Goal: Information Seeking & Learning: Learn about a topic

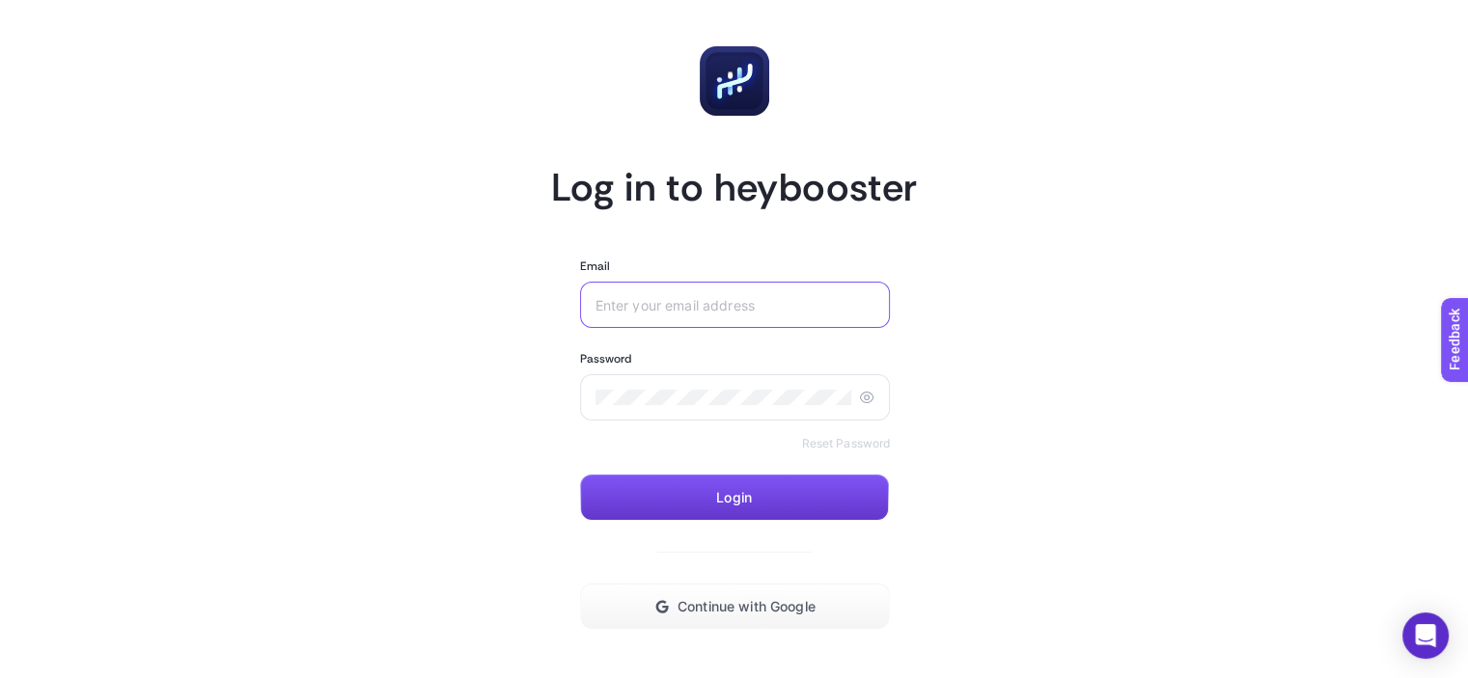
type input "[EMAIL_ADDRESS][DOMAIN_NAME]"
click at [753, 496] on button "Login" at bounding box center [734, 498] width 309 height 46
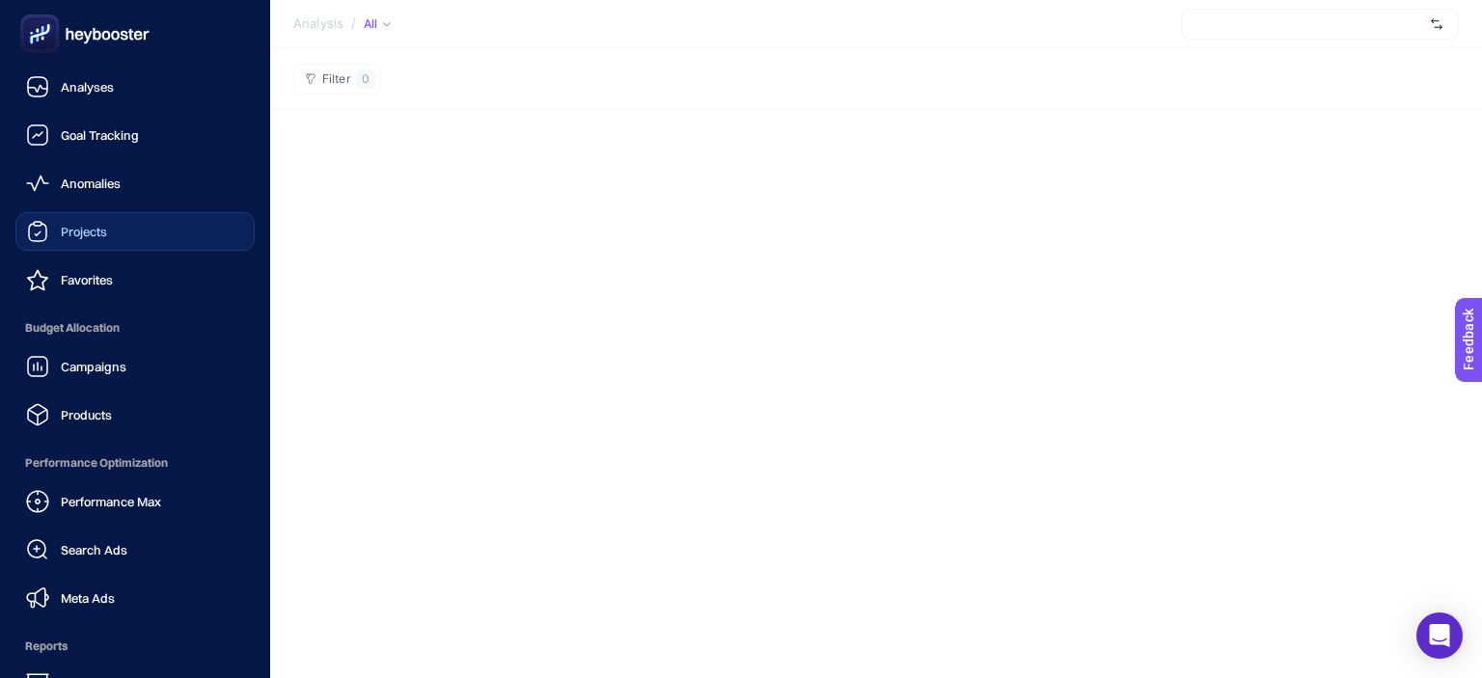
click at [112, 232] on link "Projects" at bounding box center [134, 231] width 239 height 39
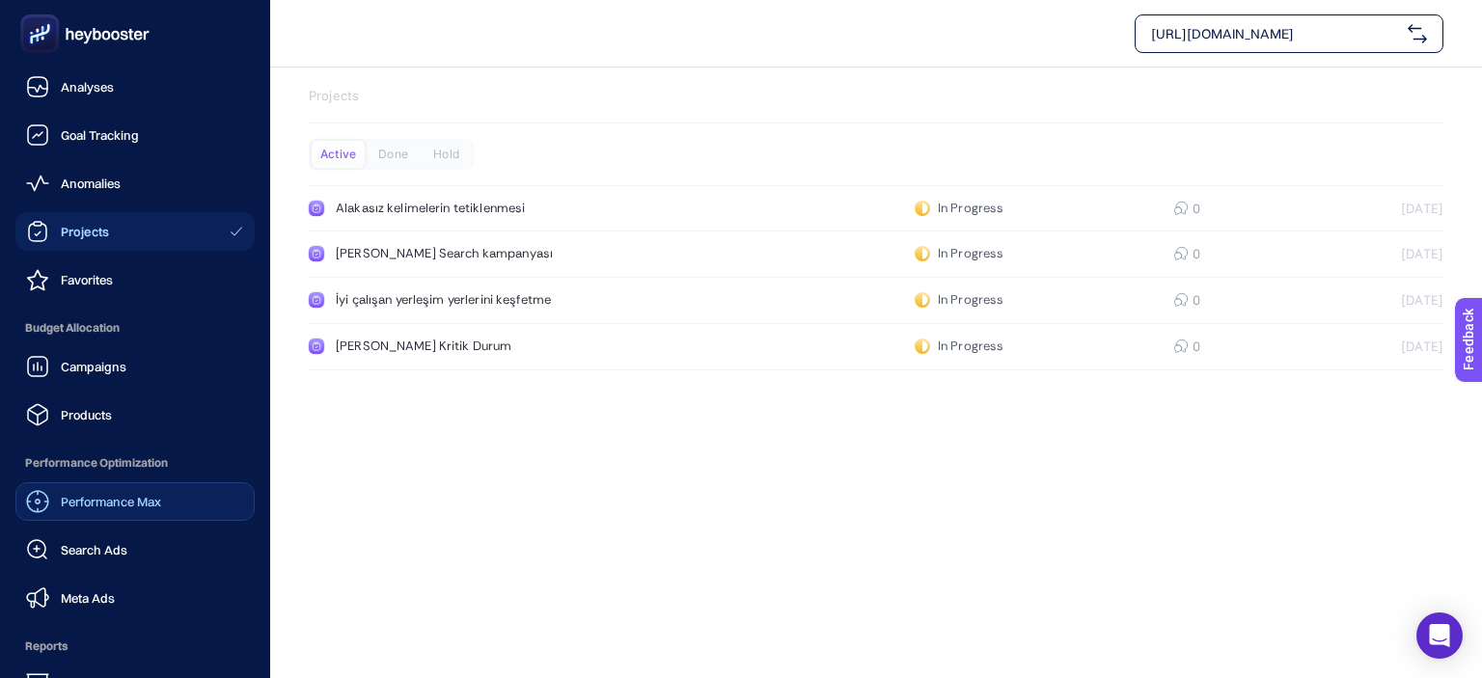
click at [156, 511] on div "Performance Max" at bounding box center [93, 501] width 135 height 23
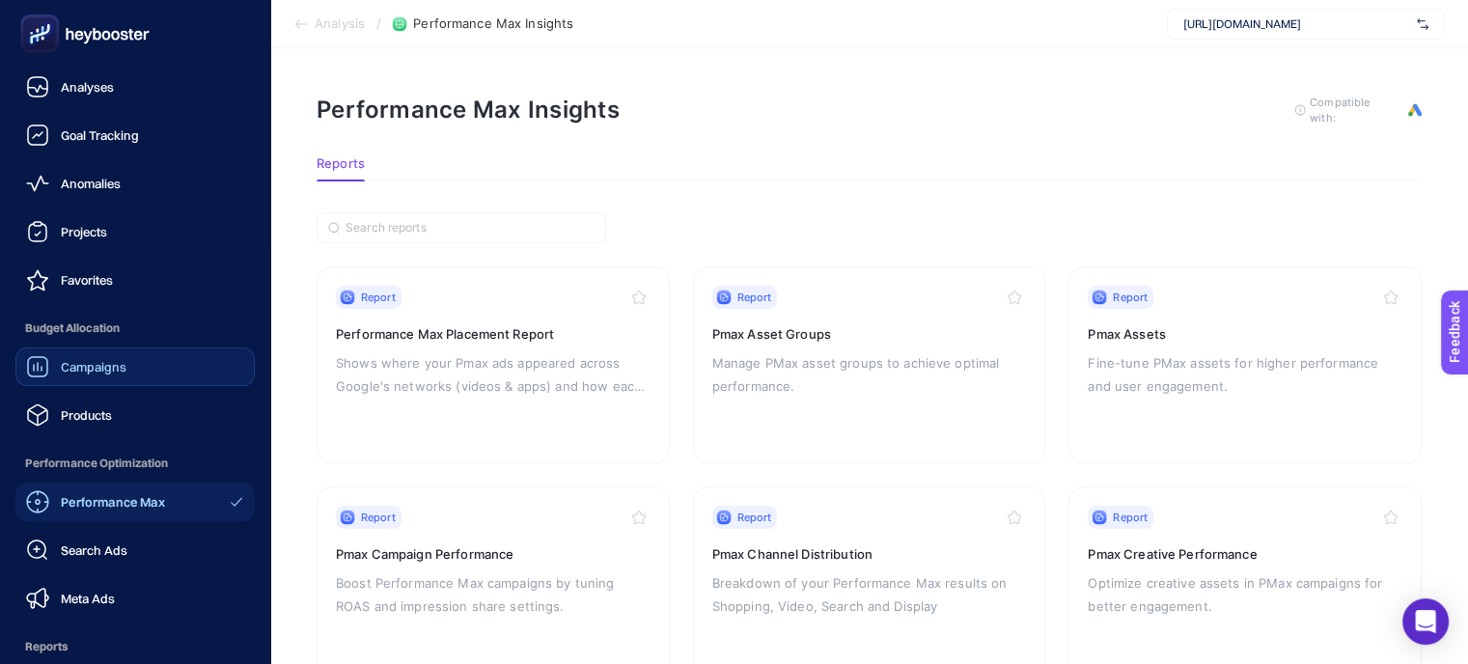
click at [174, 373] on link "Campaigns" at bounding box center [134, 366] width 239 height 39
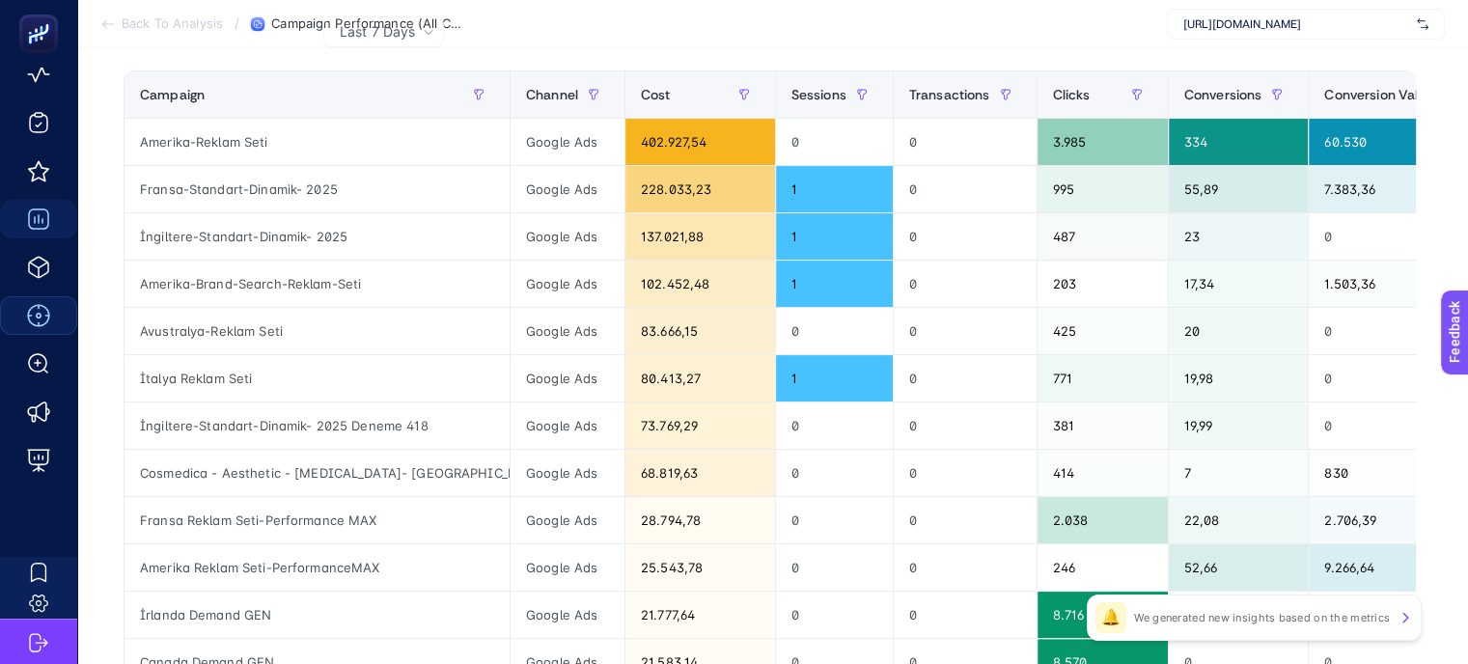
scroll to position [386, 0]
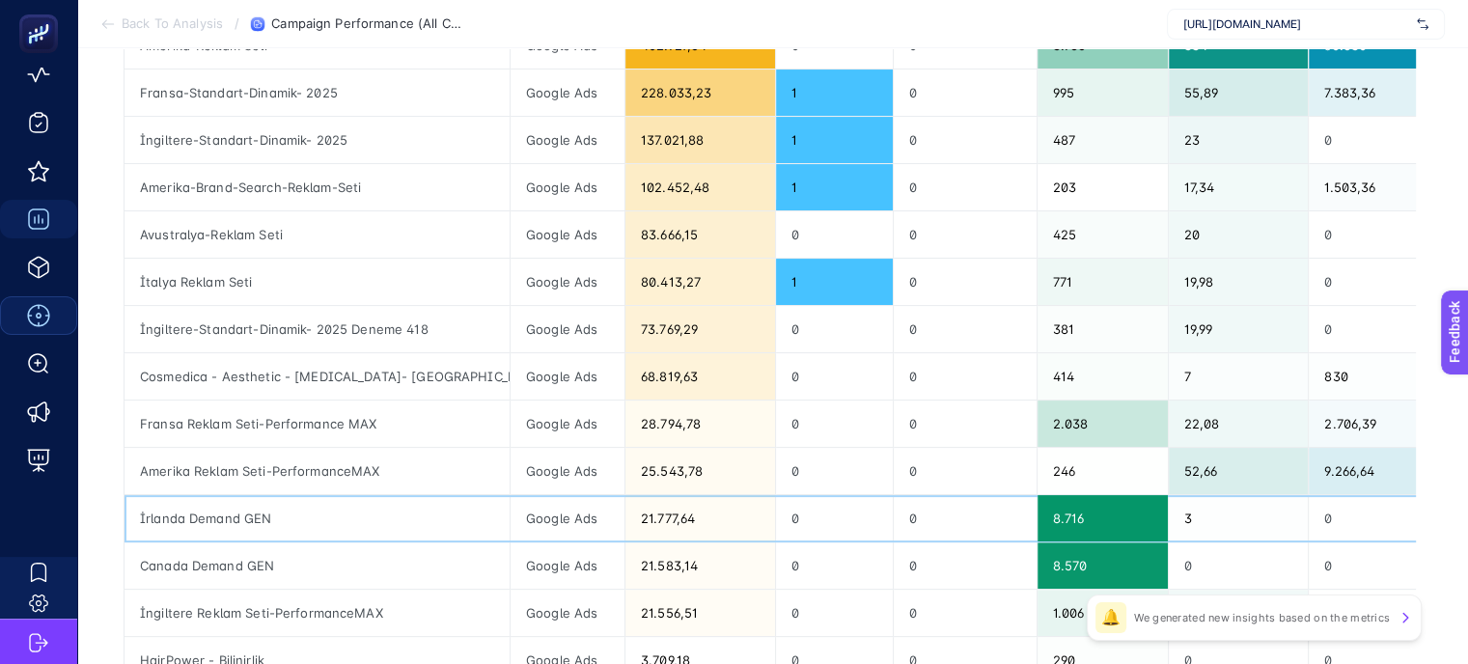
click at [188, 515] on div "İrlanda Demand GEN" at bounding box center [316, 518] width 385 height 46
click at [533, 509] on div "Google Ads" at bounding box center [567, 518] width 114 height 46
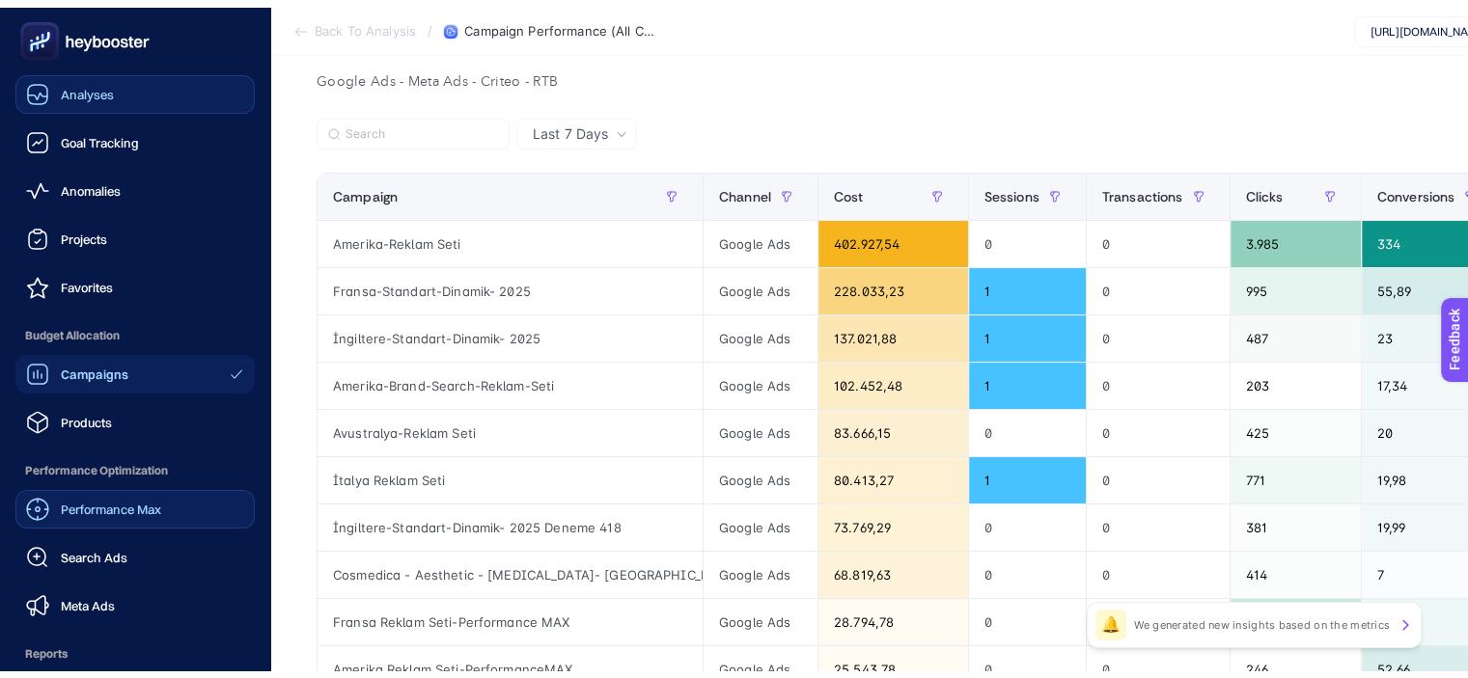
scroll to position [193, 0]
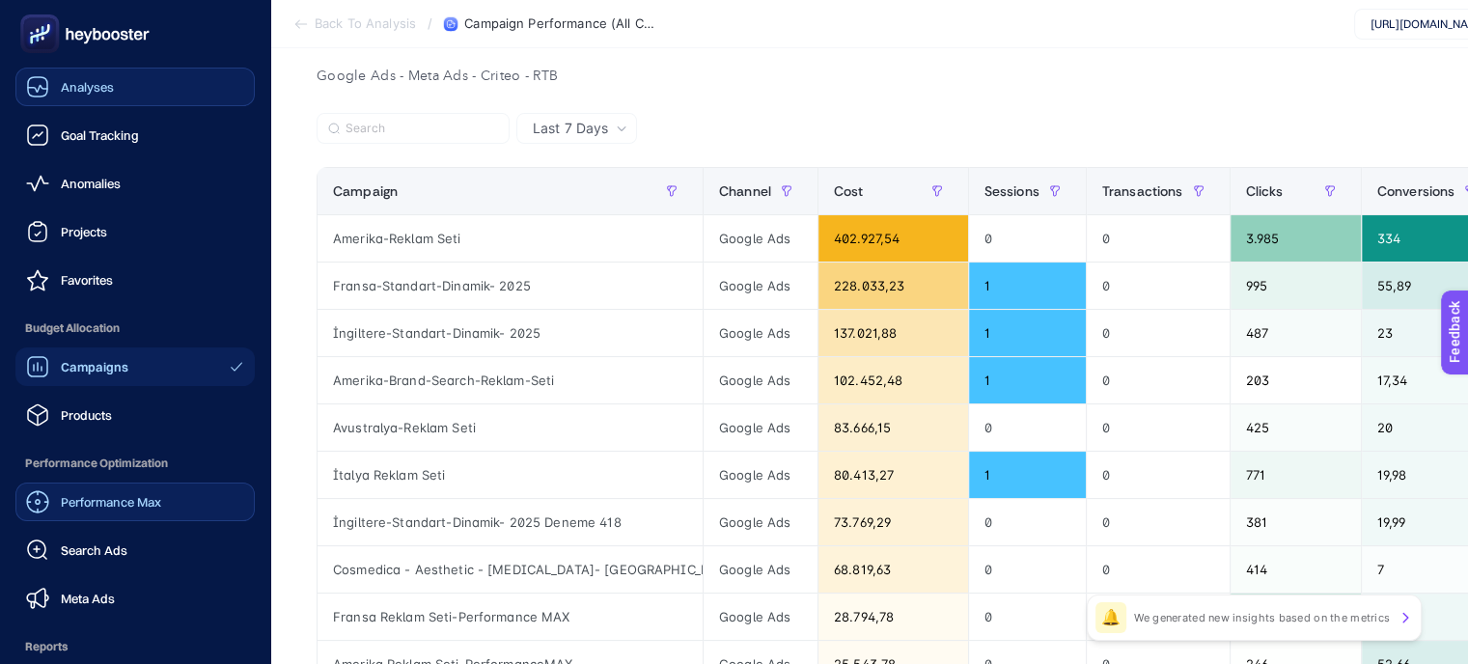
click at [154, 95] on link "Analyses" at bounding box center [134, 87] width 239 height 39
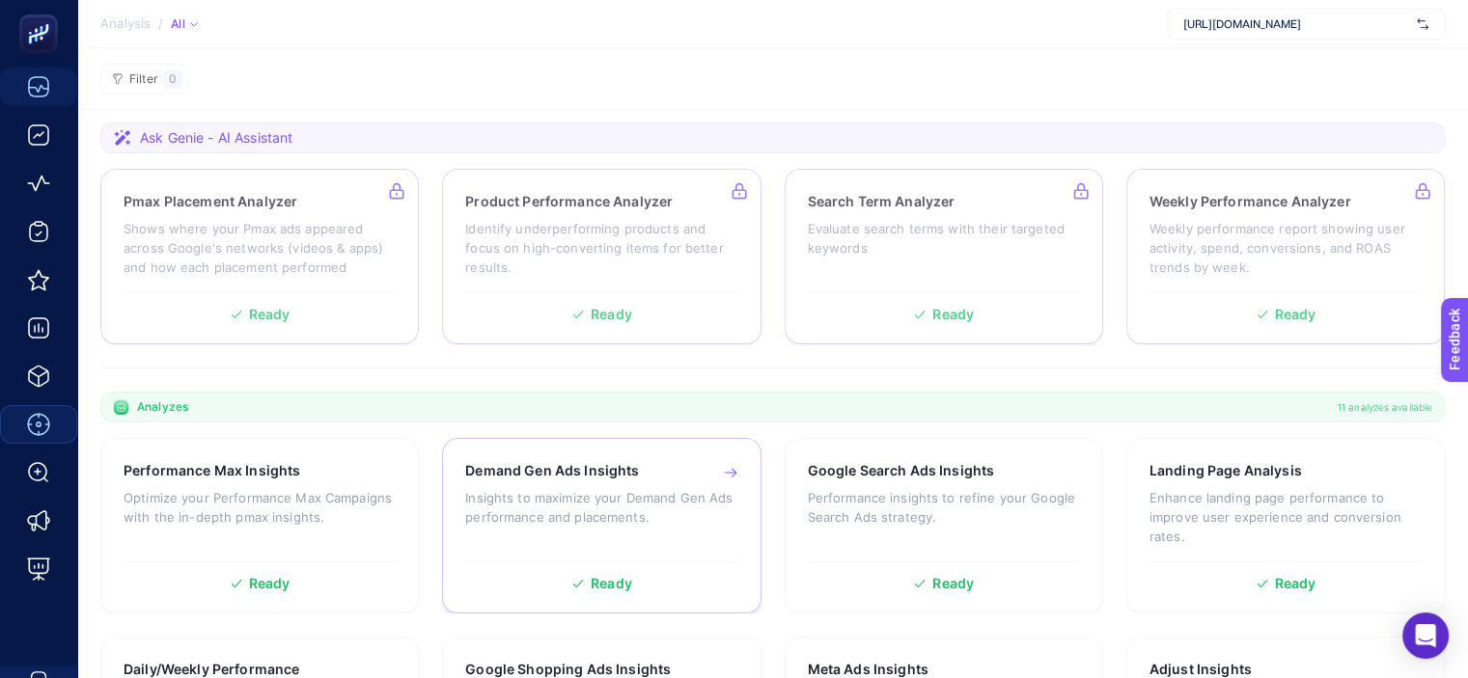
click at [595, 512] on p "Insights to maximize your Demand Gen Ads performance and placements." at bounding box center [601, 507] width 272 height 39
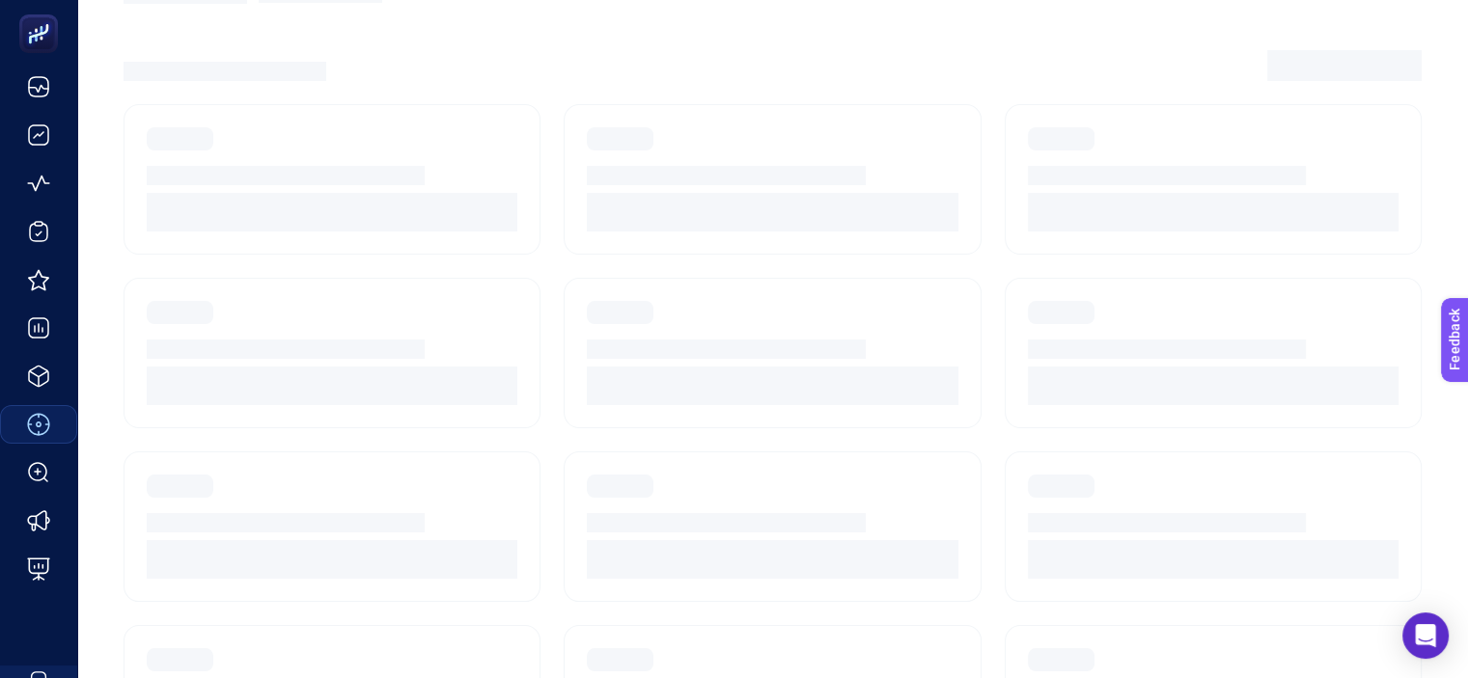
scroll to position [62, 0]
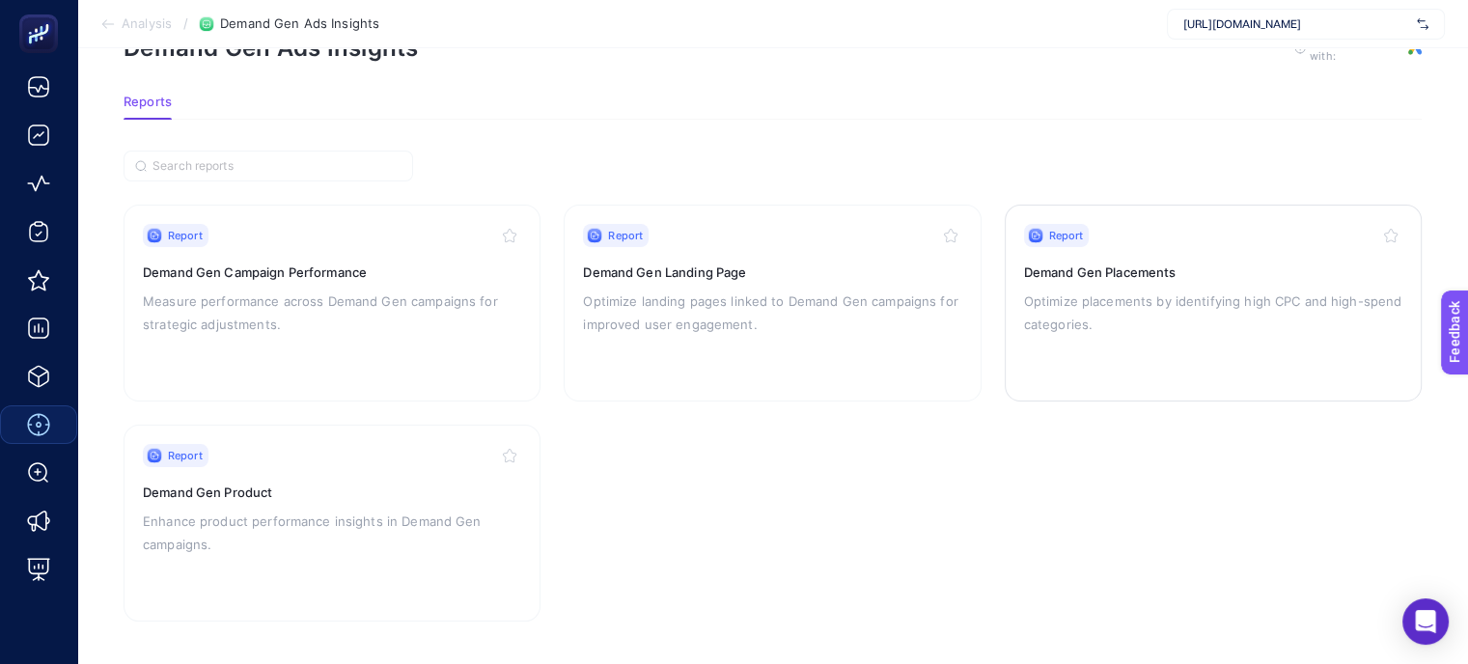
click at [1107, 319] on p "Optimize placements by identifying high CPC and high-spend categories." at bounding box center [1213, 312] width 378 height 46
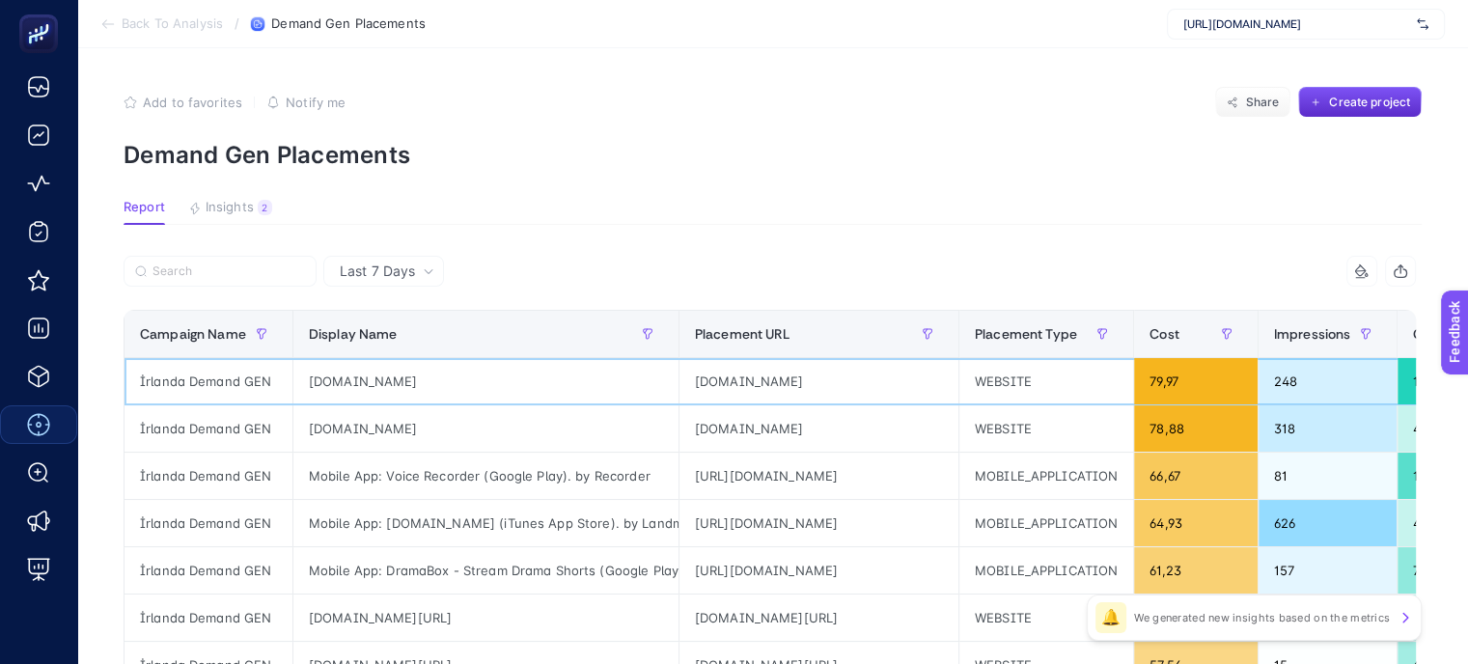
click at [780, 387] on div "[DOMAIN_NAME]" at bounding box center [818, 381] width 279 height 46
copy tr "[DOMAIN_NAME]"
click at [769, 426] on div "[DOMAIN_NAME]" at bounding box center [818, 428] width 279 height 46
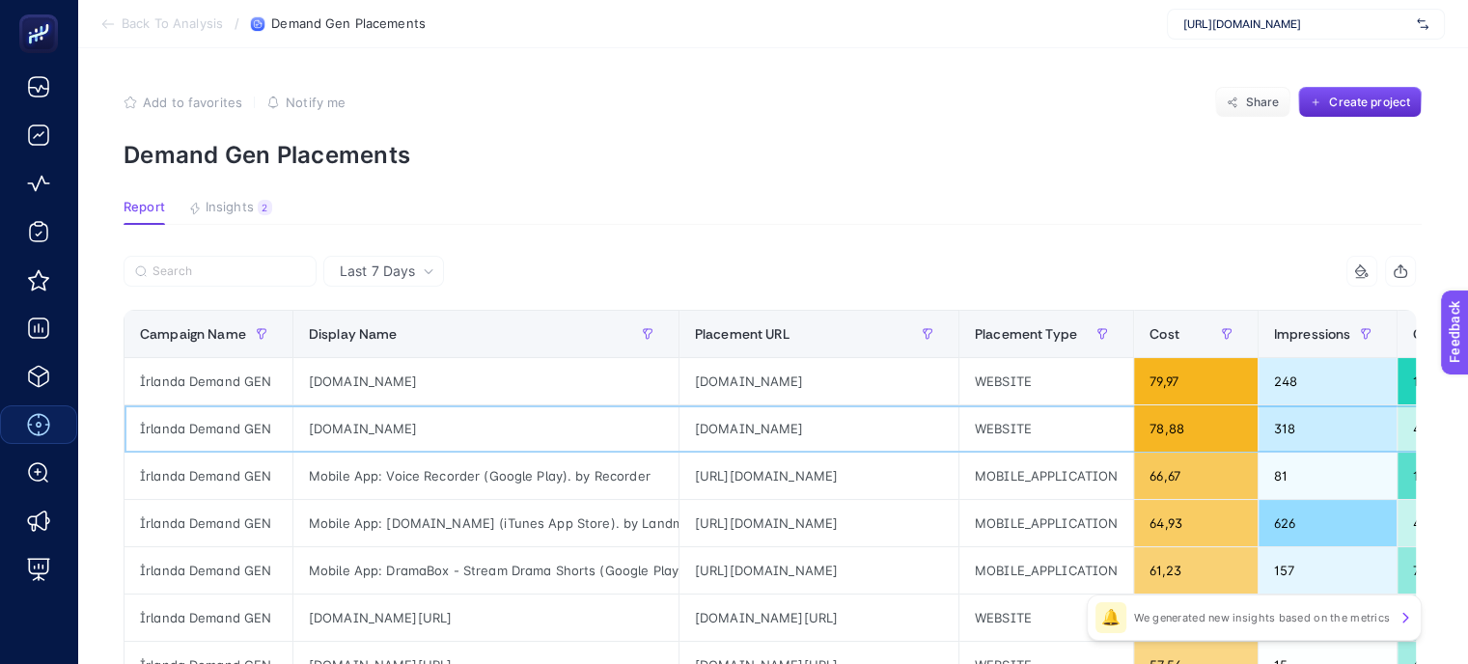
click at [769, 426] on div "[DOMAIN_NAME]" at bounding box center [818, 428] width 279 height 46
copy tr "[DOMAIN_NAME]"
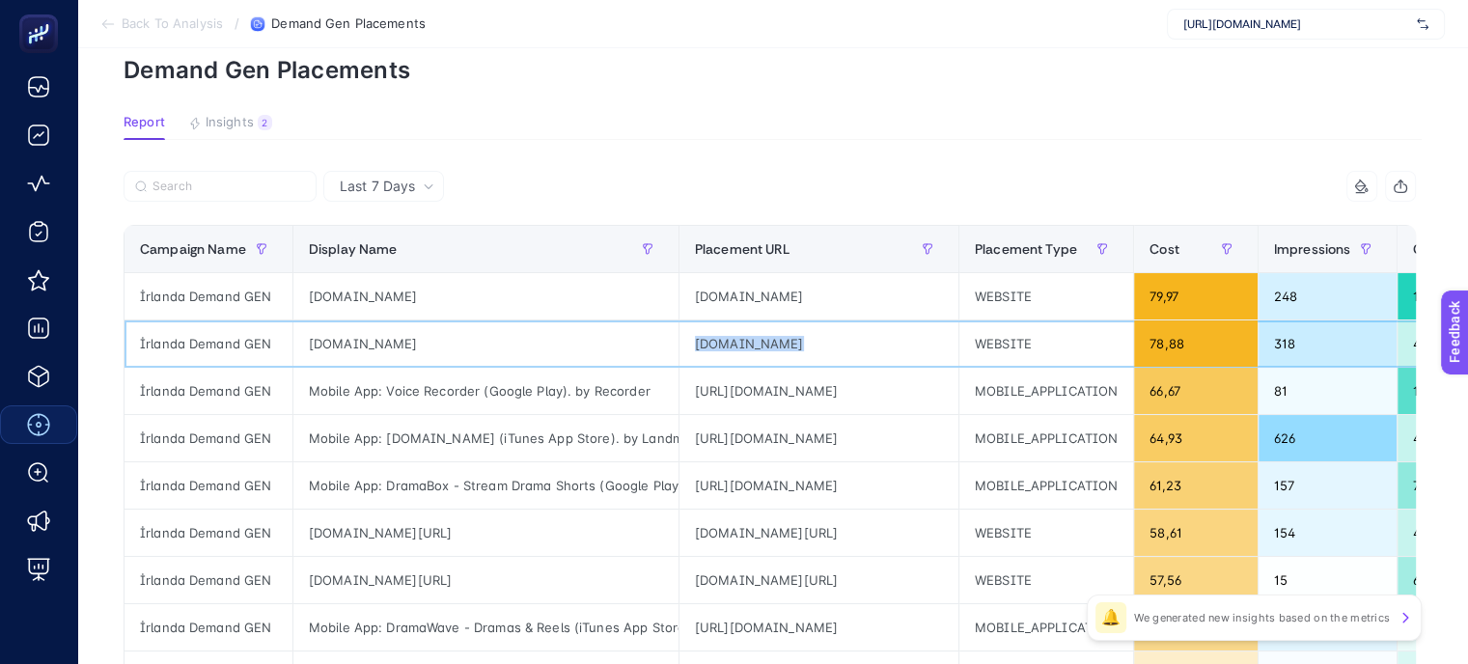
scroll to position [193, 0]
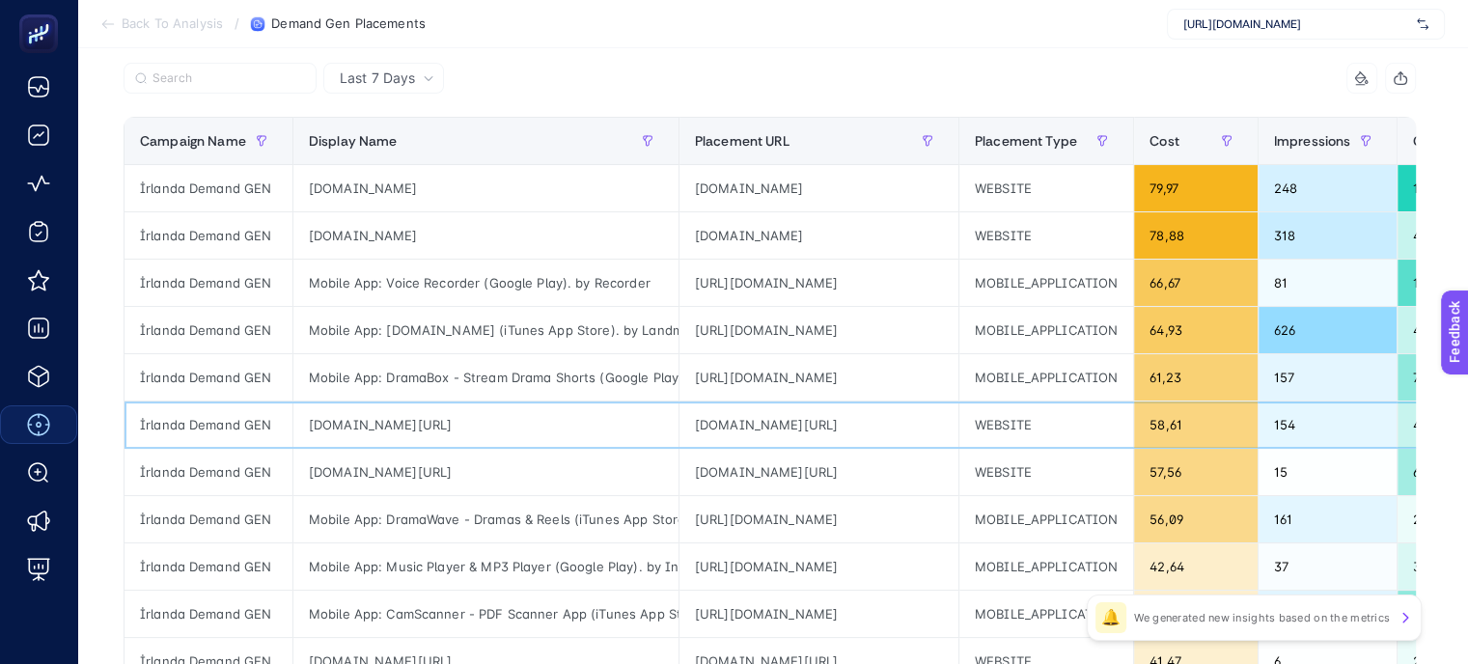
click at [558, 434] on div "[DOMAIN_NAME][URL]" at bounding box center [485, 424] width 385 height 46
click at [560, 428] on div "[DOMAIN_NAME][URL]" at bounding box center [485, 424] width 385 height 46
copy tr "[DOMAIN_NAME][URL]"
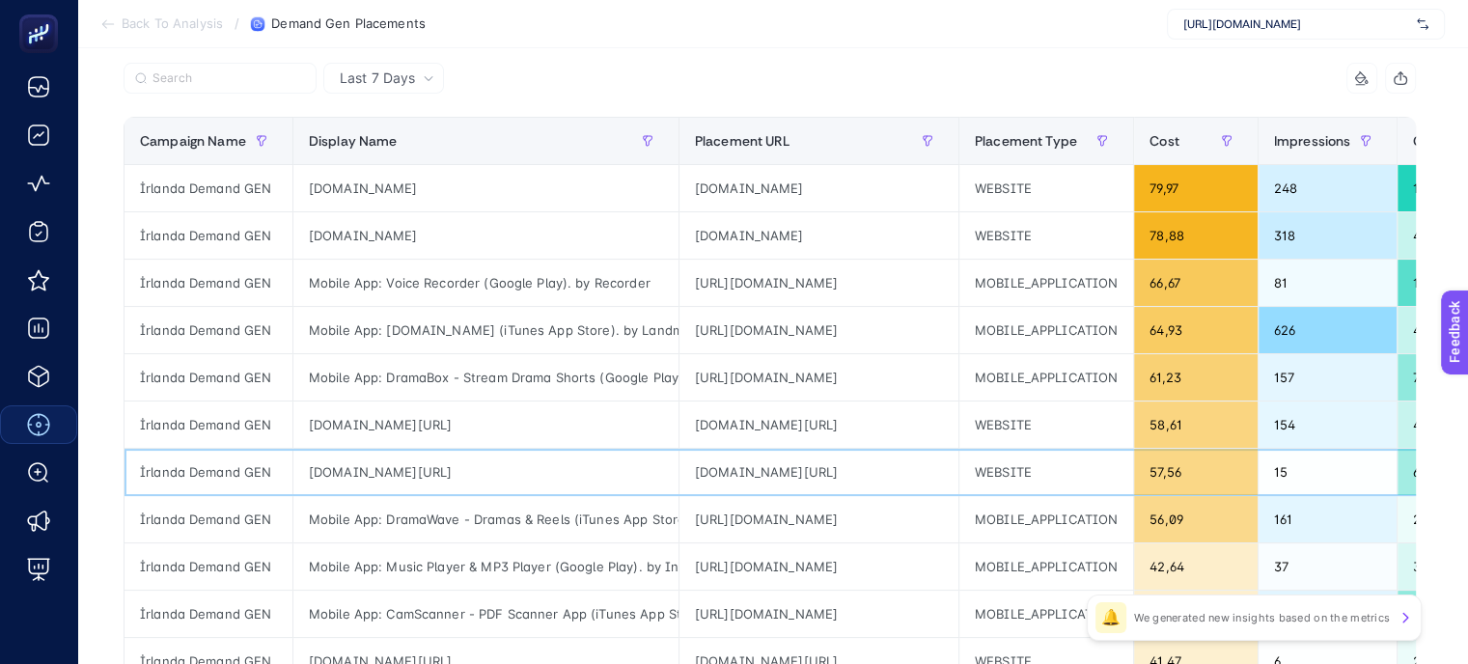
click at [496, 479] on div "[DOMAIN_NAME][URL]" at bounding box center [485, 472] width 385 height 46
copy tr "[DOMAIN_NAME][URL]"
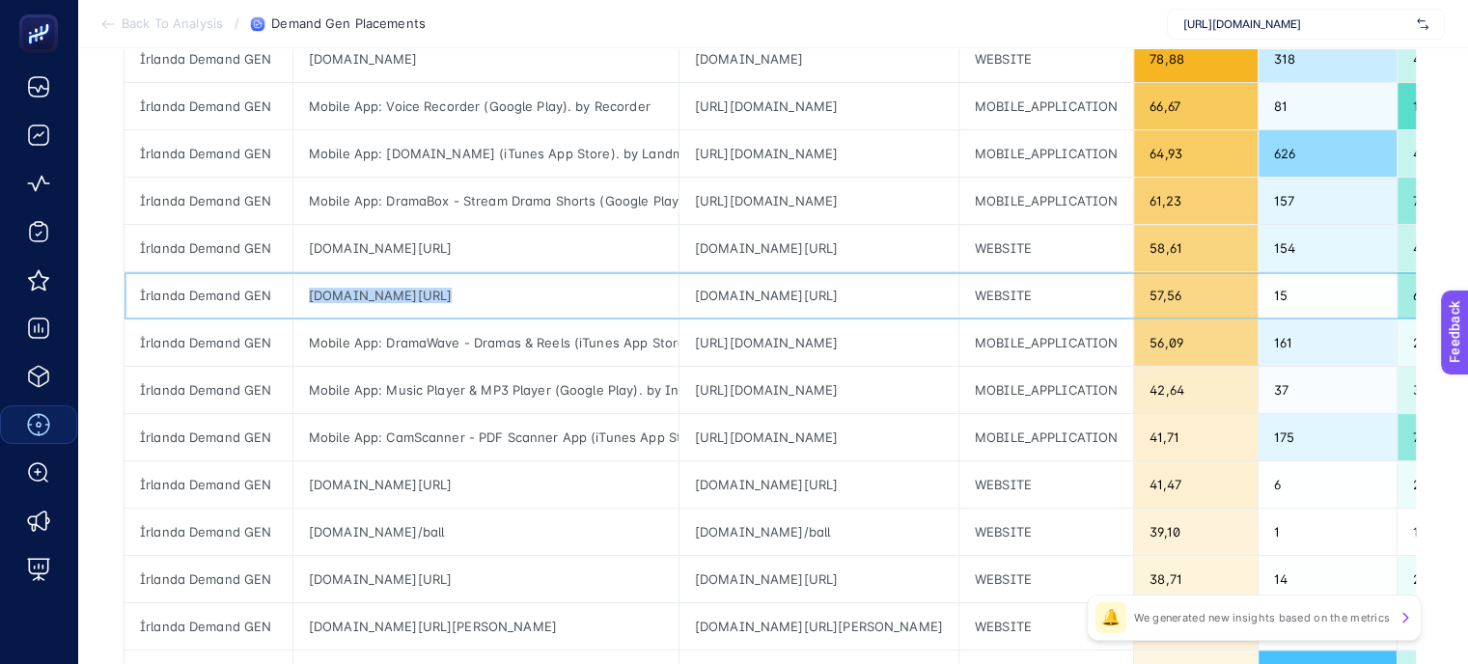
scroll to position [482, 0]
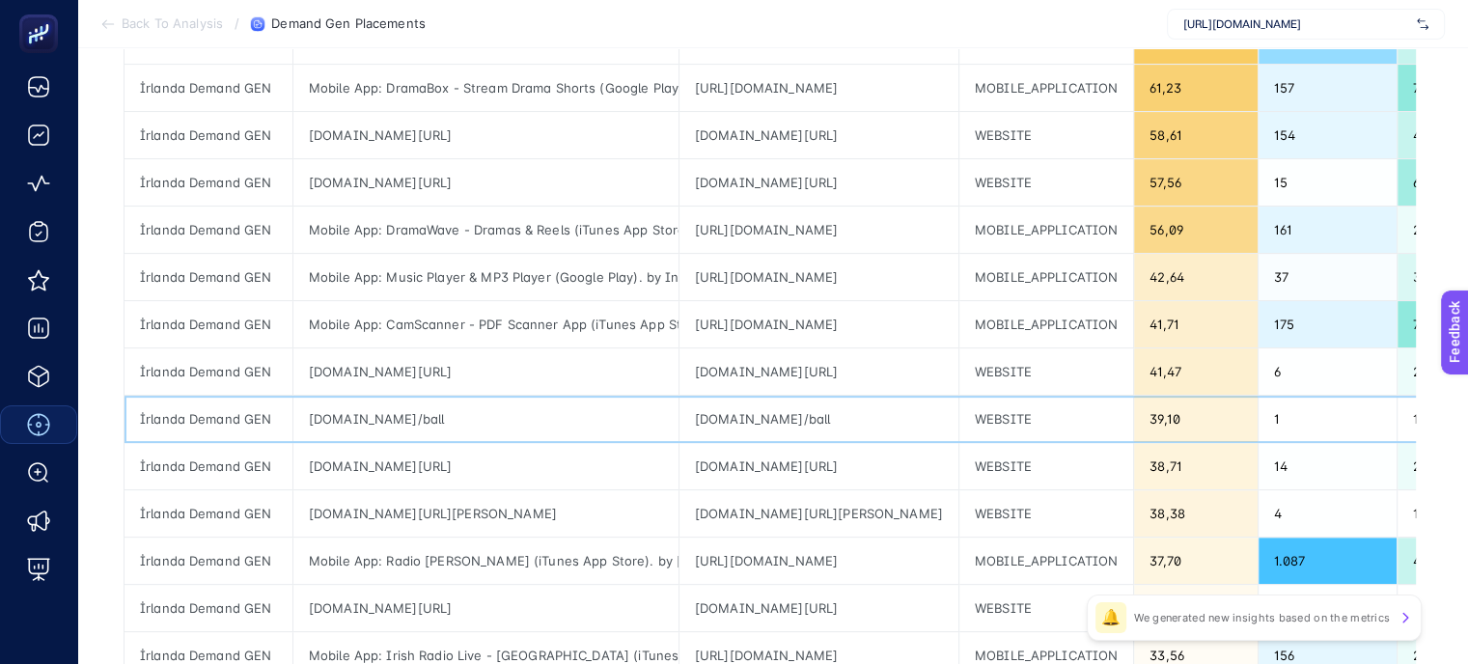
click at [471, 420] on div "[DOMAIN_NAME]/ball" at bounding box center [485, 419] width 385 height 46
copy tr "[DOMAIN_NAME]/ball"
click at [529, 464] on div "[DOMAIN_NAME][URL]" at bounding box center [485, 466] width 385 height 46
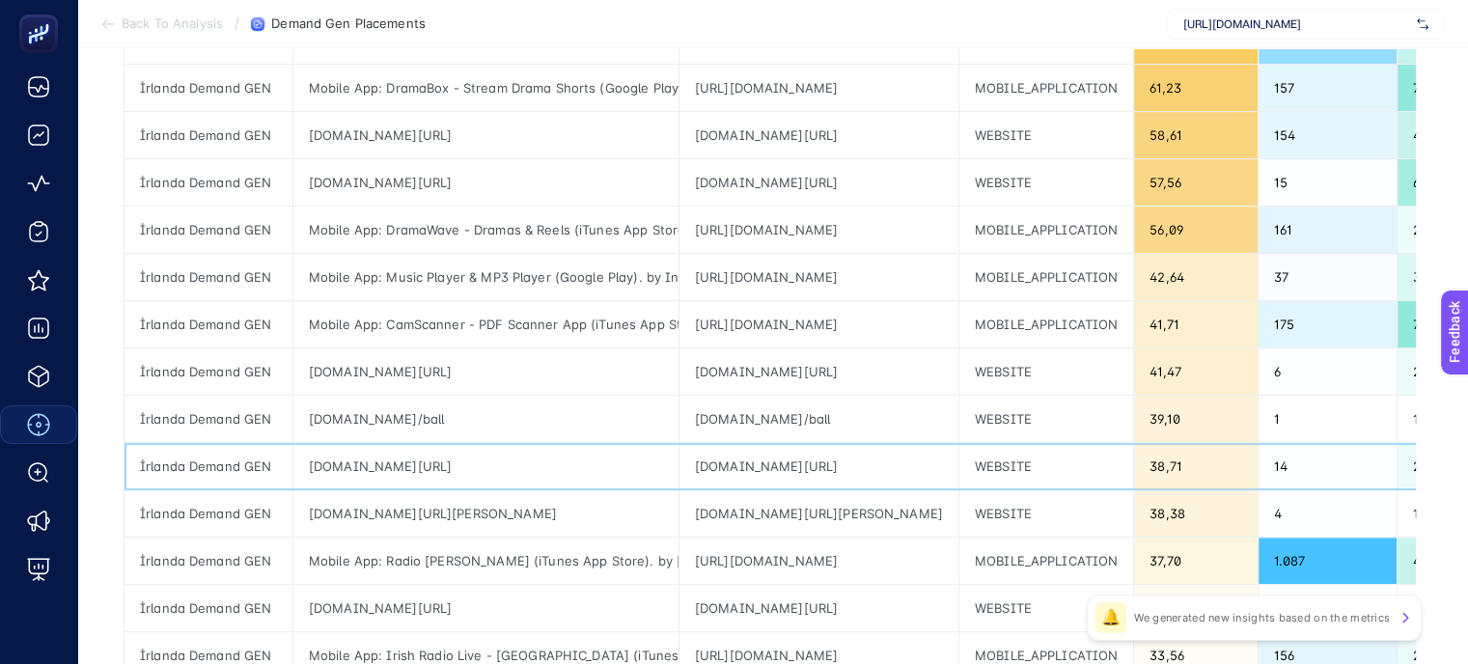
click at [529, 464] on div "[DOMAIN_NAME][URL]" at bounding box center [485, 466] width 385 height 46
copy tr "[DOMAIN_NAME][URL]"
click at [505, 513] on div "[DOMAIN_NAME][URL][PERSON_NAME]" at bounding box center [485, 513] width 385 height 46
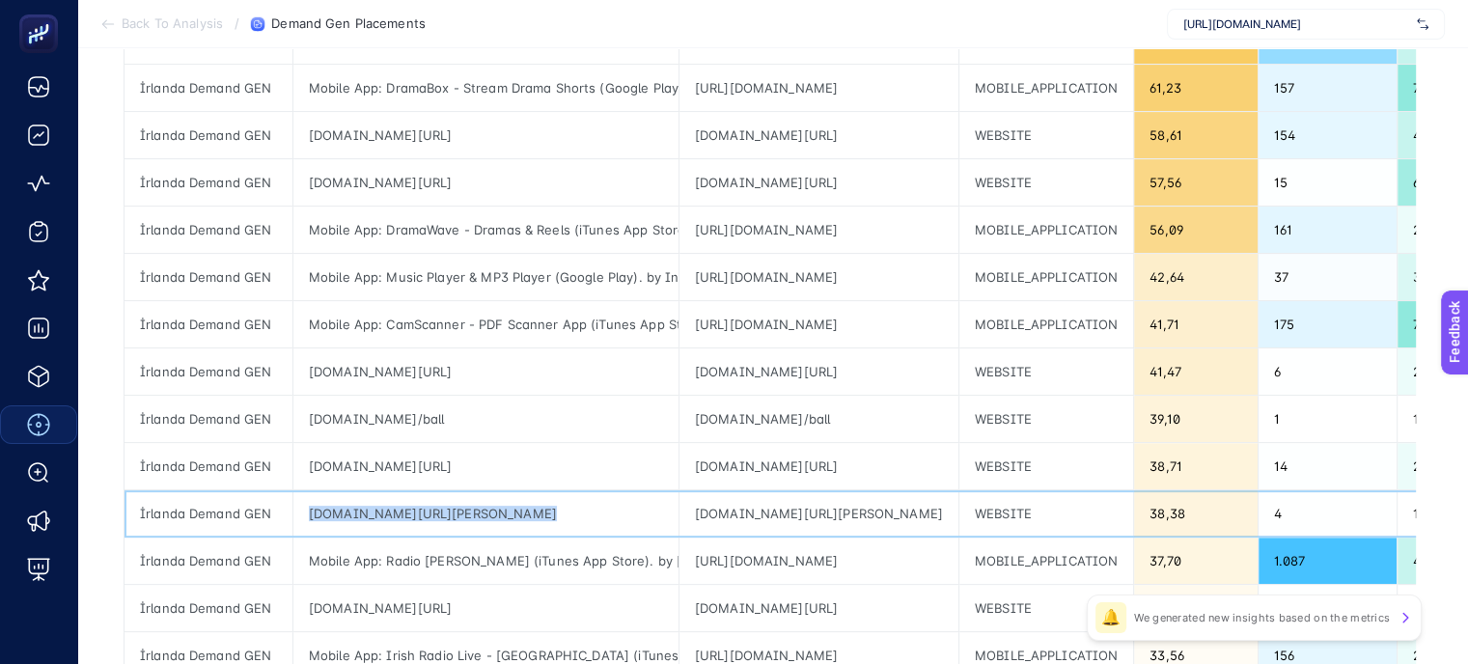
click at [505, 513] on div "[DOMAIN_NAME][URL][PERSON_NAME]" at bounding box center [485, 513] width 385 height 46
copy tr "[DOMAIN_NAME][URL][PERSON_NAME]"
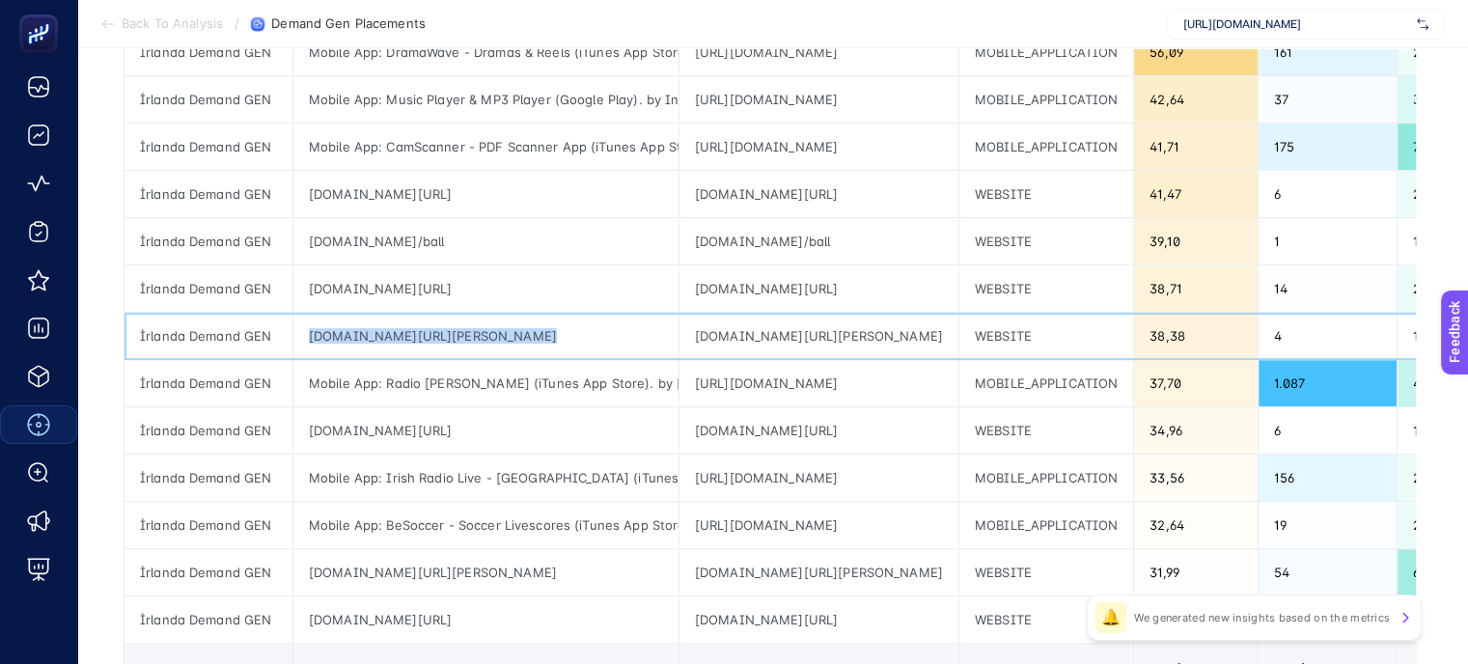
scroll to position [675, 0]
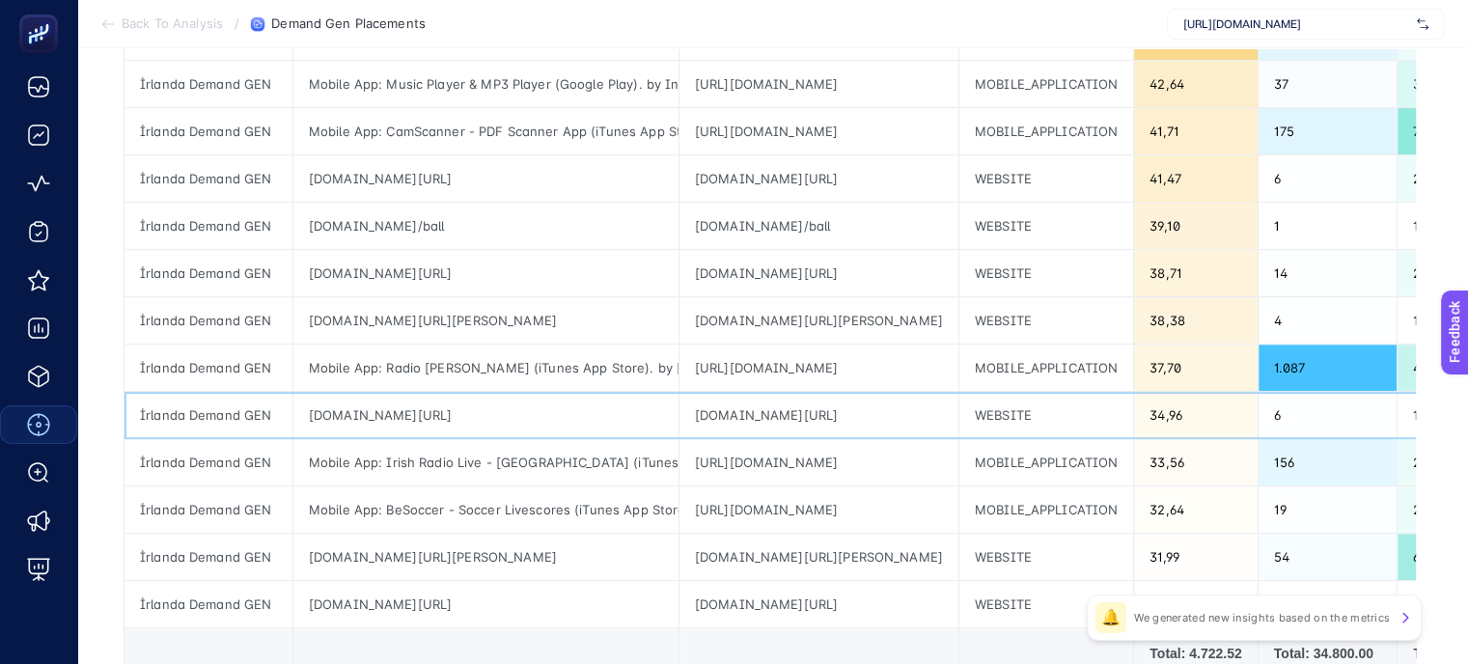
click at [573, 408] on div "[DOMAIN_NAME][URL]" at bounding box center [485, 415] width 385 height 46
copy tr "[DOMAIN_NAME][URL]"
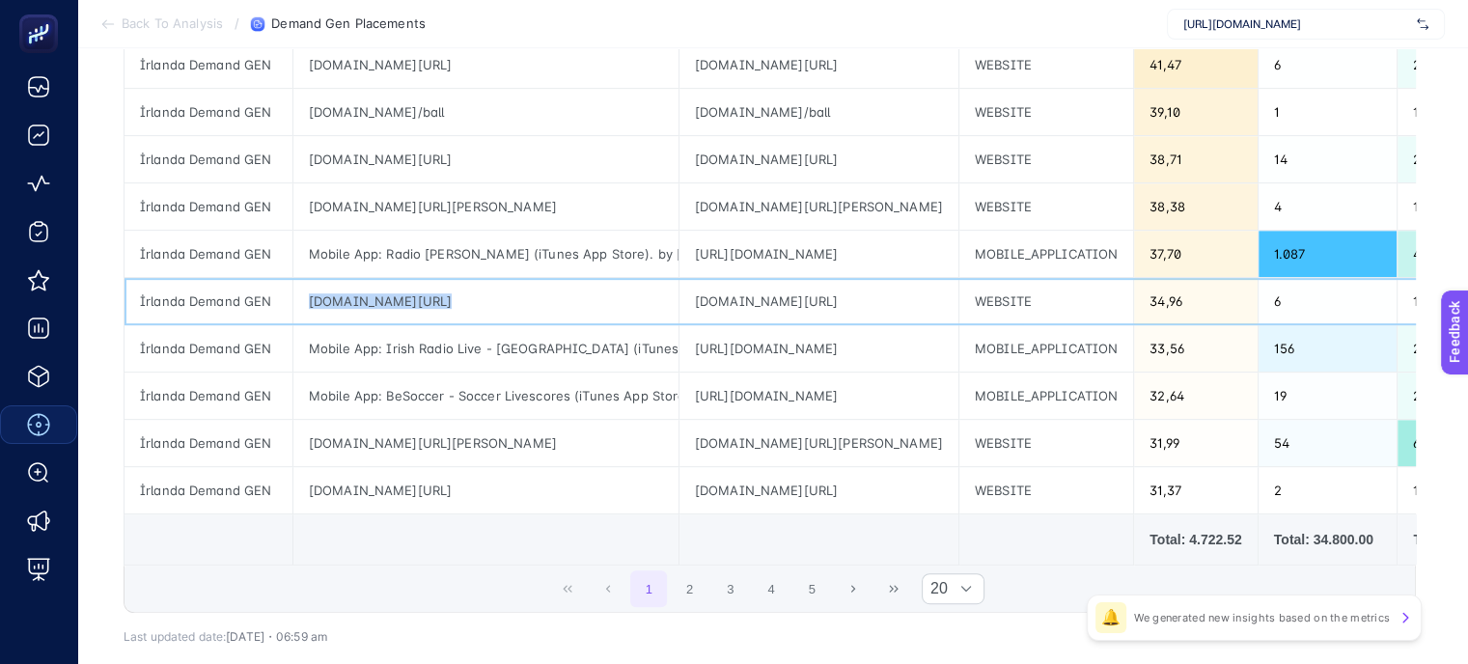
scroll to position [868, 0]
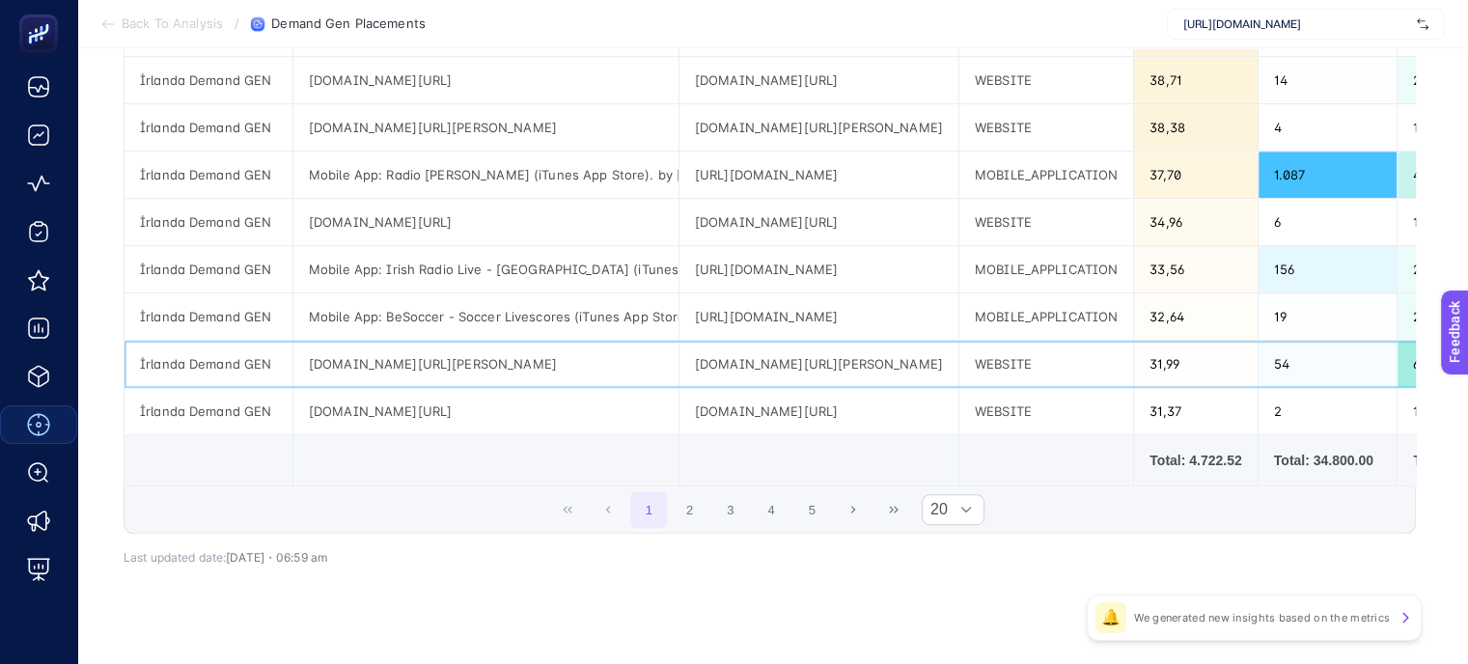
click at [538, 358] on div "[DOMAIN_NAME][URL][PERSON_NAME]" at bounding box center [485, 364] width 385 height 46
copy tr "[DOMAIN_NAME][URL][PERSON_NAME]"
click at [436, 410] on div "[DOMAIN_NAME][URL]" at bounding box center [485, 411] width 385 height 46
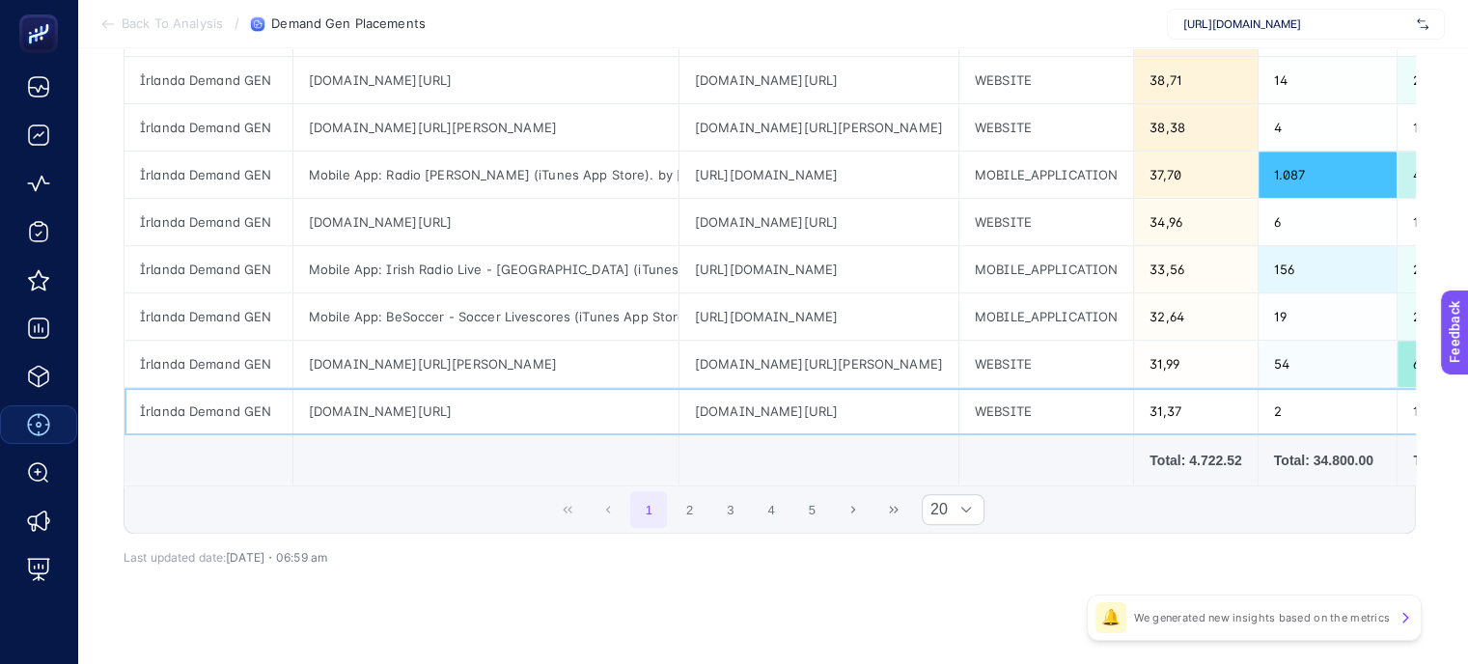
click at [436, 410] on div "[DOMAIN_NAME][URL]" at bounding box center [485, 411] width 385 height 46
copy tr "[DOMAIN_NAME][URL]"
click at [693, 509] on button "2" at bounding box center [690, 509] width 37 height 37
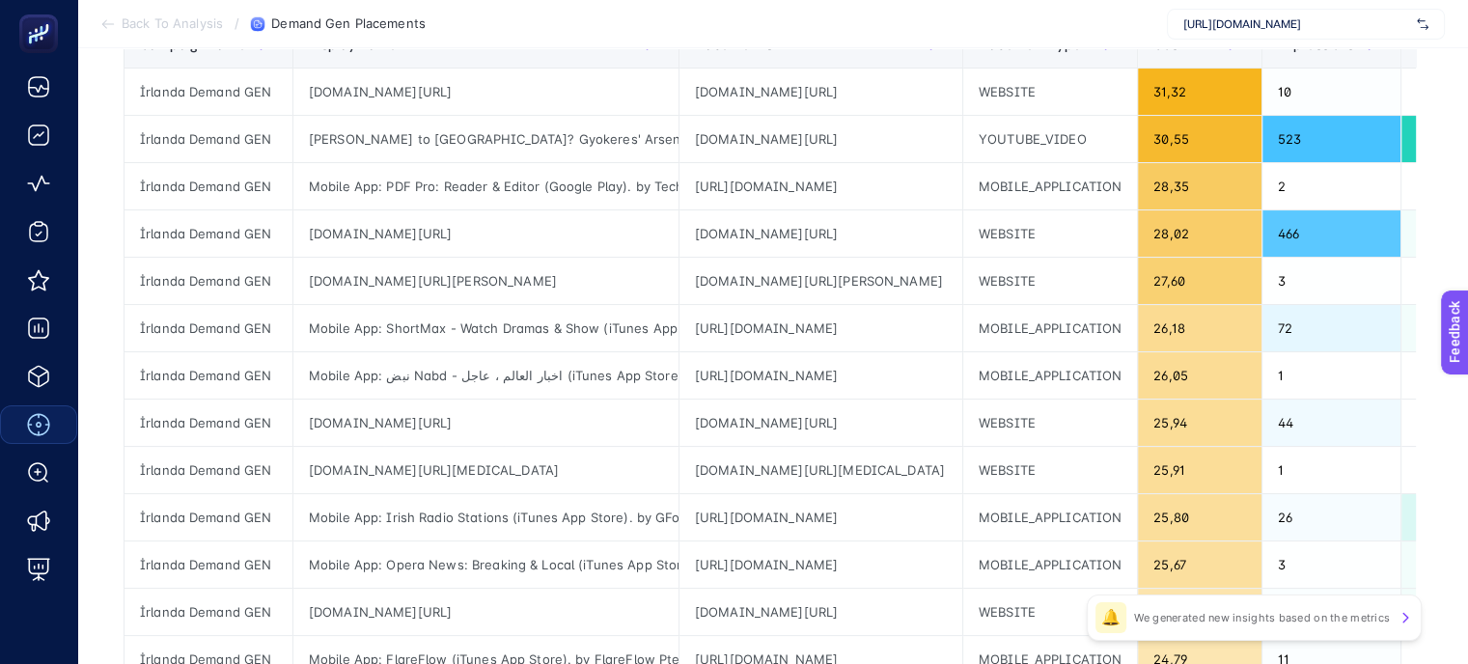
scroll to position [0, 0]
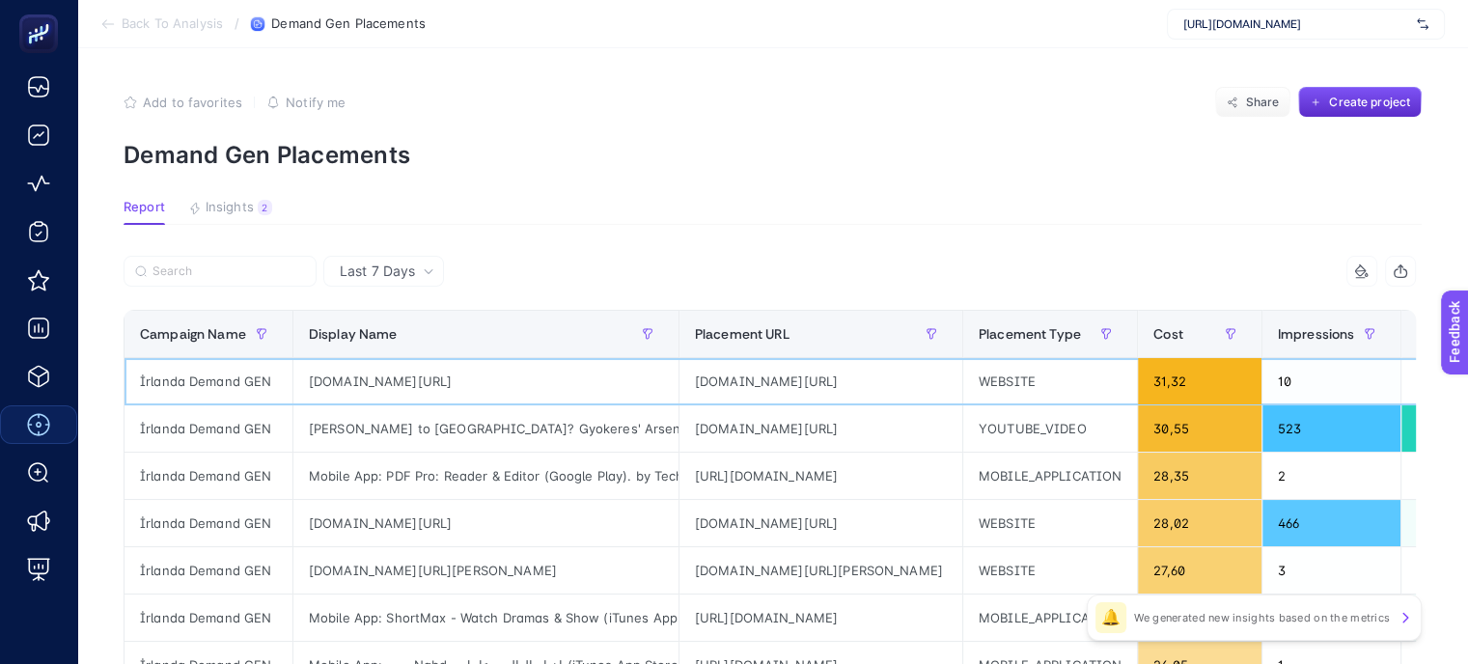
click at [540, 375] on div "[DOMAIN_NAME][URL]" at bounding box center [485, 381] width 385 height 46
click at [552, 443] on div "[PERSON_NAME] to [GEOGRAPHIC_DATA]? Gyokeres' Arsenal Impact & Can Chelsea Chal…" at bounding box center [485, 428] width 385 height 46
click at [777, 440] on div "[DOMAIN_NAME][URL]" at bounding box center [820, 428] width 283 height 46
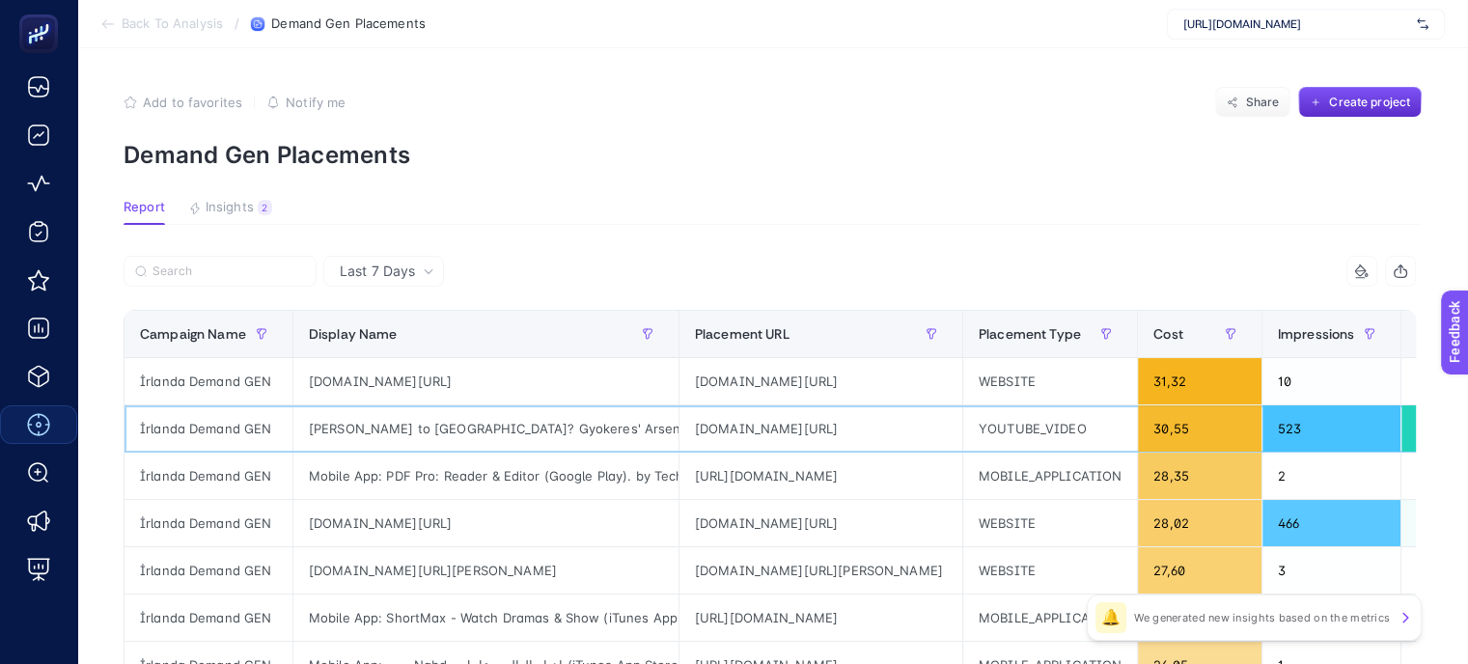
click at [783, 426] on div "[DOMAIN_NAME][URL]" at bounding box center [820, 428] width 283 height 46
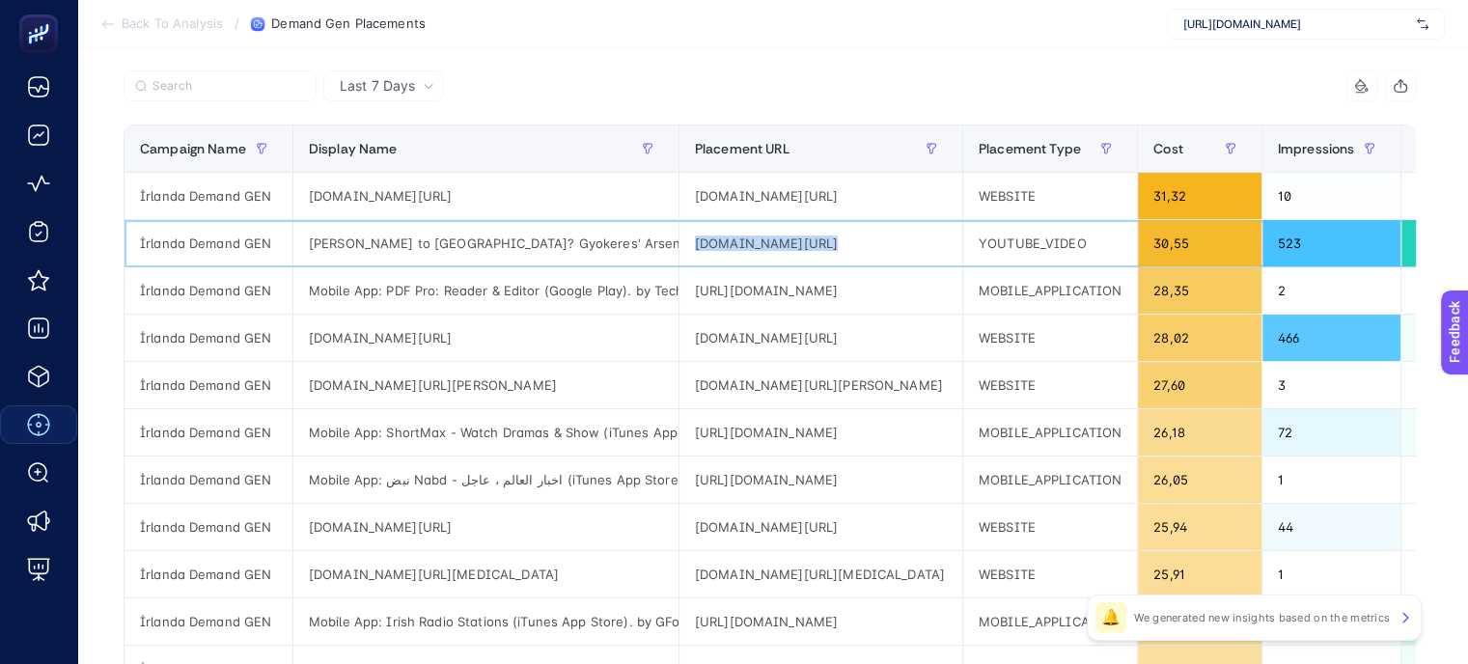
scroll to position [193, 0]
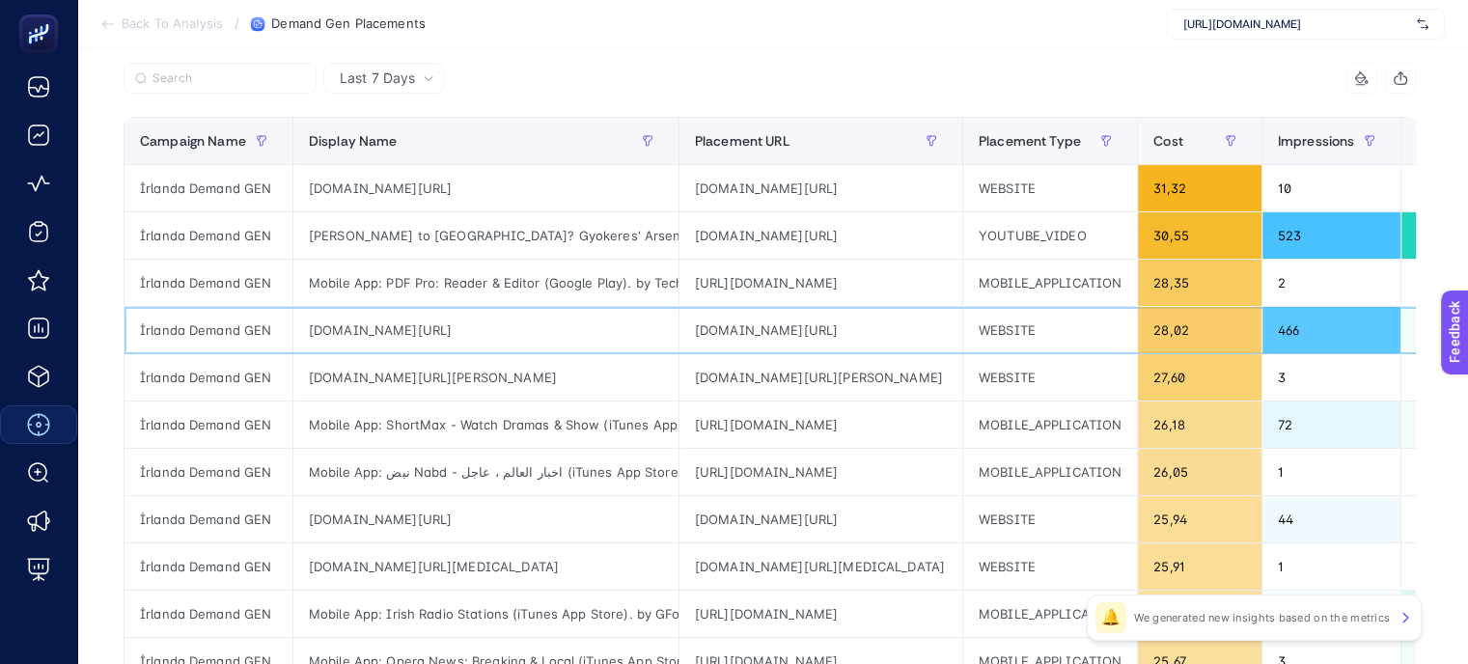
click at [592, 341] on div "[DOMAIN_NAME][URL]" at bounding box center [485, 330] width 385 height 46
click at [614, 381] on div "[DOMAIN_NAME][URL][PERSON_NAME]" at bounding box center [485, 377] width 385 height 46
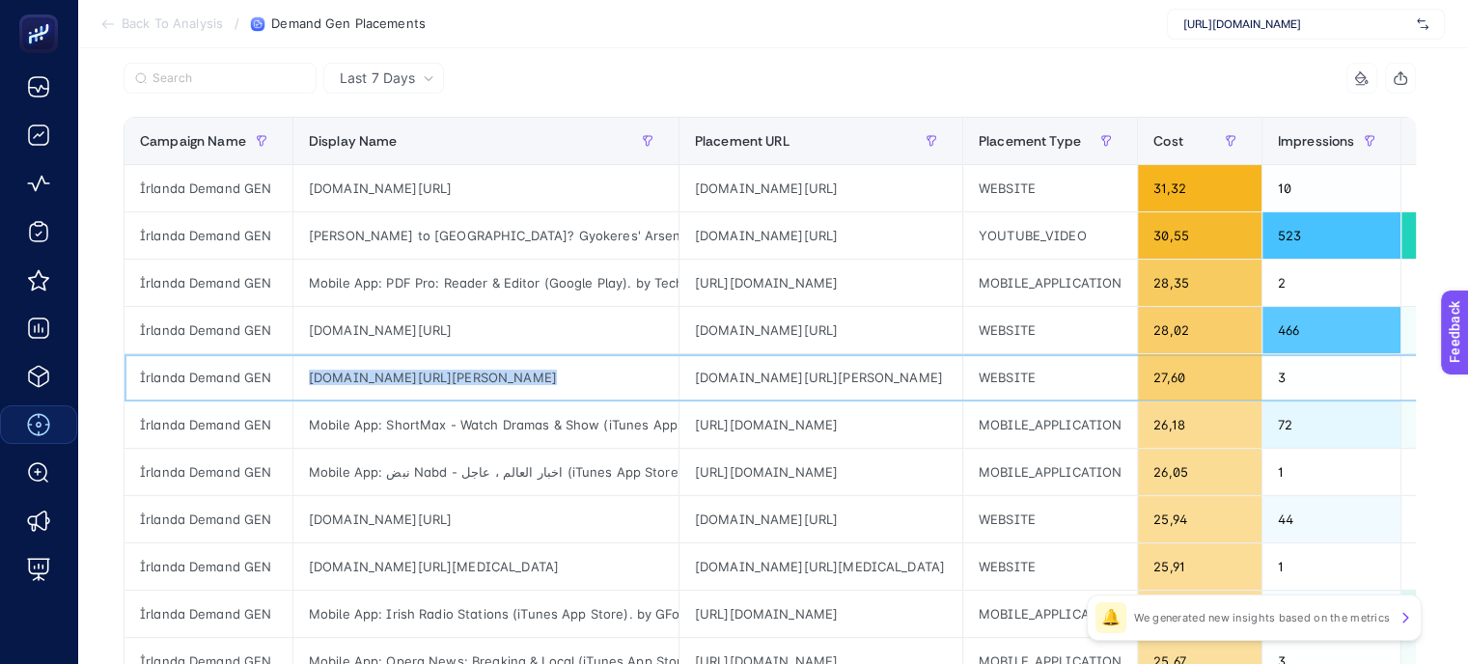
click at [614, 381] on div "[DOMAIN_NAME][URL][PERSON_NAME]" at bounding box center [485, 377] width 385 height 46
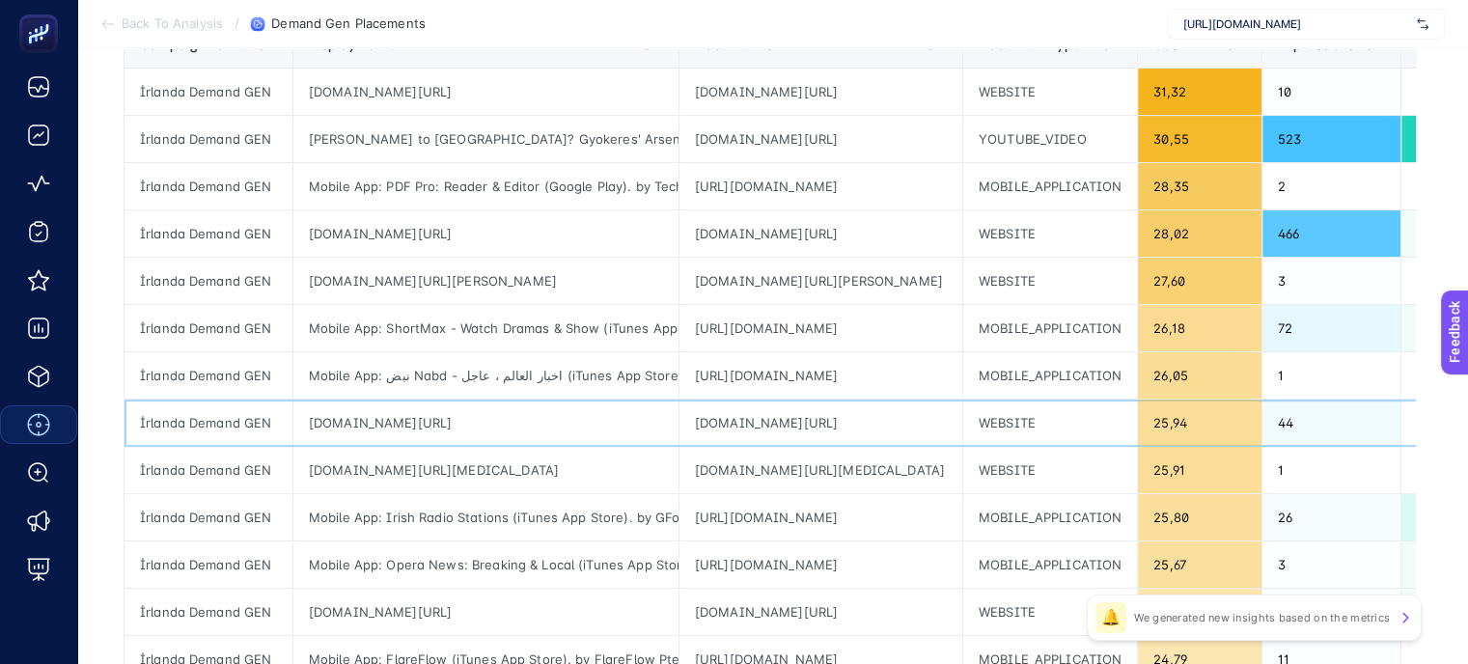
click at [603, 430] on div "[DOMAIN_NAME][URL]" at bounding box center [485, 422] width 385 height 46
click at [604, 413] on div "[DOMAIN_NAME][URL]" at bounding box center [485, 422] width 385 height 46
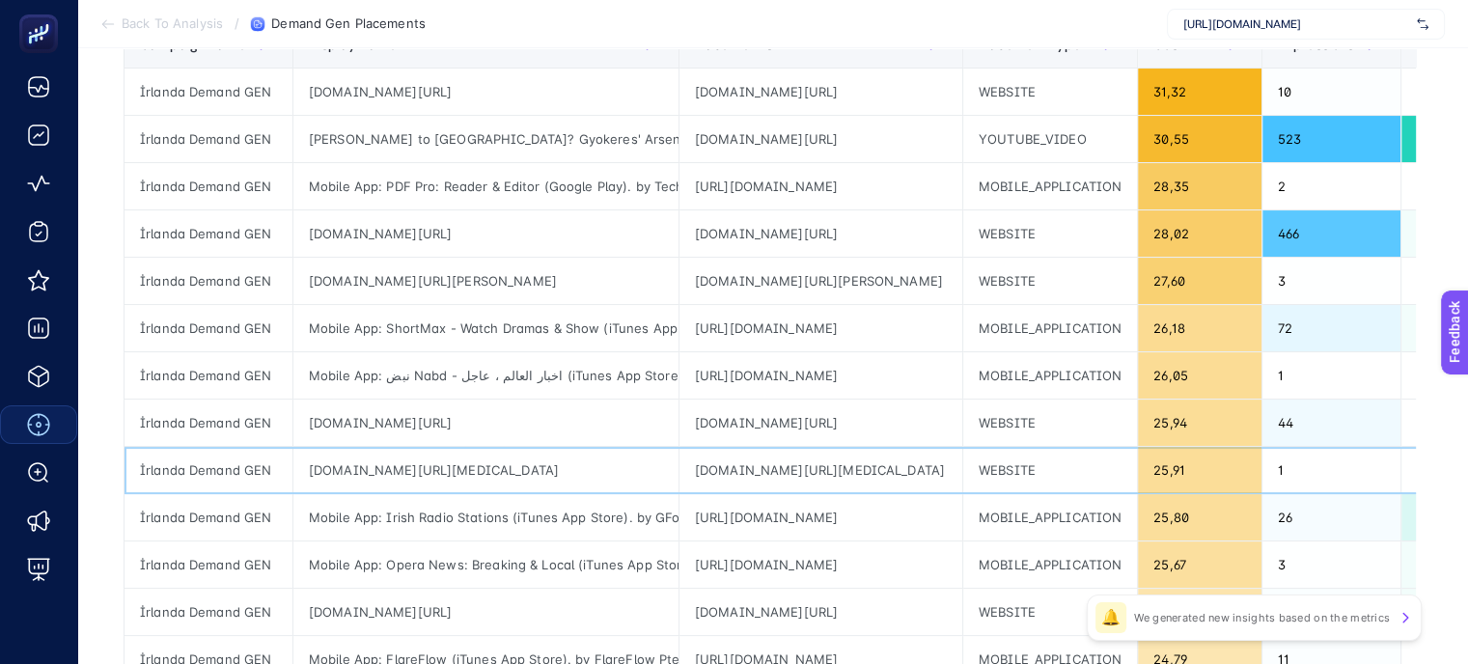
click at [602, 456] on div "[DOMAIN_NAME][URL][MEDICAL_DATA]" at bounding box center [485, 470] width 385 height 46
click at [602, 454] on div "[DOMAIN_NAME][URL][MEDICAL_DATA]" at bounding box center [485, 470] width 385 height 46
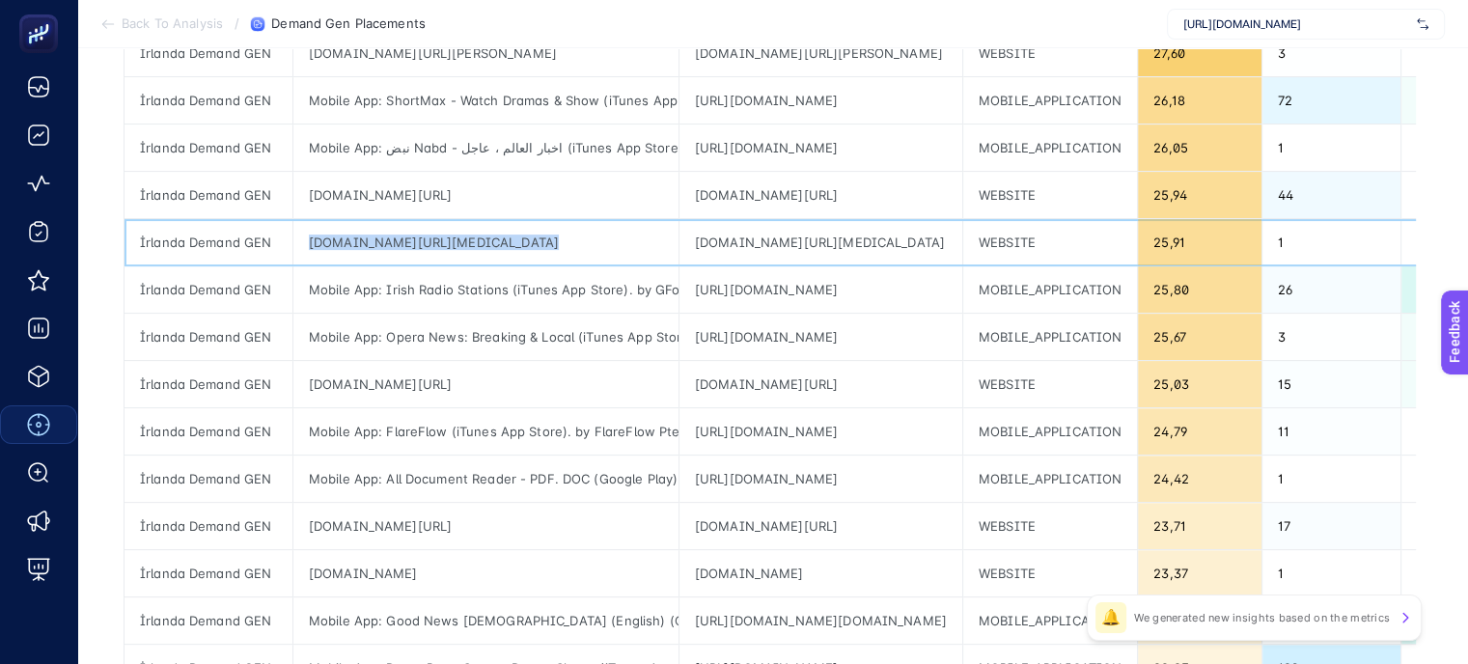
scroll to position [579, 0]
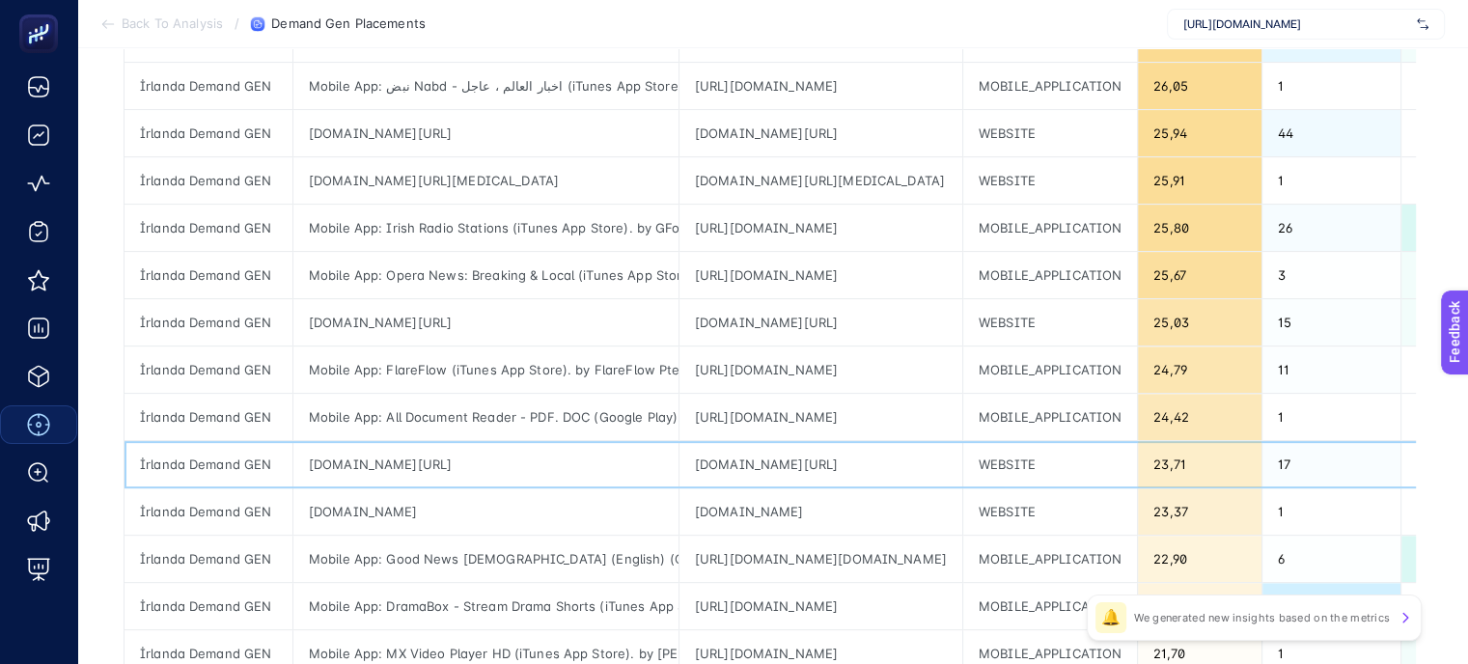
click at [408, 470] on div "[DOMAIN_NAME][URL]" at bounding box center [485, 464] width 385 height 46
click at [409, 506] on div "[DOMAIN_NAME]" at bounding box center [485, 511] width 385 height 46
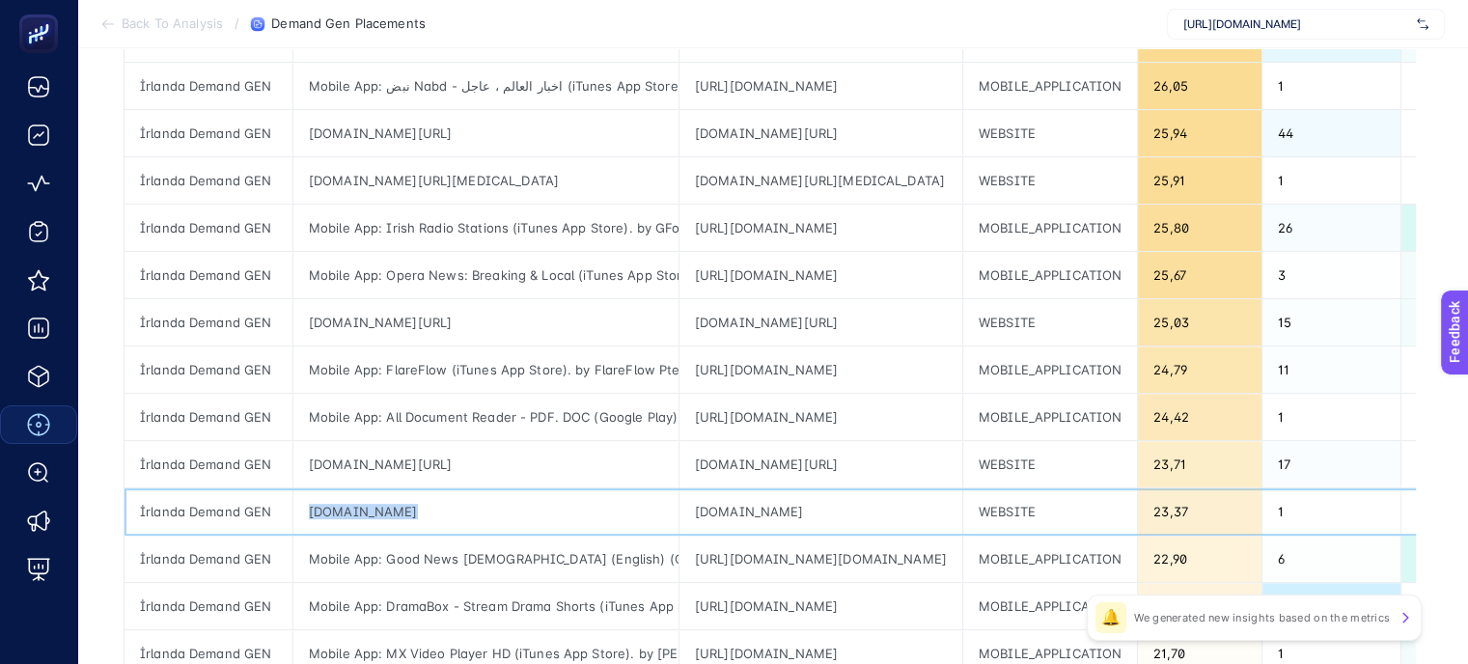
click at [409, 506] on div "[DOMAIN_NAME]" at bounding box center [485, 511] width 385 height 46
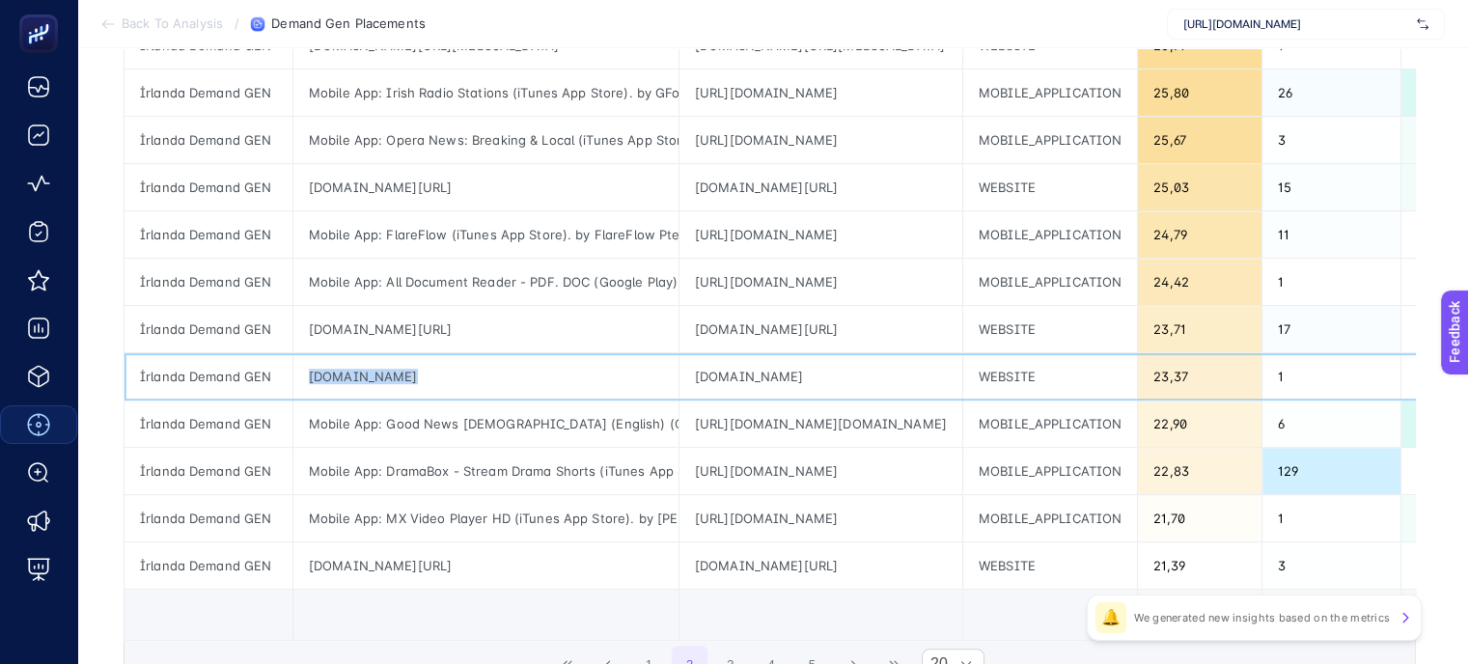
scroll to position [868, 0]
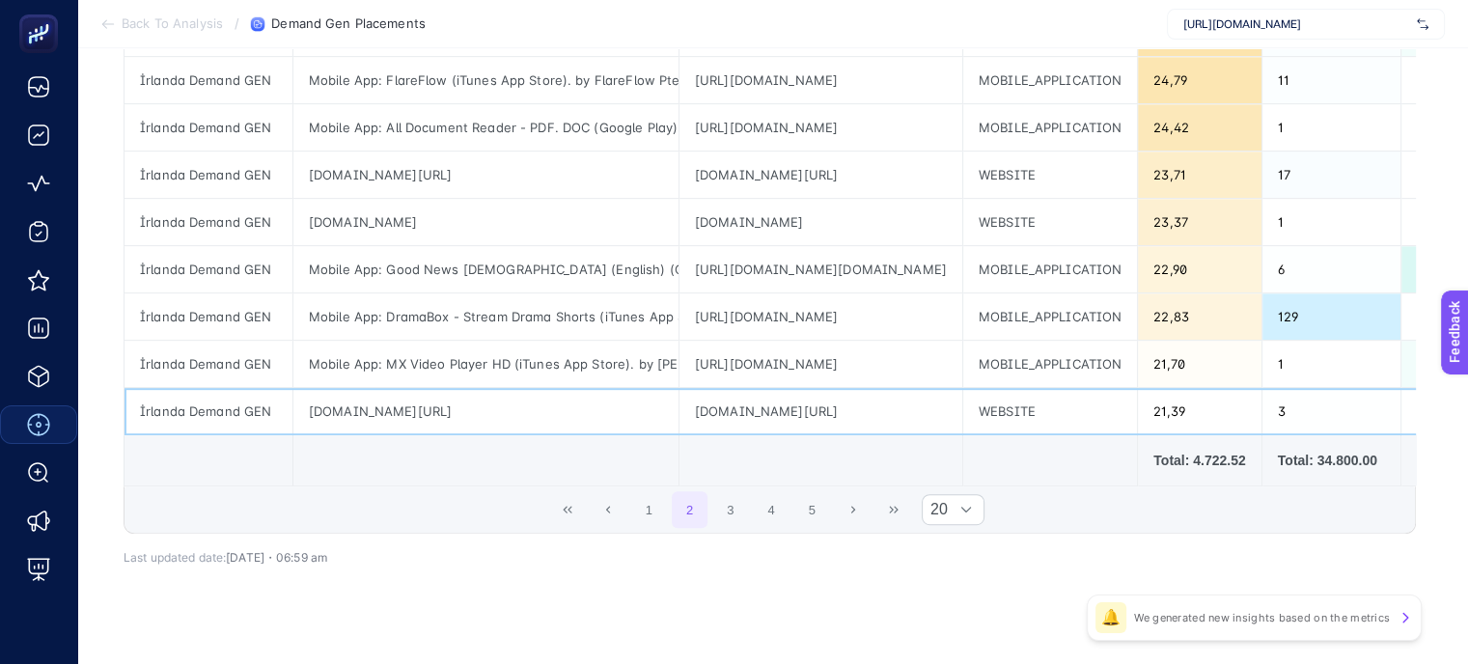
click at [523, 416] on div "[DOMAIN_NAME][URL]" at bounding box center [485, 411] width 385 height 46
click at [729, 519] on button "3" at bounding box center [730, 509] width 37 height 37
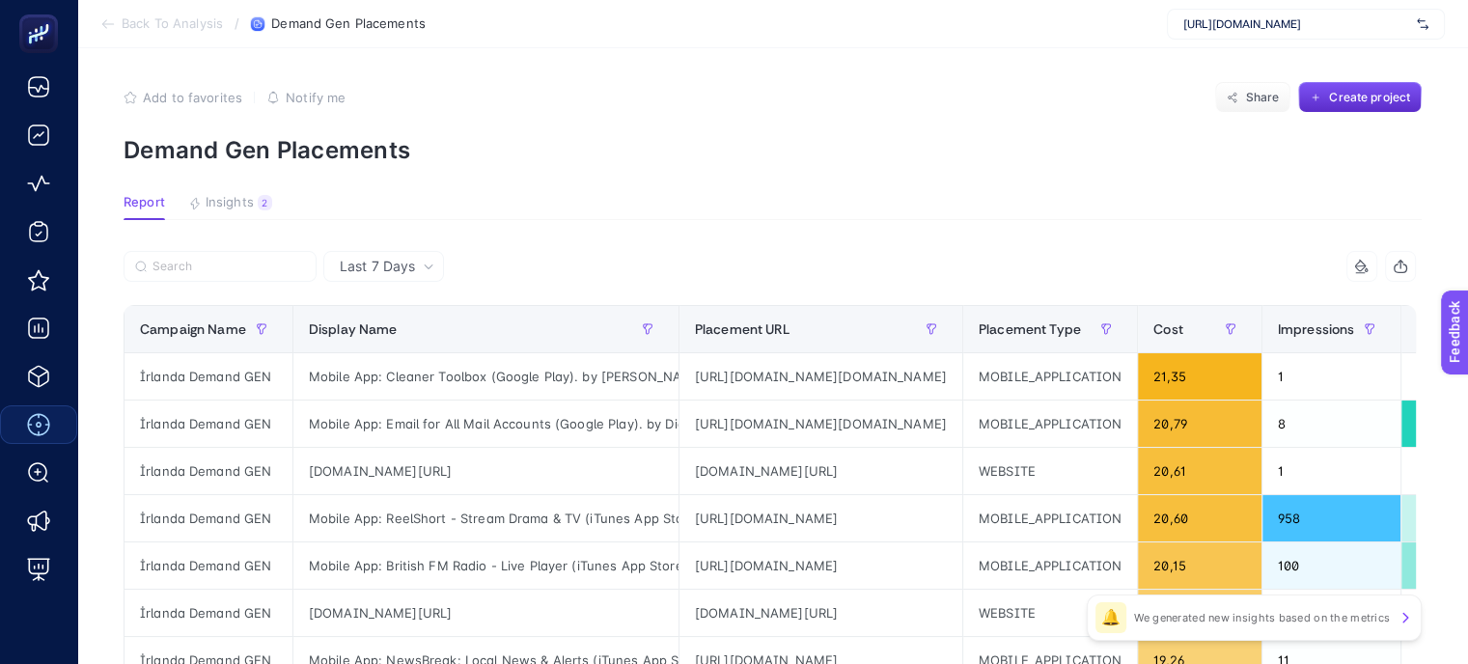
scroll to position [96, 0]
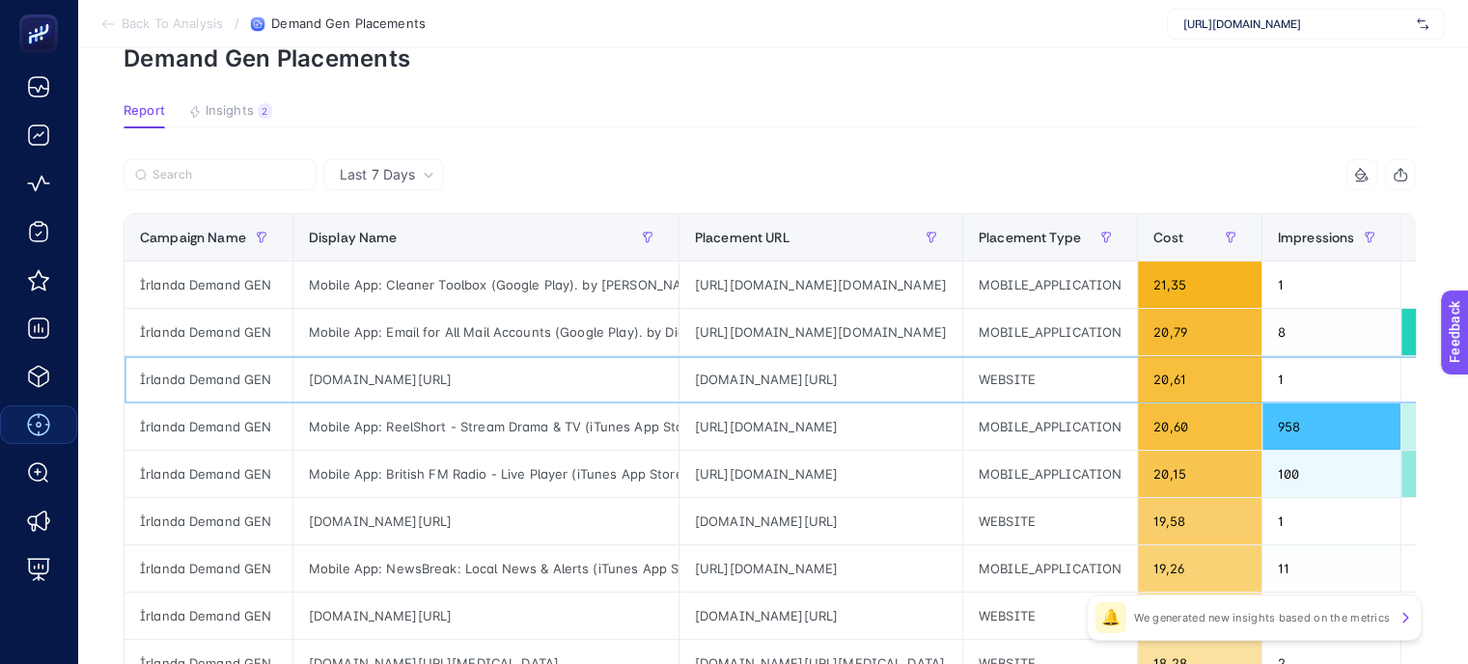
click at [614, 388] on div "[DOMAIN_NAME][URL]" at bounding box center [485, 379] width 385 height 46
click at [523, 516] on div "[DOMAIN_NAME][URL]" at bounding box center [485, 521] width 385 height 46
click at [522, 516] on div "[DOMAIN_NAME][URL]" at bounding box center [485, 521] width 385 height 46
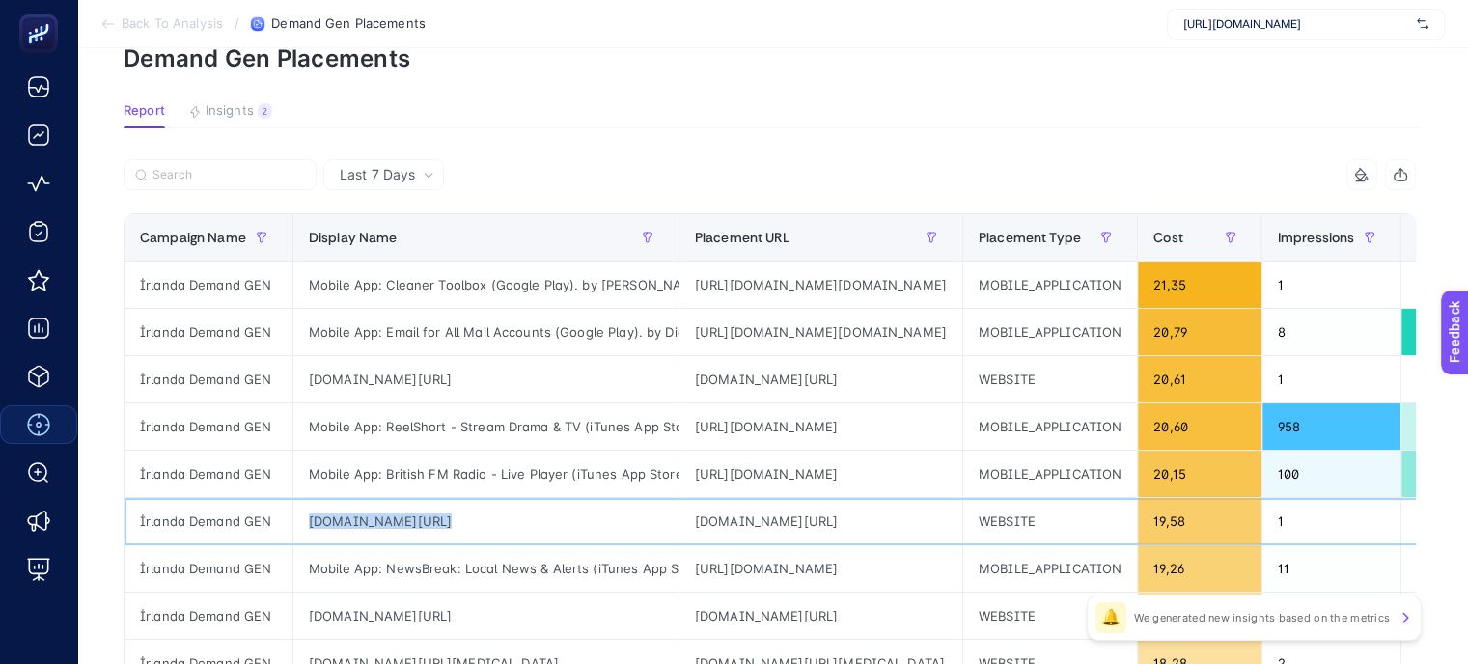
click at [522, 516] on div "[DOMAIN_NAME][URL]" at bounding box center [485, 521] width 385 height 46
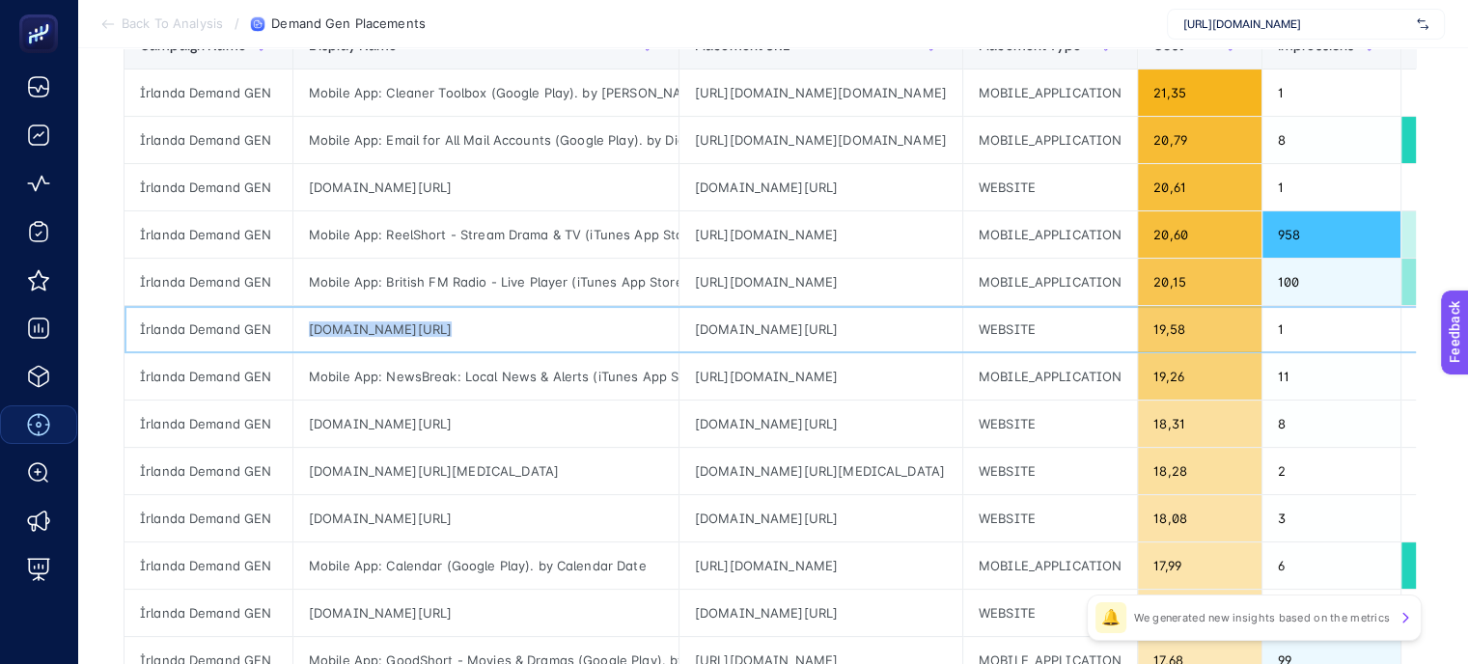
scroll to position [289, 0]
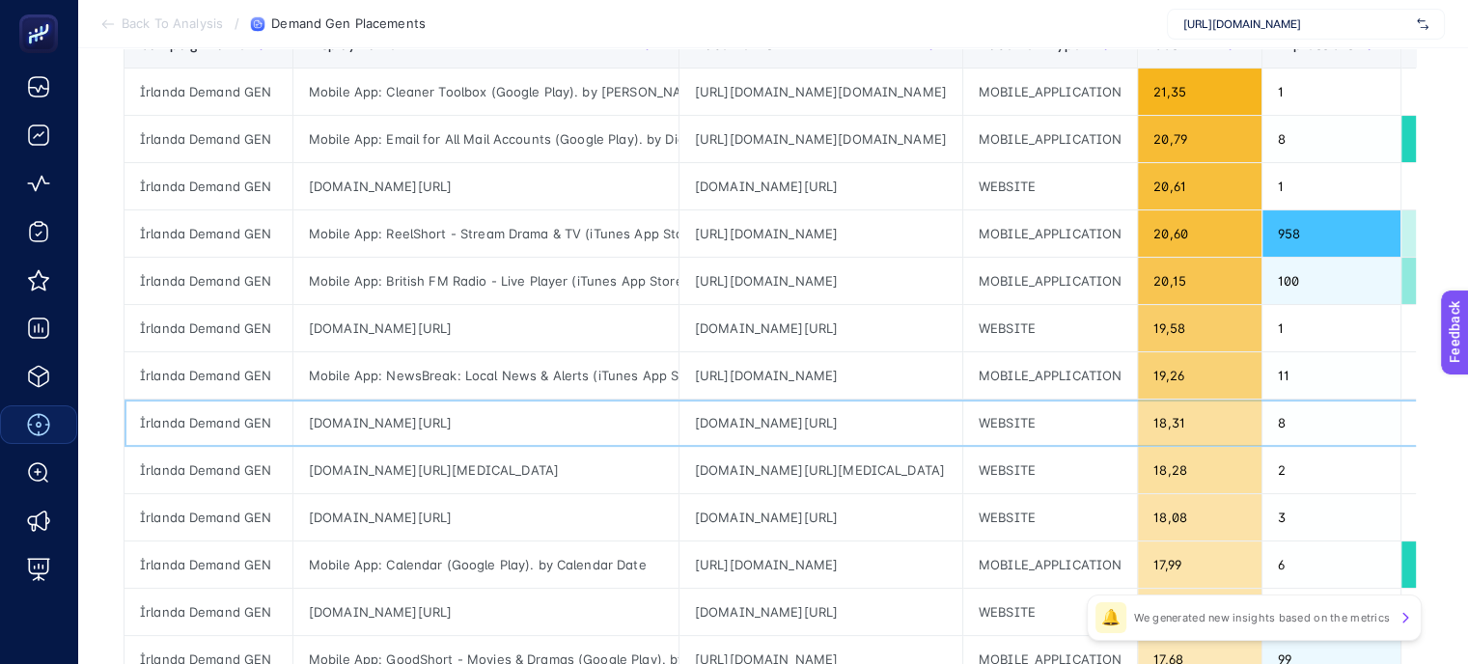
click at [629, 416] on div "[DOMAIN_NAME][URL]" at bounding box center [485, 422] width 385 height 46
click at [544, 475] on div "[DOMAIN_NAME][URL][MEDICAL_DATA]" at bounding box center [485, 470] width 385 height 46
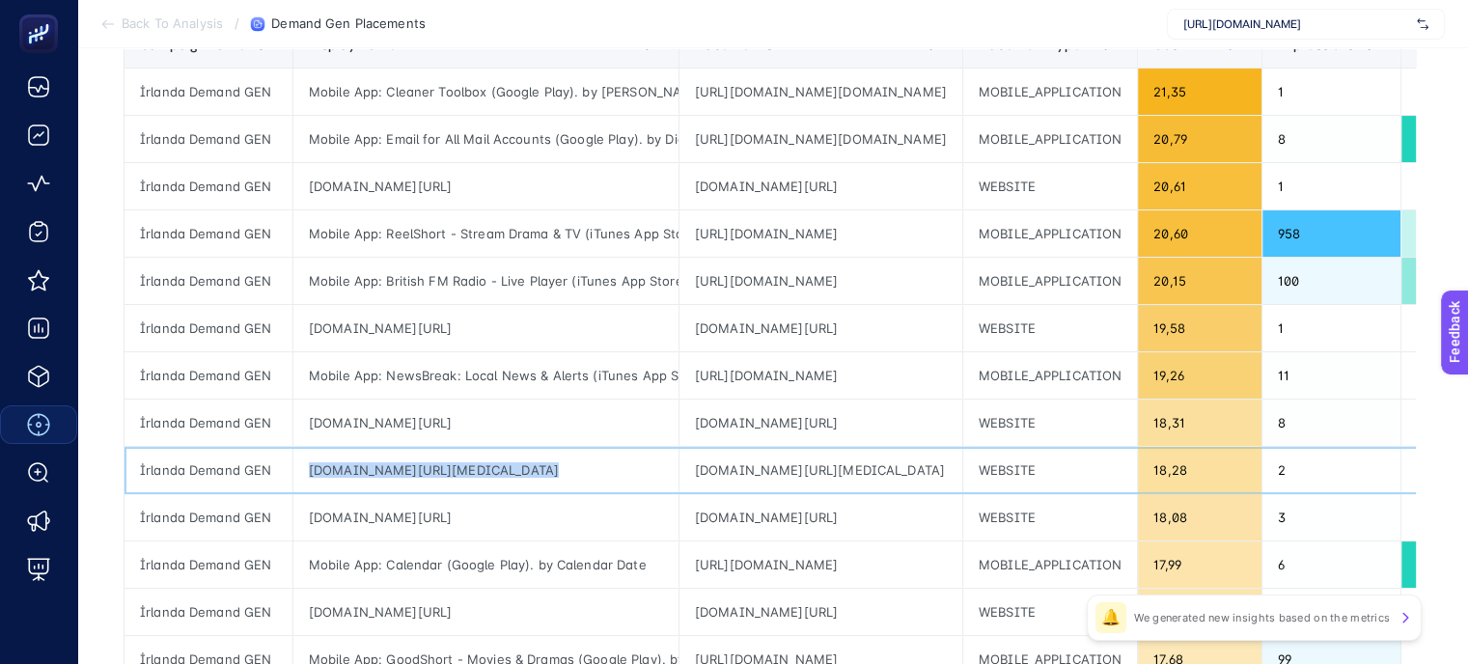
click at [544, 475] on div "[DOMAIN_NAME][URL][MEDICAL_DATA]" at bounding box center [485, 470] width 385 height 46
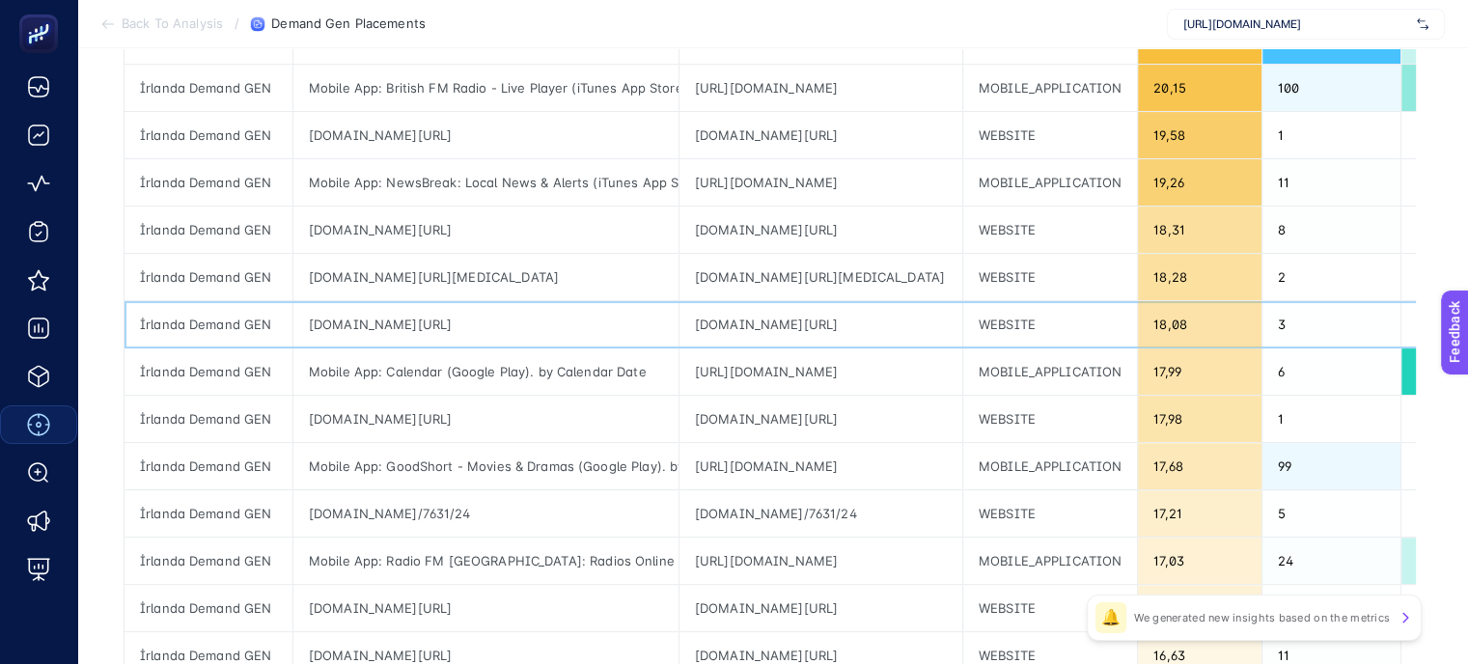
click at [486, 330] on div "[DOMAIN_NAME][URL]" at bounding box center [485, 324] width 385 height 46
click at [490, 323] on div "[DOMAIN_NAME][URL]" at bounding box center [485, 324] width 385 height 46
click at [491, 418] on div "[DOMAIN_NAME][URL]" at bounding box center [485, 419] width 385 height 46
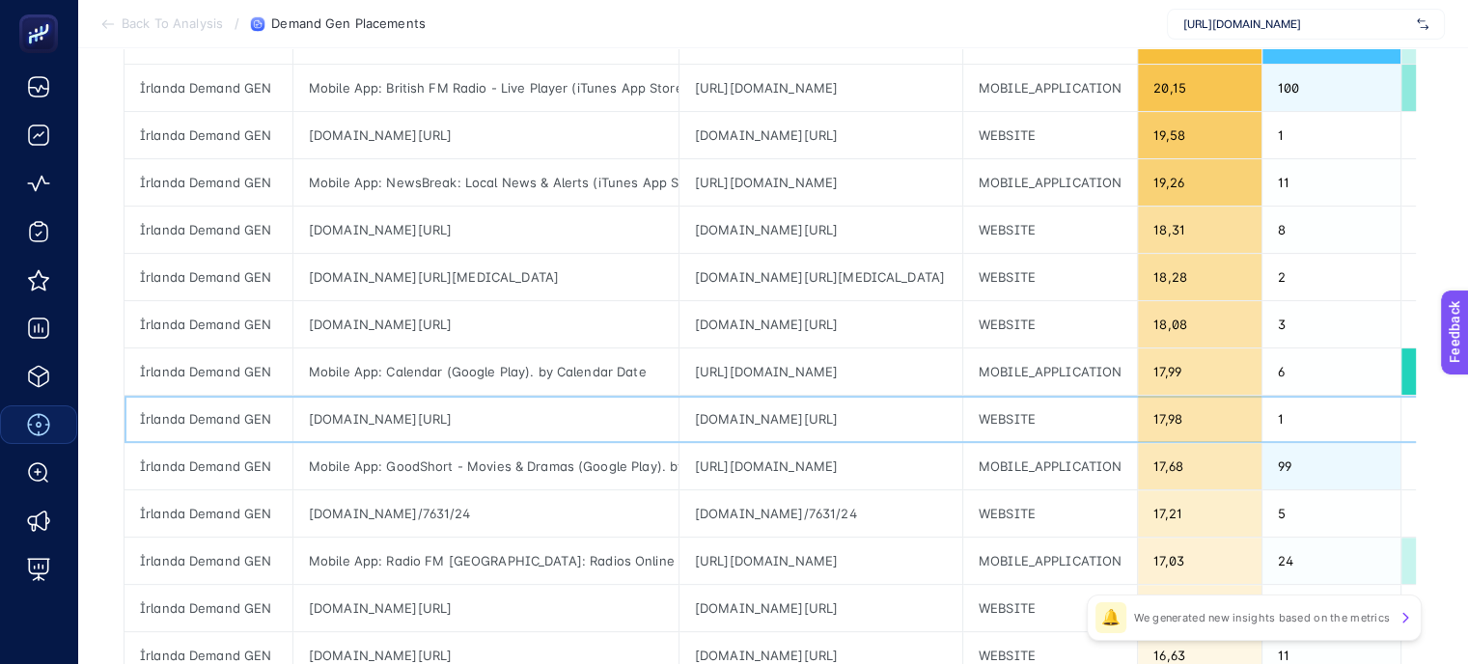
click at [491, 418] on div "[DOMAIN_NAME][URL]" at bounding box center [485, 419] width 385 height 46
click at [493, 510] on div "[DOMAIN_NAME]/7631/24" at bounding box center [485, 513] width 385 height 46
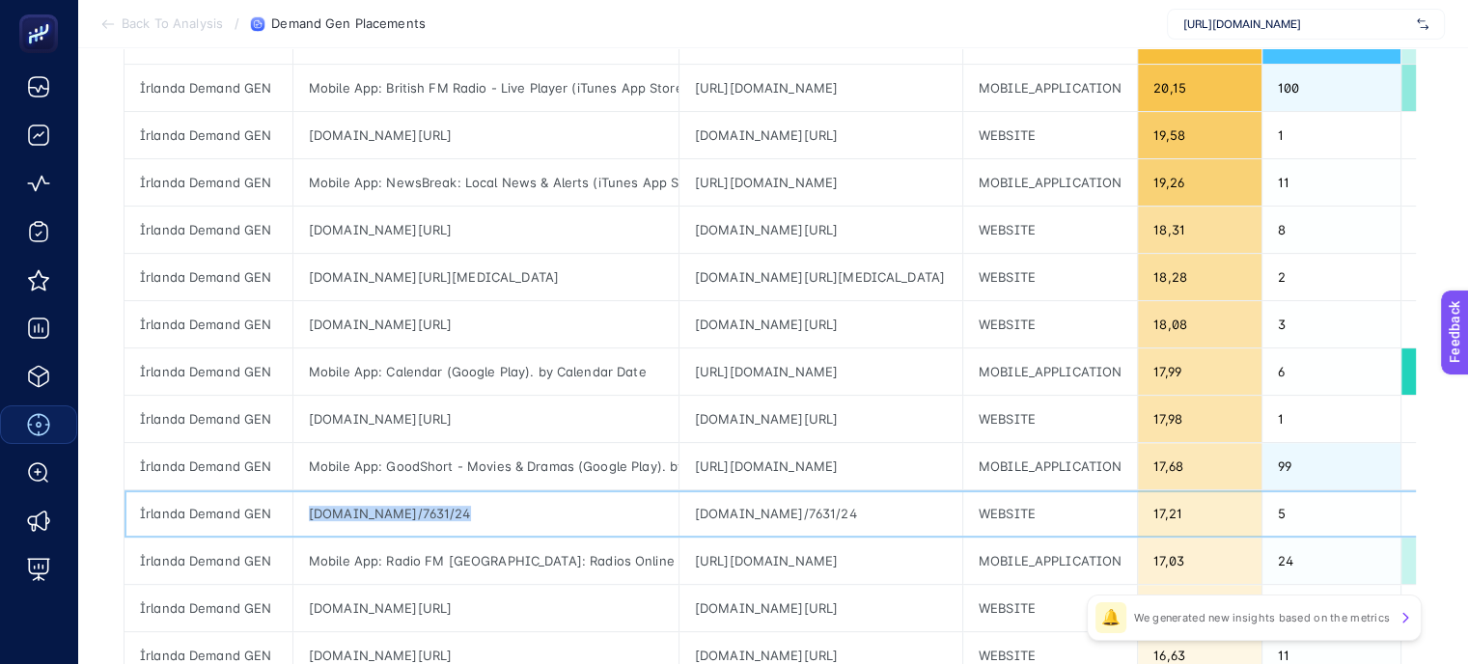
click at [469, 503] on div "[DOMAIN_NAME]/7631/24" at bounding box center [485, 513] width 385 height 46
click at [783, 508] on div "[DOMAIN_NAME]/7631/24" at bounding box center [820, 513] width 283 height 46
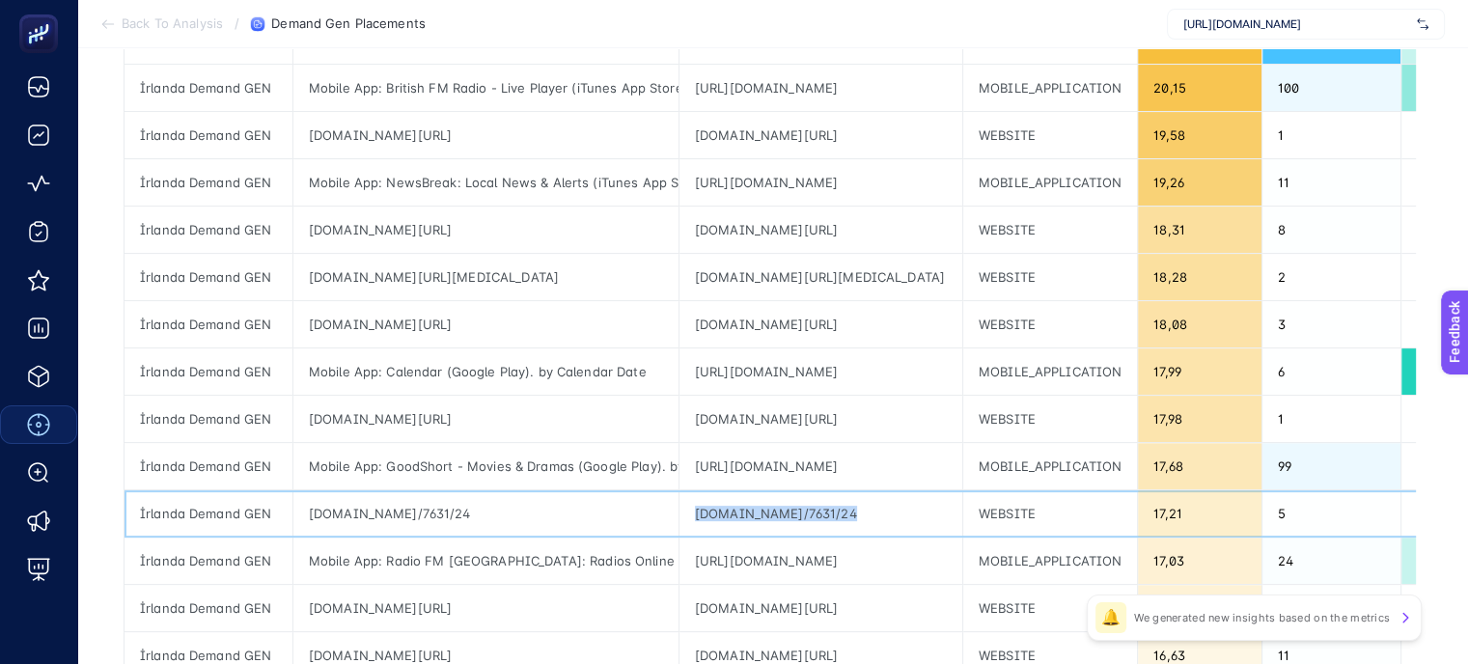
click at [783, 508] on div "[DOMAIN_NAME]/7631/24" at bounding box center [820, 513] width 283 height 46
click at [780, 408] on div "[DOMAIN_NAME][URL]" at bounding box center [820, 419] width 283 height 46
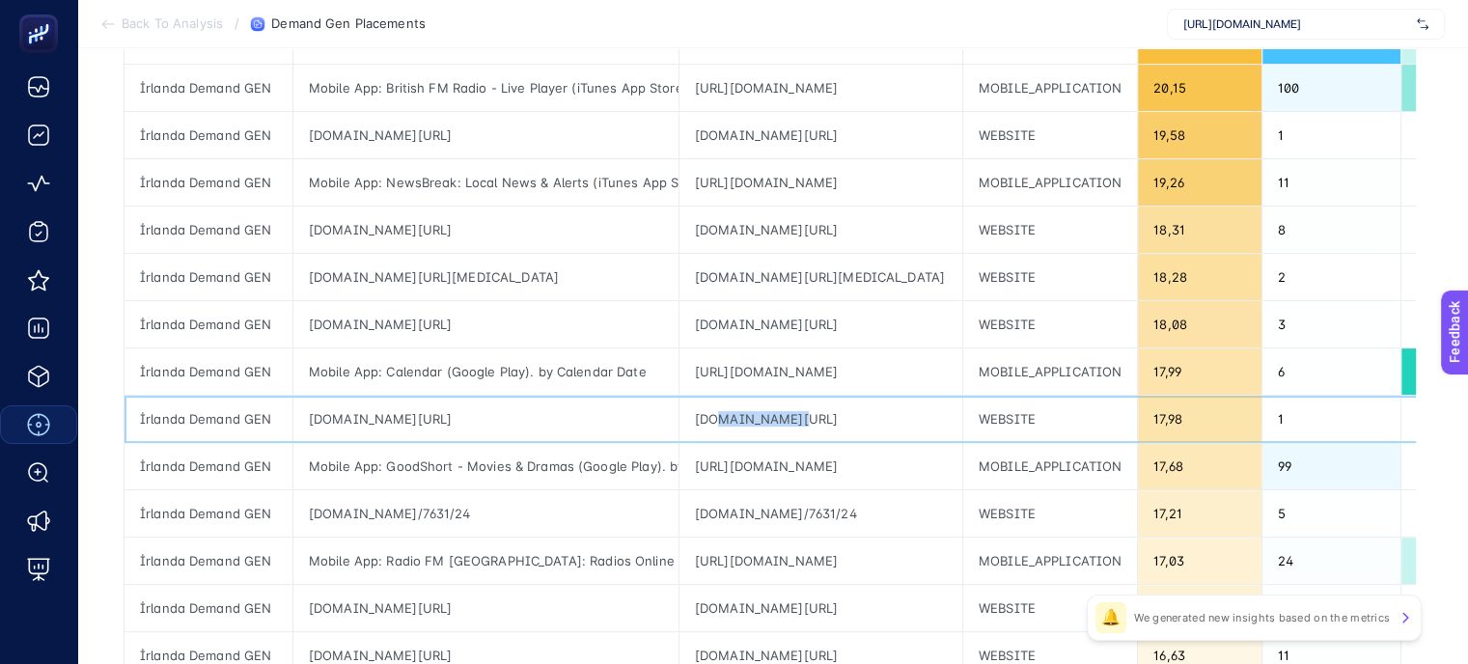
click at [780, 408] on div "[DOMAIN_NAME][URL]" at bounding box center [820, 419] width 283 height 46
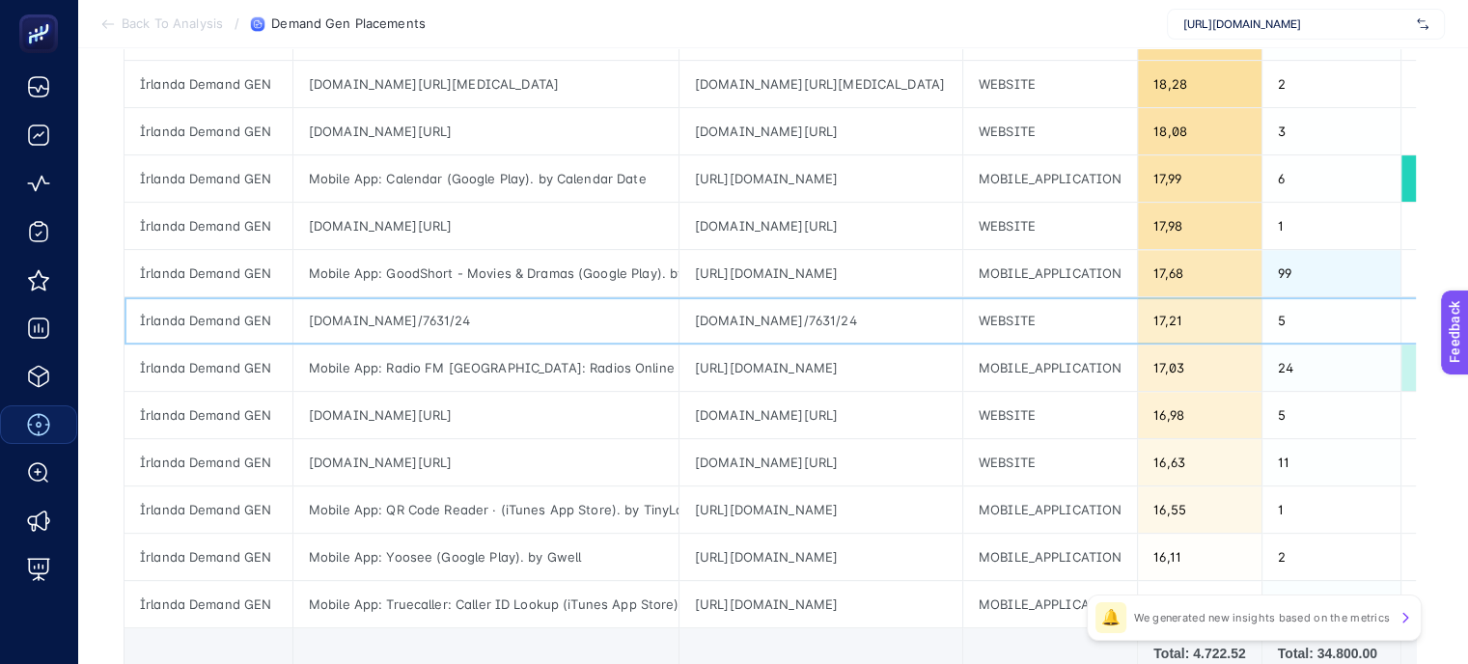
click at [614, 323] on div "[DOMAIN_NAME]/7631/24" at bounding box center [485, 320] width 385 height 46
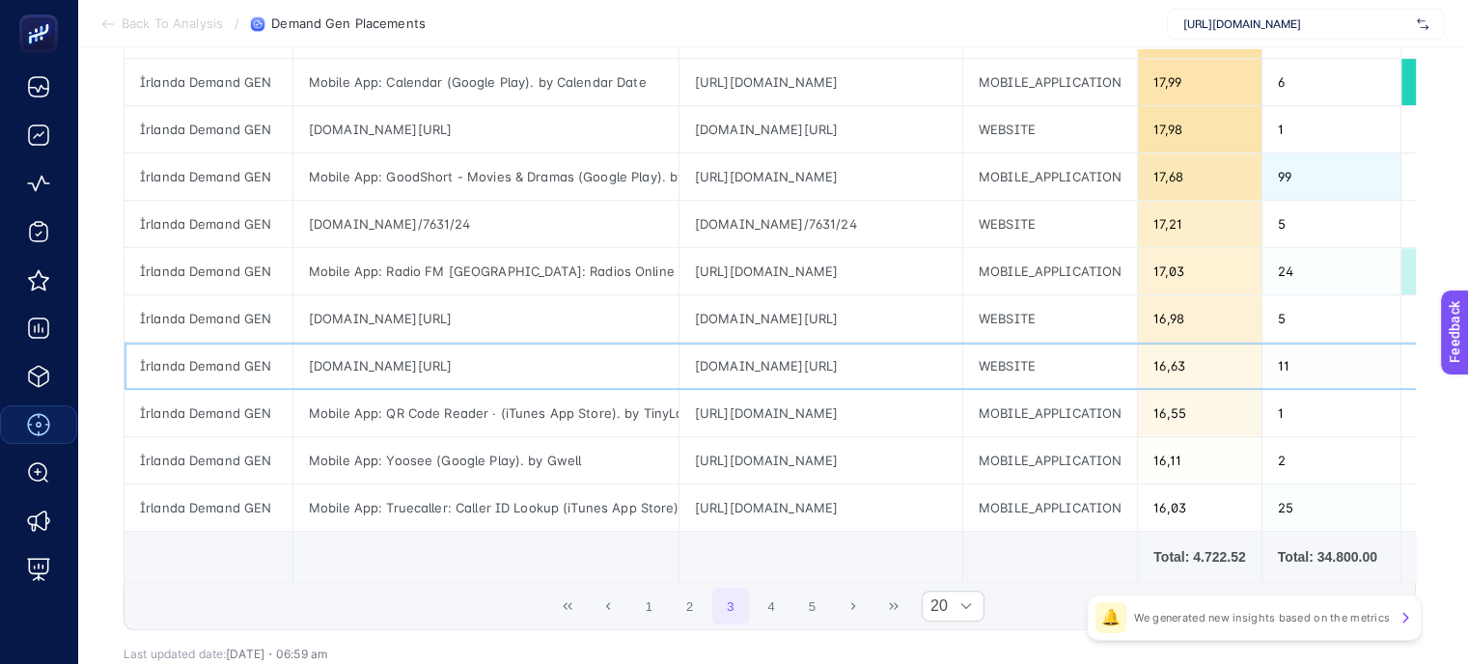
click at [653, 370] on div "[DOMAIN_NAME][URL]" at bounding box center [485, 366] width 385 height 46
click at [502, 312] on div "[DOMAIN_NAME][URL]" at bounding box center [485, 318] width 385 height 46
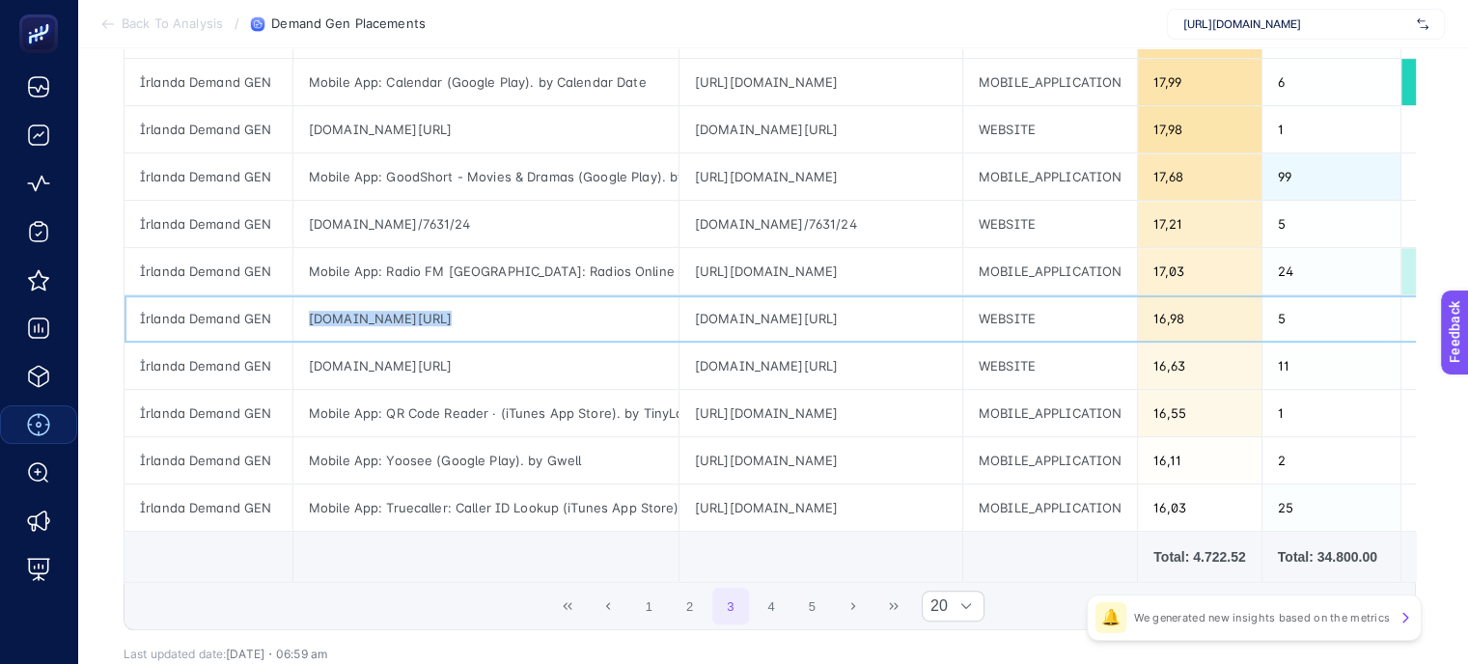
click at [502, 312] on div "[DOMAIN_NAME][URL]" at bounding box center [485, 318] width 385 height 46
click at [781, 610] on button "4" at bounding box center [771, 606] width 37 height 37
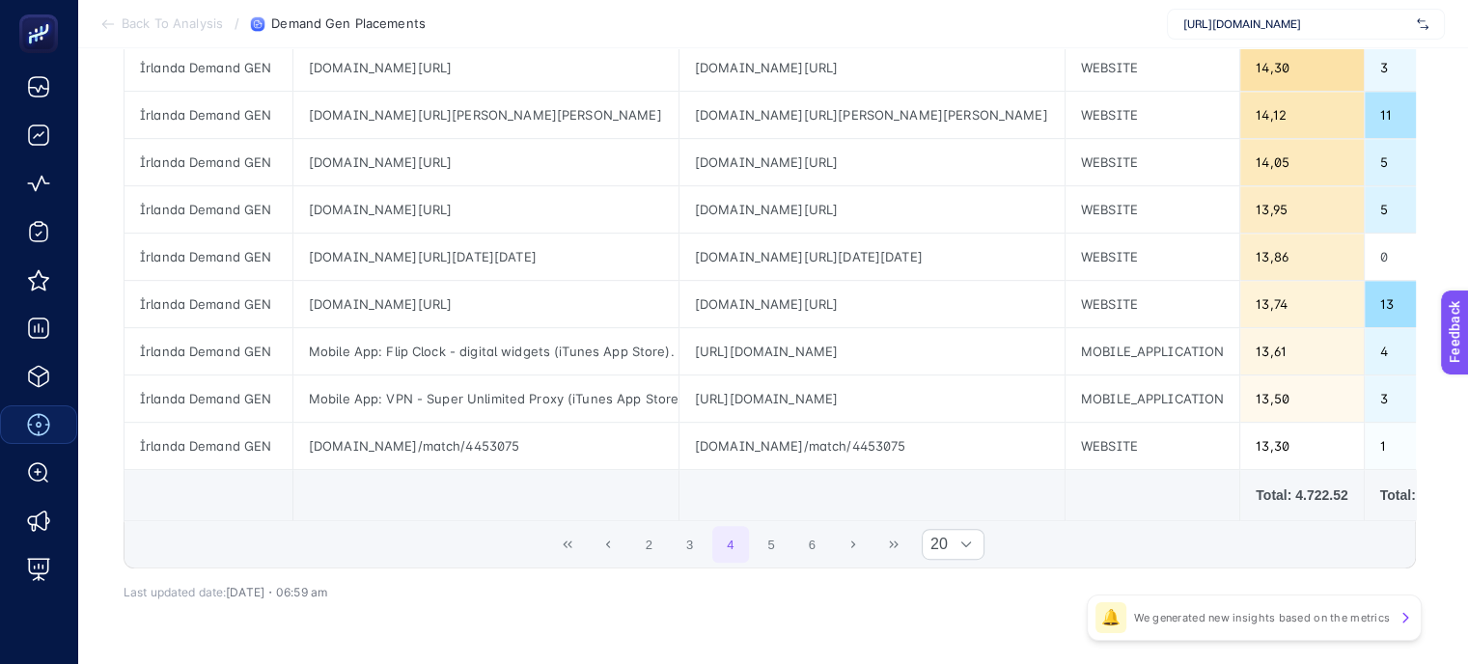
scroll to position [868, 0]
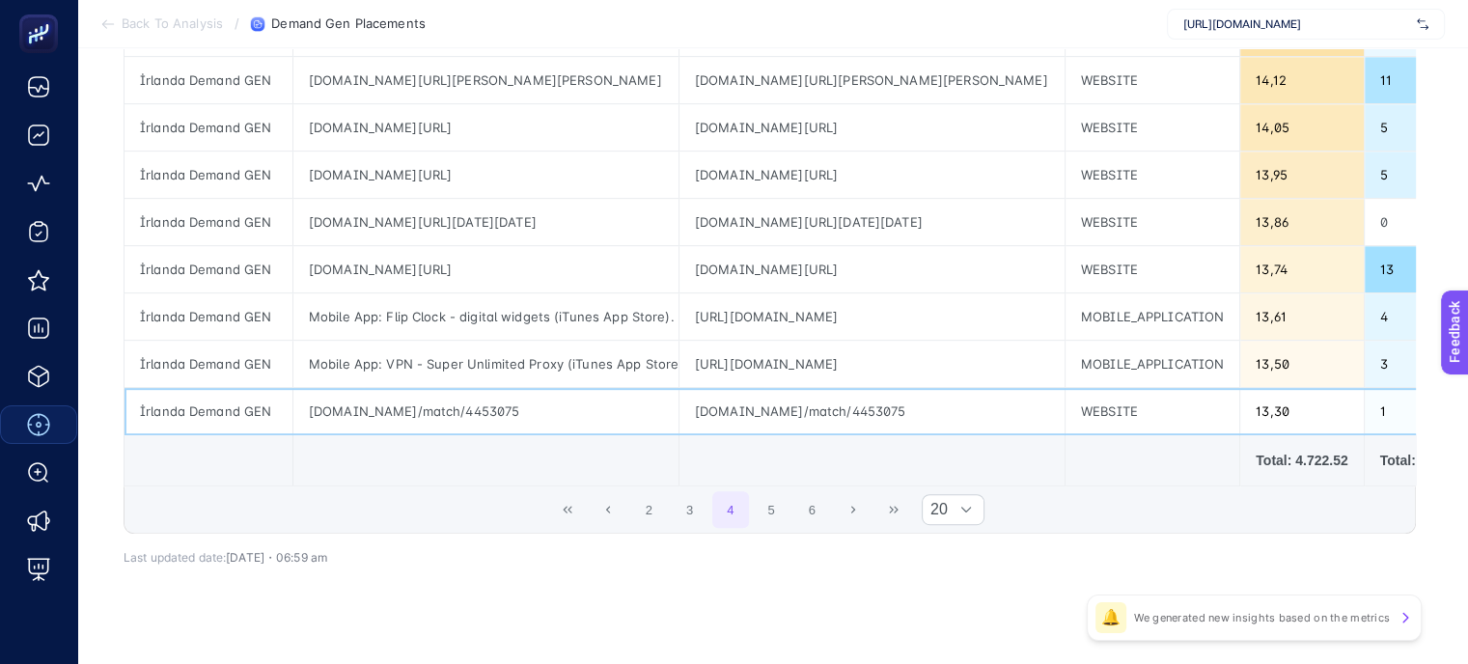
click at [756, 413] on div "[DOMAIN_NAME]/match/4453075" at bounding box center [871, 411] width 385 height 46
click at [618, 220] on div "[DOMAIN_NAME][URL][DATE][DATE]" at bounding box center [485, 222] width 385 height 46
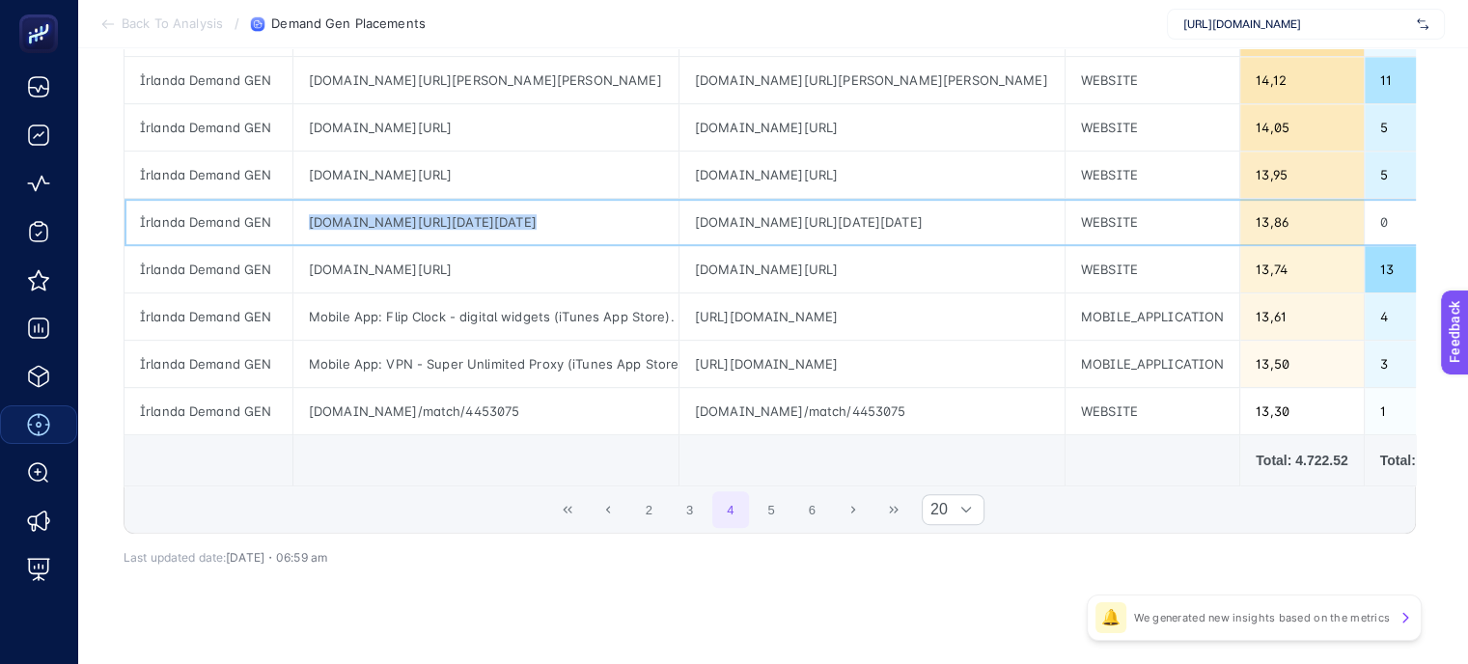
click at [618, 220] on div "[DOMAIN_NAME][URL][DATE][DATE]" at bounding box center [485, 222] width 385 height 46
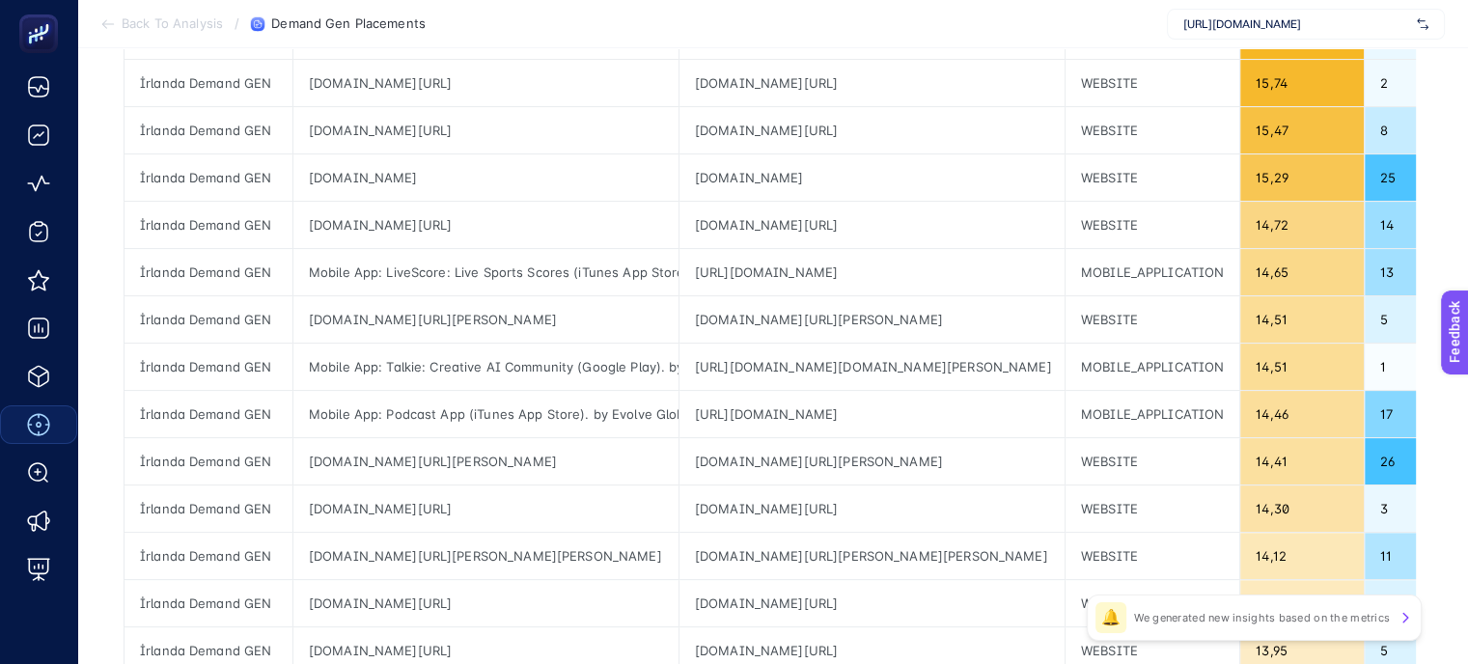
scroll to position [386, 0]
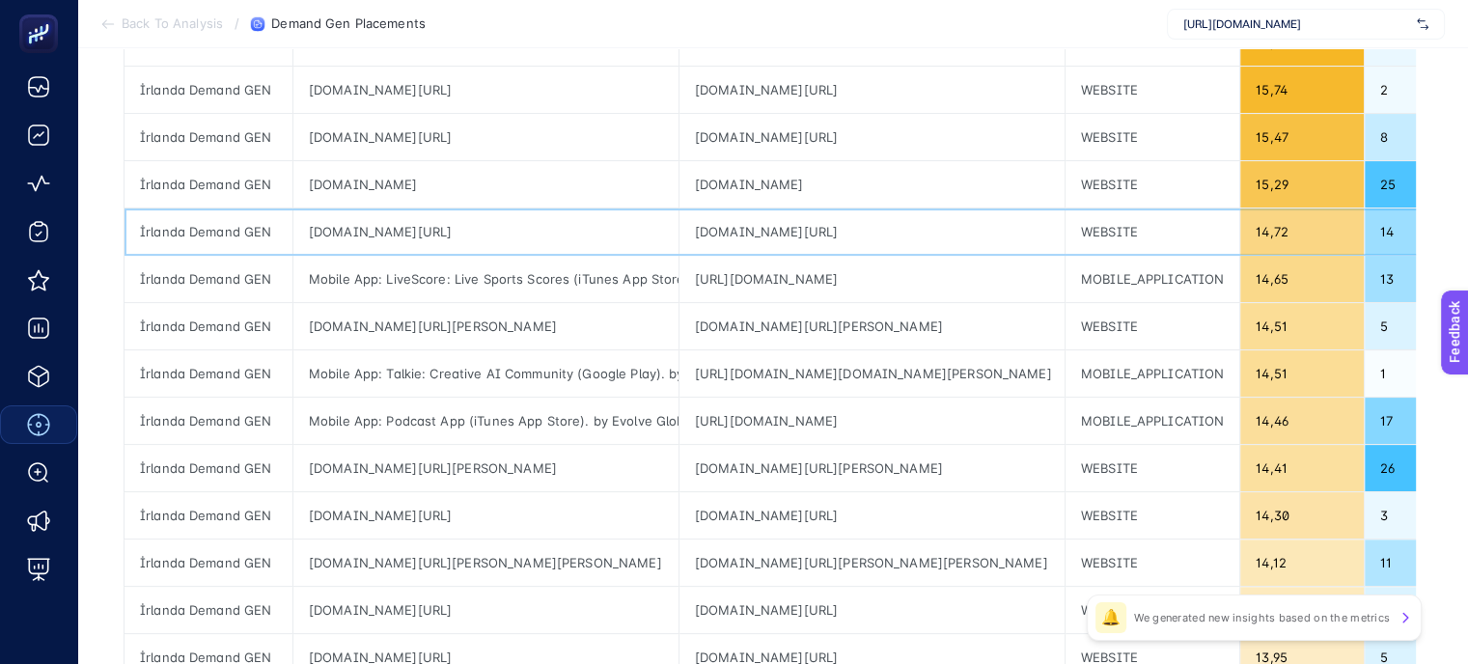
click at [529, 231] on div "[DOMAIN_NAME][URL]" at bounding box center [485, 231] width 385 height 46
click at [383, 181] on div "[DOMAIN_NAME]" at bounding box center [485, 184] width 385 height 46
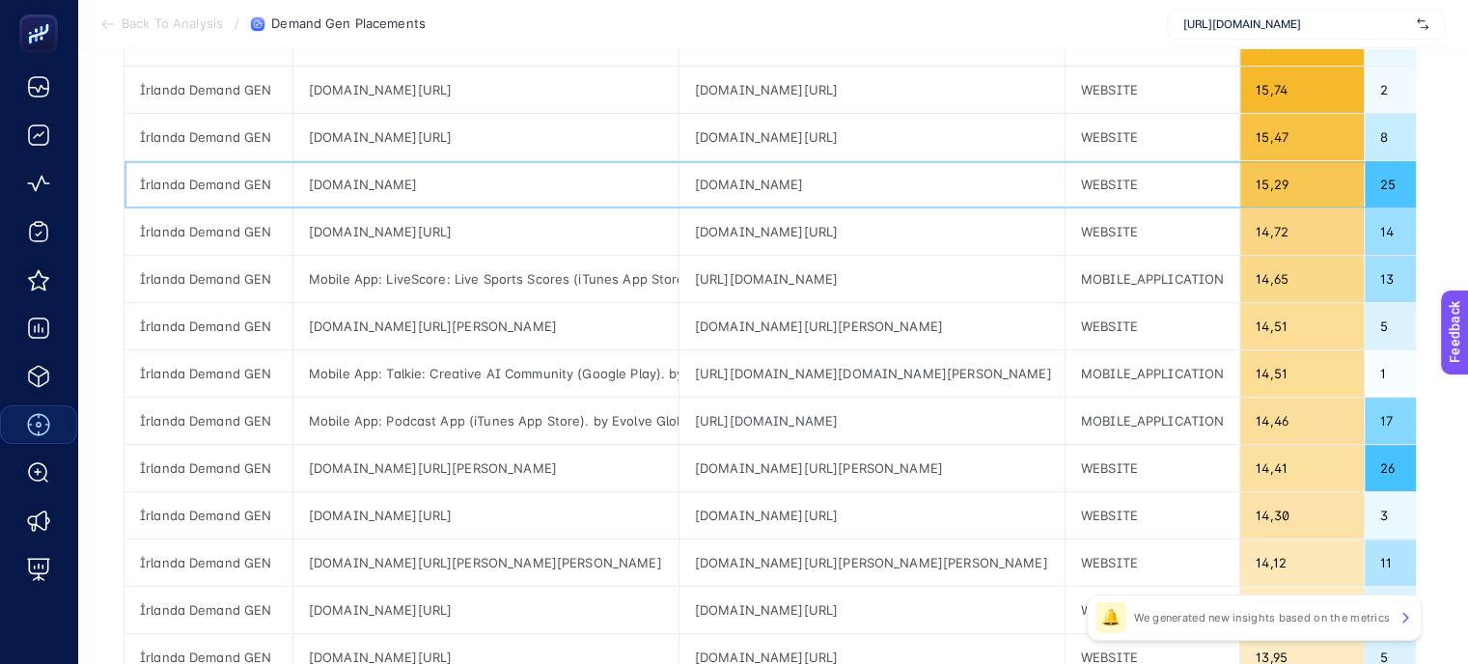
click at [383, 181] on div "[DOMAIN_NAME]" at bounding box center [485, 184] width 385 height 46
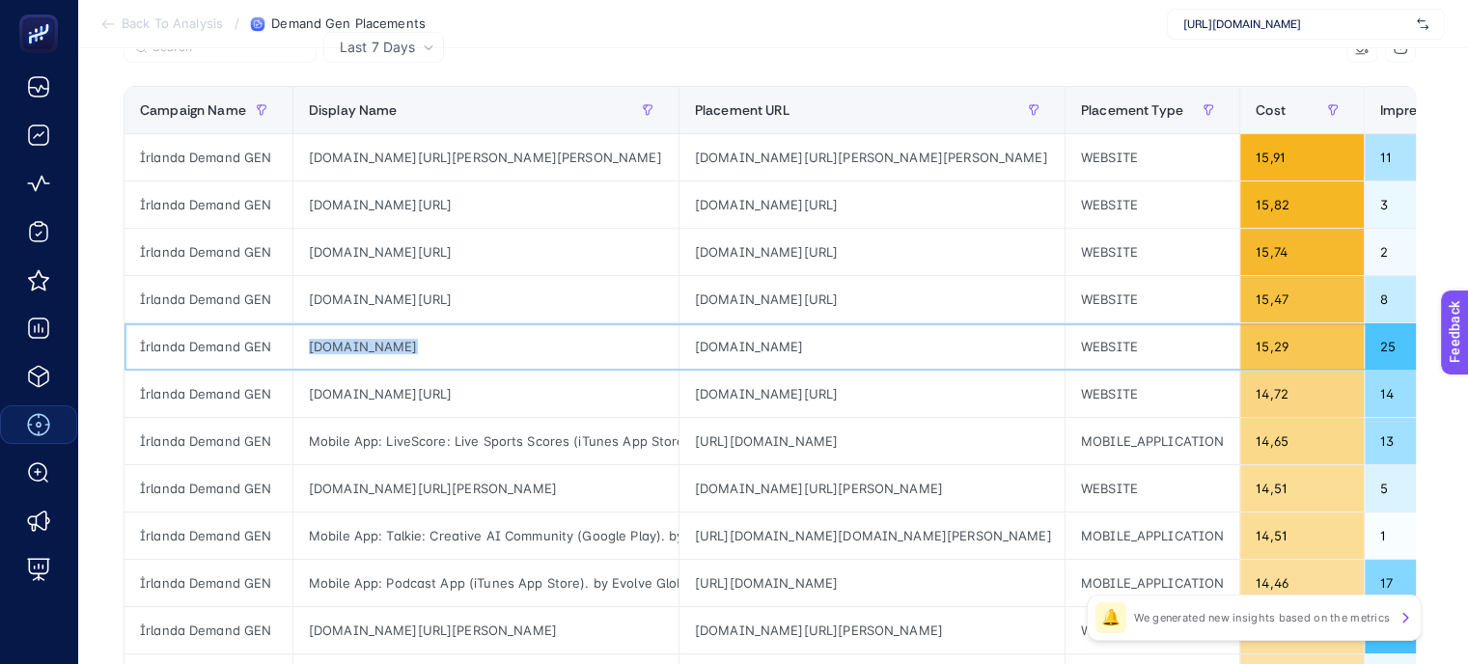
scroll to position [193, 0]
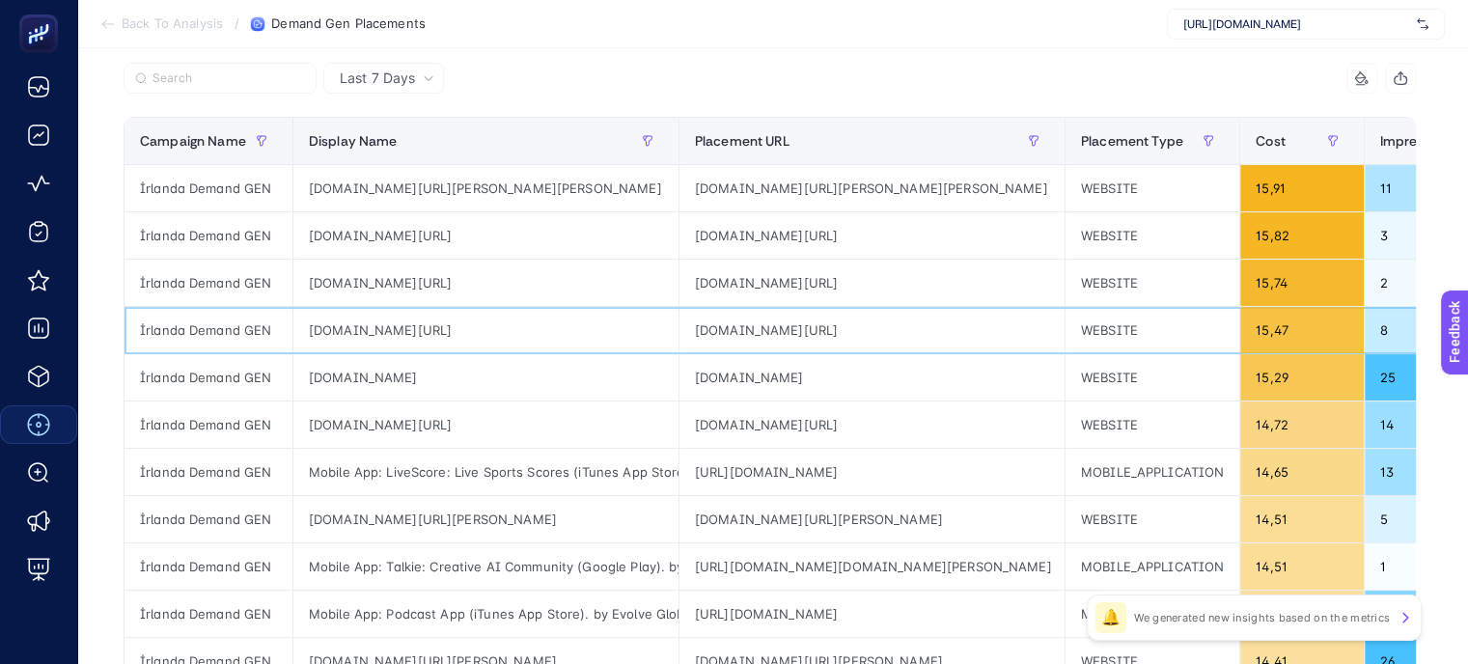
click at [644, 343] on div "[DOMAIN_NAME][URL]" at bounding box center [485, 330] width 385 height 46
click at [660, 297] on div "[DOMAIN_NAME][URL]" at bounding box center [485, 283] width 385 height 46
click at [620, 284] on div "[DOMAIN_NAME][URL]" at bounding box center [485, 283] width 385 height 46
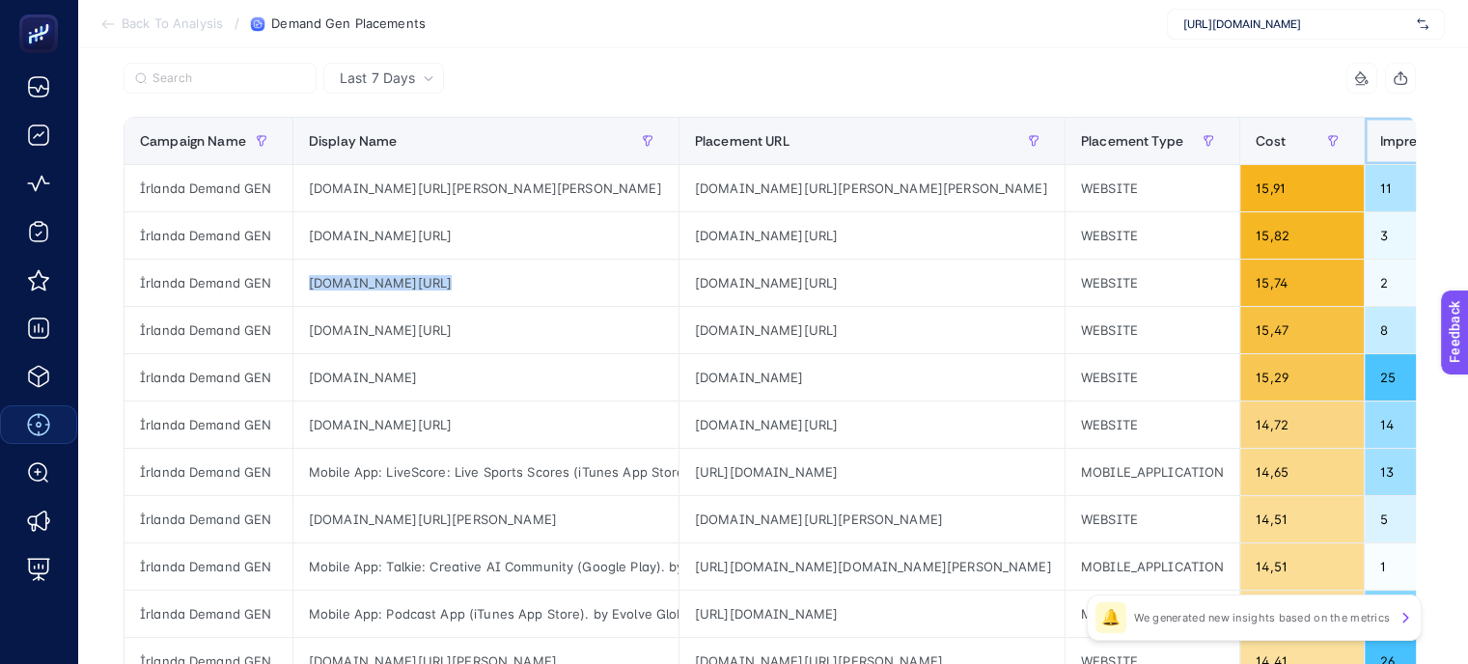
click at [1412, 146] on span "Impressions" at bounding box center [1418, 140] width 77 height 15
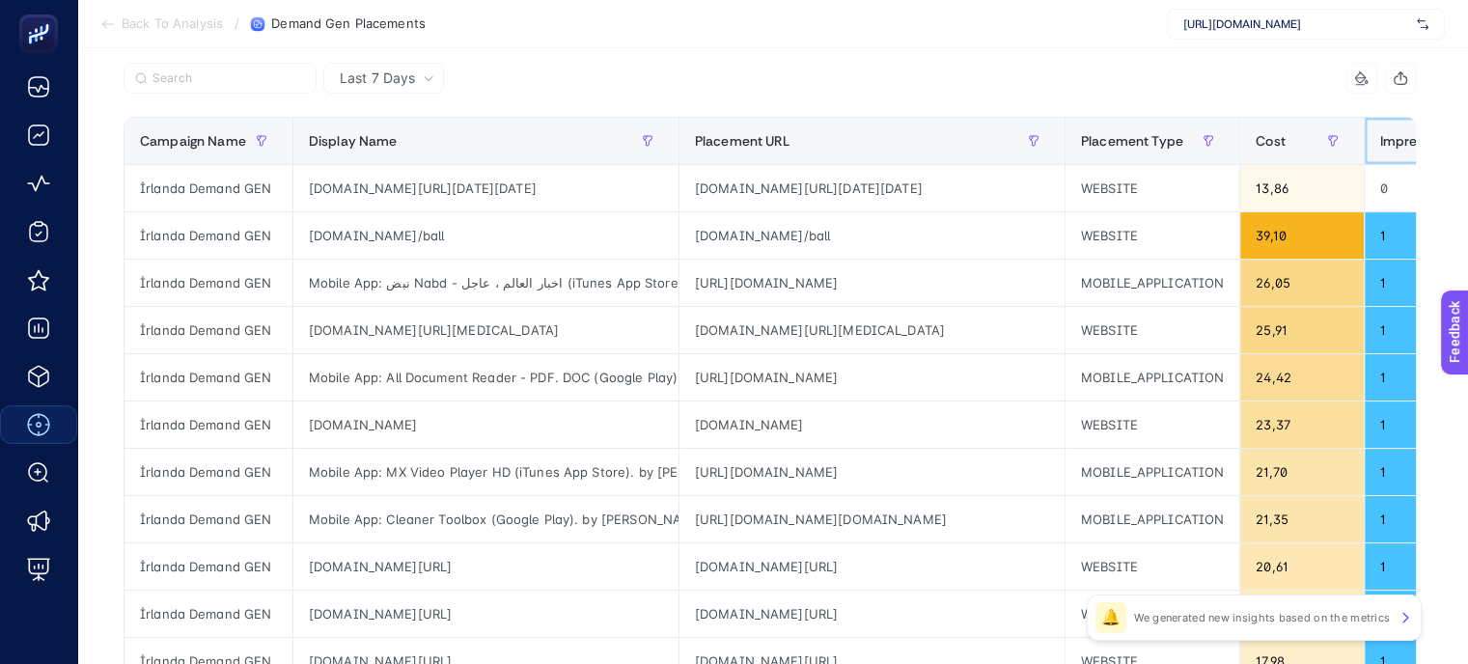
click at [1398, 145] on span "Impressions" at bounding box center [1418, 140] width 77 height 15
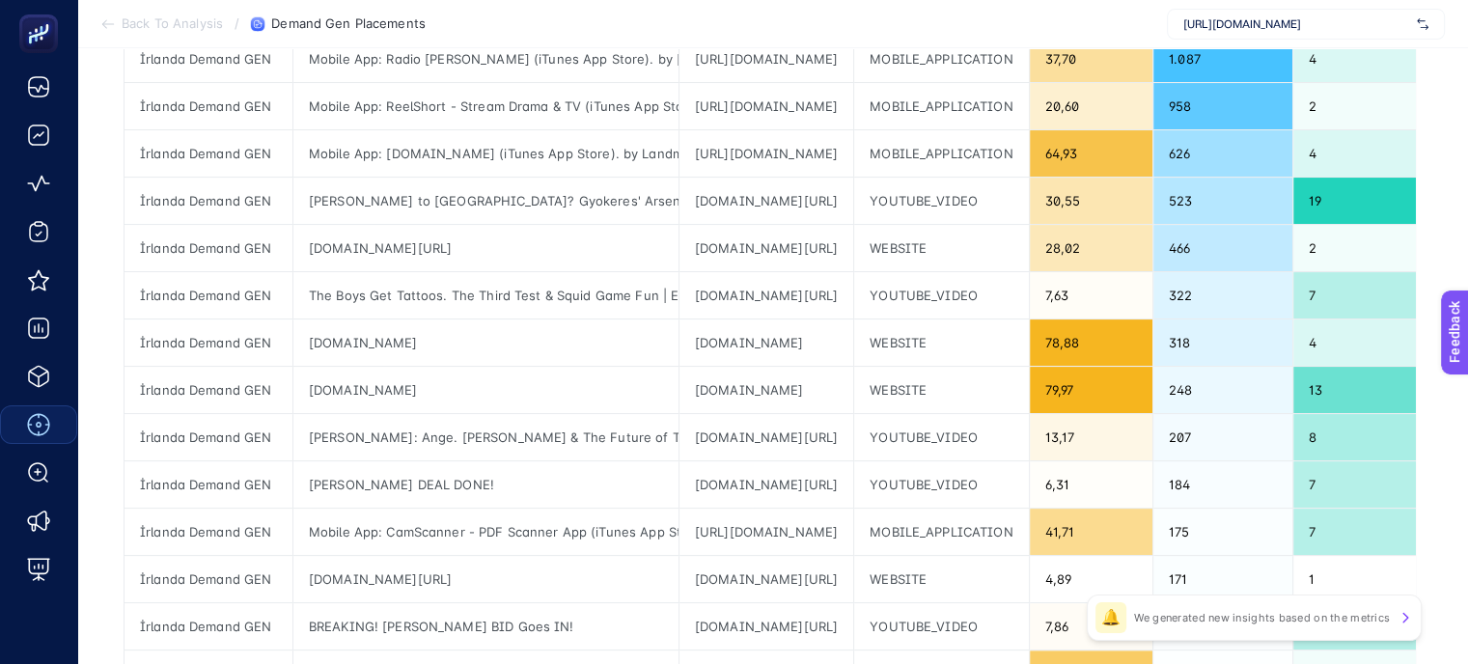
scroll to position [289, 0]
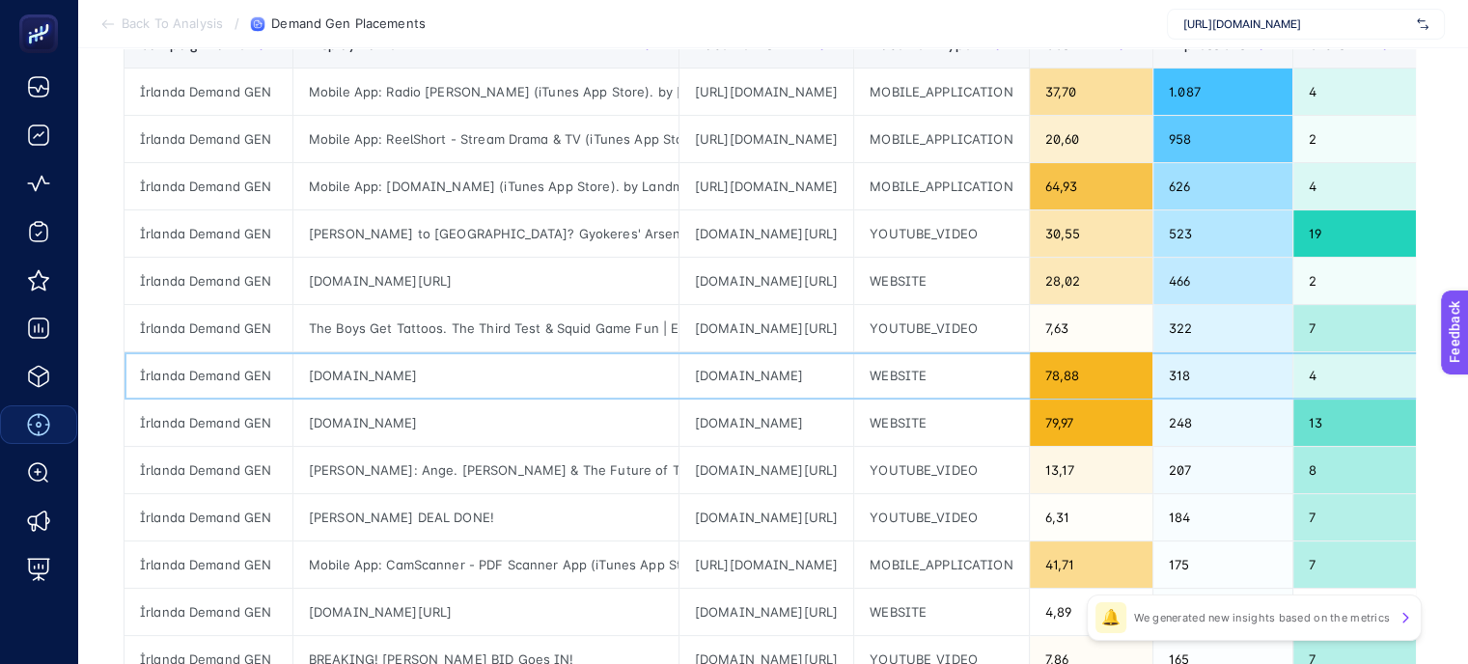
click at [853, 370] on div "[DOMAIN_NAME]" at bounding box center [766, 375] width 174 height 46
click at [853, 337] on div "[DOMAIN_NAME][URL]" at bounding box center [766, 328] width 174 height 46
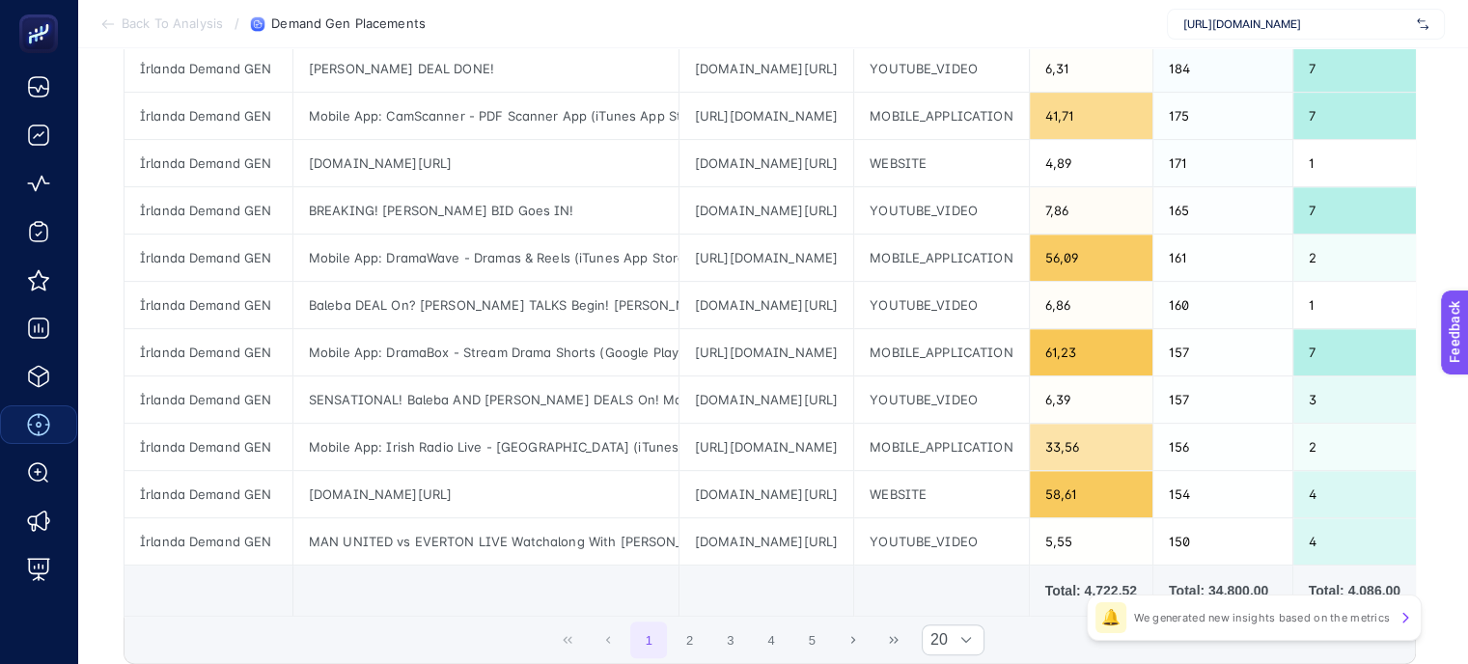
scroll to position [772, 0]
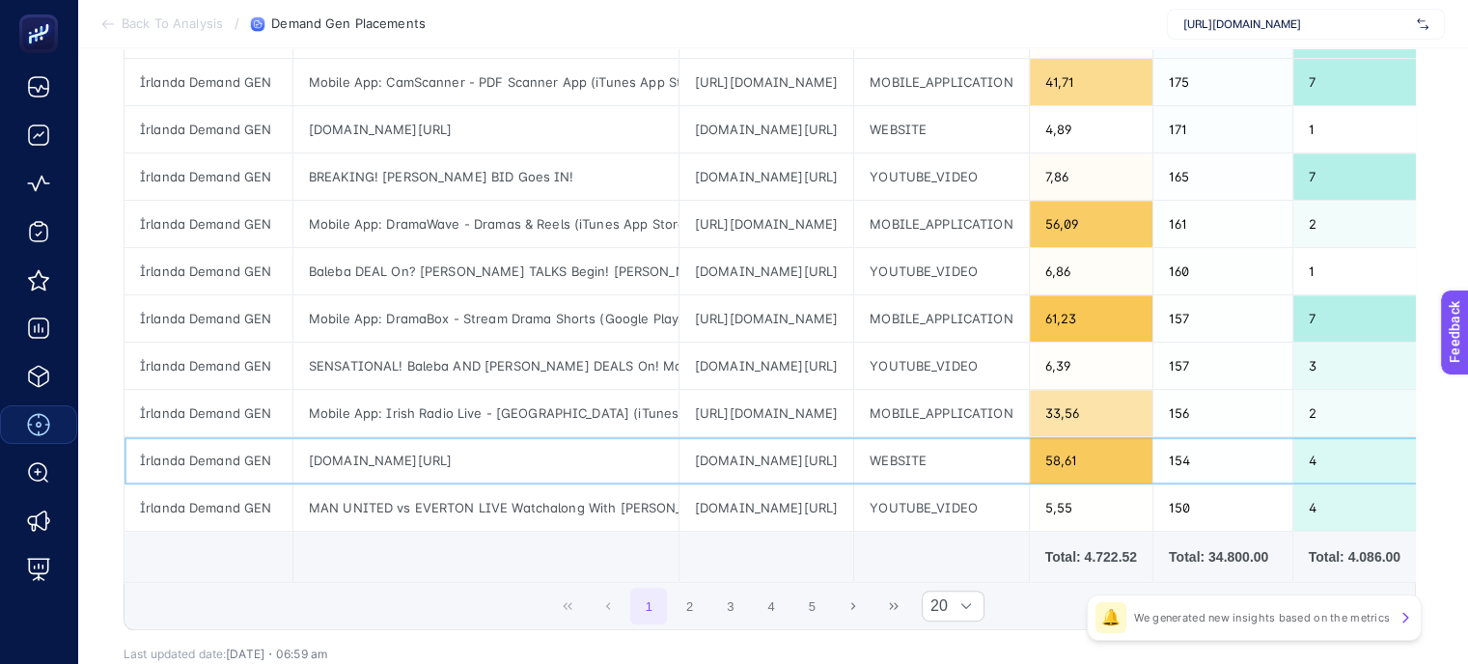
click at [607, 460] on div "[DOMAIN_NAME][URL]" at bounding box center [485, 460] width 385 height 46
click at [697, 608] on button "2" at bounding box center [690, 606] width 37 height 37
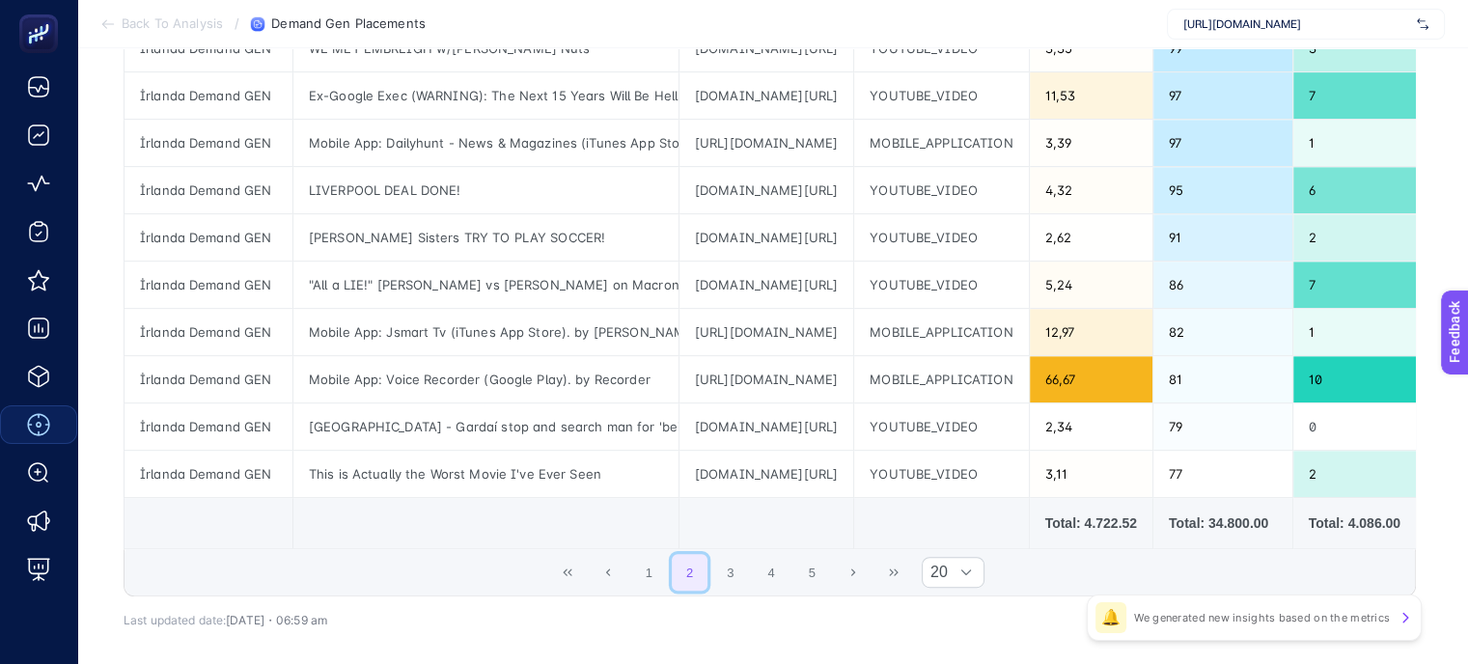
scroll to position [868, 0]
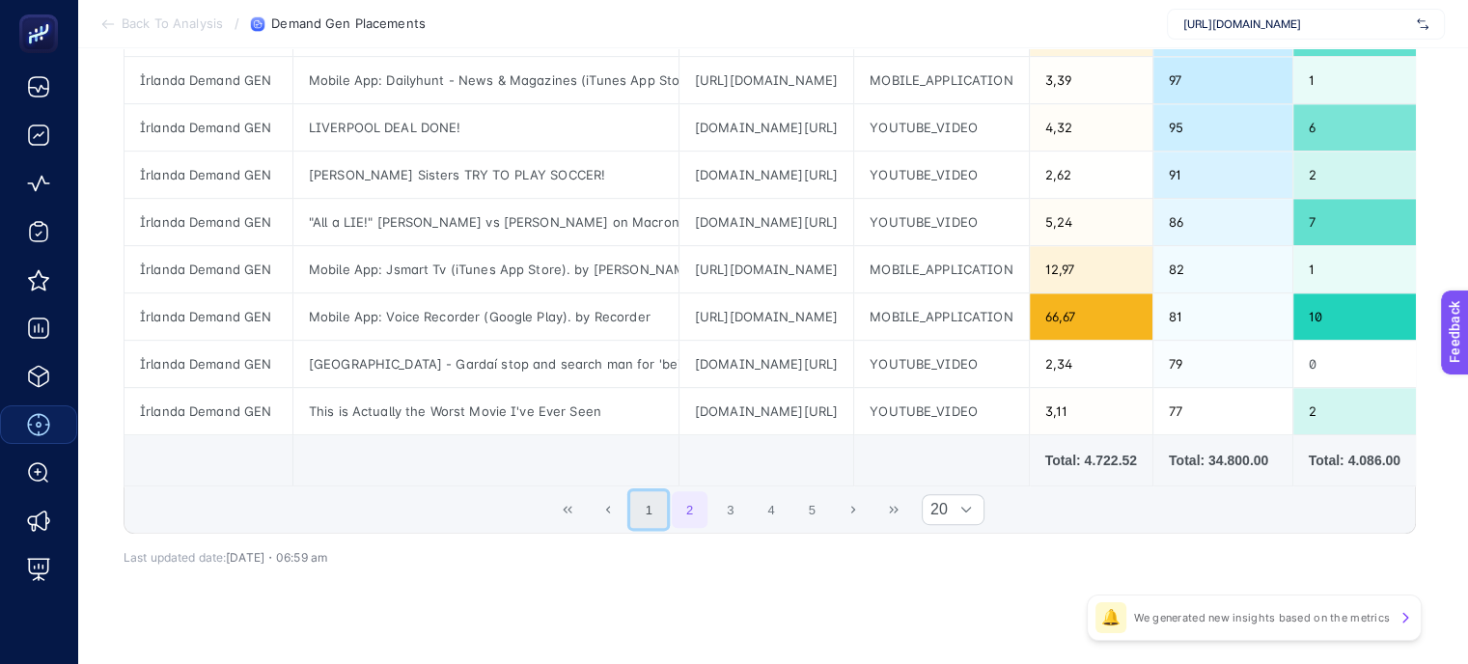
click at [661, 513] on button "1" at bounding box center [648, 509] width 37 height 37
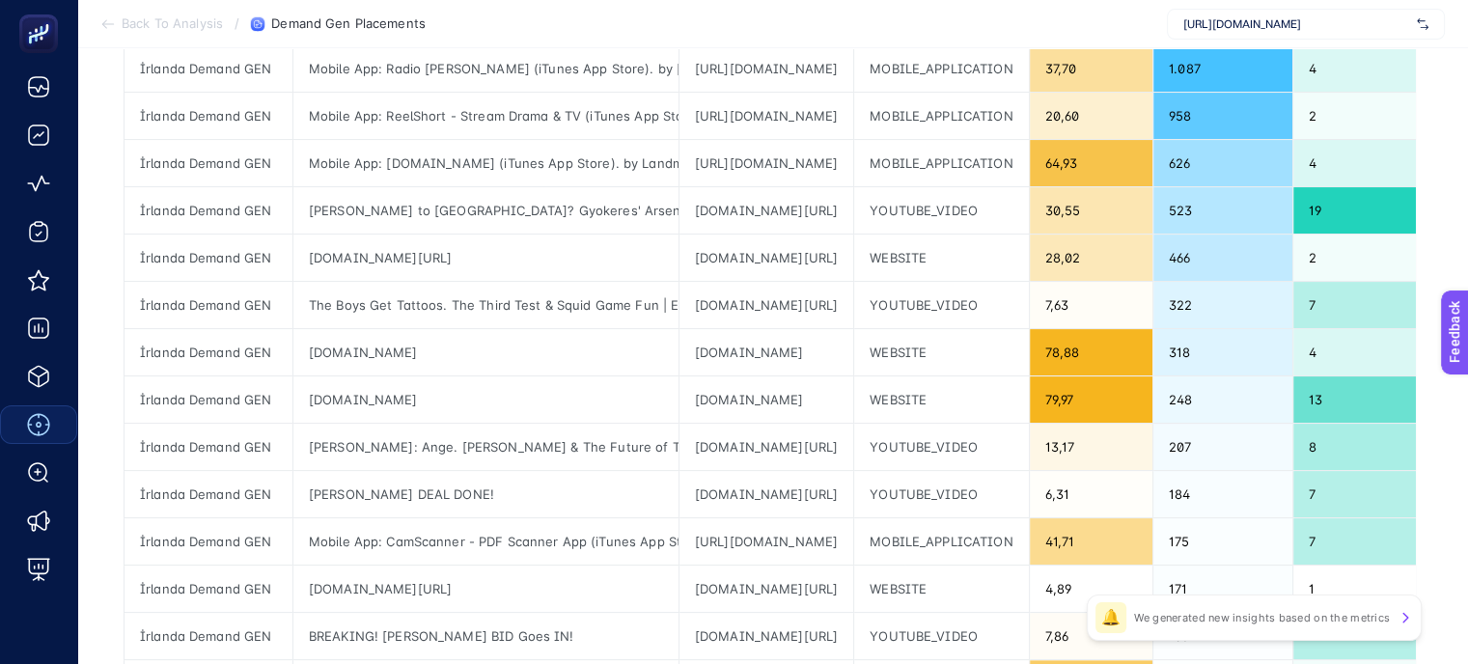
scroll to position [0, 0]
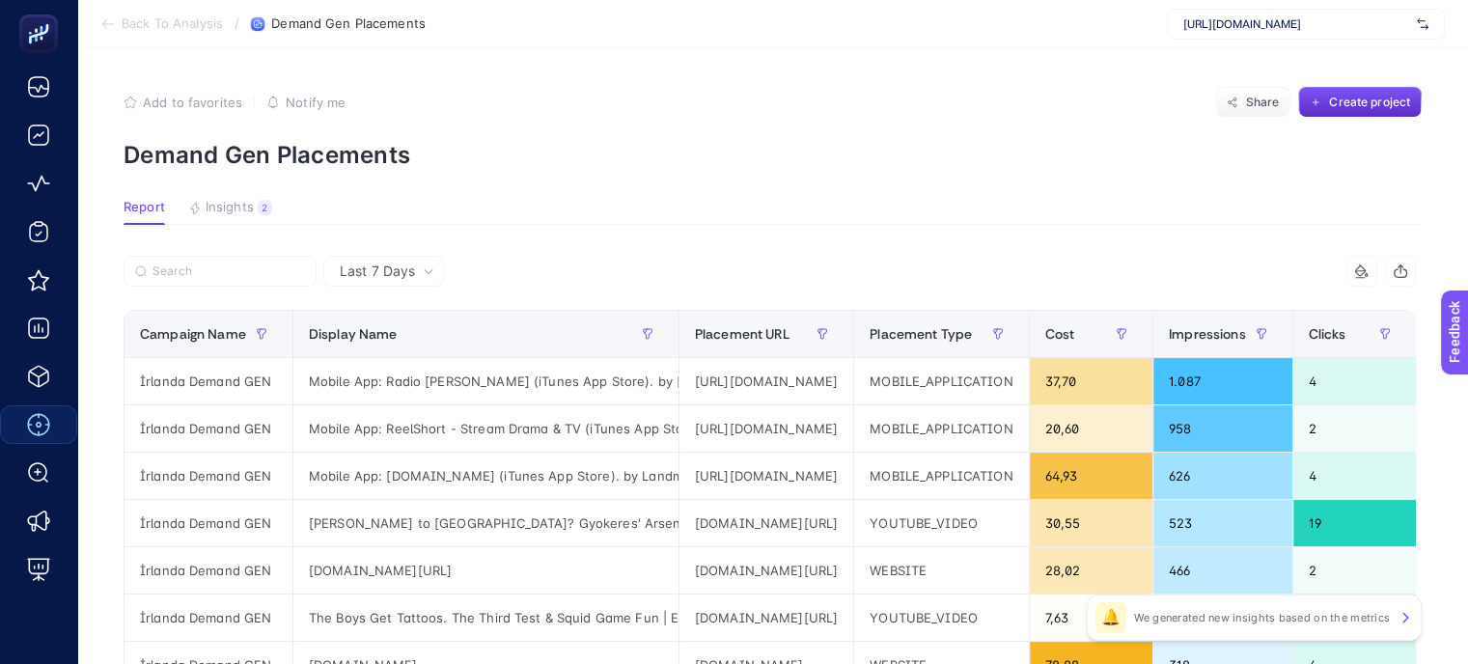
click at [188, 19] on span "Back To Analysis" at bounding box center [172, 23] width 101 height 15
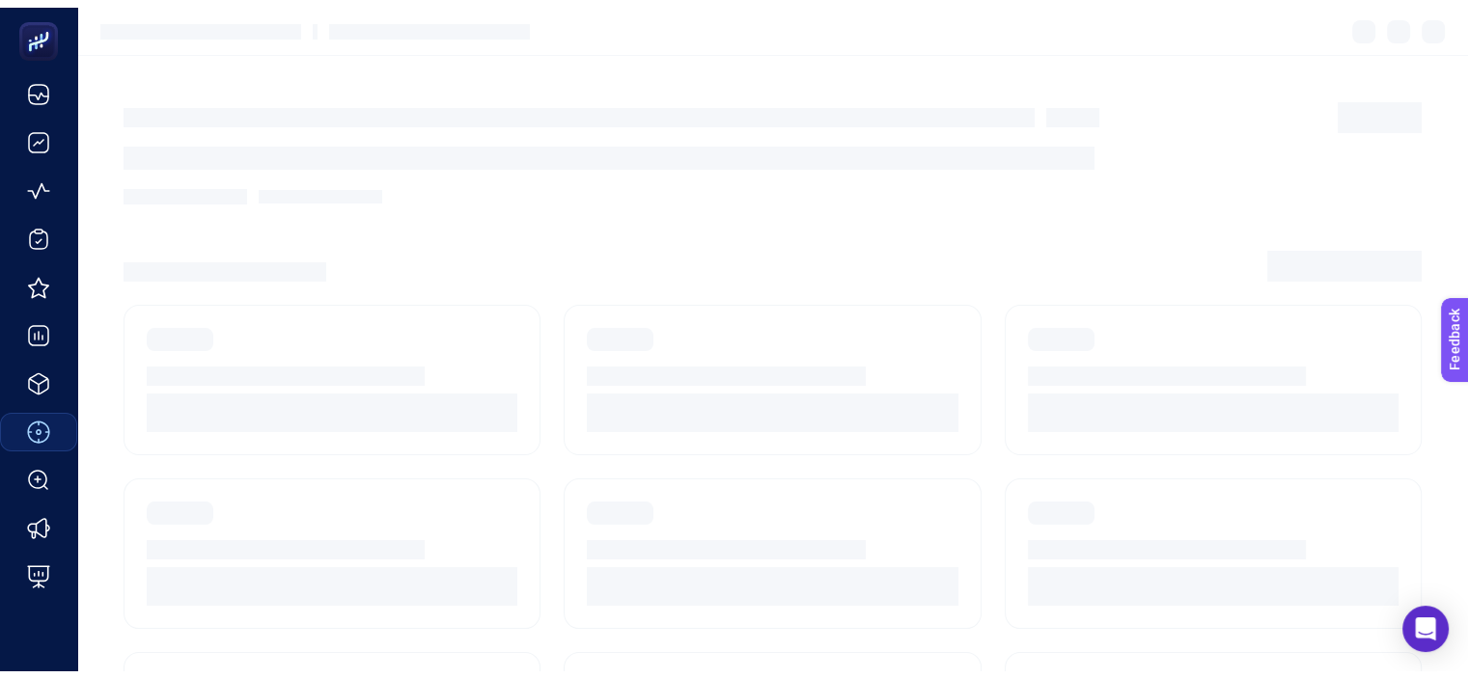
scroll to position [62, 0]
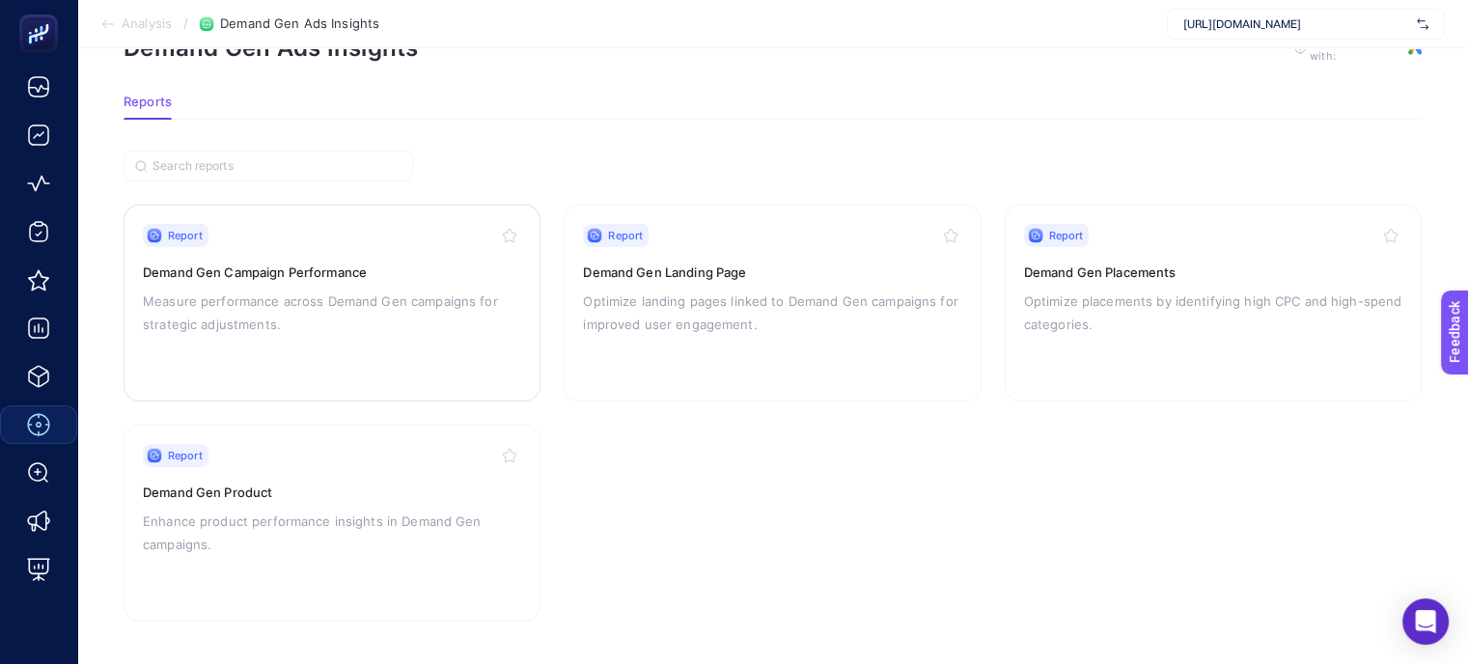
click at [474, 298] on p "Measure performance across Demand Gen campaigns for strategic adjustments." at bounding box center [332, 312] width 378 height 46
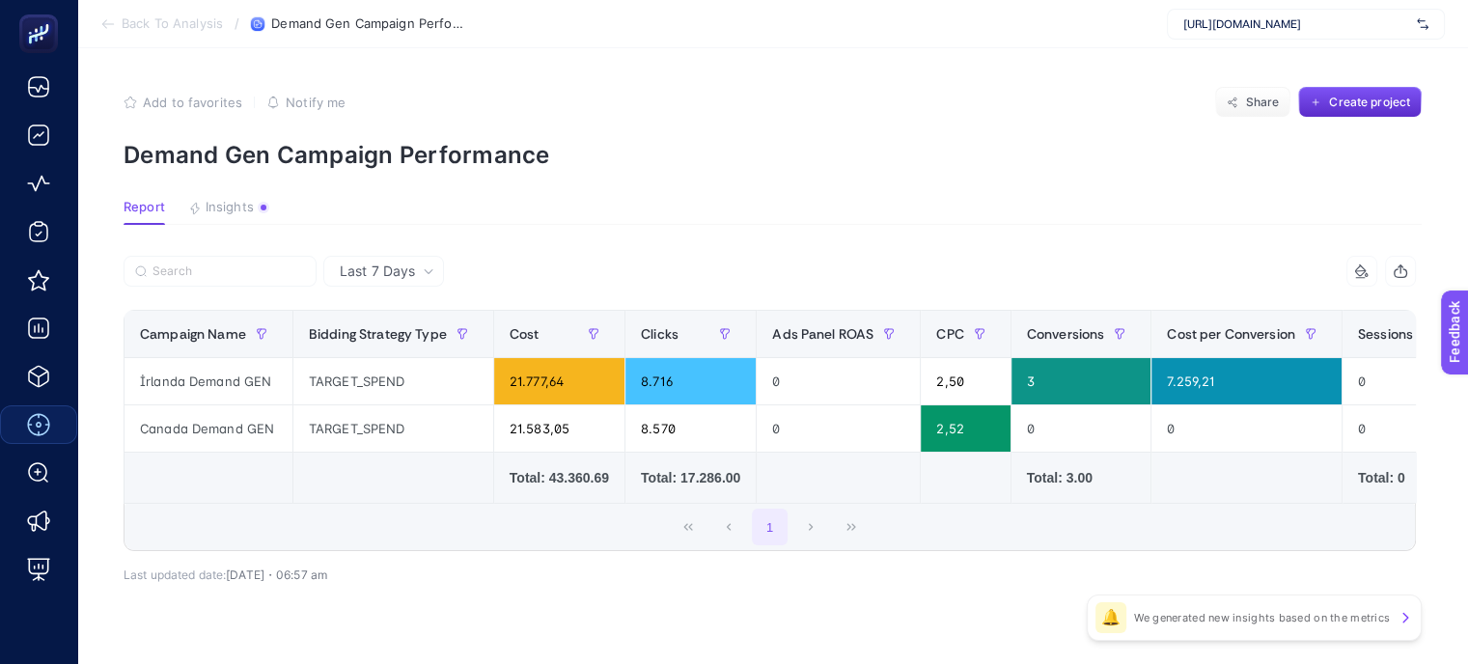
click at [232, 213] on span "Insights" at bounding box center [230, 207] width 48 height 15
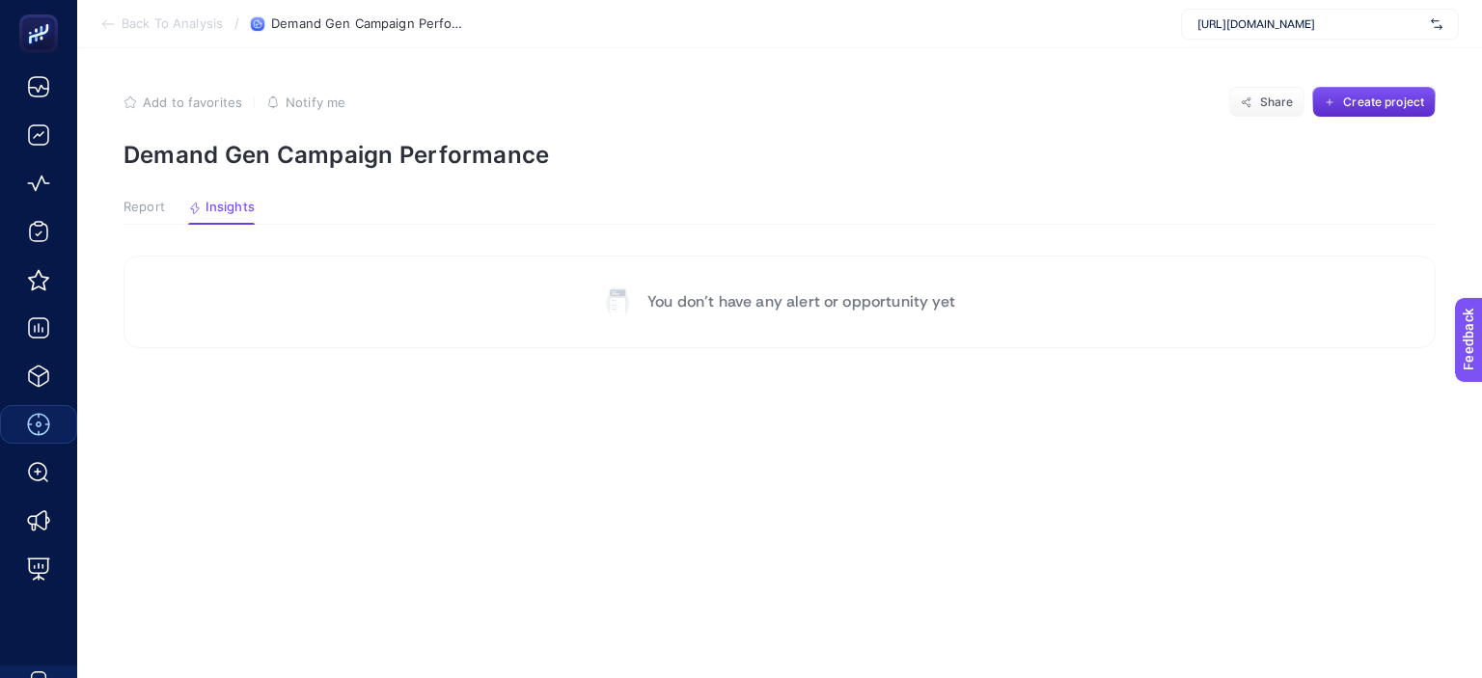
click at [176, 18] on span "Back To Analysis" at bounding box center [172, 23] width 101 height 15
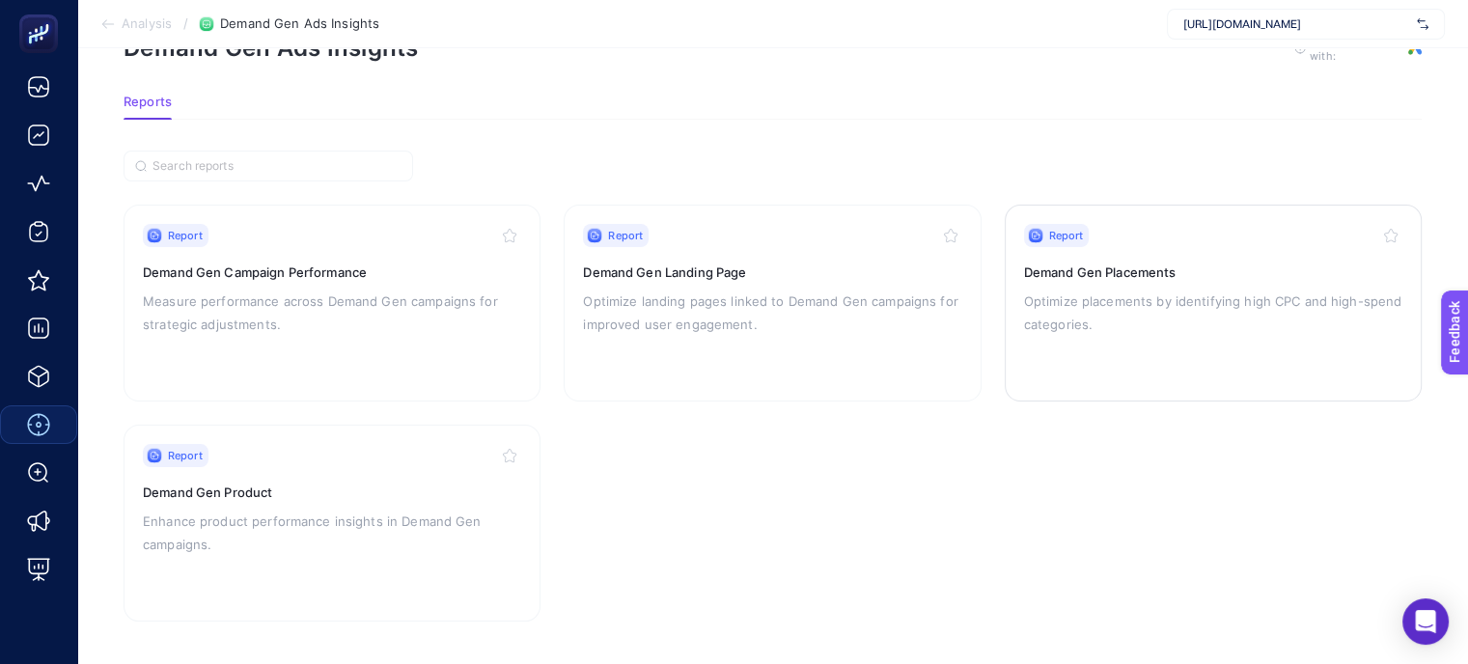
click at [1093, 309] on p "Optimize placements by identifying high CPC and high-spend categories." at bounding box center [1213, 312] width 378 height 46
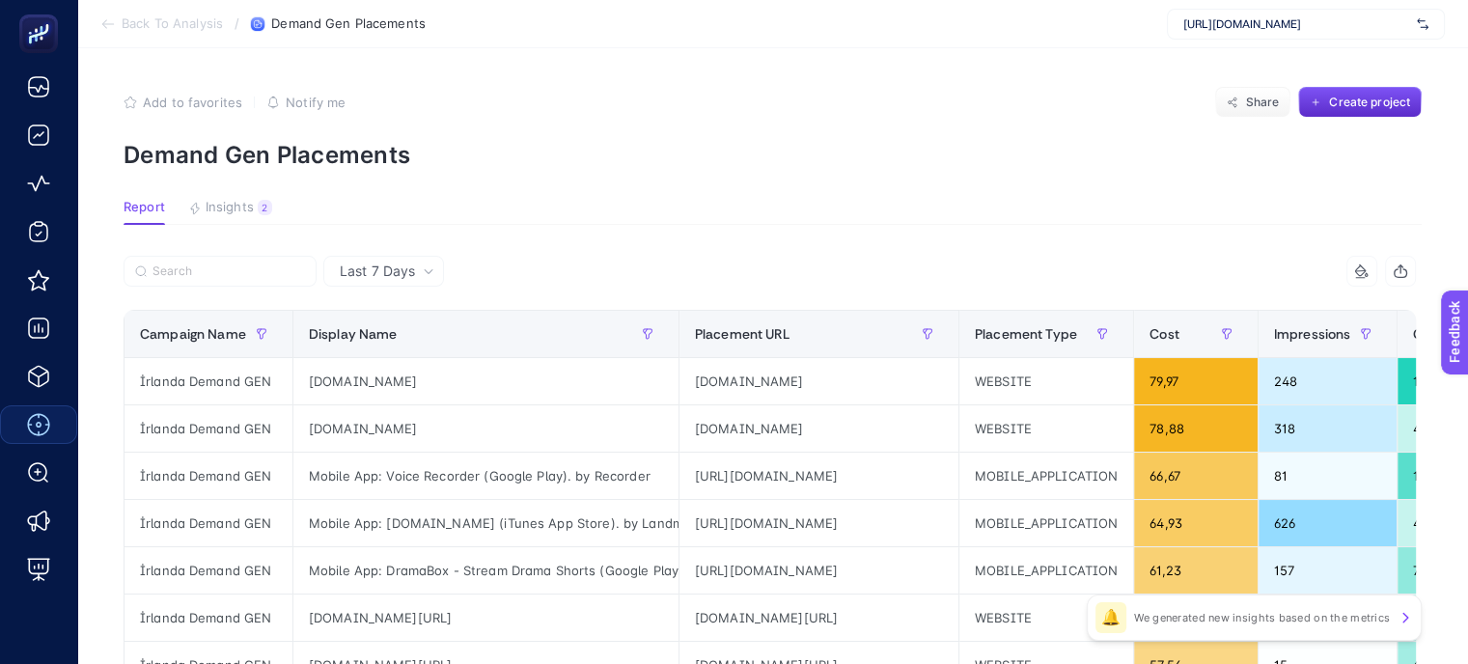
click at [414, 270] on span "Last 7 Days" at bounding box center [377, 270] width 75 height 19
click at [400, 339] on li "Last 30 Days" at bounding box center [383, 346] width 109 height 35
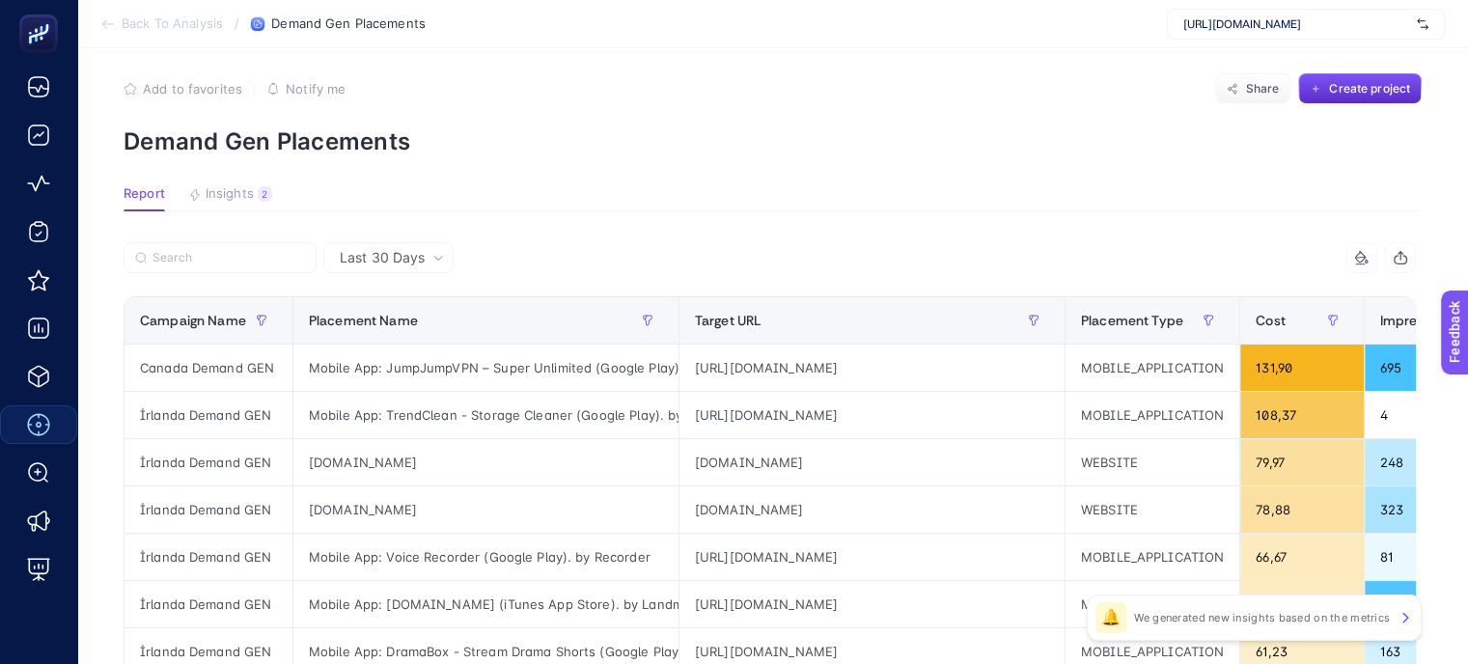
scroll to position [193, 0]
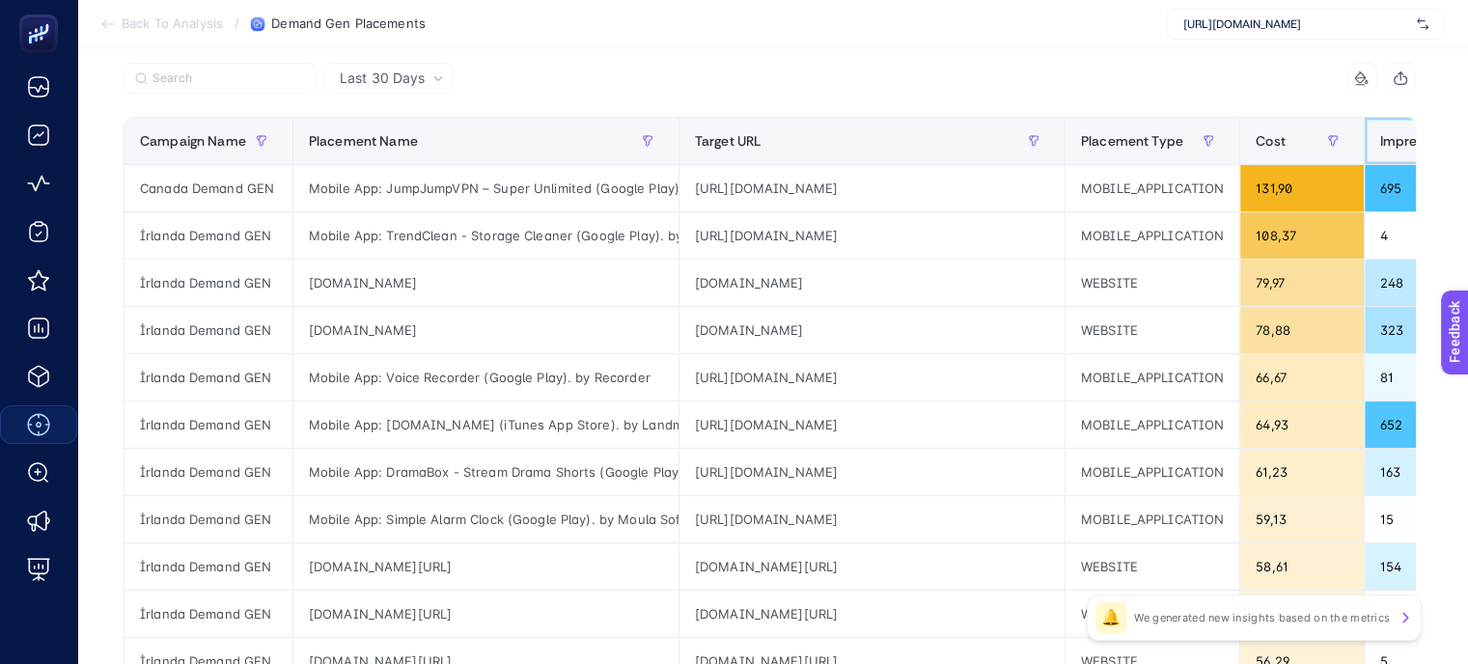
click at [1406, 137] on span "Impressions" at bounding box center [1418, 140] width 77 height 15
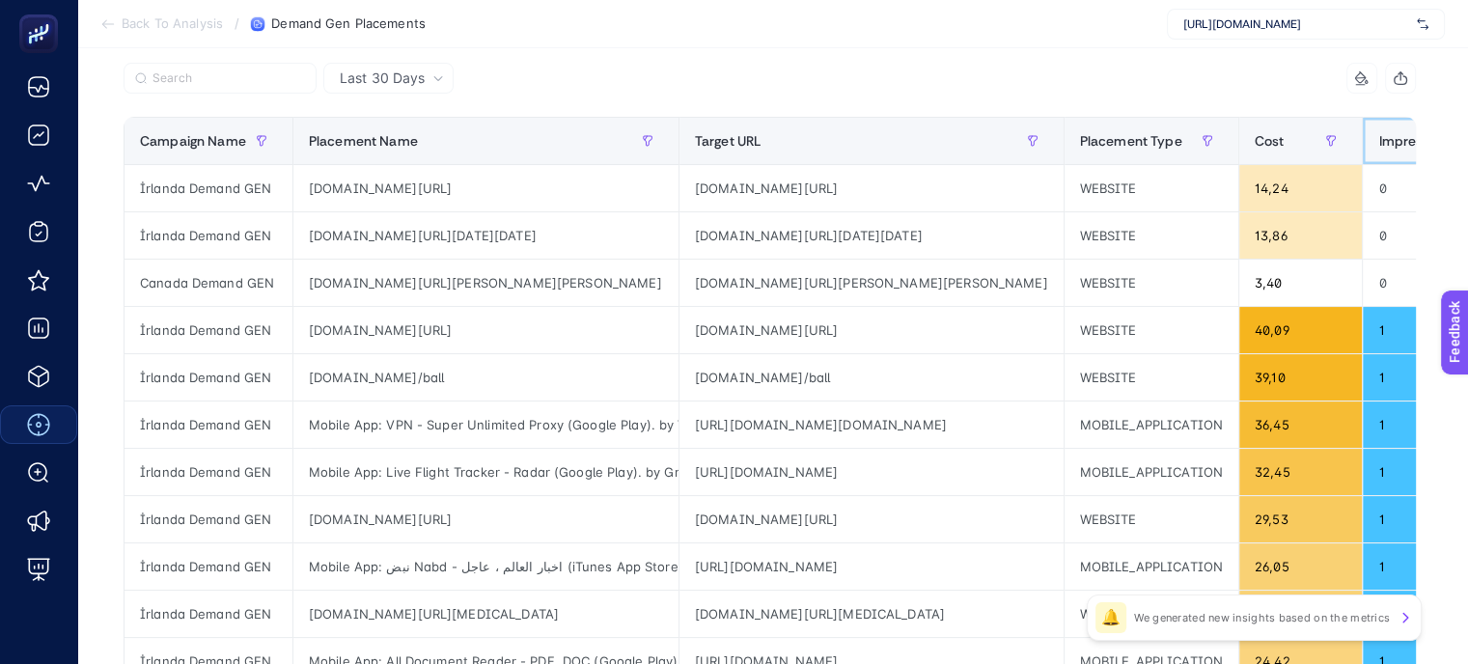
click at [1404, 141] on span "Impressions" at bounding box center [1416, 140] width 77 height 15
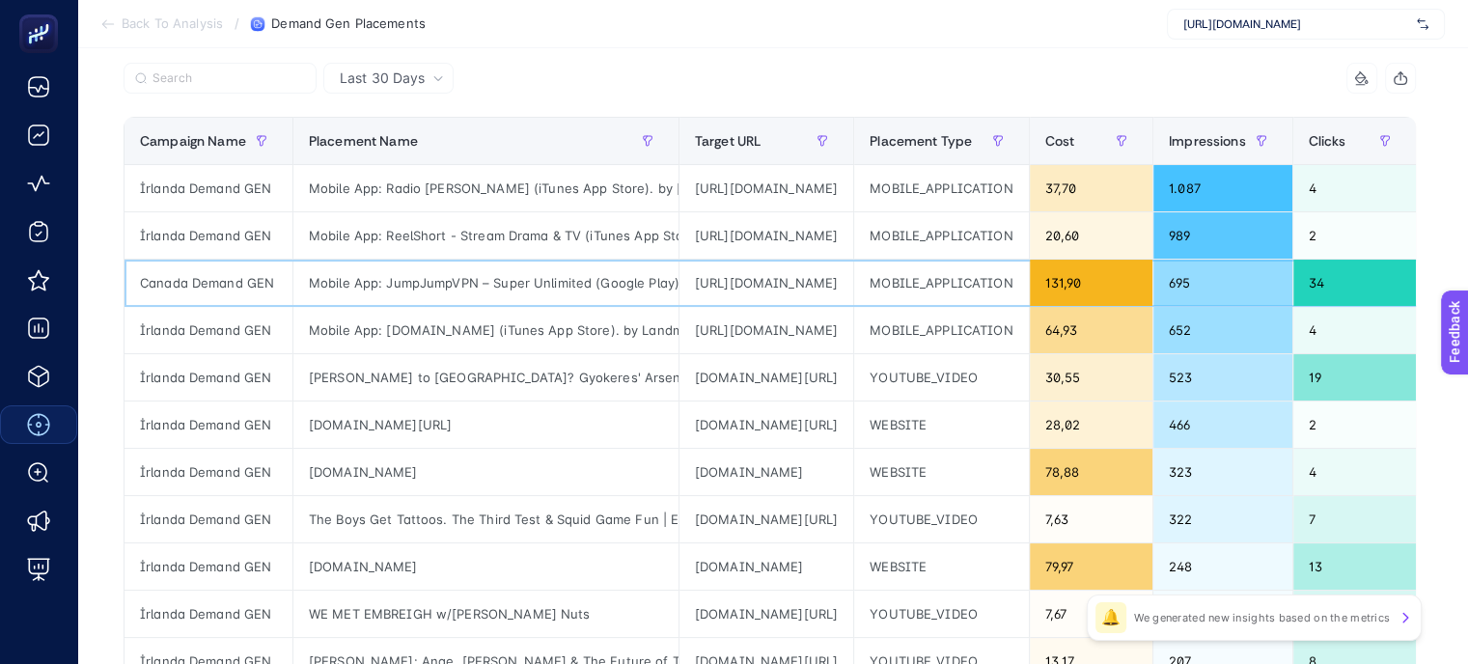
click at [594, 287] on div "Mobile App: JumpJumpVPN – Super Unlimited (Google Play). by SOON BODYWERKZ" at bounding box center [485, 283] width 385 height 46
click at [777, 268] on div "[URL][DOMAIN_NAME]" at bounding box center [766, 283] width 174 height 46
click at [807, 189] on div "[URL][DOMAIN_NAME]" at bounding box center [766, 188] width 174 height 46
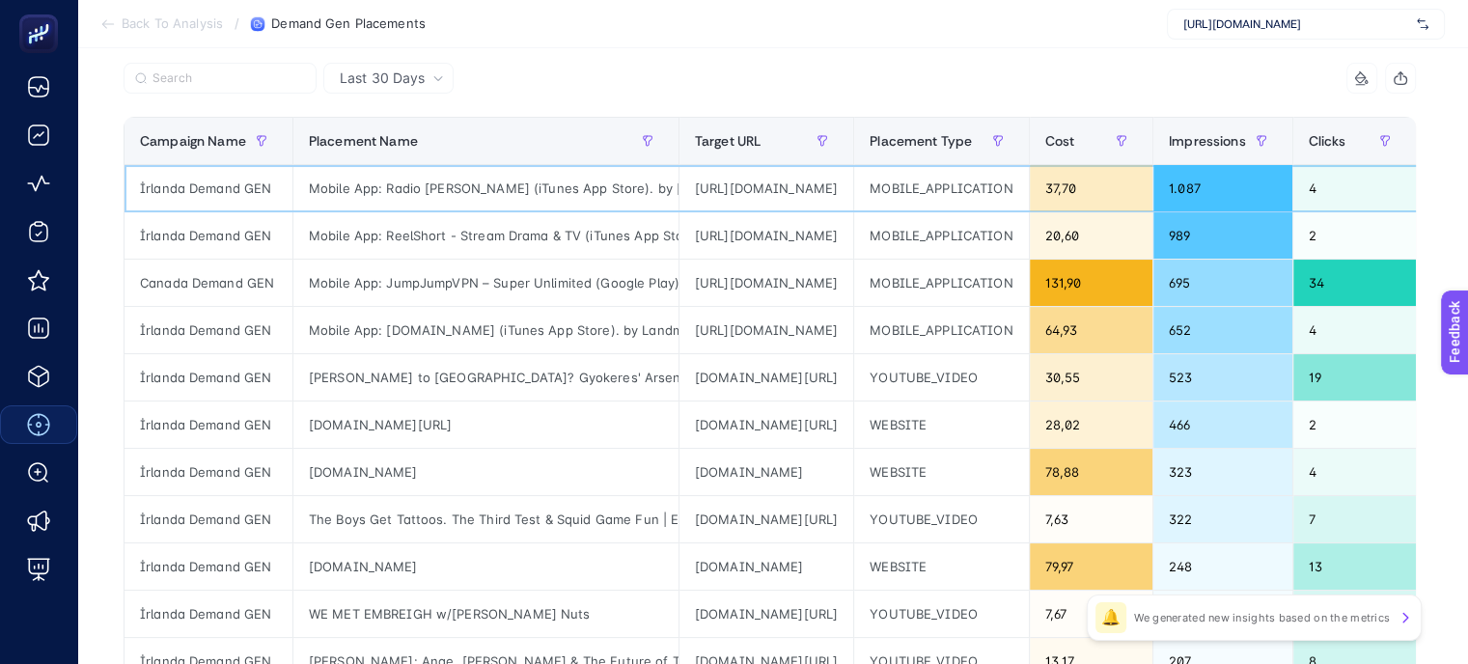
click at [807, 189] on div "[URL][DOMAIN_NAME]" at bounding box center [766, 188] width 174 height 46
click at [747, 190] on div "[URL][DOMAIN_NAME]" at bounding box center [766, 188] width 174 height 46
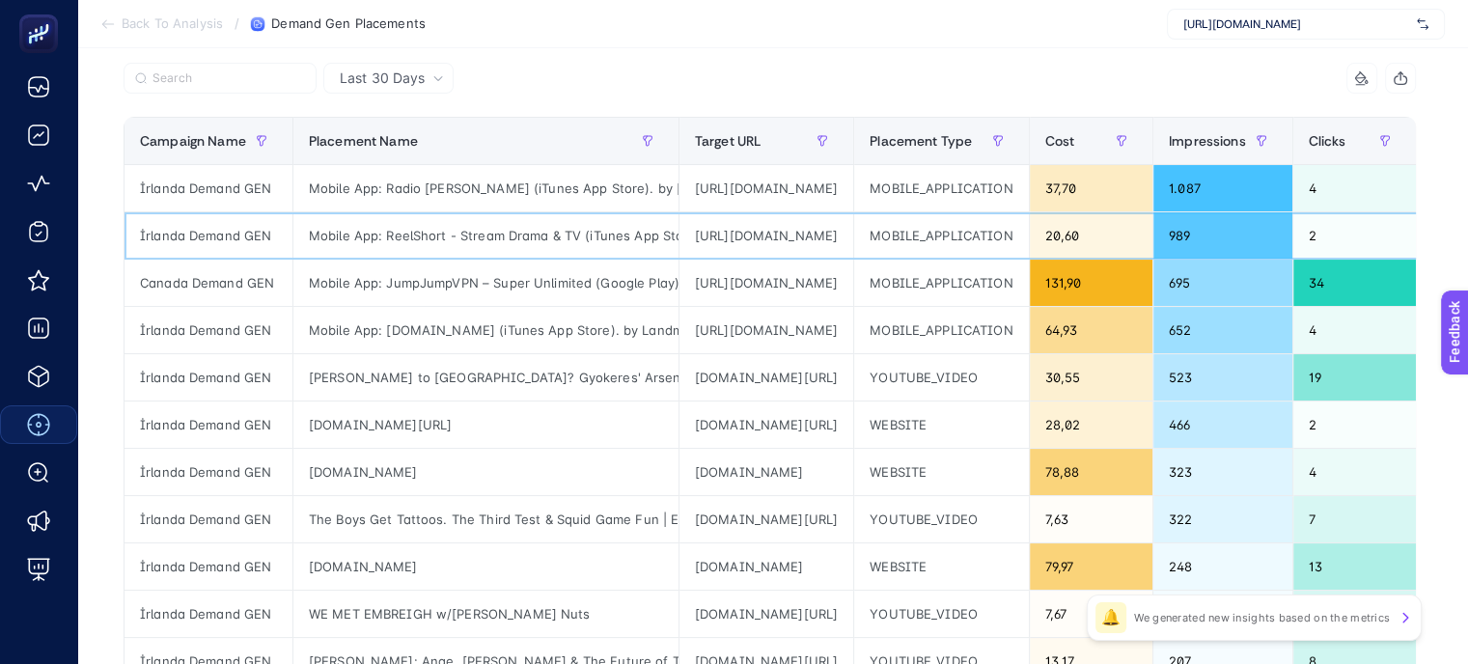
click at [853, 234] on div "[URL][DOMAIN_NAME]" at bounding box center [766, 235] width 174 height 46
click at [807, 286] on div "[URL][DOMAIN_NAME]" at bounding box center [766, 283] width 174 height 46
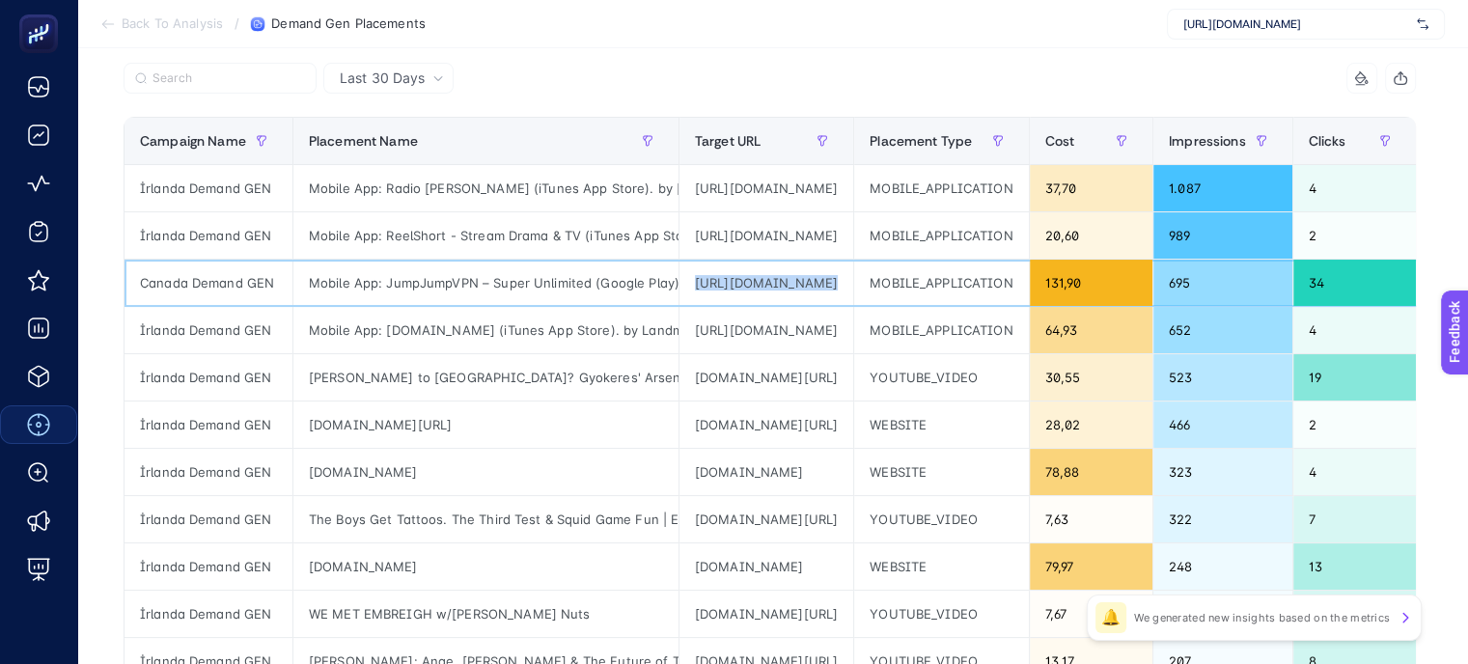
click at [807, 286] on div "[URL][DOMAIN_NAME]" at bounding box center [766, 283] width 174 height 46
click at [777, 288] on div "[URL][DOMAIN_NAME]" at bounding box center [766, 283] width 174 height 46
click at [778, 288] on div "[URL][DOMAIN_NAME]" at bounding box center [766, 283] width 174 height 46
click at [853, 336] on div "[URL][DOMAIN_NAME]" at bounding box center [766, 330] width 174 height 46
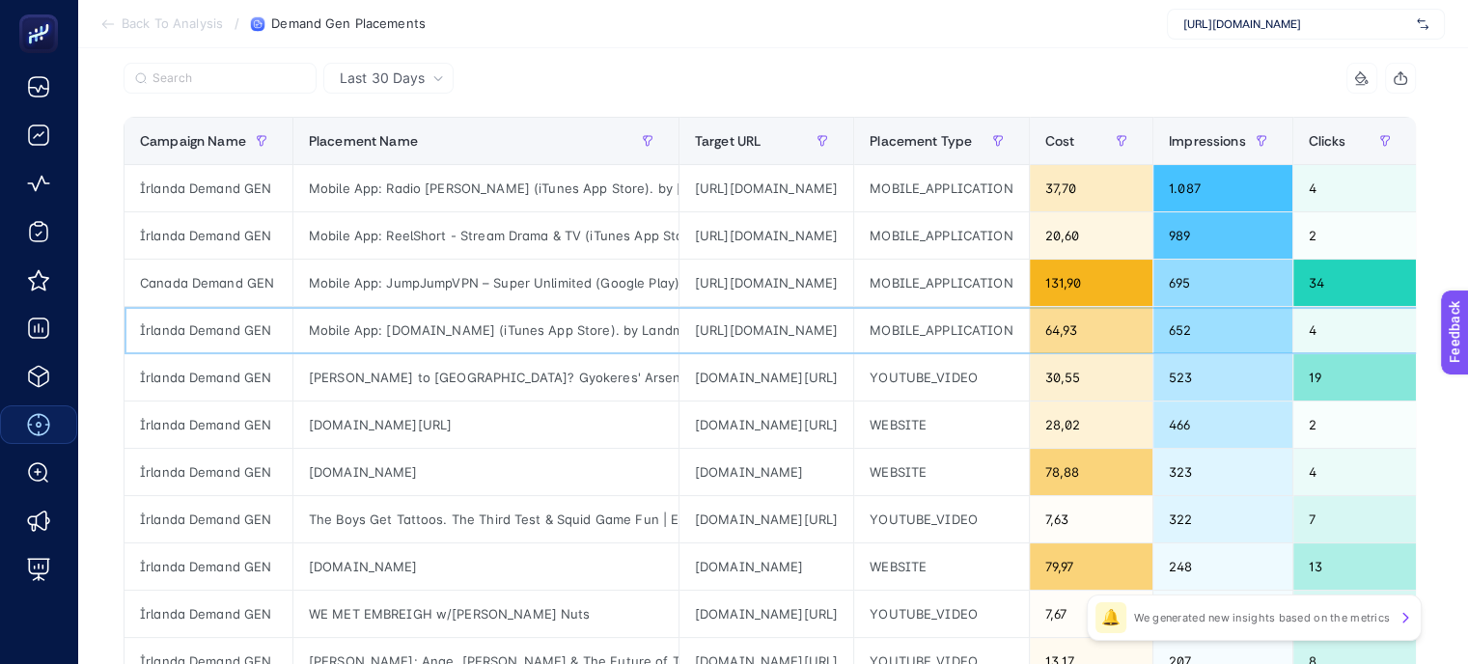
click at [853, 336] on div "[URL][DOMAIN_NAME]" at bounding box center [766, 330] width 174 height 46
click at [853, 364] on div "[DOMAIN_NAME][URL]" at bounding box center [766, 377] width 174 height 46
click at [853, 378] on div "[DOMAIN_NAME][URL]" at bounding box center [766, 377] width 174 height 46
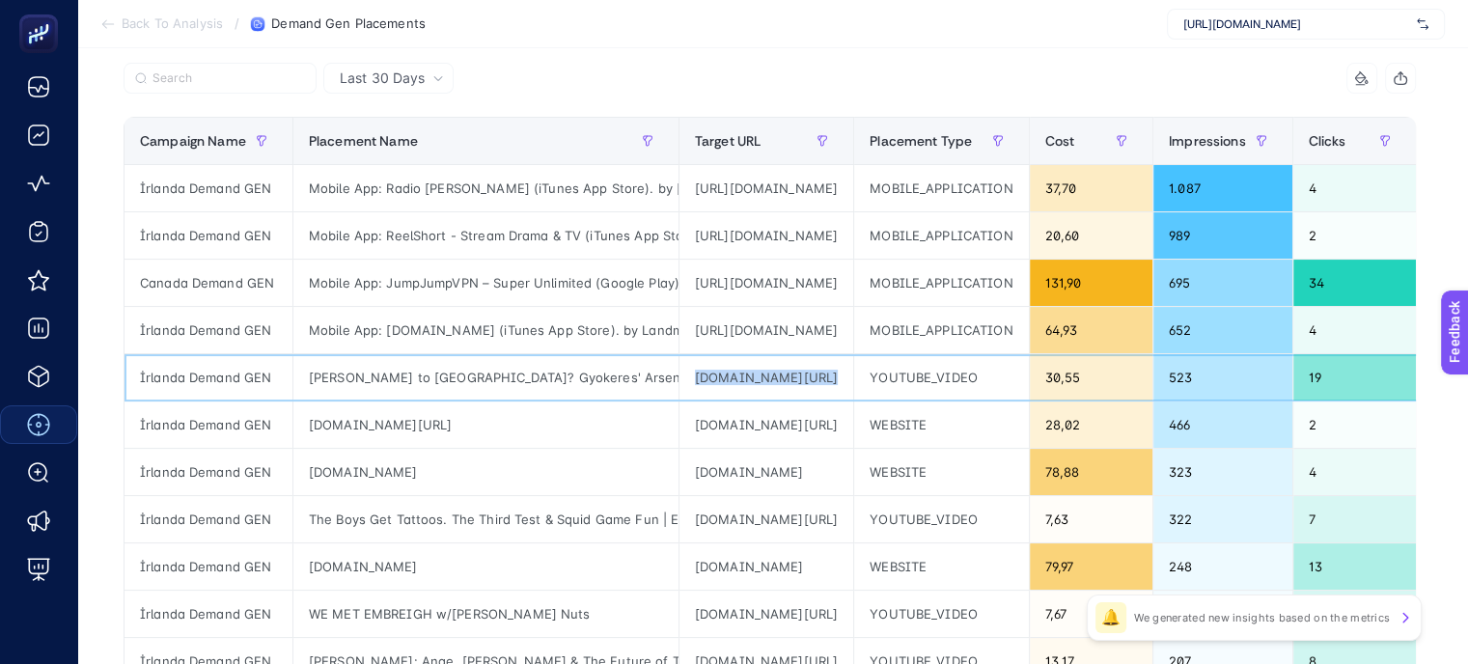
click at [853, 378] on div "[DOMAIN_NAME][URL]" at bounding box center [766, 377] width 174 height 46
click at [745, 431] on div "[DOMAIN_NAME][URL]" at bounding box center [766, 424] width 174 height 46
click at [776, 516] on div "[DOMAIN_NAME][URL]" at bounding box center [766, 519] width 174 height 46
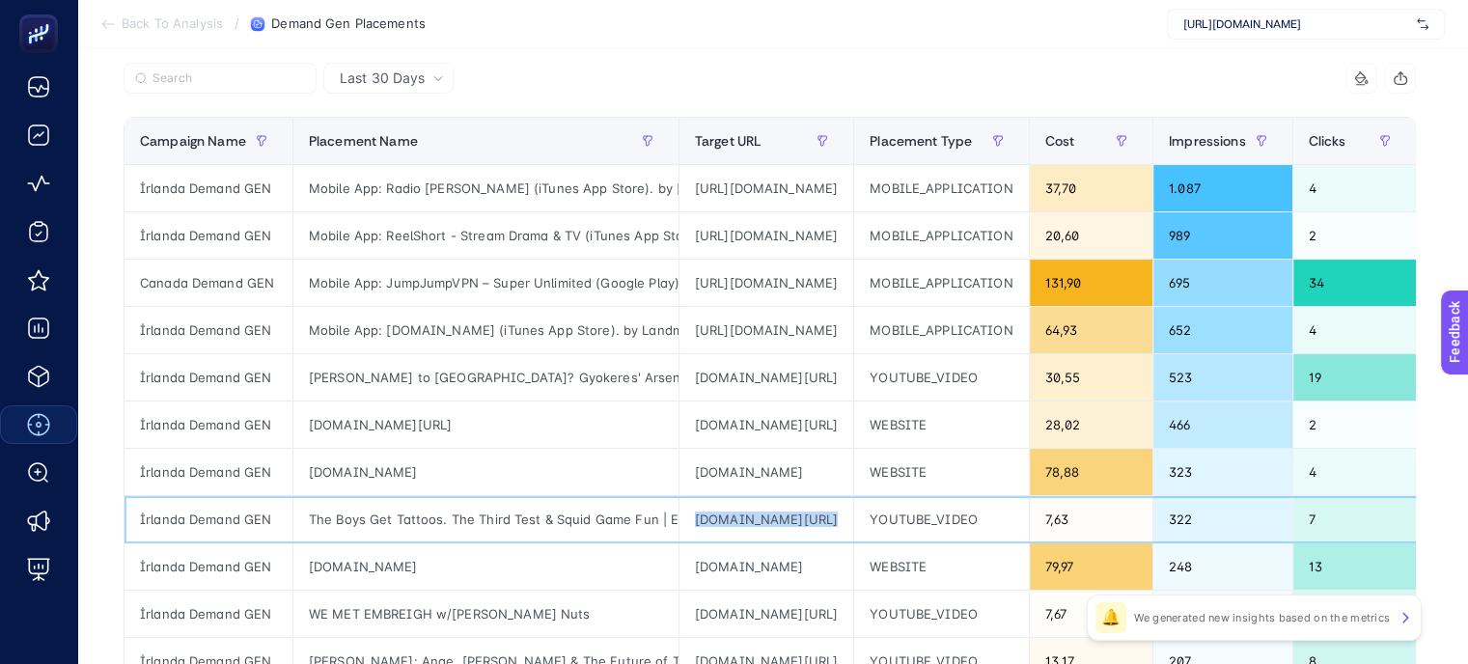
click at [776, 516] on div "[DOMAIN_NAME][URL]" at bounding box center [766, 519] width 174 height 46
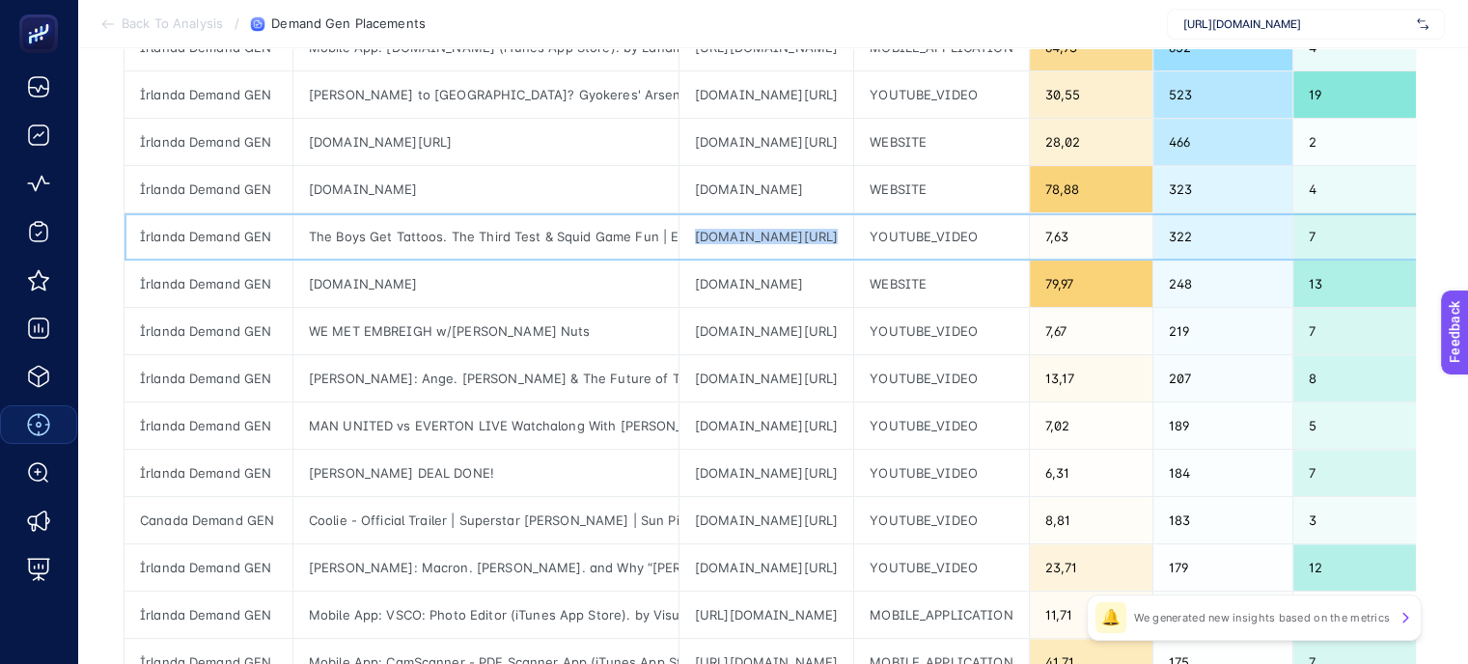
scroll to position [579, 0]
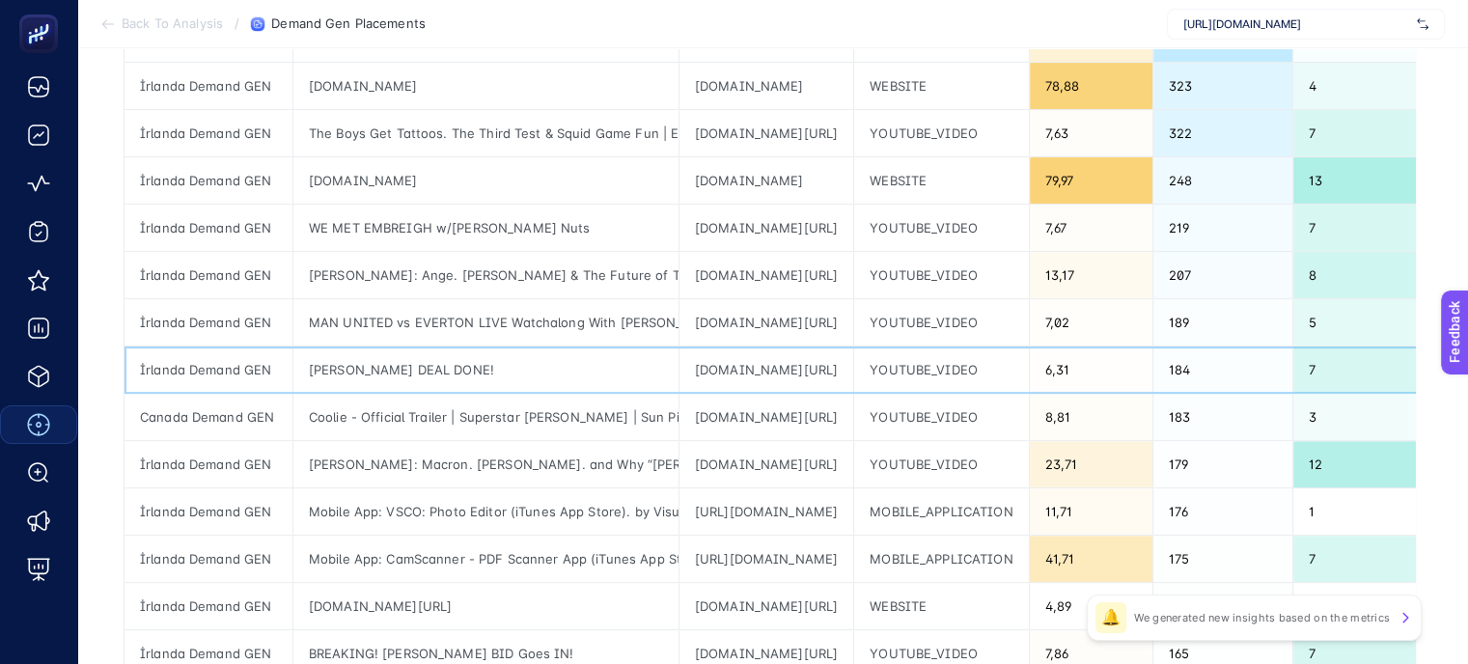
click at [777, 367] on div "[DOMAIN_NAME][URL]" at bounding box center [766, 369] width 174 height 46
click at [798, 563] on div "[URL][DOMAIN_NAME]" at bounding box center [766, 559] width 174 height 46
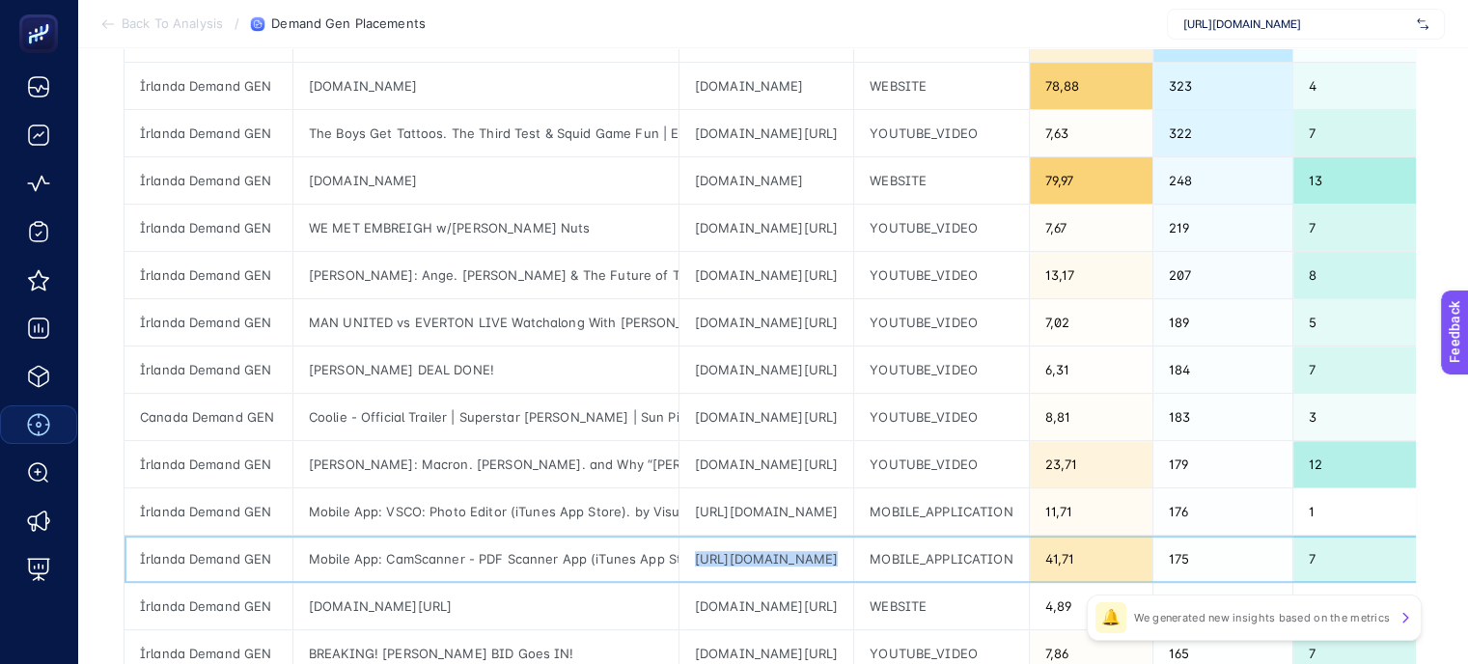
click at [798, 563] on div "[URL][DOMAIN_NAME]" at bounding box center [766, 559] width 174 height 46
click at [727, 561] on div "[URL][DOMAIN_NAME]" at bounding box center [766, 559] width 174 height 46
click at [754, 505] on div "[URL][DOMAIN_NAME]" at bounding box center [766, 511] width 174 height 46
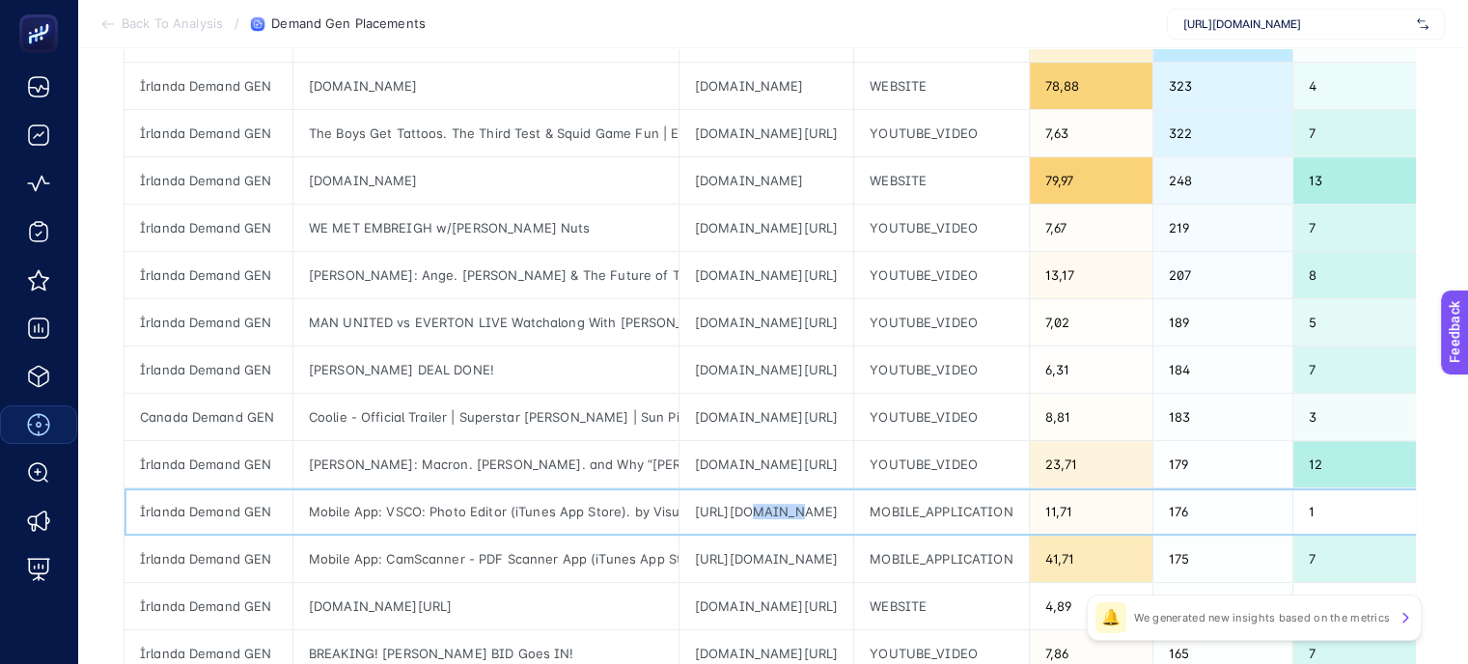
click at [754, 505] on div "[URL][DOMAIN_NAME]" at bounding box center [766, 511] width 174 height 46
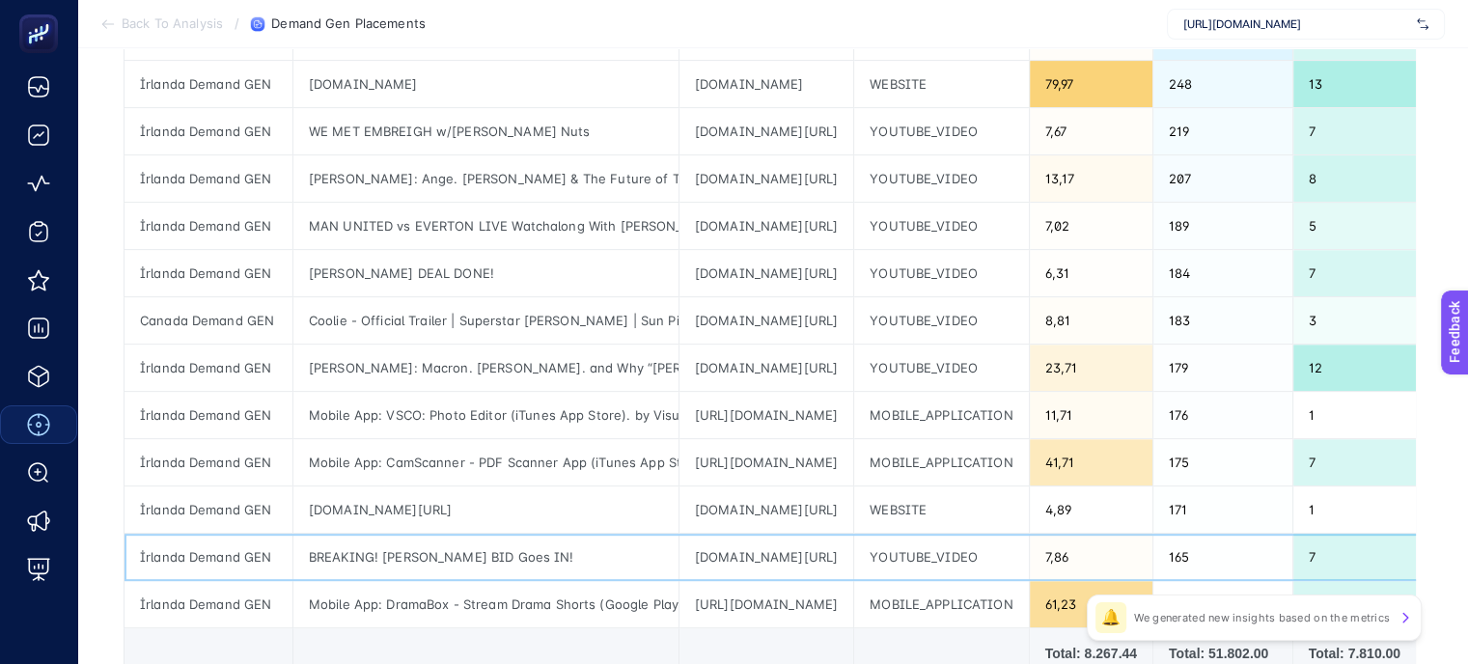
click at [835, 545] on div "[DOMAIN_NAME][URL]" at bounding box center [766, 557] width 174 height 46
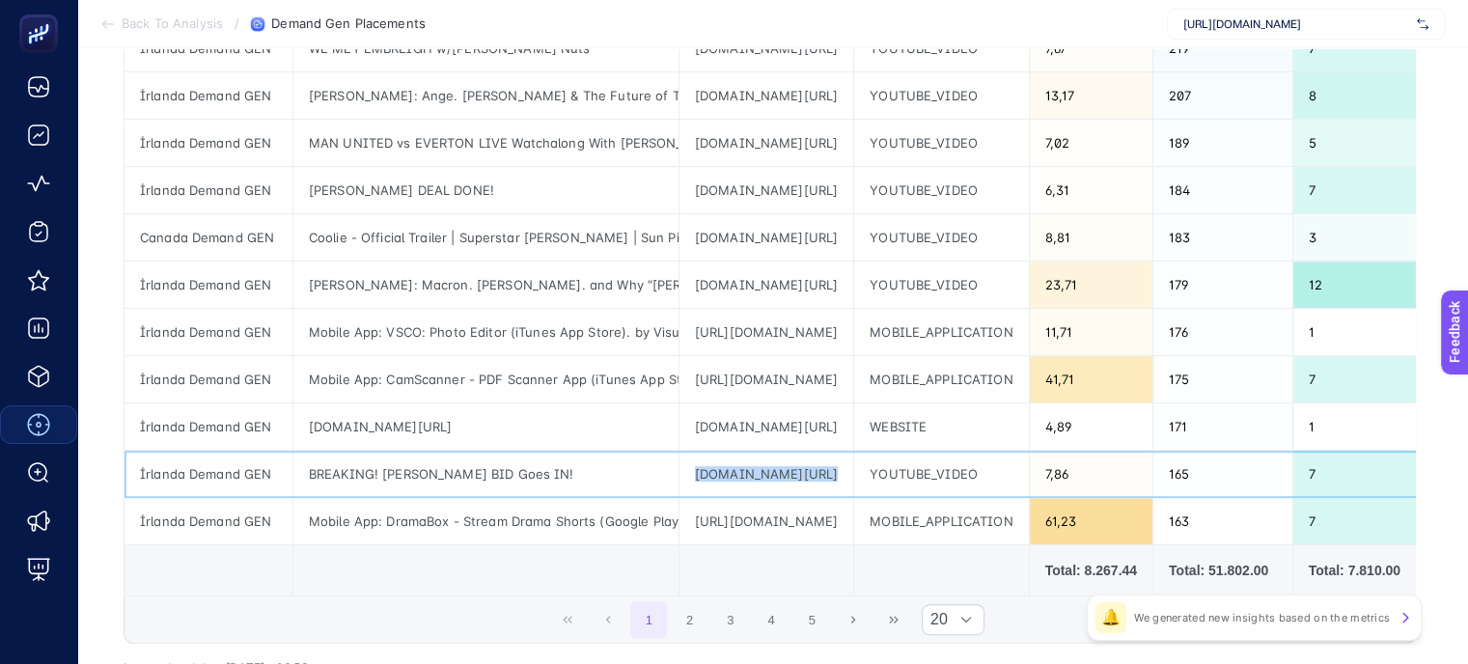
scroll to position [868, 0]
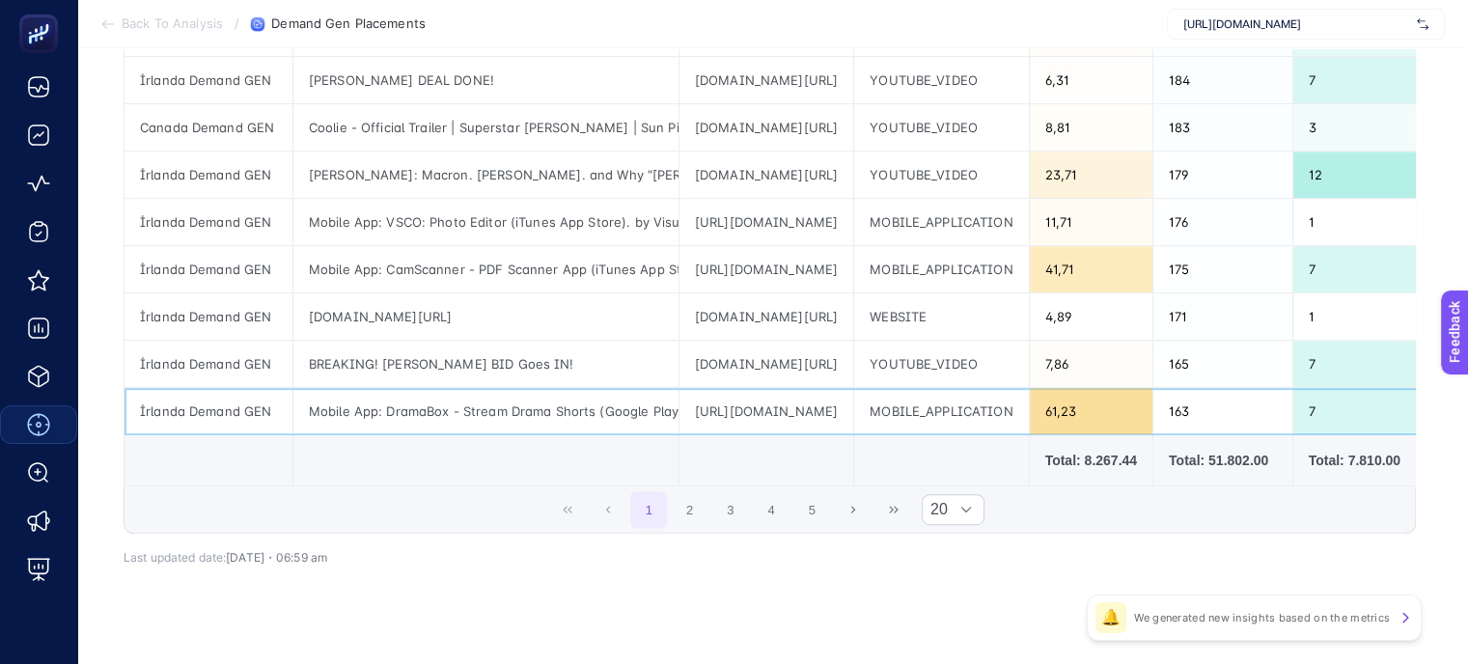
click at [795, 408] on div "[URL][DOMAIN_NAME]" at bounding box center [766, 411] width 174 height 46
click at [792, 415] on div "[URL][DOMAIN_NAME]" at bounding box center [766, 411] width 174 height 46
click at [794, 401] on div "[URL][DOMAIN_NAME]" at bounding box center [766, 411] width 174 height 46
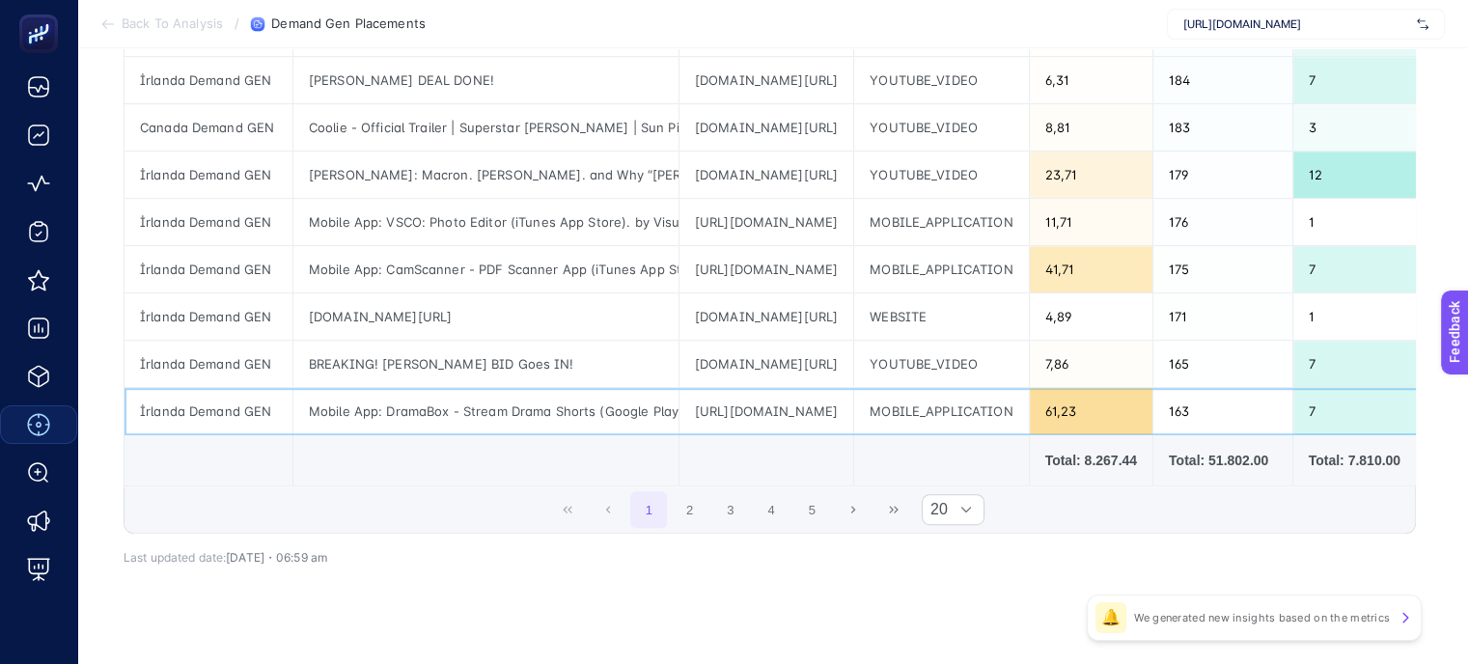
click at [794, 401] on div "[URL][DOMAIN_NAME]" at bounding box center [766, 411] width 174 height 46
click at [700, 519] on button "2" at bounding box center [690, 509] width 37 height 37
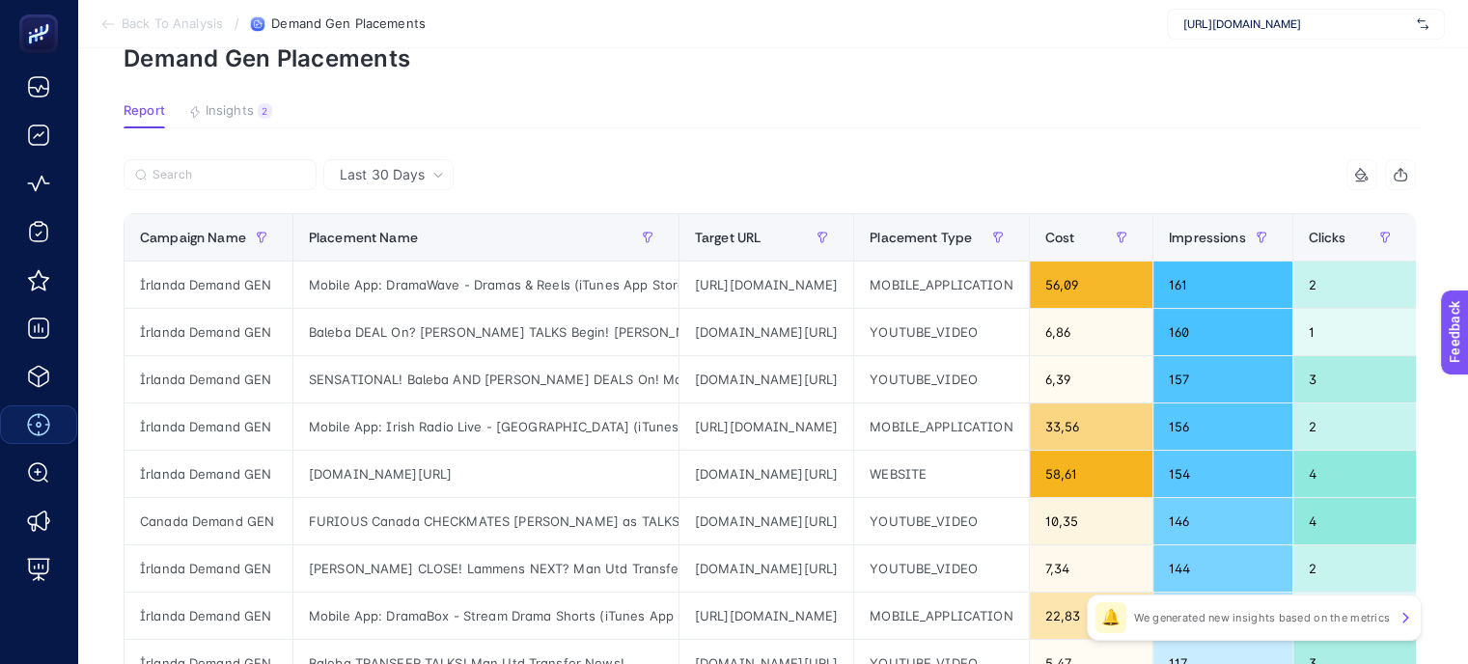
scroll to position [0, 0]
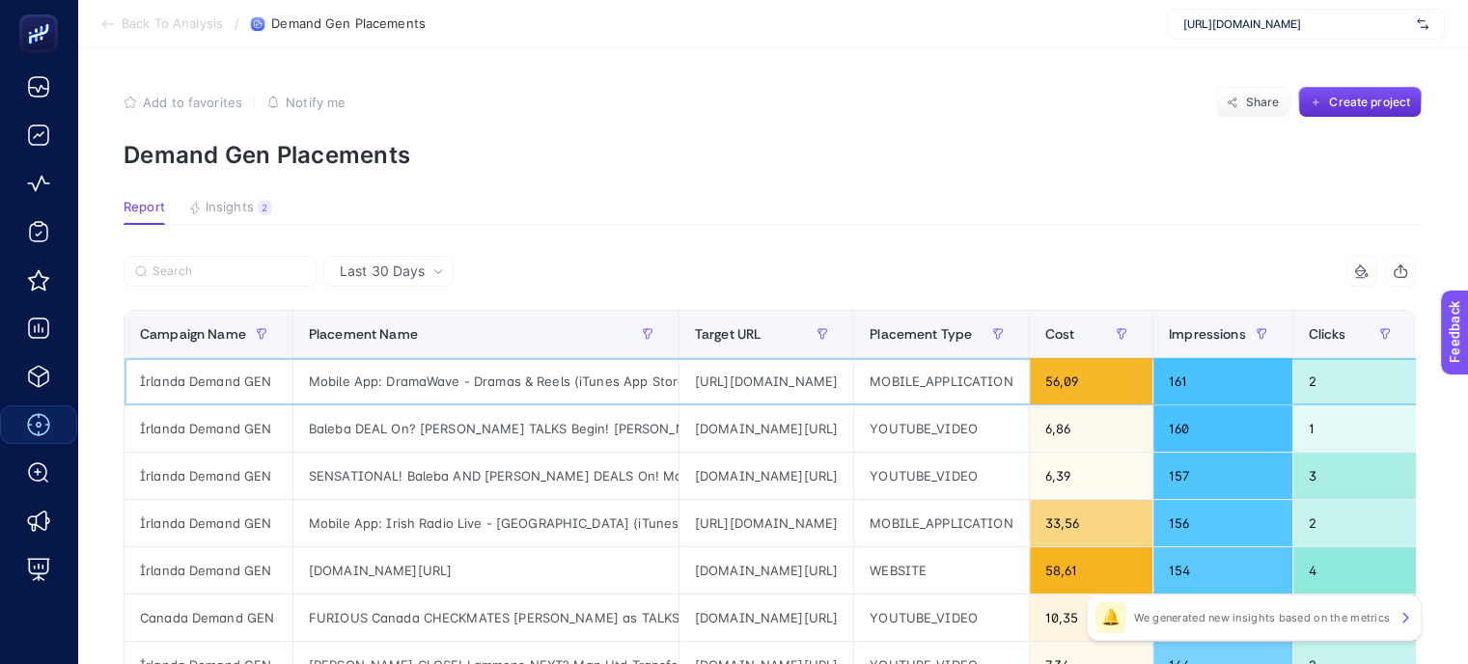
click at [771, 380] on div "[URL][DOMAIN_NAME]" at bounding box center [766, 381] width 174 height 46
click at [732, 428] on div "[DOMAIN_NAME][URL]" at bounding box center [766, 428] width 174 height 46
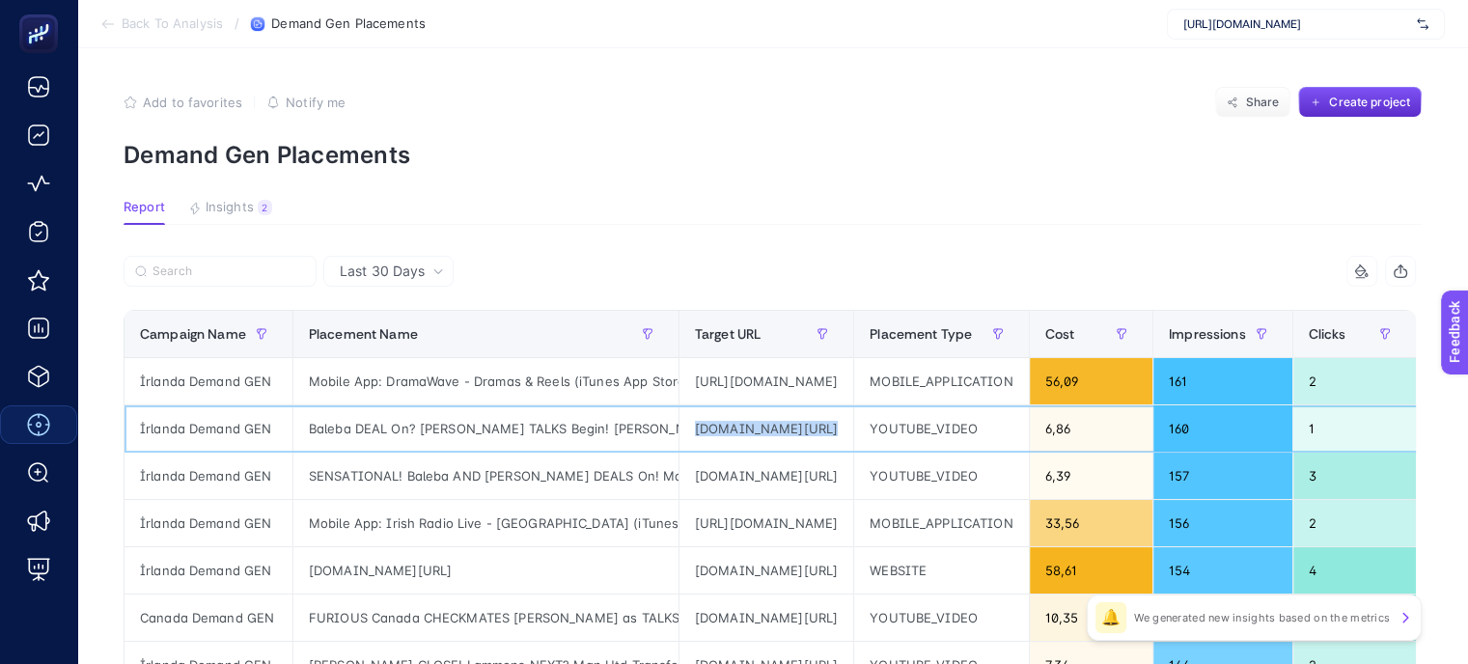
click at [732, 428] on div "[DOMAIN_NAME][URL]" at bounding box center [766, 428] width 174 height 46
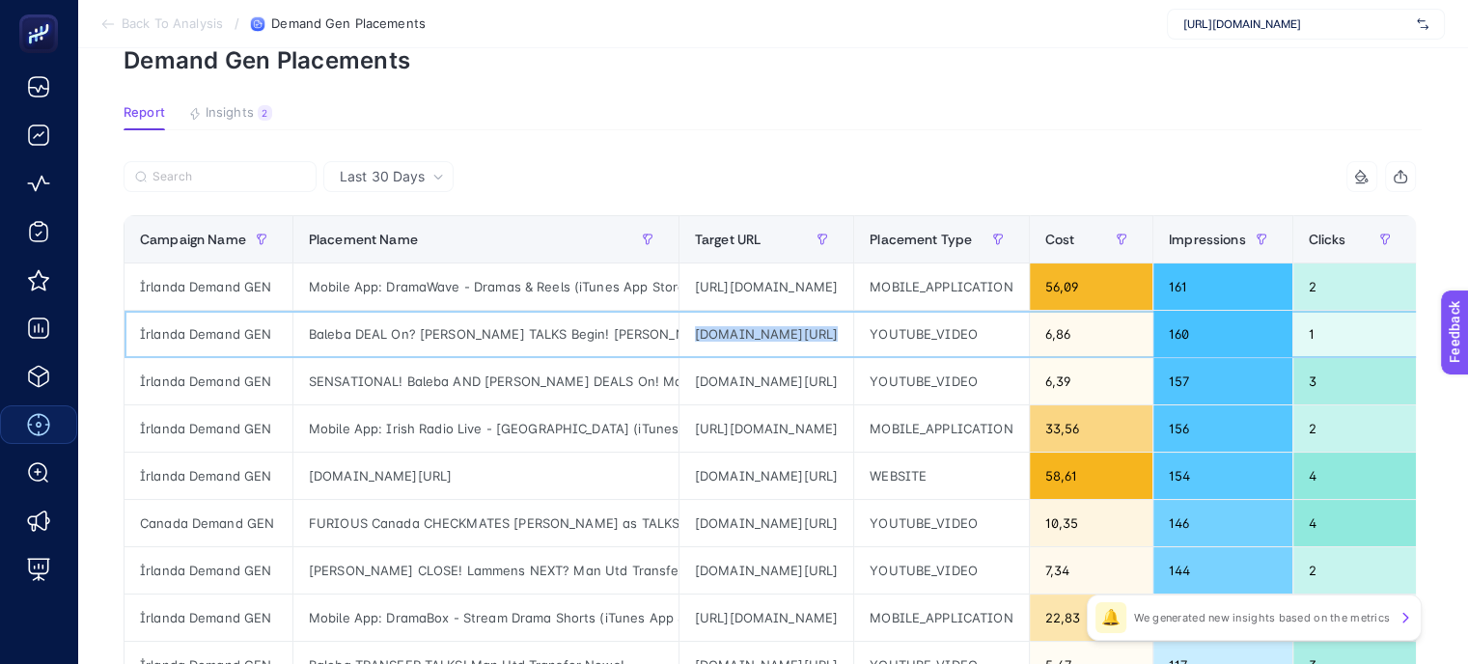
scroll to position [193, 0]
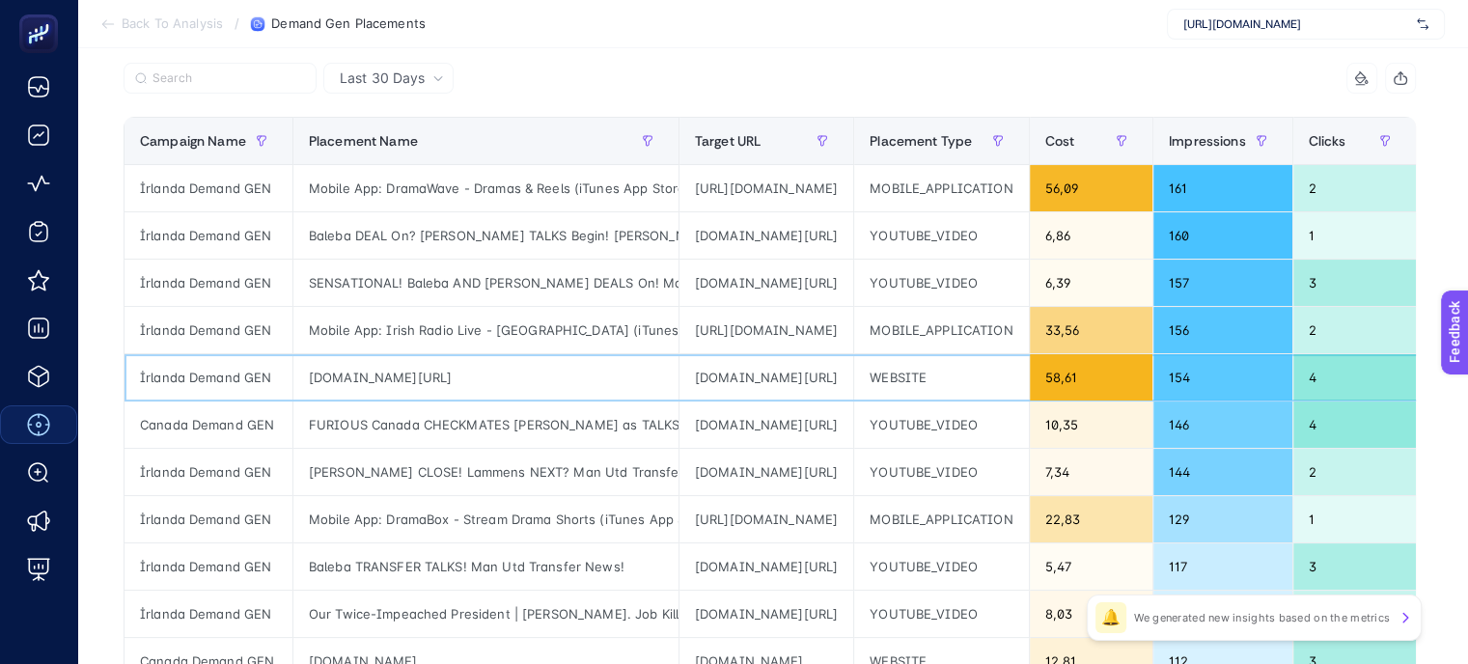
click at [655, 369] on div "[DOMAIN_NAME][URL]" at bounding box center [485, 377] width 385 height 46
click at [755, 422] on div "[DOMAIN_NAME][URL]" at bounding box center [766, 424] width 174 height 46
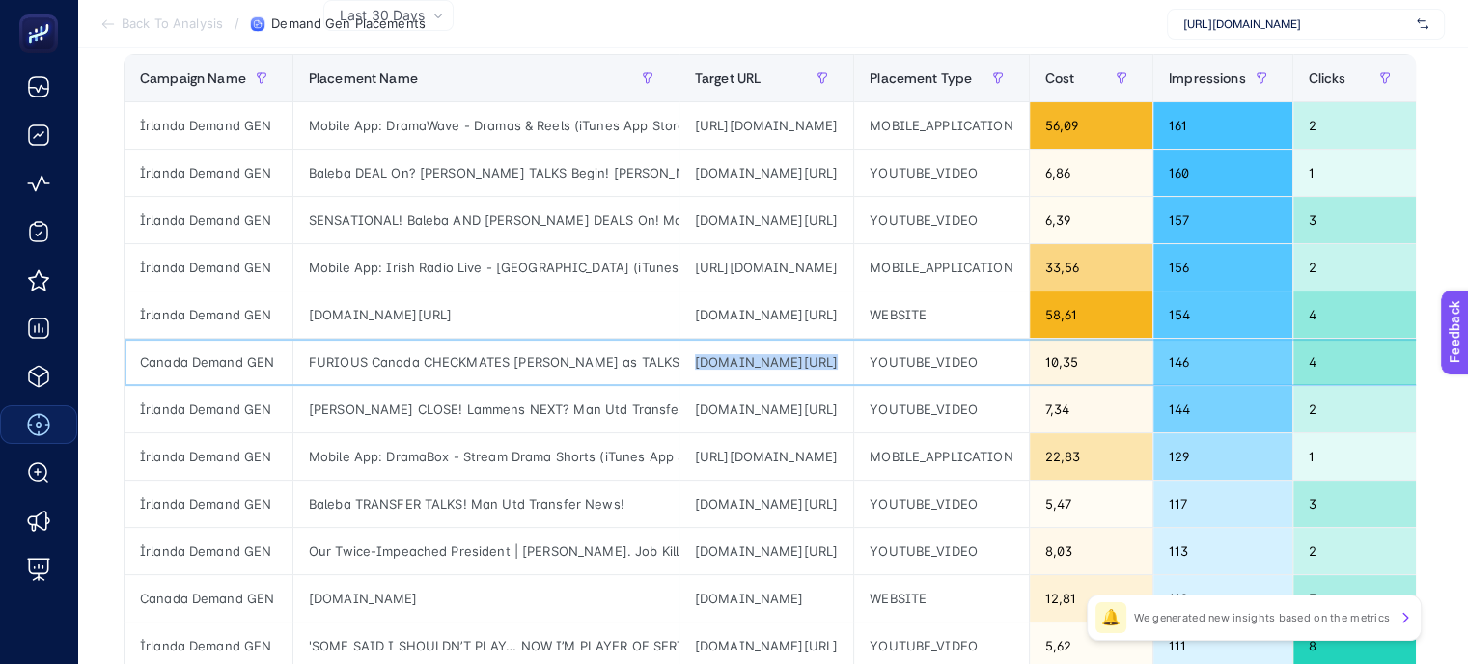
scroll to position [289, 0]
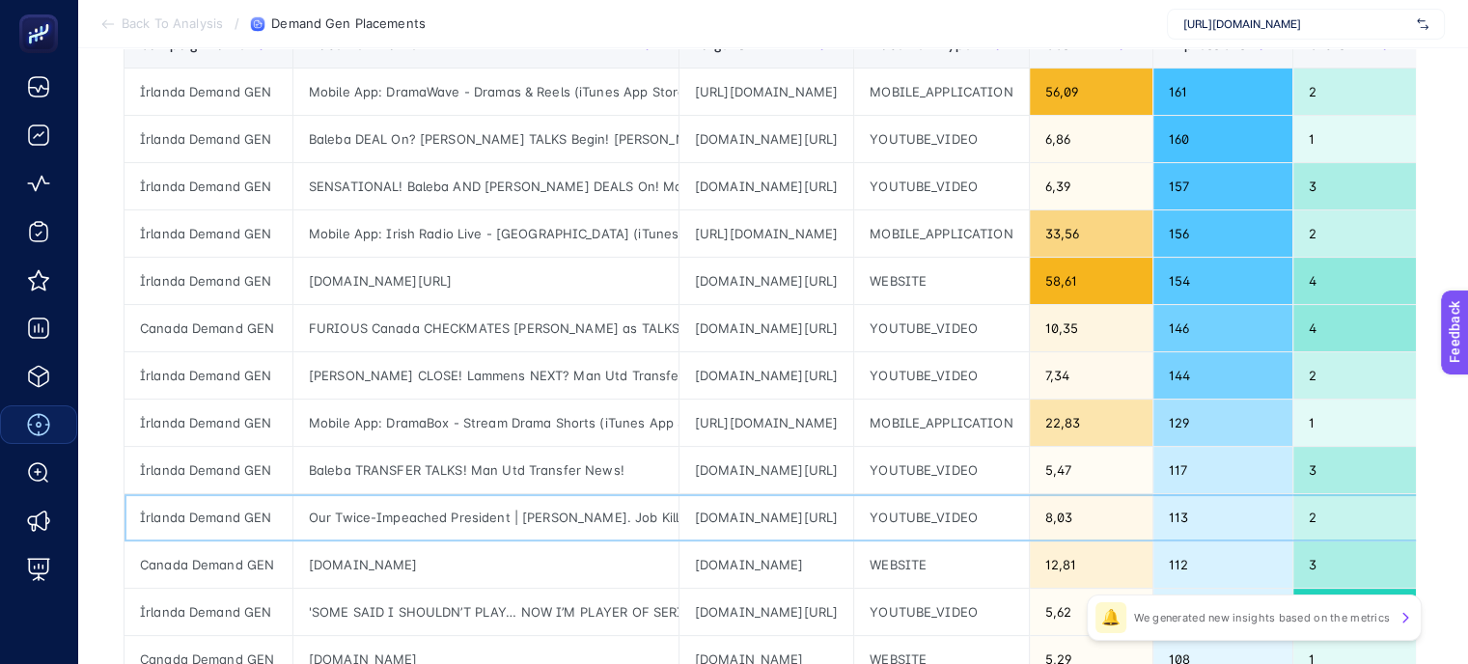
click at [726, 513] on div "[DOMAIN_NAME][URL]" at bounding box center [766, 517] width 174 height 46
click at [726, 563] on div "[DOMAIN_NAME]" at bounding box center [766, 564] width 174 height 46
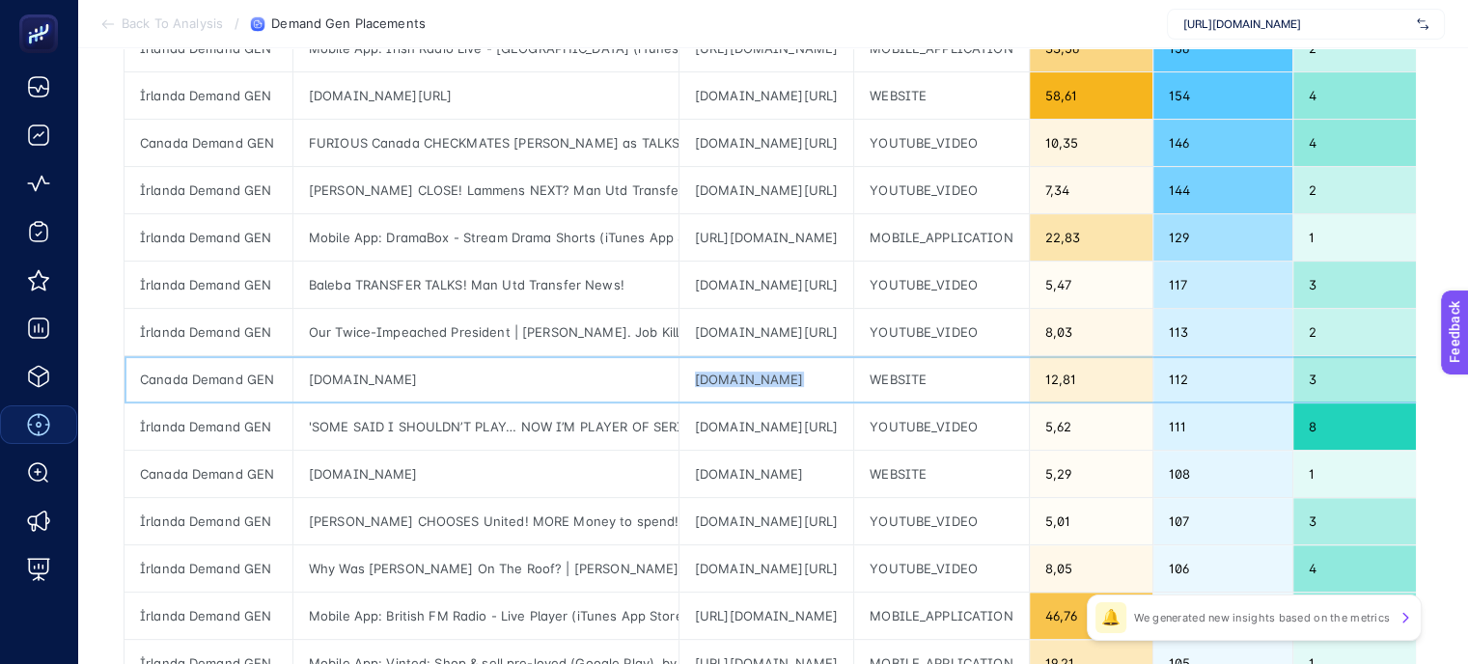
scroll to position [482, 0]
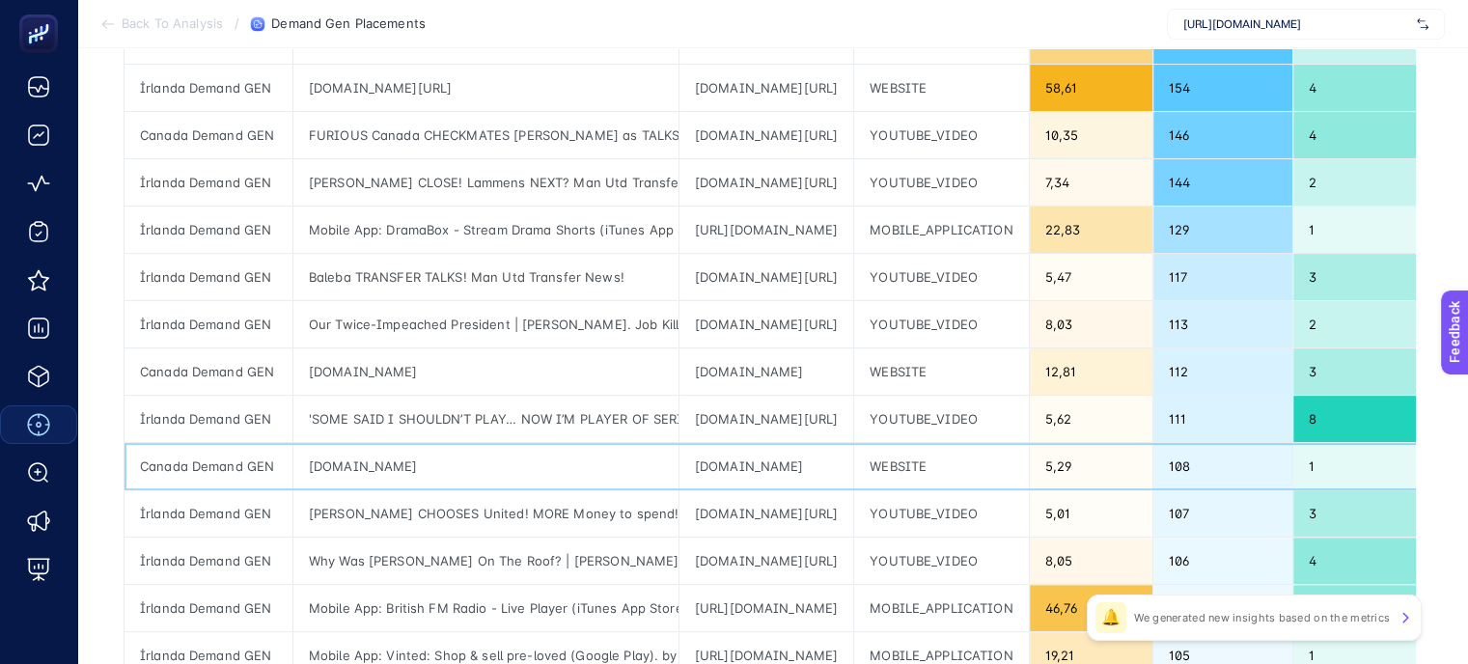
click at [744, 464] on div "[DOMAIN_NAME]" at bounding box center [766, 466] width 174 height 46
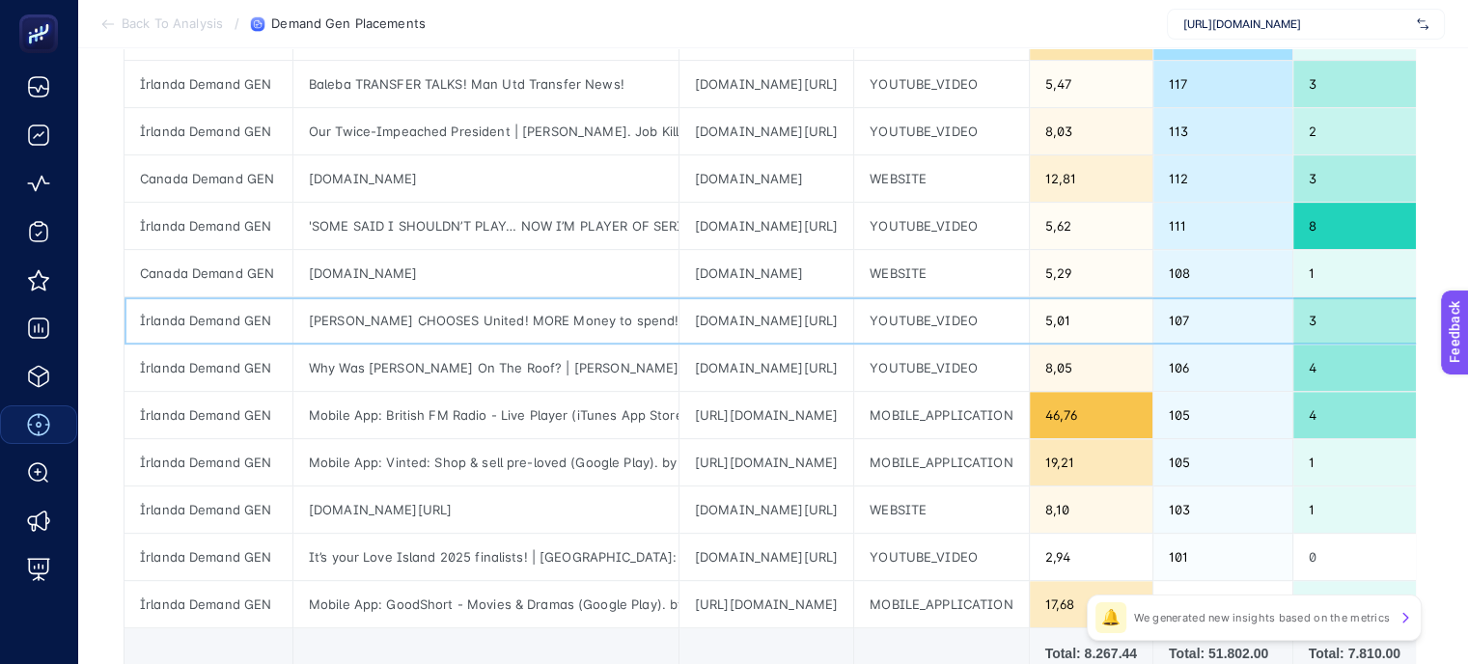
click at [734, 336] on div "[DOMAIN_NAME][URL]" at bounding box center [766, 320] width 174 height 46
click at [765, 460] on div "[URL][DOMAIN_NAME]" at bounding box center [766, 462] width 174 height 46
click at [791, 418] on div "[URL][DOMAIN_NAME]" at bounding box center [766, 415] width 174 height 46
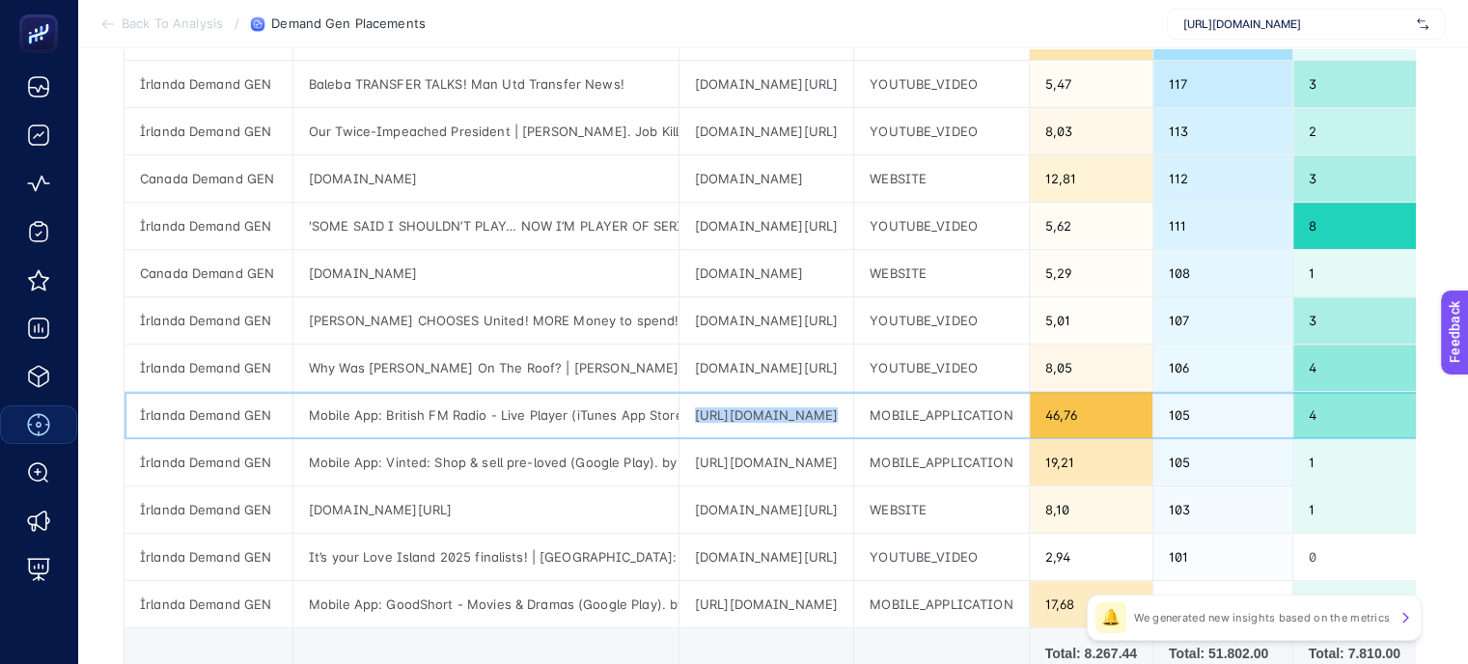
click at [791, 418] on div "[URL][DOMAIN_NAME]" at bounding box center [766, 415] width 174 height 46
click at [790, 548] on div "[DOMAIN_NAME][URL]" at bounding box center [766, 557] width 174 height 46
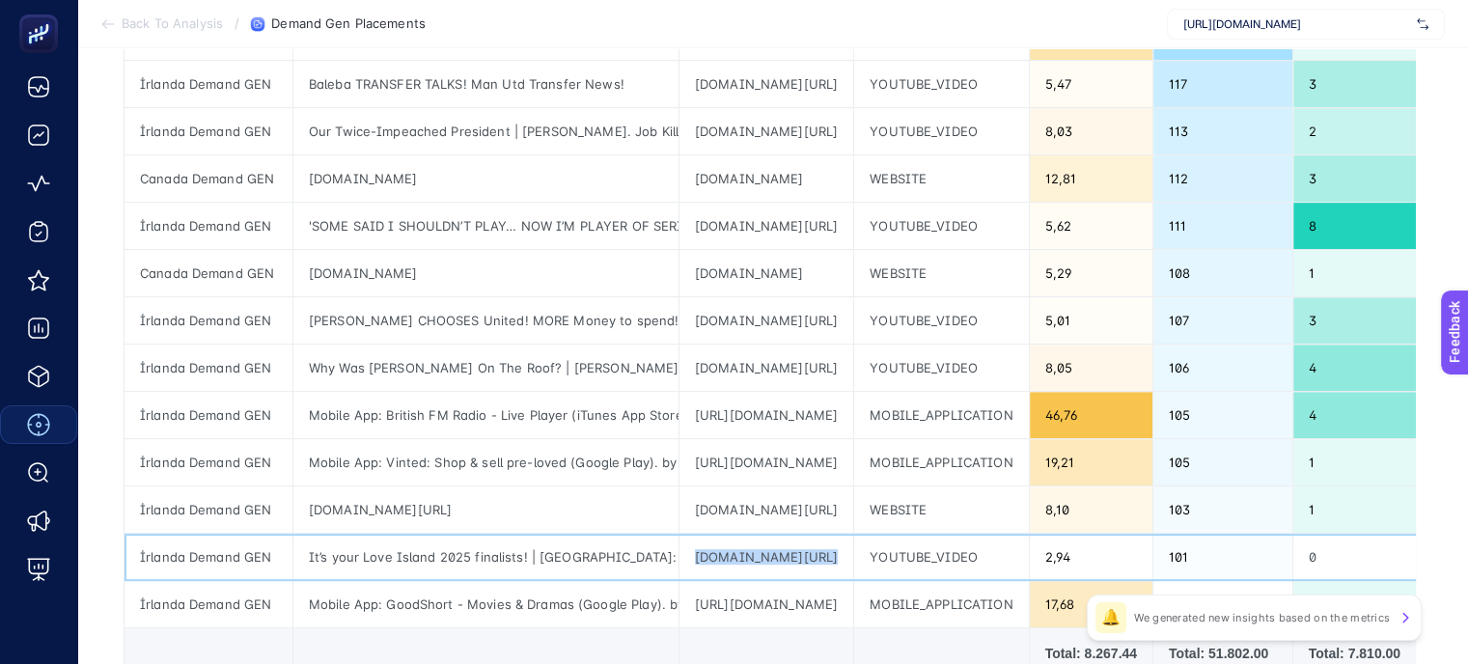
click at [790, 548] on div "[DOMAIN_NAME][URL]" at bounding box center [766, 557] width 174 height 46
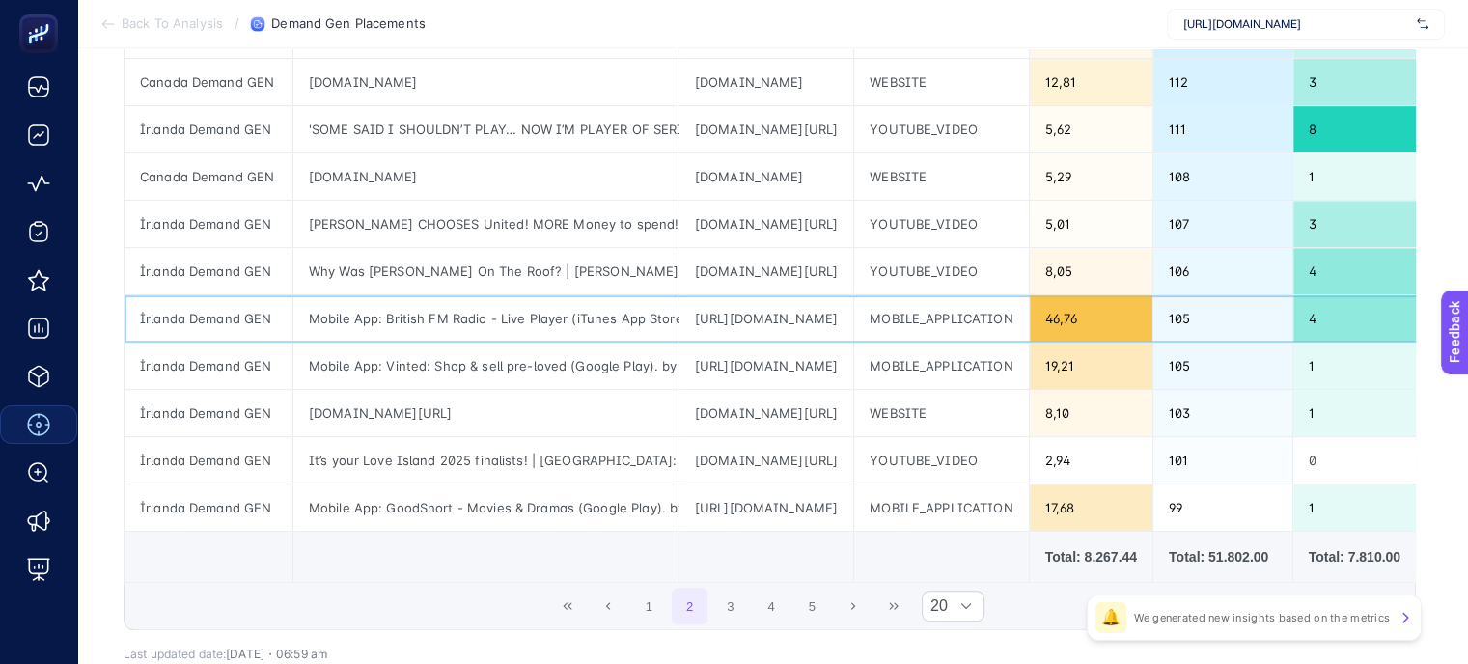
click at [772, 316] on div "[URL][DOMAIN_NAME]" at bounding box center [766, 318] width 174 height 46
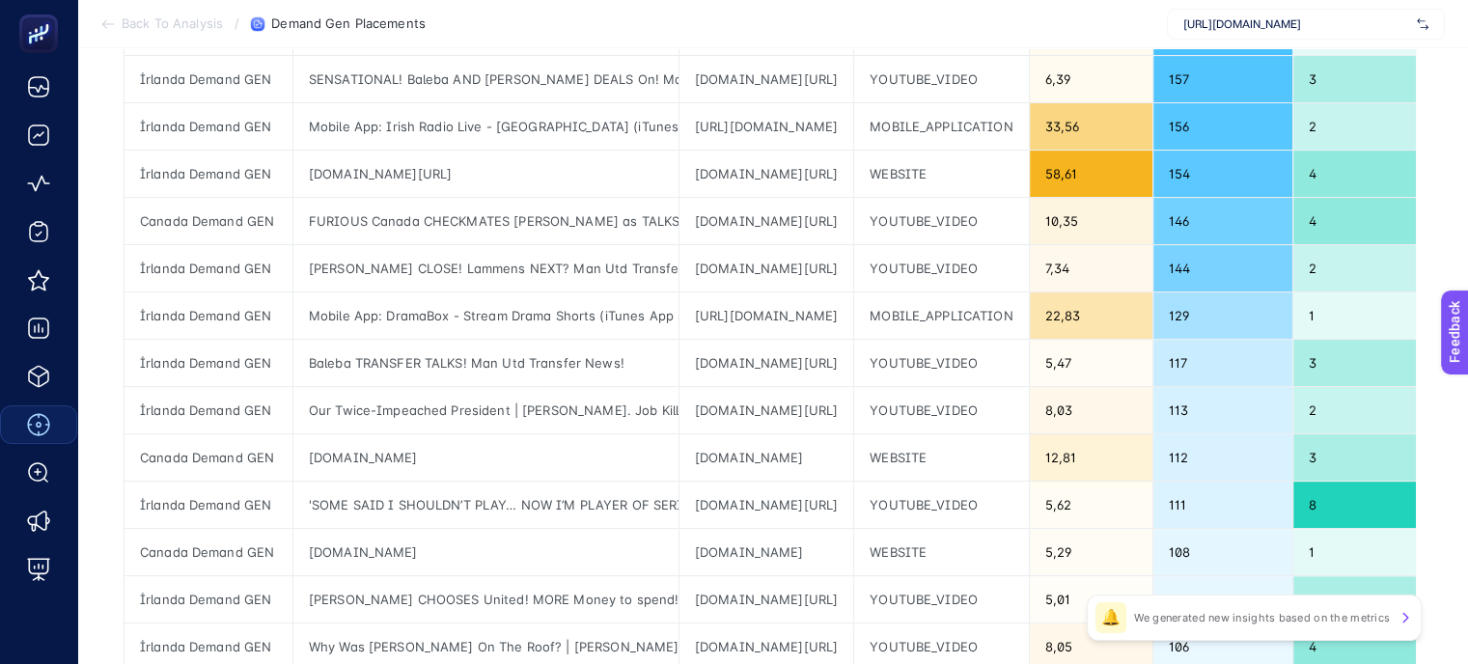
scroll to position [386, 0]
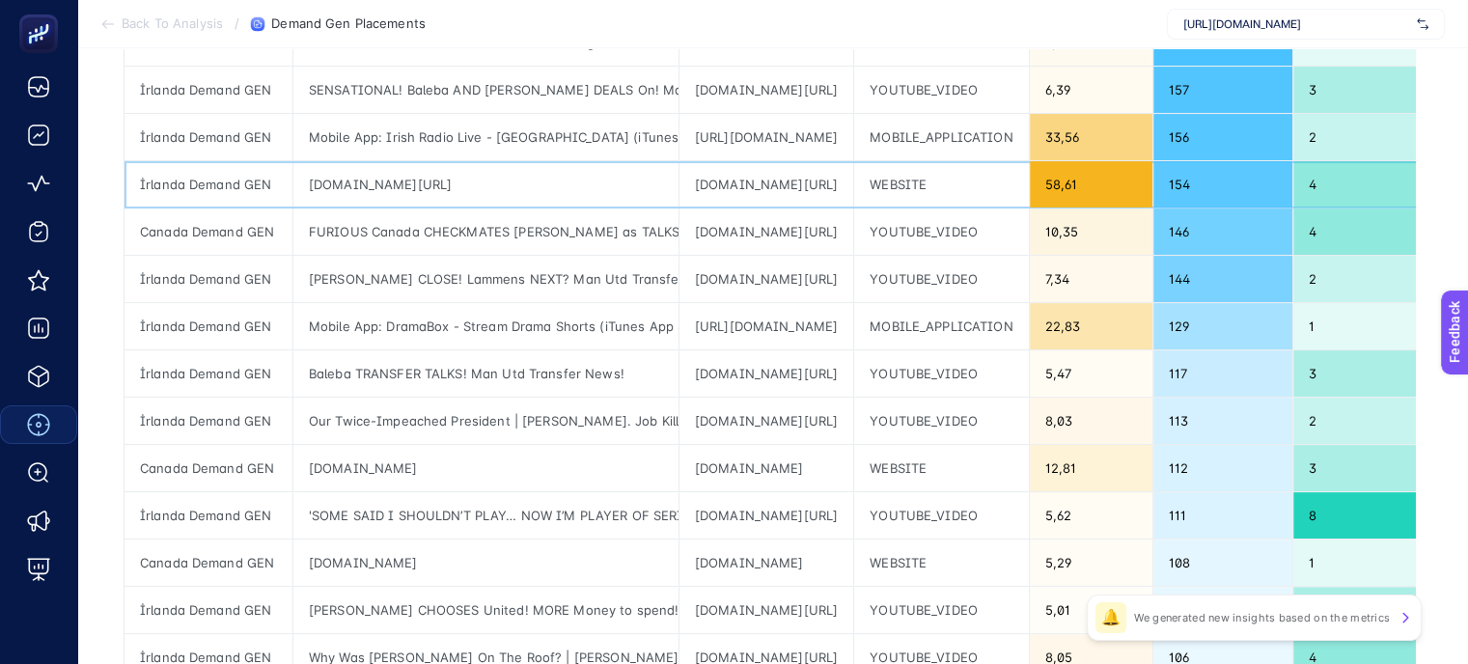
click at [803, 181] on div "[DOMAIN_NAME][URL]" at bounding box center [766, 184] width 174 height 46
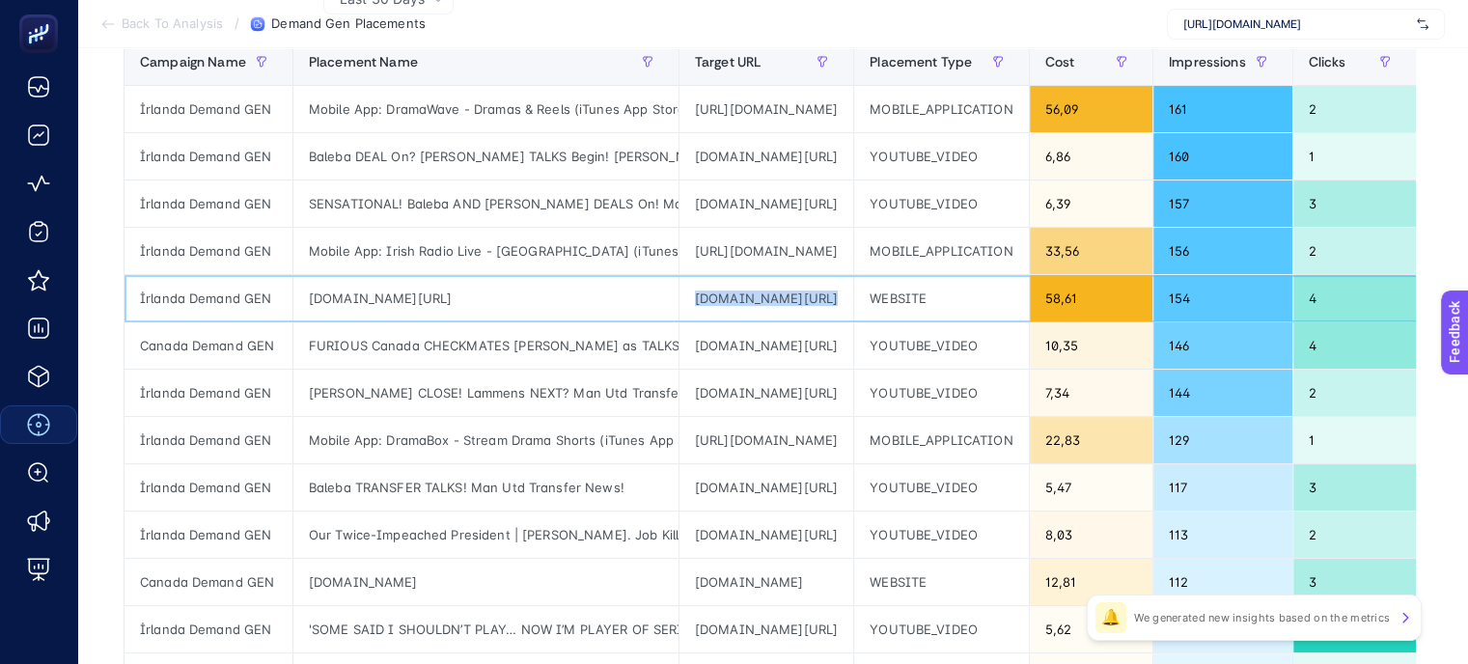
scroll to position [193, 0]
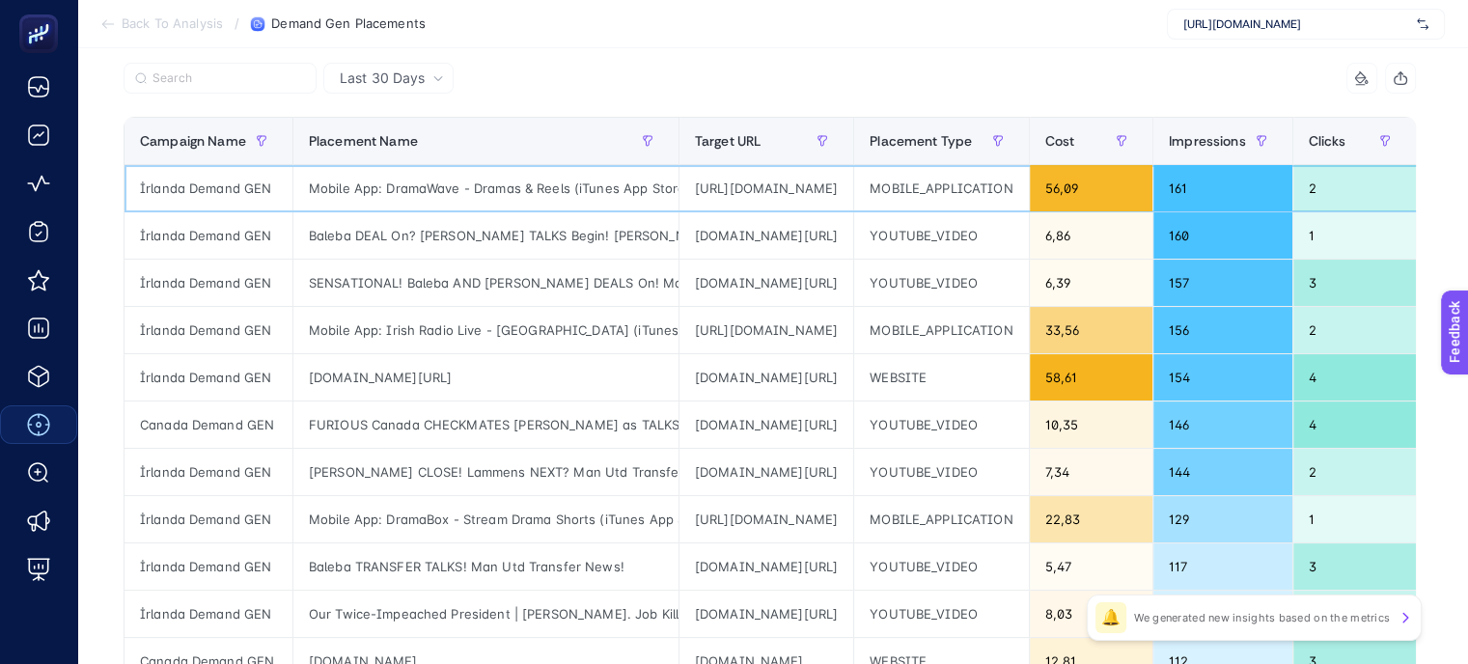
click at [795, 182] on div "[URL][DOMAIN_NAME]" at bounding box center [766, 188] width 174 height 46
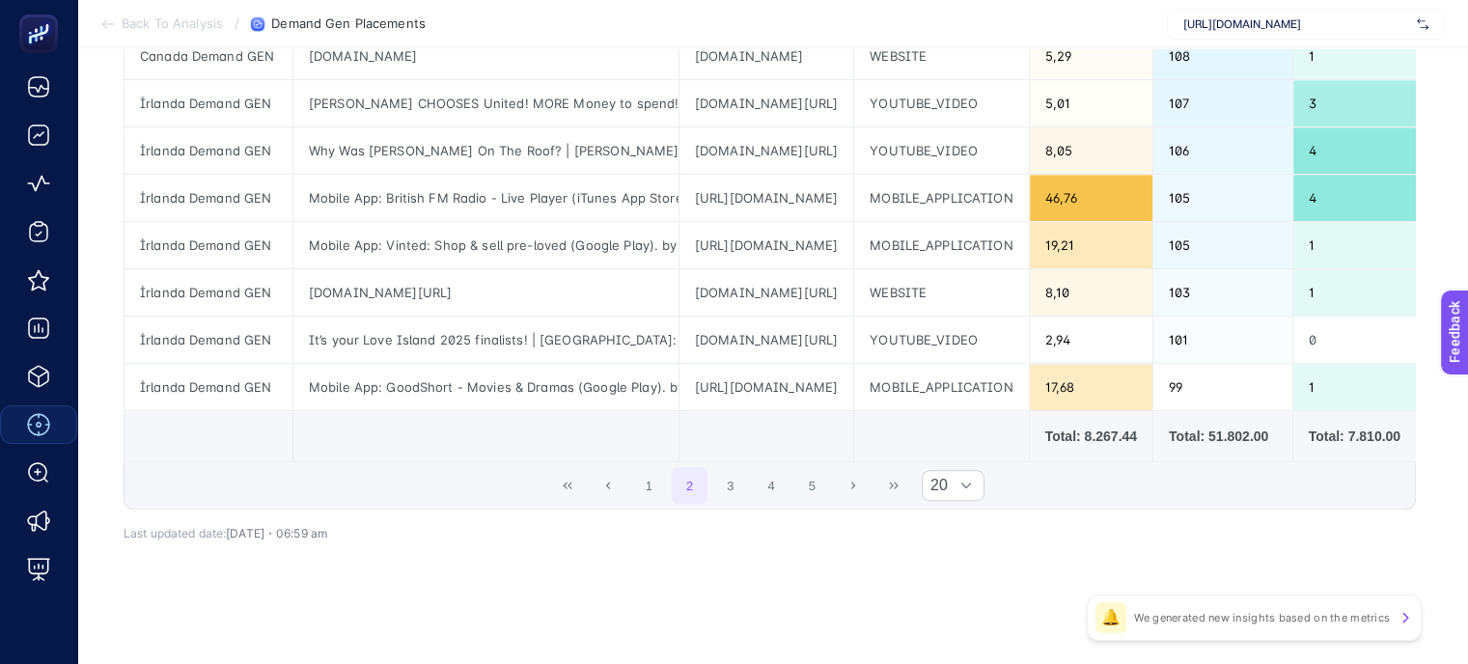
scroll to position [895, 0]
click at [735, 485] on button "3" at bounding box center [730, 485] width 37 height 37
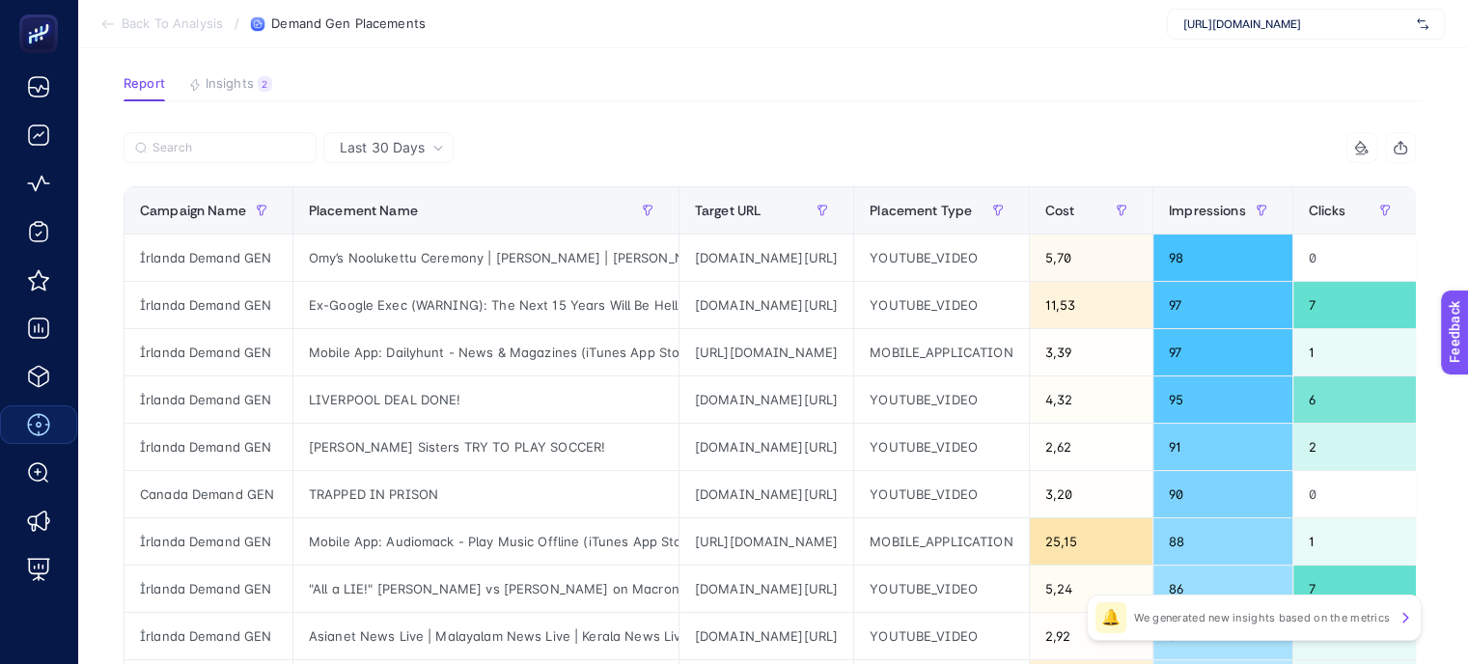
scroll to position [220, 0]
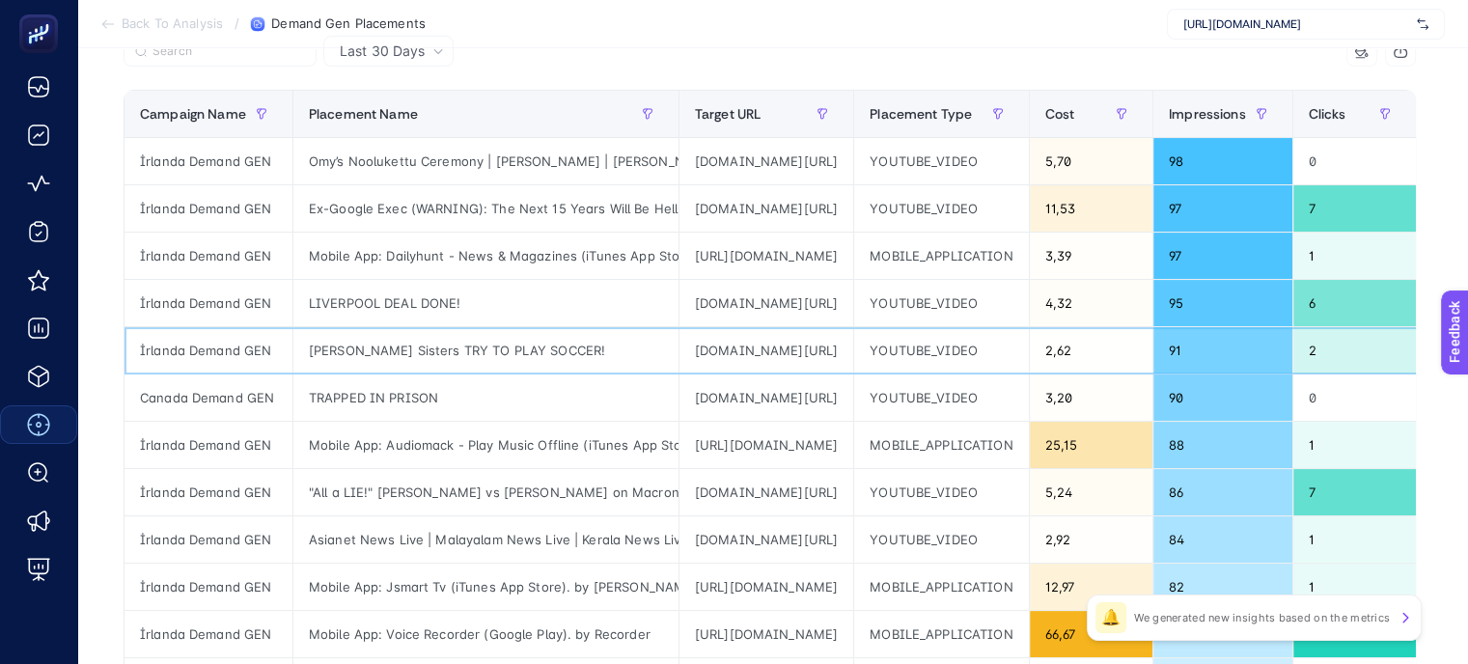
click at [764, 344] on div "[DOMAIN_NAME][URL]" at bounding box center [766, 350] width 174 height 46
click at [841, 470] on div "[DOMAIN_NAME][URL]" at bounding box center [766, 492] width 174 height 46
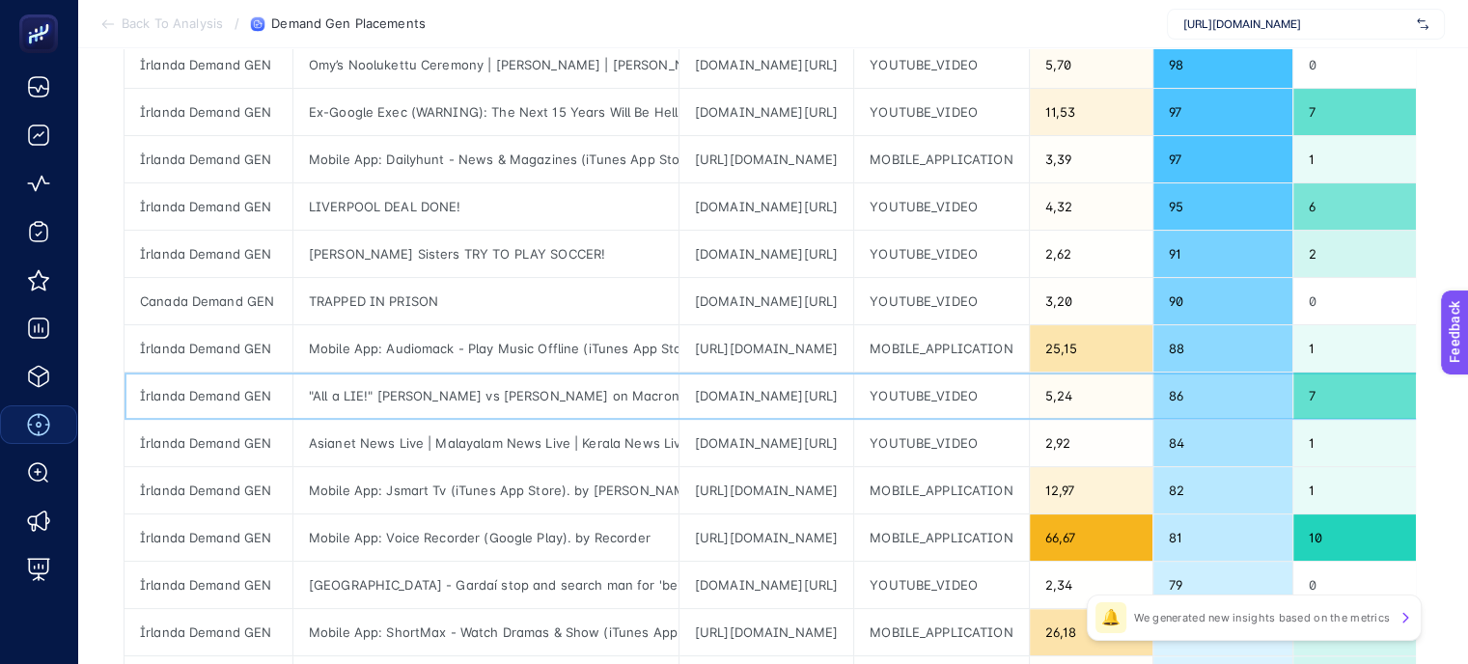
scroll to position [413, 0]
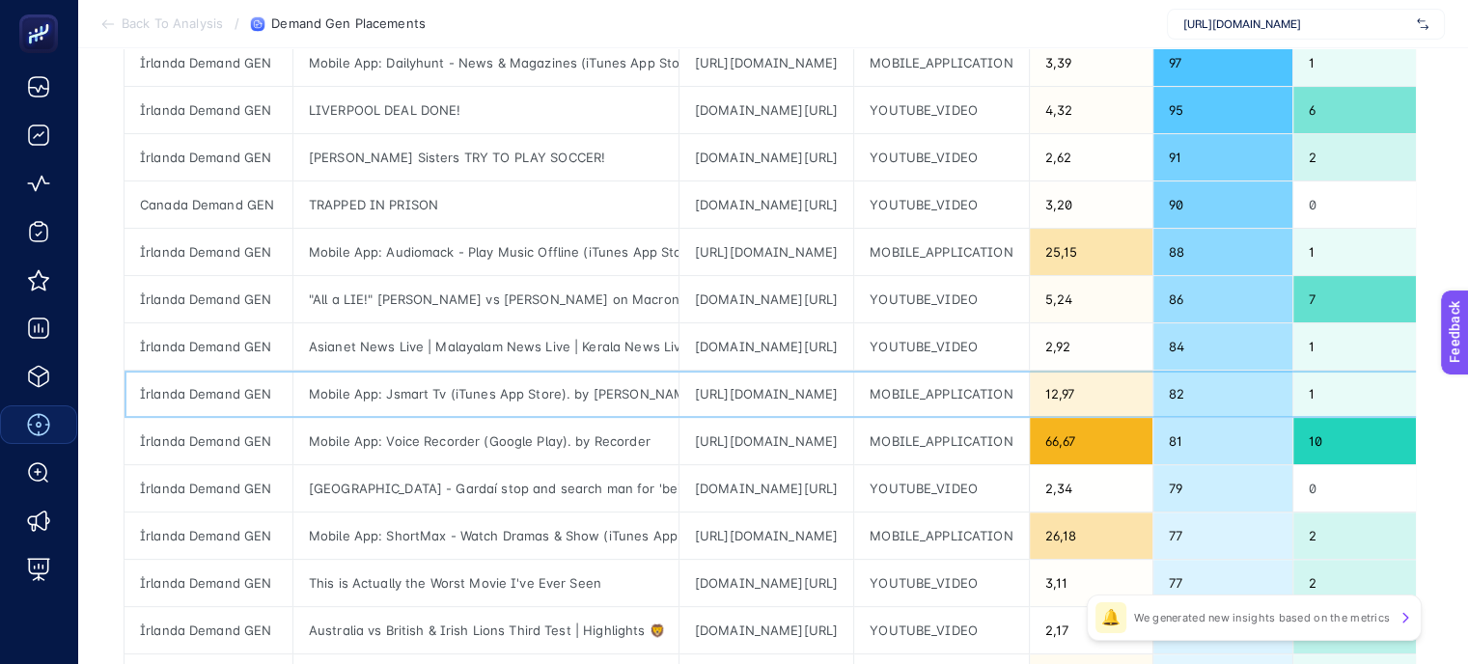
click at [783, 371] on div "[URL][DOMAIN_NAME]" at bounding box center [766, 394] width 174 height 46
click at [783, 438] on div "[URL][DOMAIN_NAME]" at bounding box center [766, 441] width 174 height 46
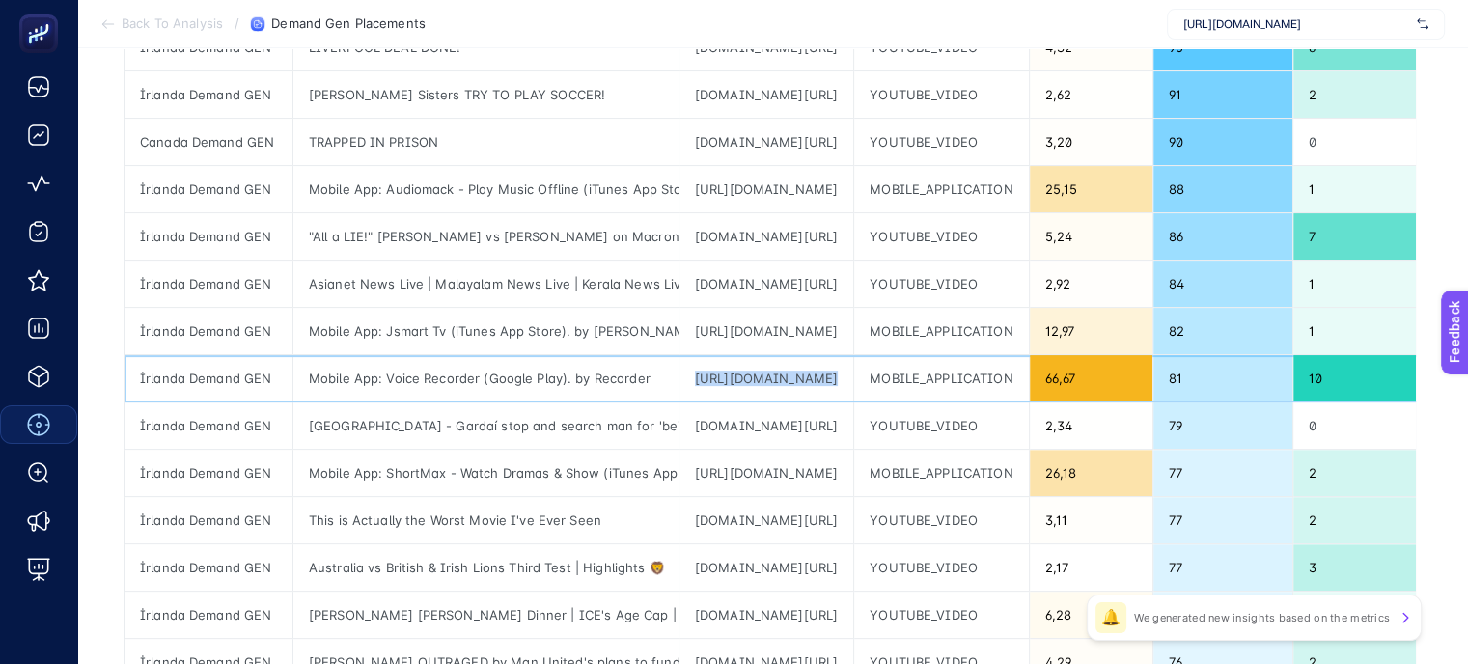
scroll to position [509, 0]
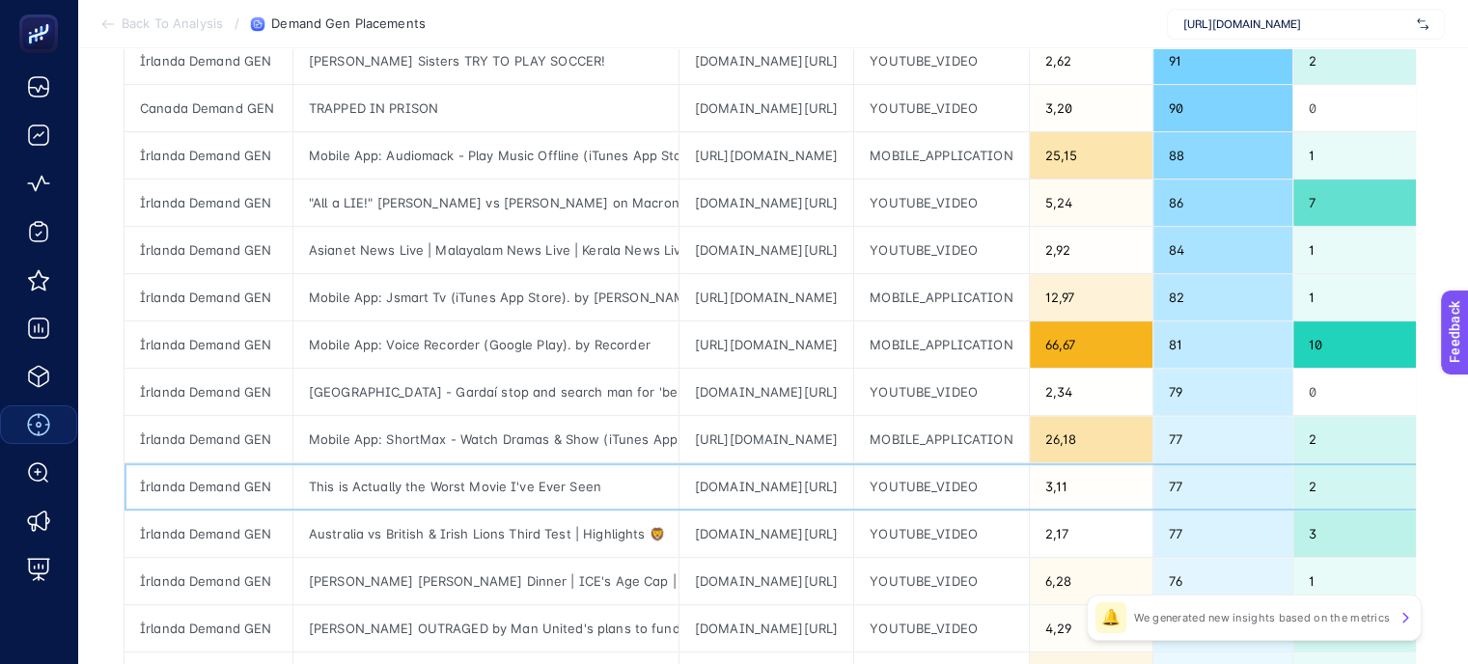
click at [756, 479] on div "[DOMAIN_NAME][URL]" at bounding box center [766, 486] width 174 height 46
click at [753, 463] on div "[DOMAIN_NAME][URL]" at bounding box center [766, 486] width 174 height 46
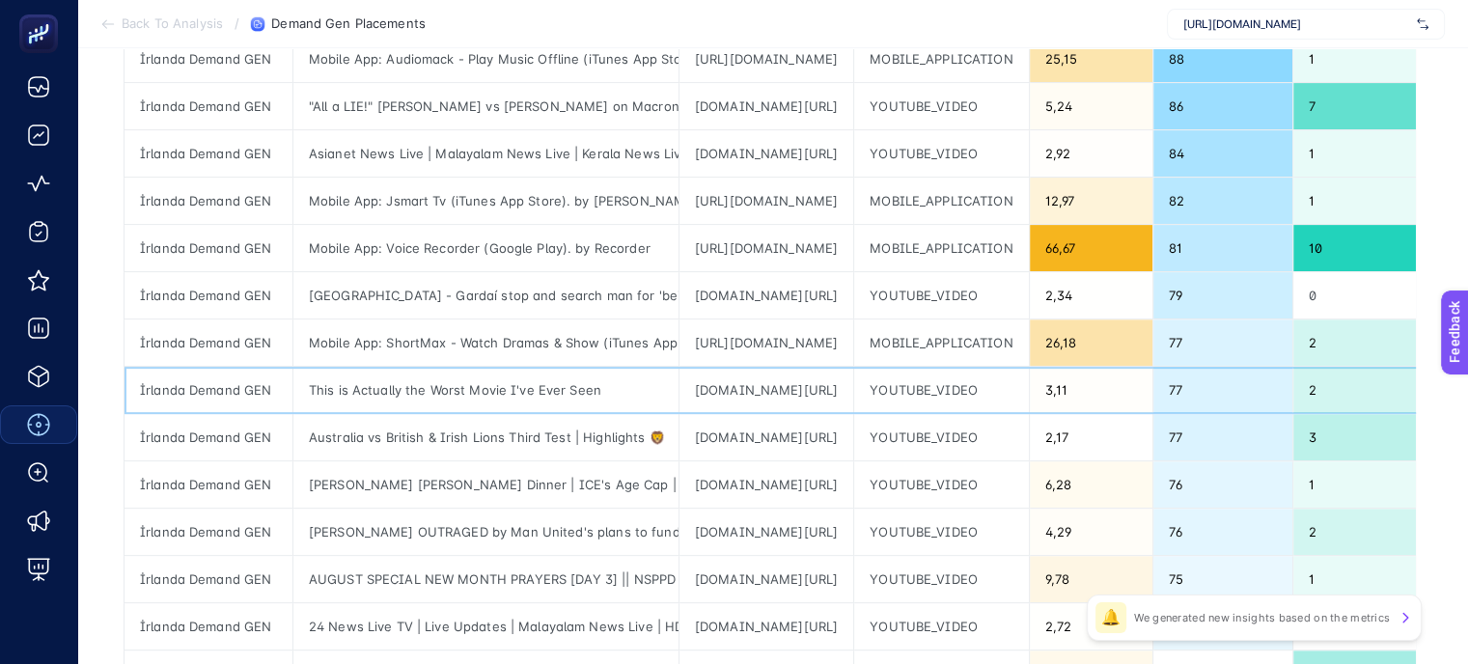
scroll to position [702, 0]
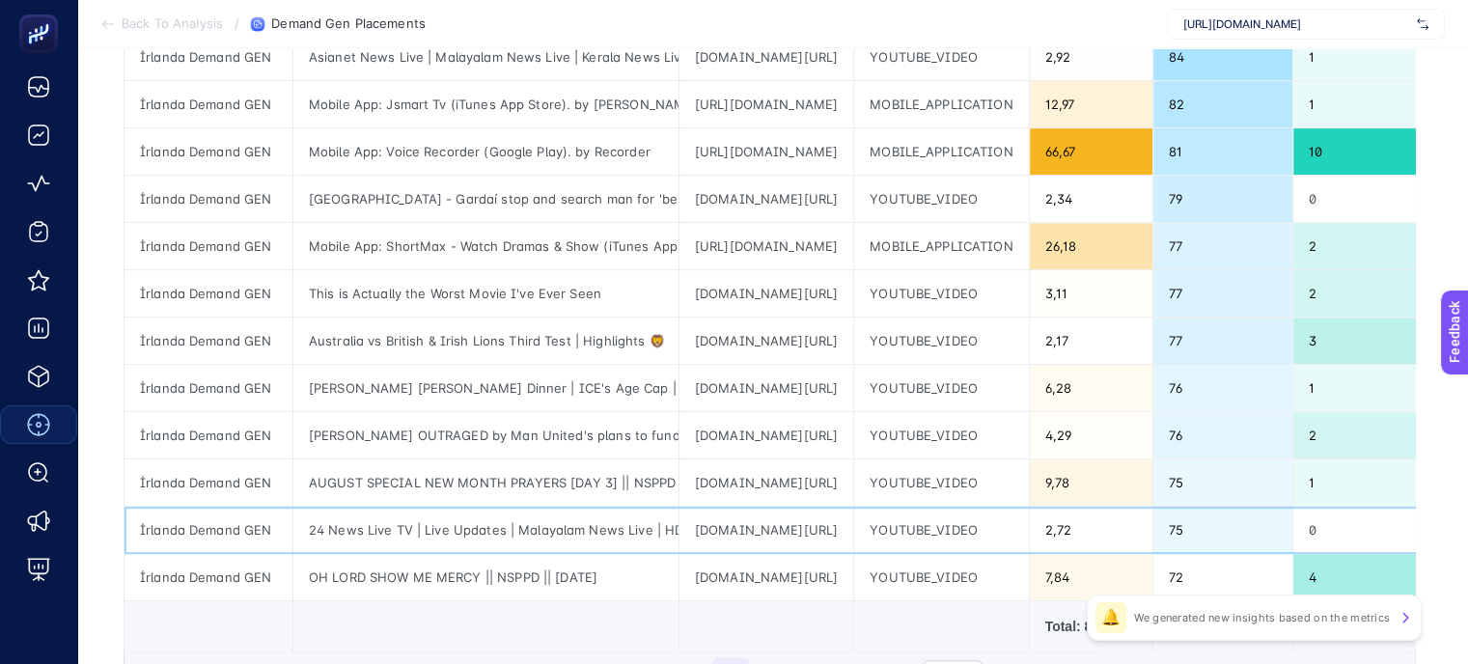
click at [714, 528] on div "[DOMAIN_NAME][URL]" at bounding box center [766, 530] width 174 height 46
click at [853, 53] on div "[DOMAIN_NAME][URL]" at bounding box center [766, 57] width 174 height 46
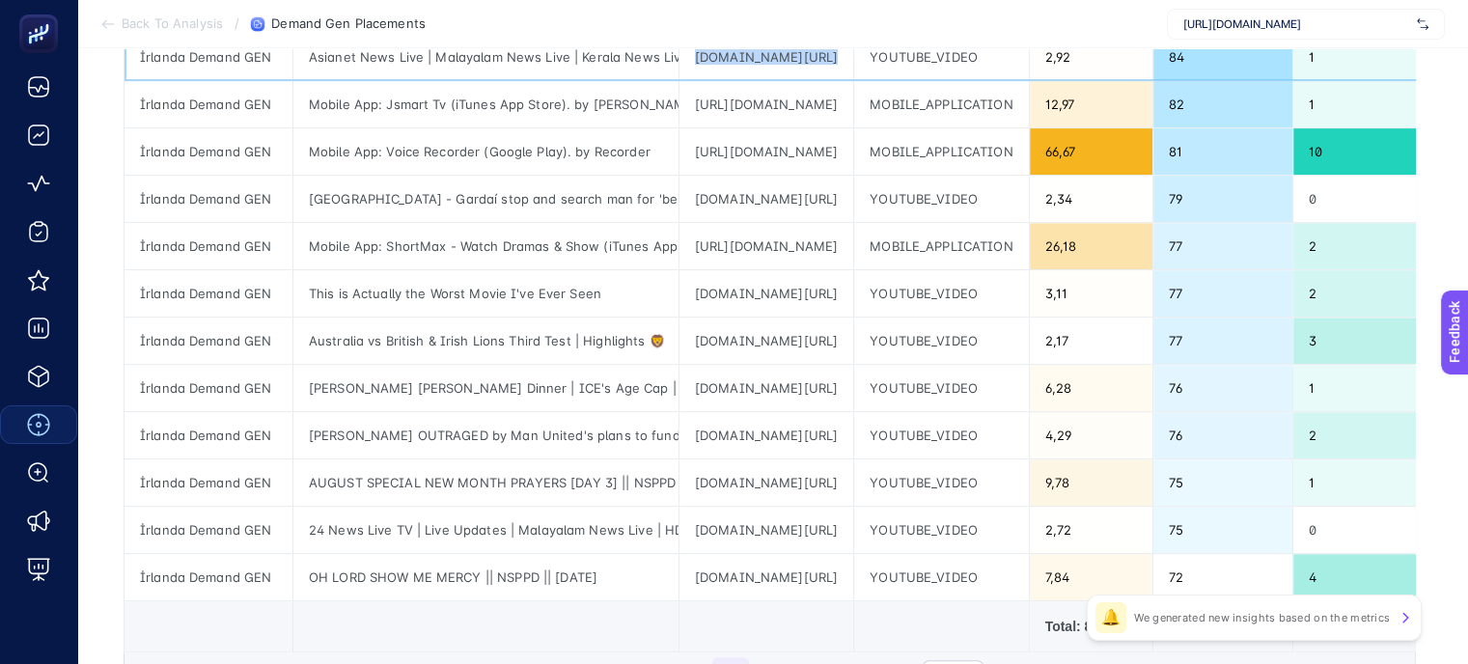
click at [853, 53] on div "[DOMAIN_NAME][URL]" at bounding box center [766, 57] width 174 height 46
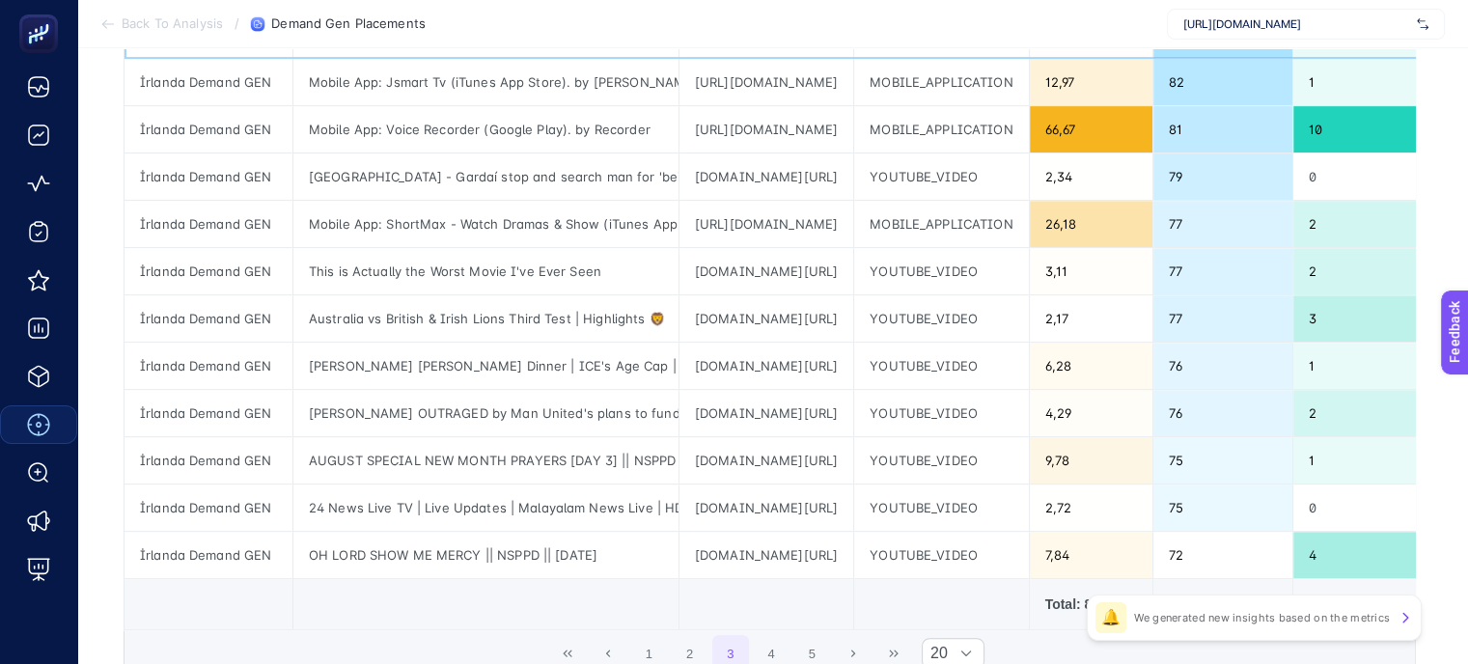
scroll to position [895, 0]
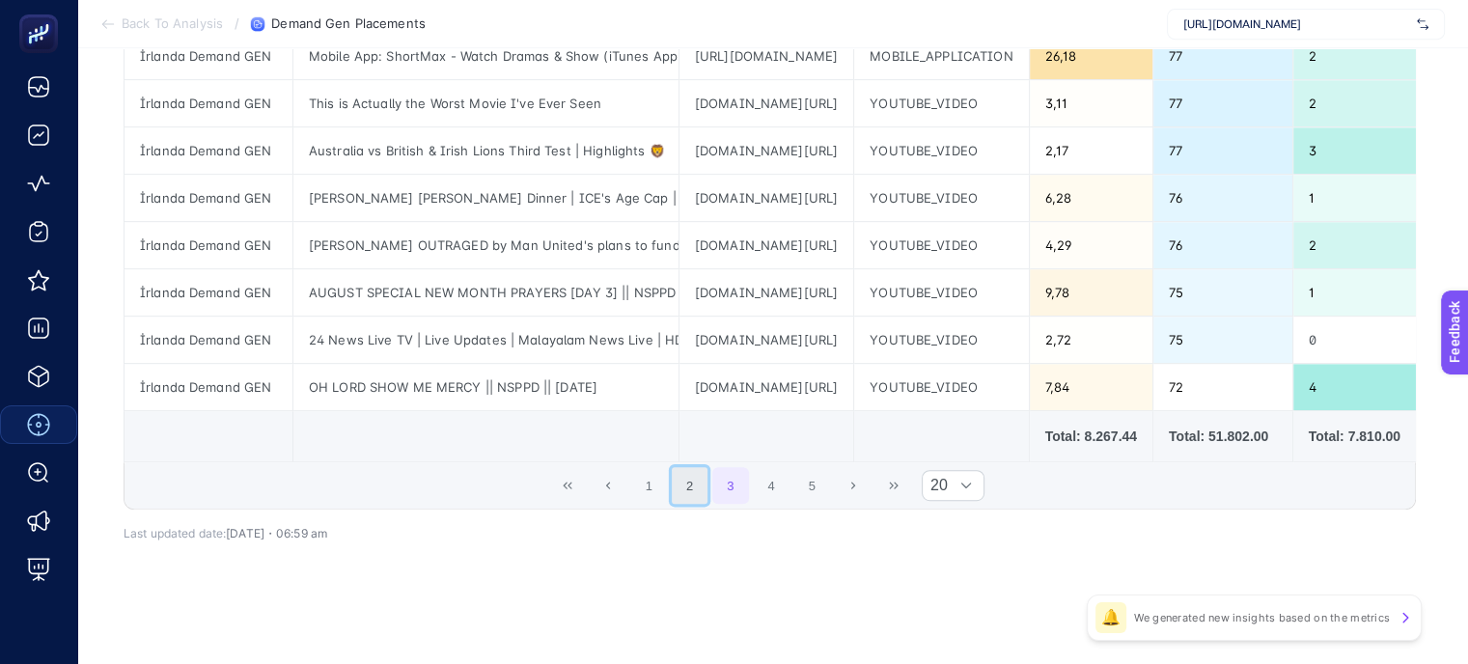
click at [701, 485] on button "2" at bounding box center [690, 485] width 37 height 37
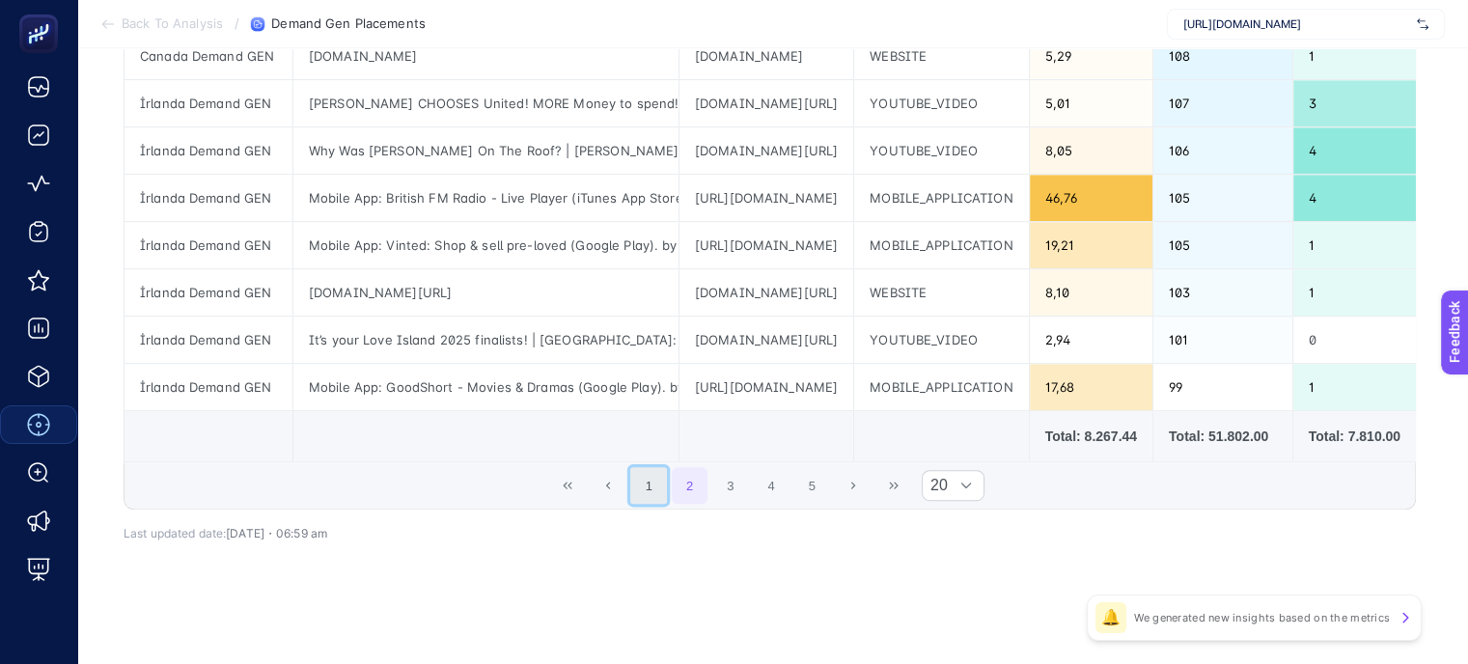
click at [660, 502] on button "1" at bounding box center [648, 485] width 37 height 37
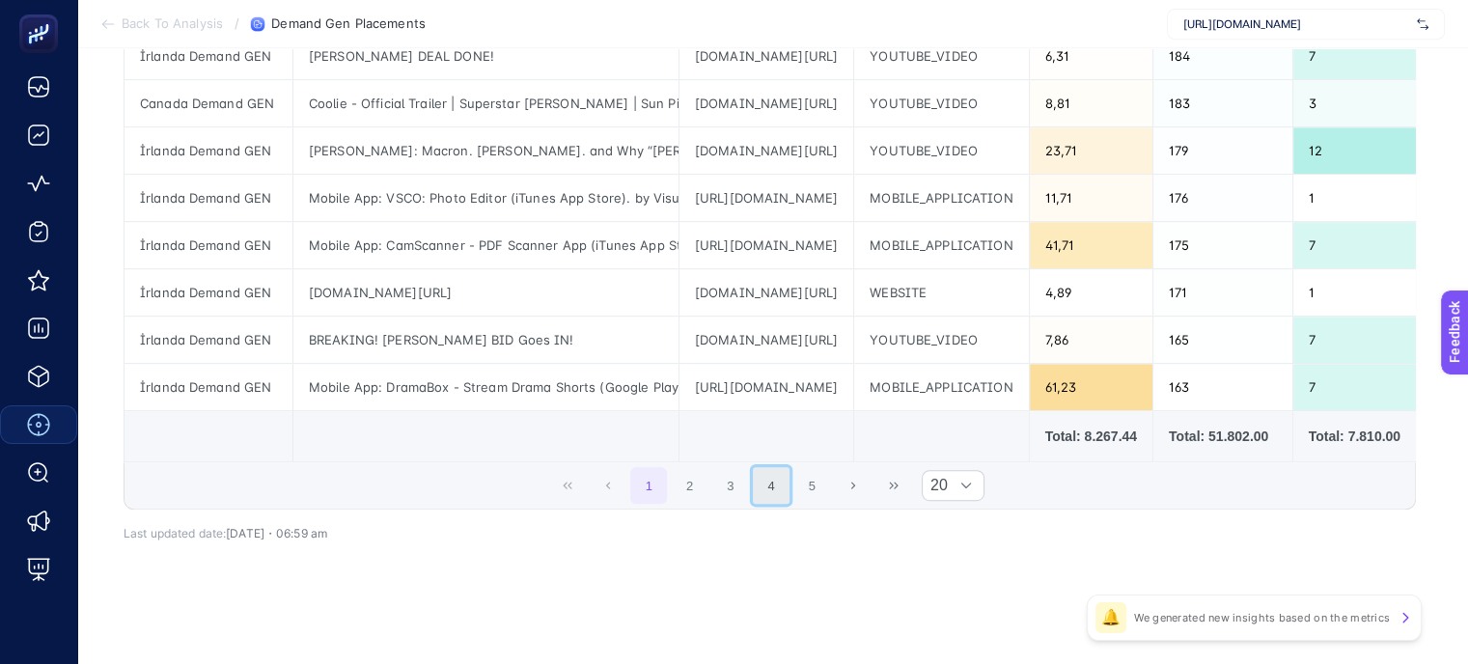
click at [784, 498] on button "4" at bounding box center [771, 485] width 37 height 37
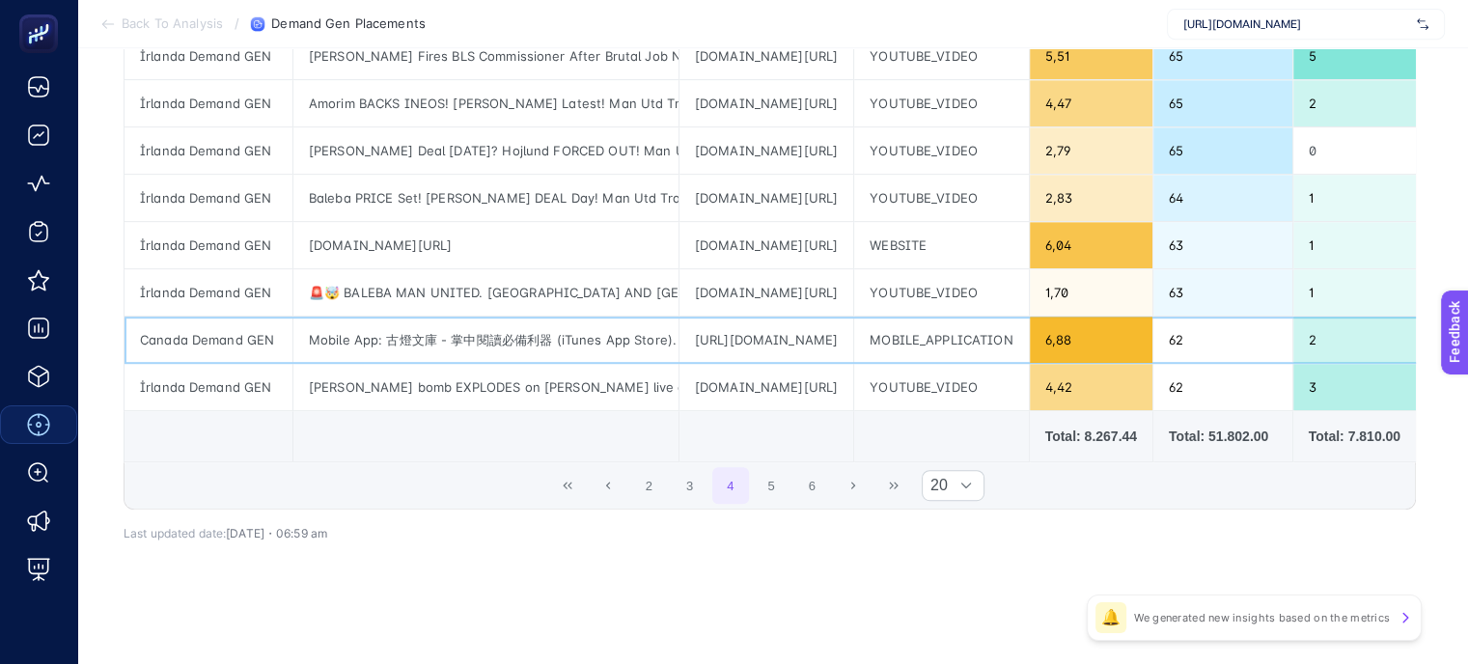
click at [765, 327] on div "[URL][DOMAIN_NAME]" at bounding box center [766, 339] width 174 height 46
click at [841, 339] on div "[URL][DOMAIN_NAME]" at bounding box center [766, 339] width 174 height 46
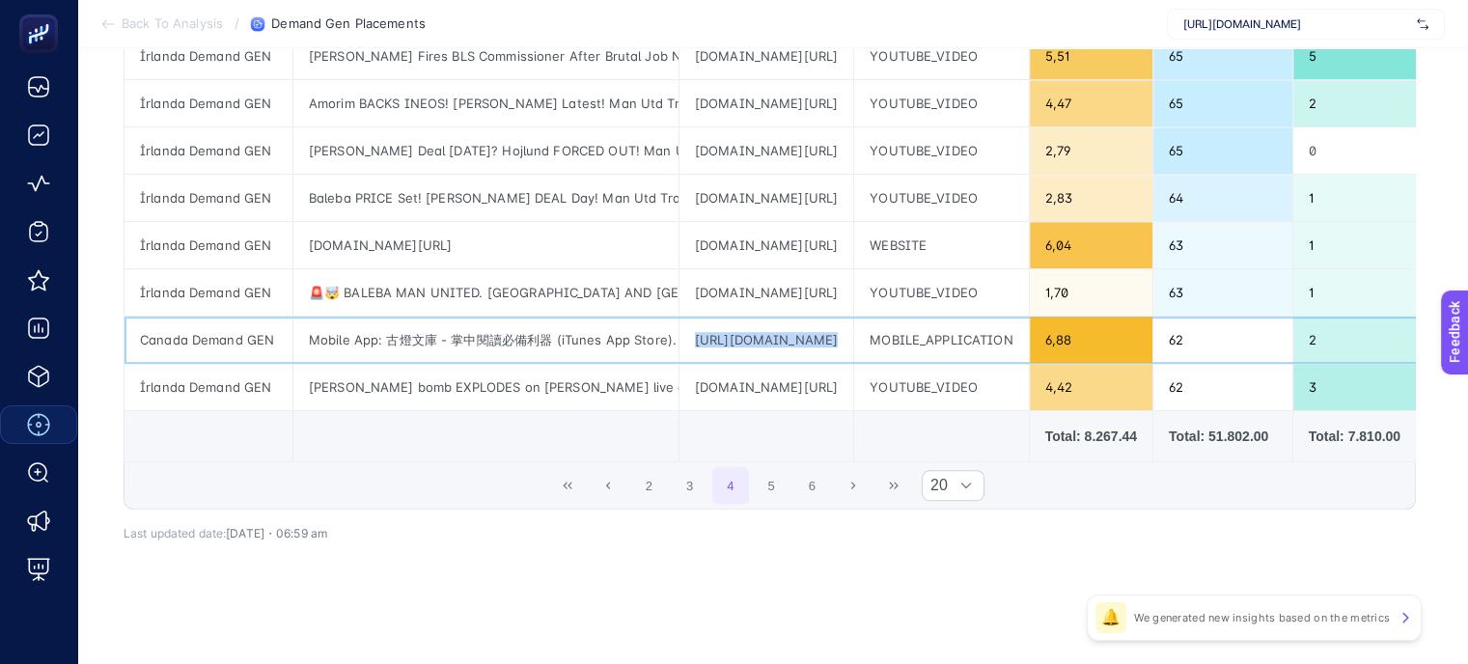
click at [841, 339] on div "[URL][DOMAIN_NAME]" at bounding box center [766, 339] width 174 height 46
click at [757, 237] on div "[DOMAIN_NAME][URL]" at bounding box center [766, 245] width 174 height 46
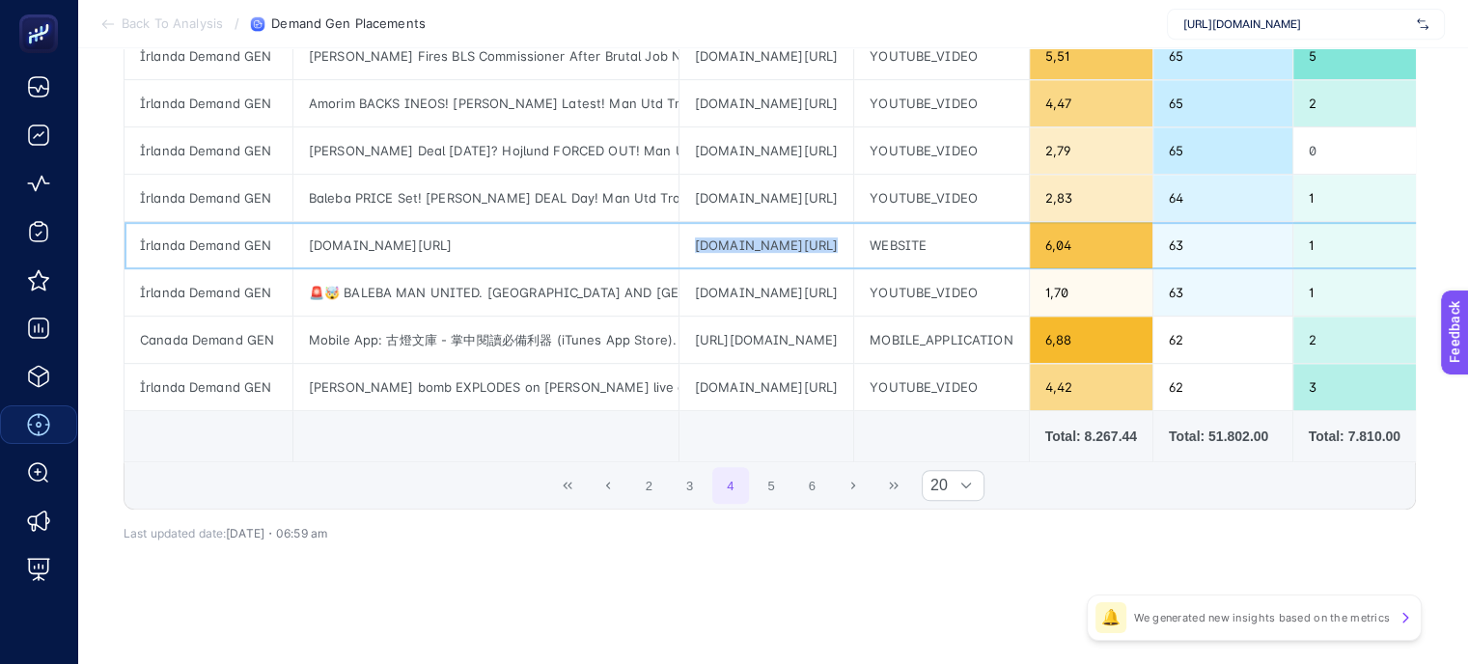
click at [757, 237] on div "[DOMAIN_NAME][URL]" at bounding box center [766, 245] width 174 height 46
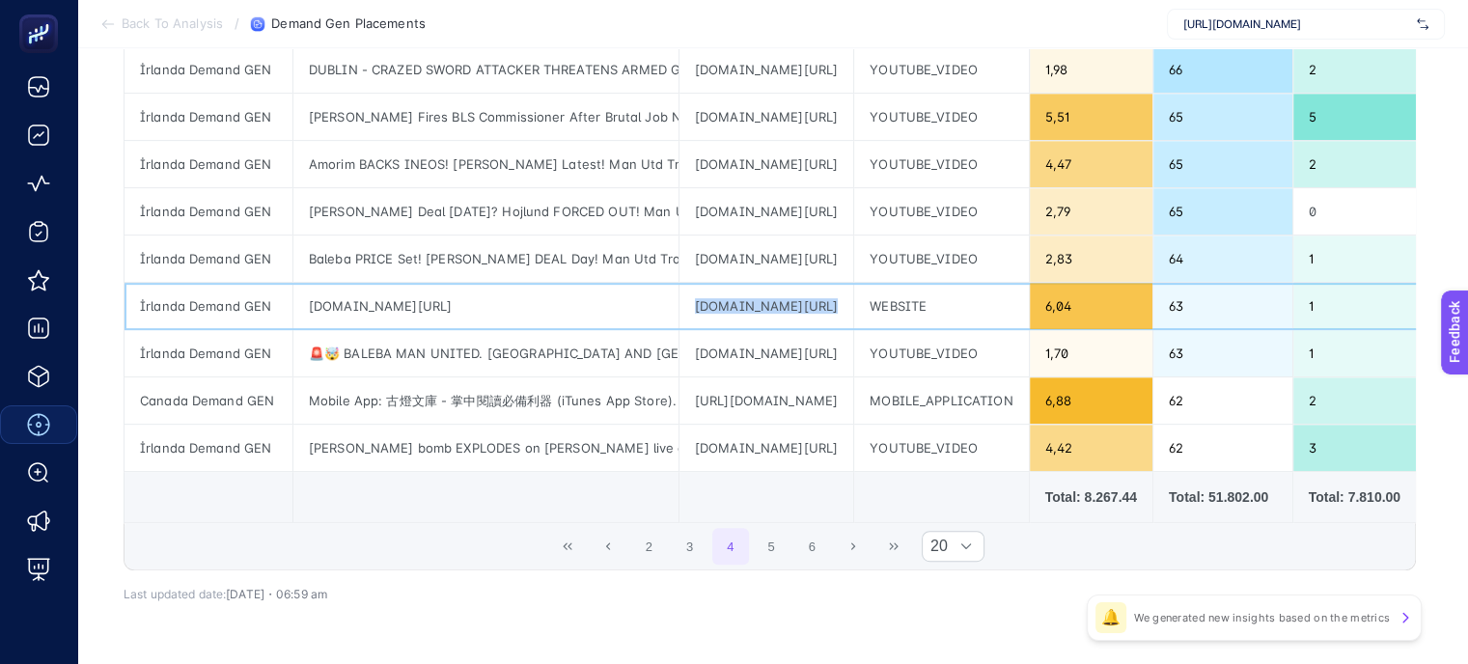
scroll to position [799, 0]
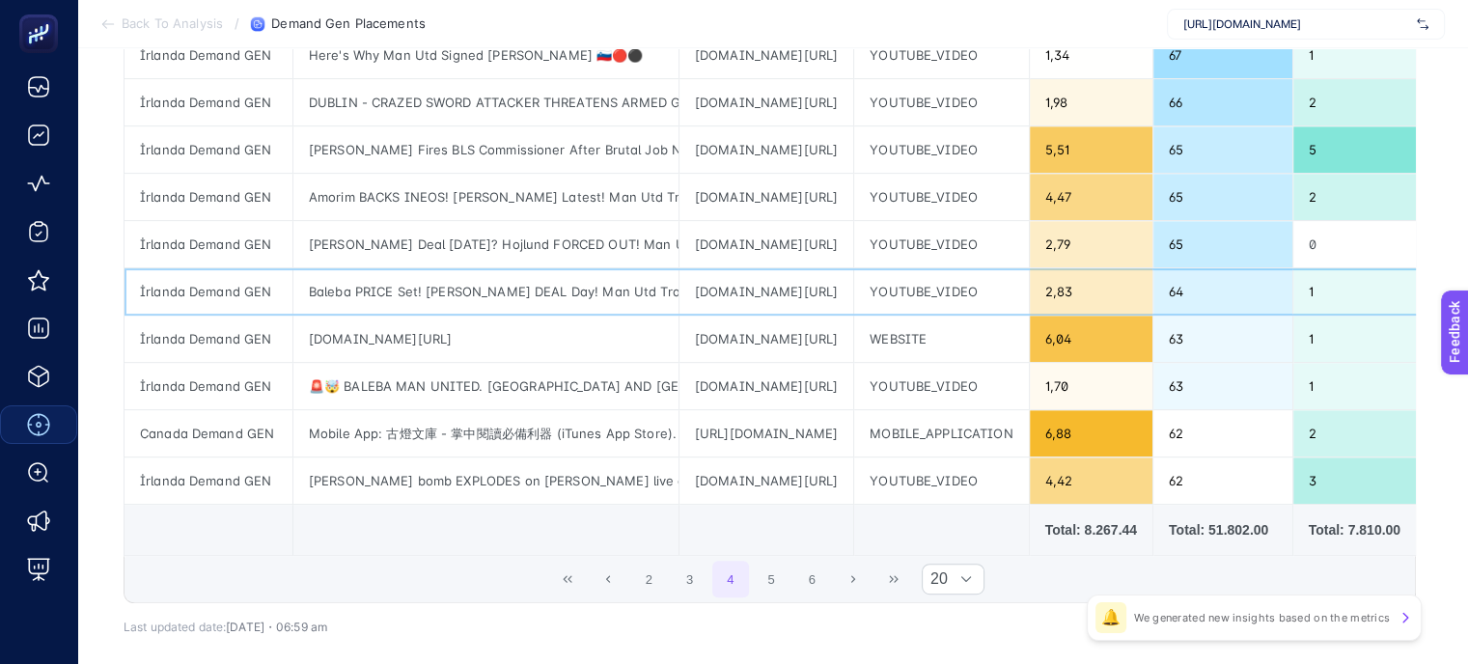
click at [582, 299] on div "Baleba PRICE Set! [PERSON_NAME] DEAL Day! Man Utd Transfer News" at bounding box center [485, 291] width 385 height 46
click at [627, 277] on div "Baleba PRICE Set! [PERSON_NAME] DEAL Day! Man Utd Transfer News" at bounding box center [485, 291] width 385 height 46
click at [592, 240] on div "[PERSON_NAME] Deal [DATE]? Hojlund FORCED OUT! Man Utd Transfer News" at bounding box center [485, 244] width 385 height 46
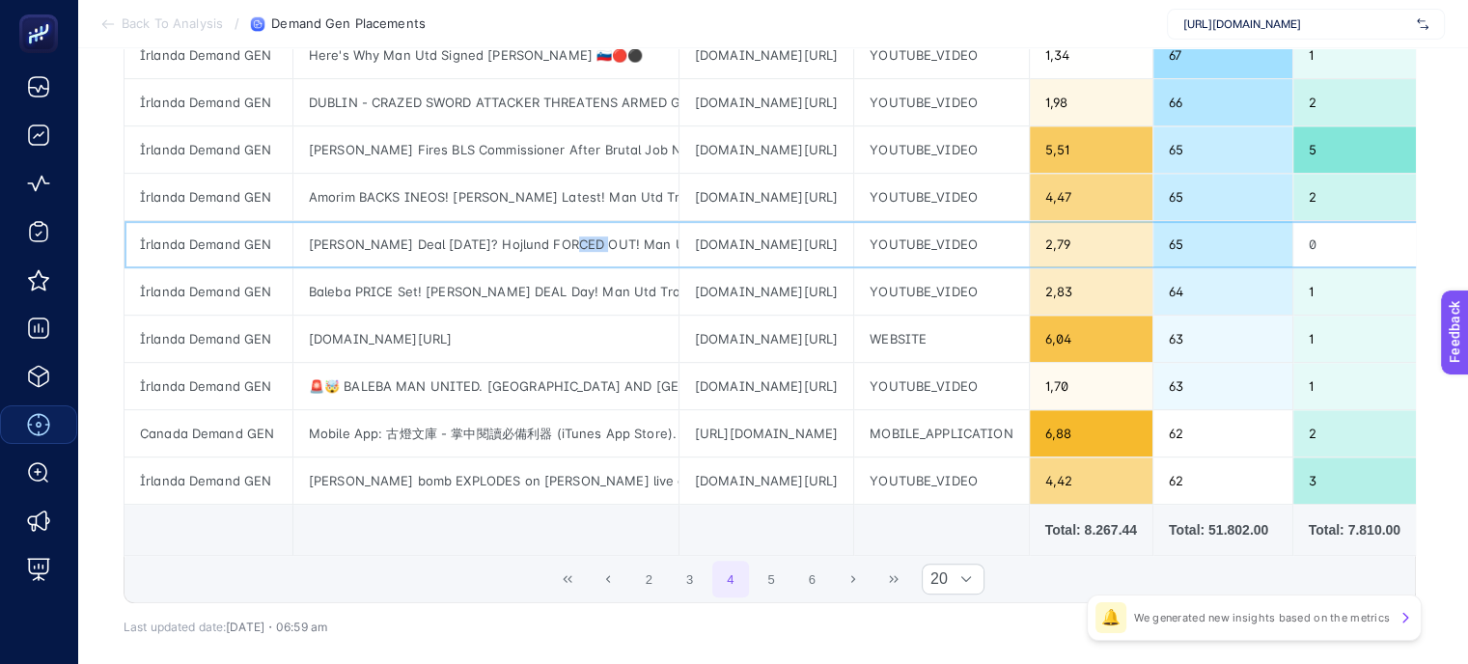
click at [592, 240] on div "[PERSON_NAME] Deal [DATE]? Hojlund FORCED OUT! Man Utd Transfer News" at bounding box center [485, 244] width 385 height 46
click at [591, 222] on div "[PERSON_NAME] Deal [DATE]? Hojlund FORCED OUT! Man Utd Transfer News" at bounding box center [485, 244] width 385 height 46
click at [596, 201] on div "Amorim BACKS INEOS! [PERSON_NAME] Latest! Man Utd Transfer News" at bounding box center [485, 197] width 385 height 46
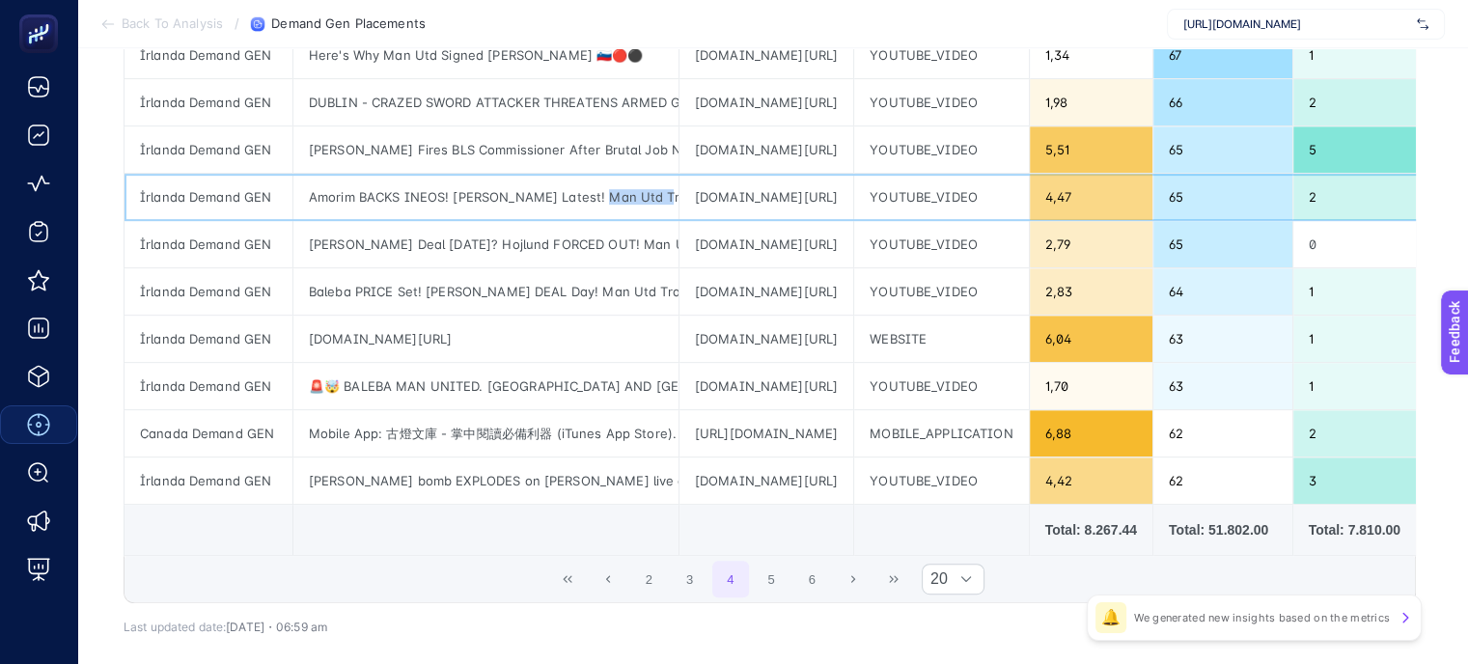
click at [596, 201] on div "Amorim BACKS INEOS! [PERSON_NAME] Latest! Man Utd Transfer News" at bounding box center [485, 197] width 385 height 46
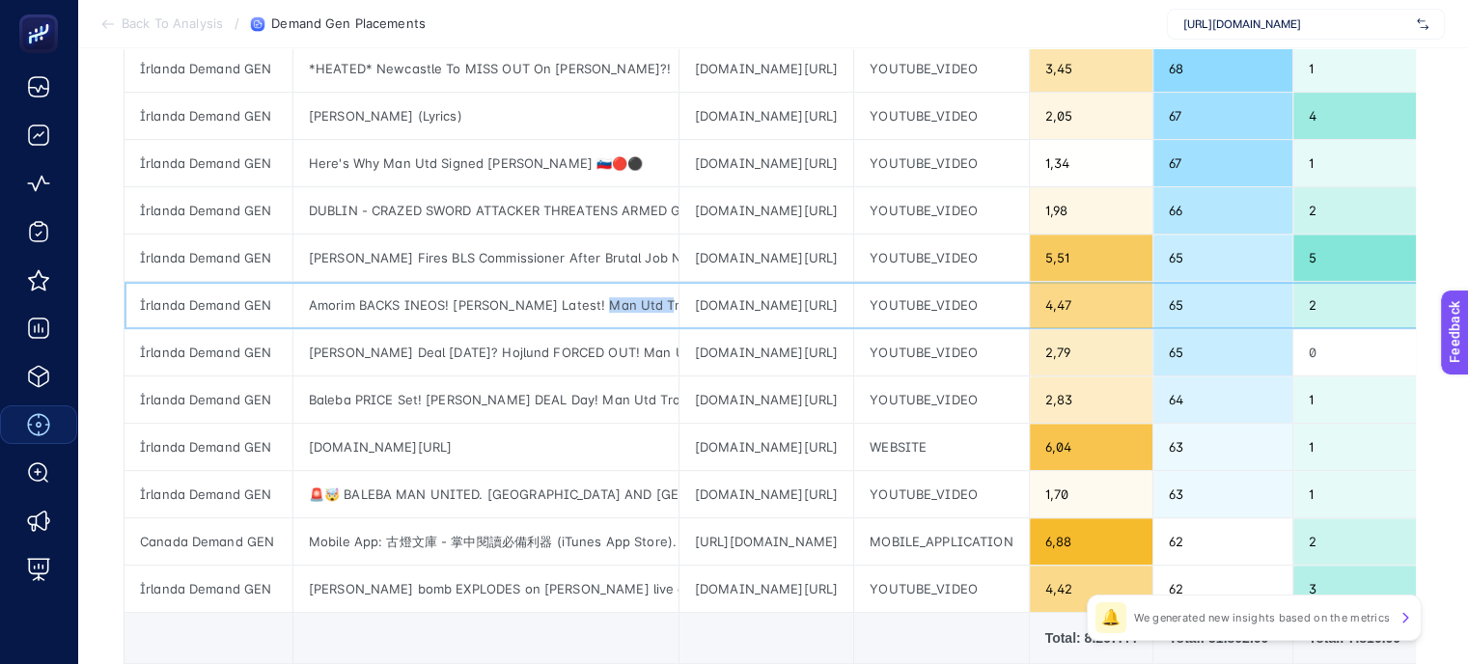
scroll to position [606, 0]
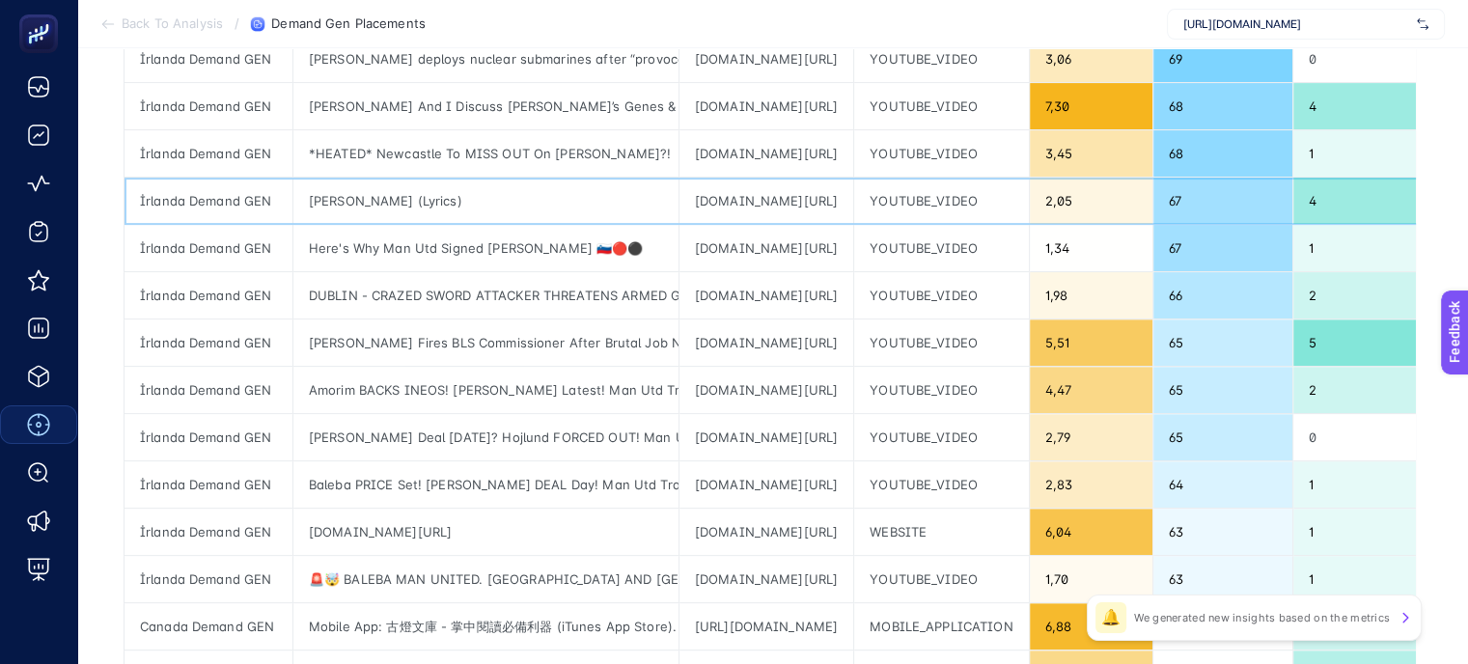
click at [623, 211] on div "[PERSON_NAME] (Lyrics)" at bounding box center [485, 201] width 385 height 46
click at [625, 207] on div "[PERSON_NAME] (Lyrics)" at bounding box center [485, 201] width 385 height 46
click at [635, 196] on div "[PERSON_NAME] (Lyrics)" at bounding box center [485, 201] width 385 height 46
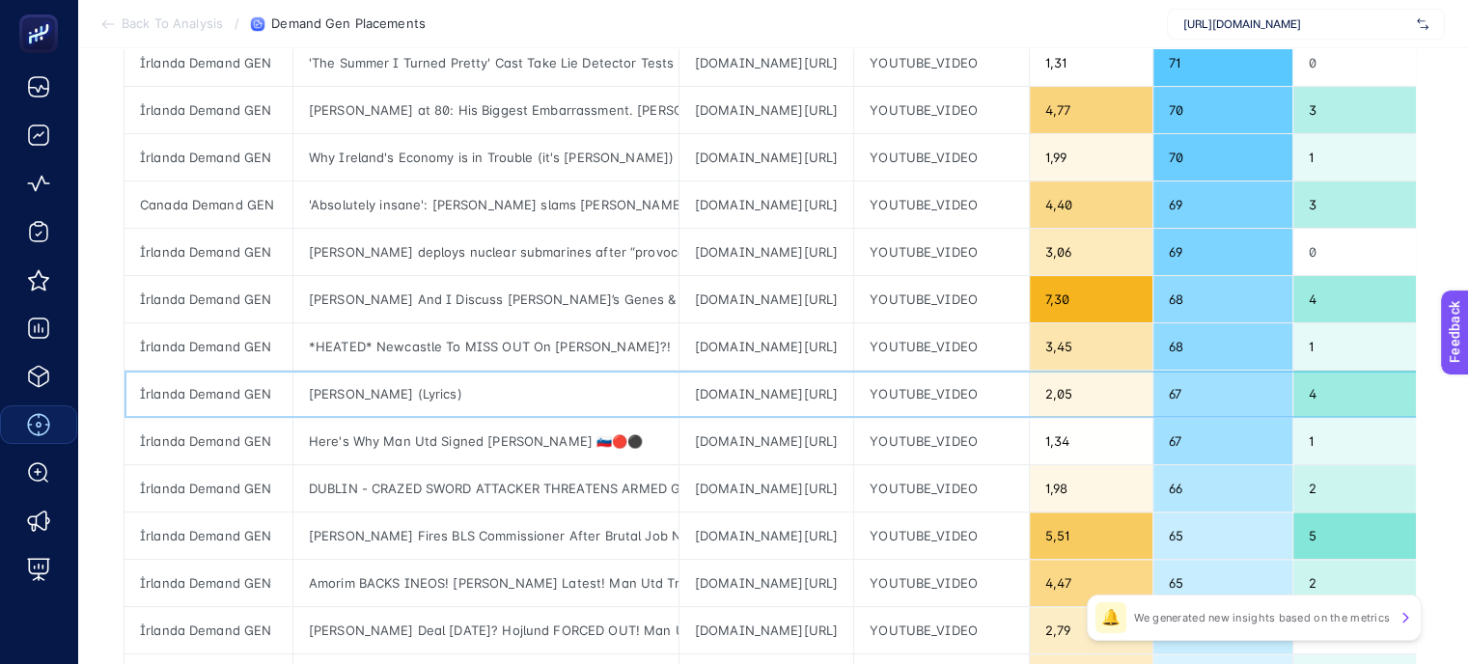
scroll to position [220, 0]
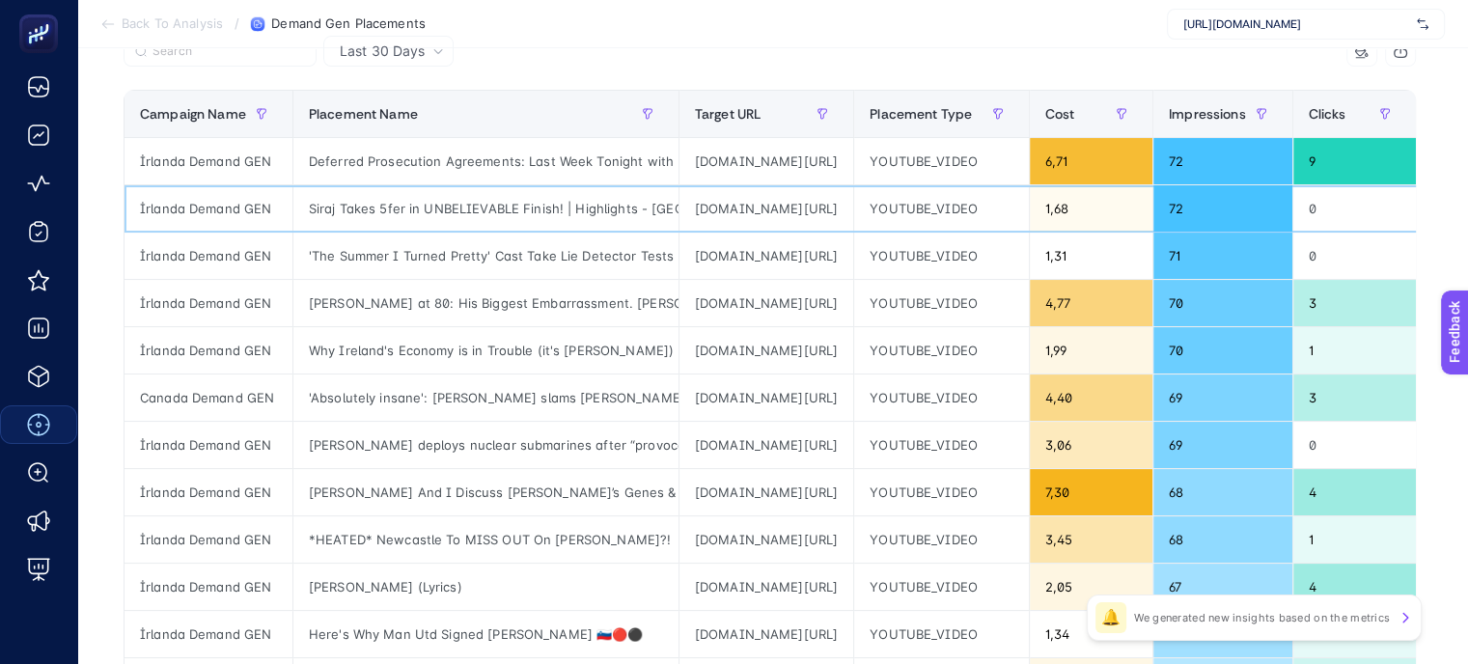
click at [749, 229] on div "[DOMAIN_NAME][URL]" at bounding box center [766, 208] width 174 height 46
click at [749, 228] on div "[DOMAIN_NAME][URL]" at bounding box center [766, 208] width 174 height 46
click at [692, 271] on div "[DOMAIN_NAME][URL]" at bounding box center [766, 256] width 174 height 46
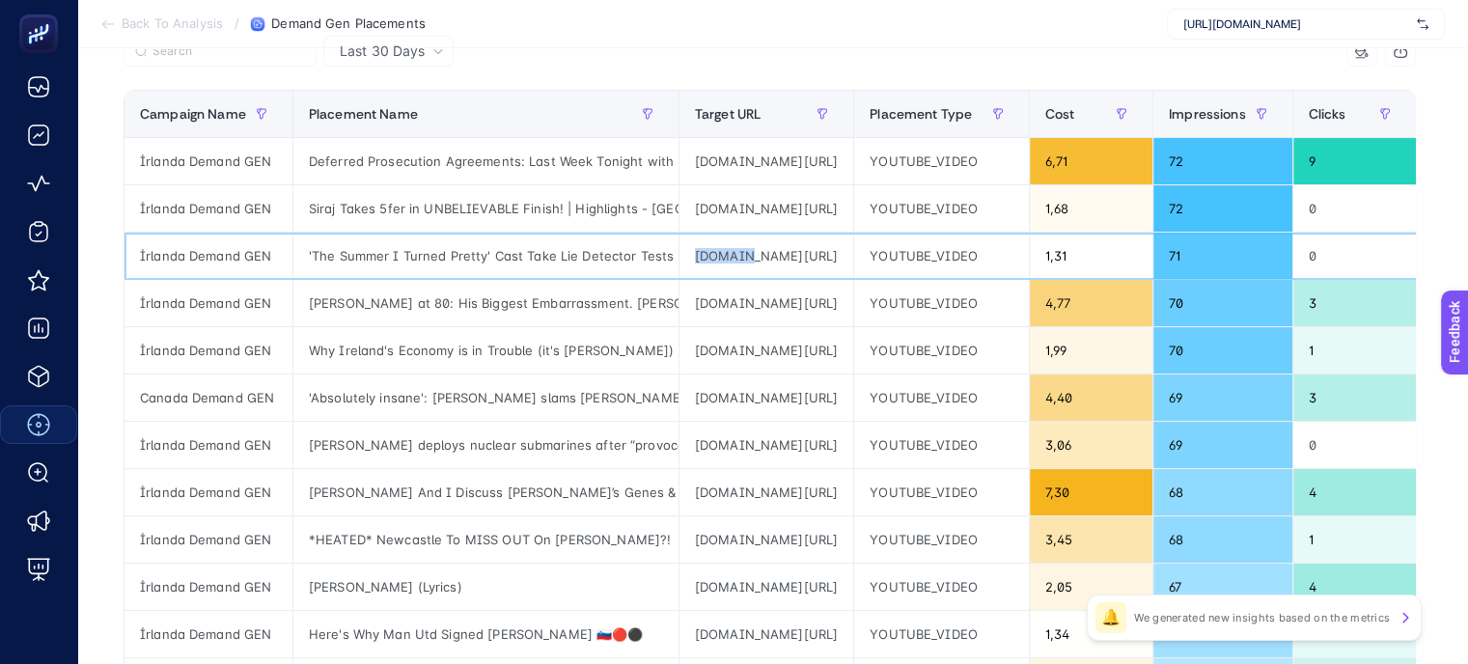
click at [692, 271] on div "[DOMAIN_NAME][URL]" at bounding box center [766, 256] width 174 height 46
click at [746, 254] on div "[DOMAIN_NAME][URL]" at bounding box center [766, 256] width 174 height 46
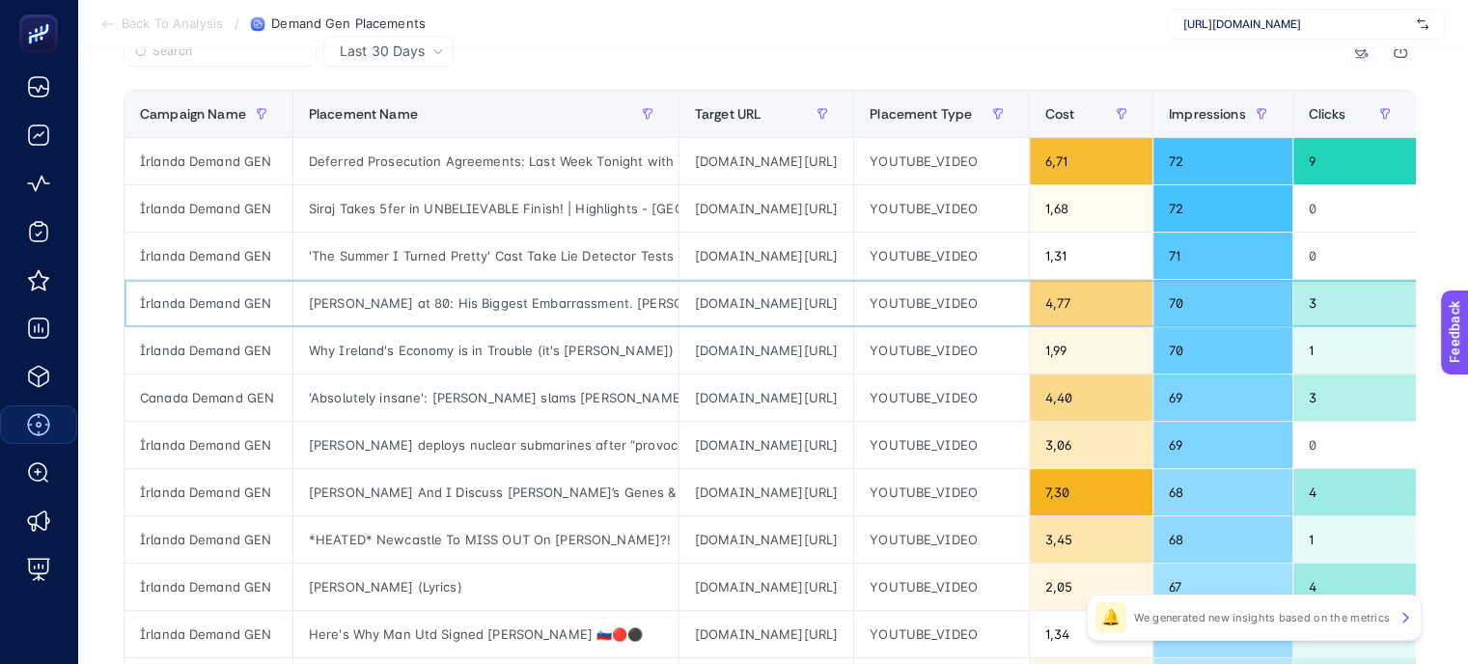
click at [755, 283] on div "[DOMAIN_NAME][URL]" at bounding box center [766, 303] width 174 height 46
click at [758, 280] on div "[DOMAIN_NAME][URL]" at bounding box center [766, 303] width 174 height 46
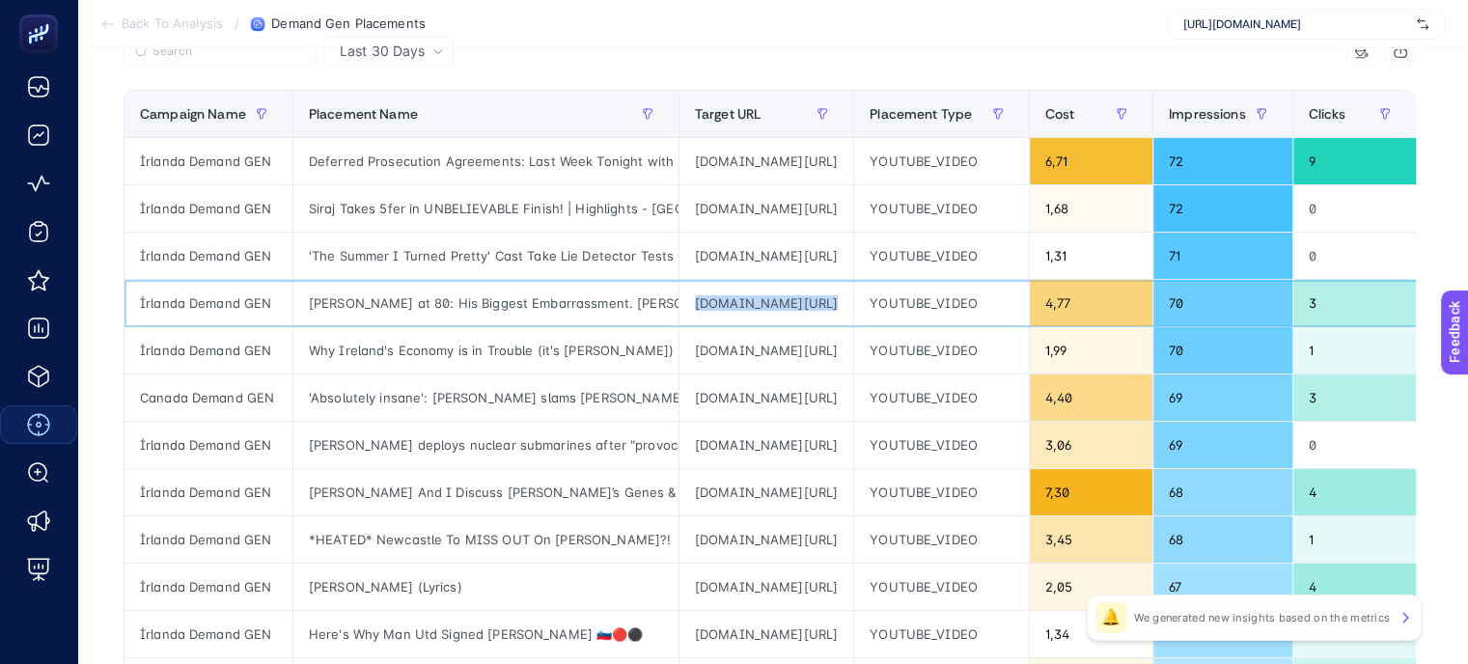
click at [758, 280] on div "[DOMAIN_NAME][URL]" at bounding box center [766, 303] width 174 height 46
click at [765, 272] on div "[DOMAIN_NAME][URL]" at bounding box center [766, 256] width 174 height 46
click at [773, 259] on div "[DOMAIN_NAME][URL]" at bounding box center [766, 256] width 174 height 46
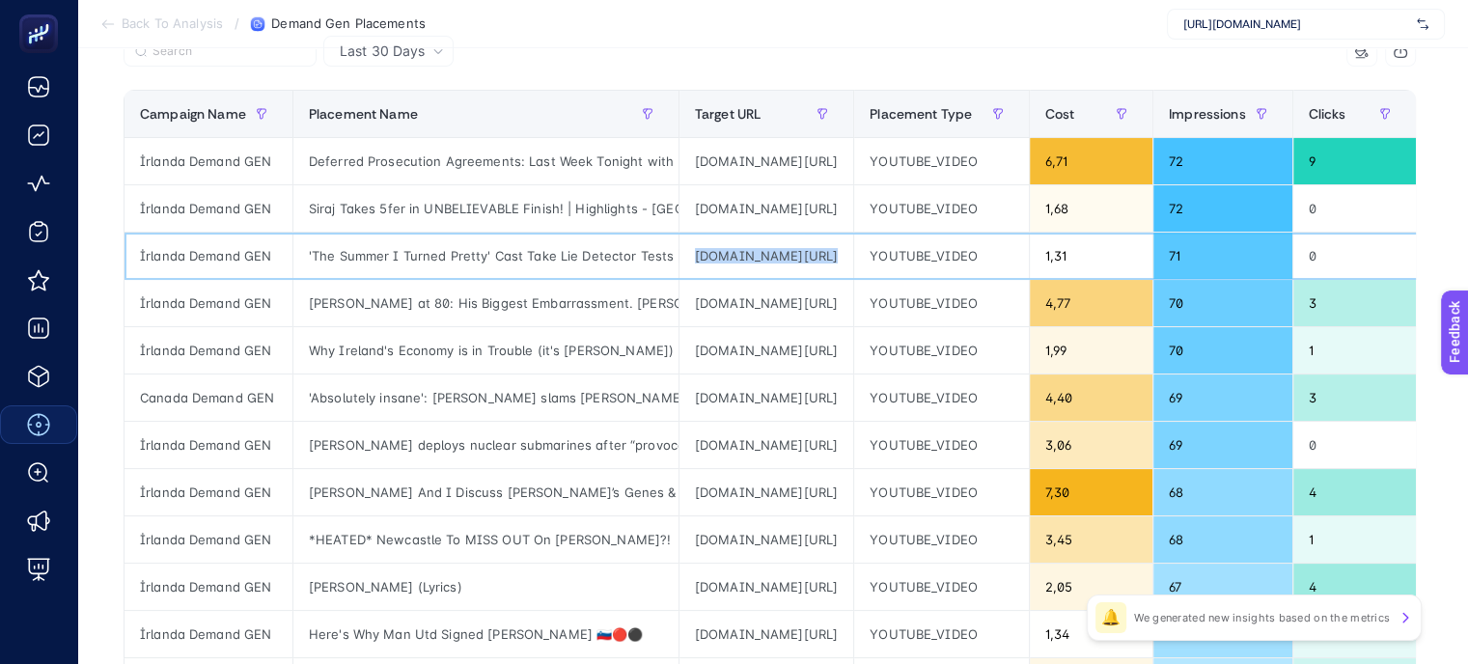
click at [773, 259] on div "[DOMAIN_NAME][URL]" at bounding box center [766, 256] width 174 height 46
click at [768, 347] on div "[DOMAIN_NAME][URL]" at bounding box center [766, 350] width 174 height 46
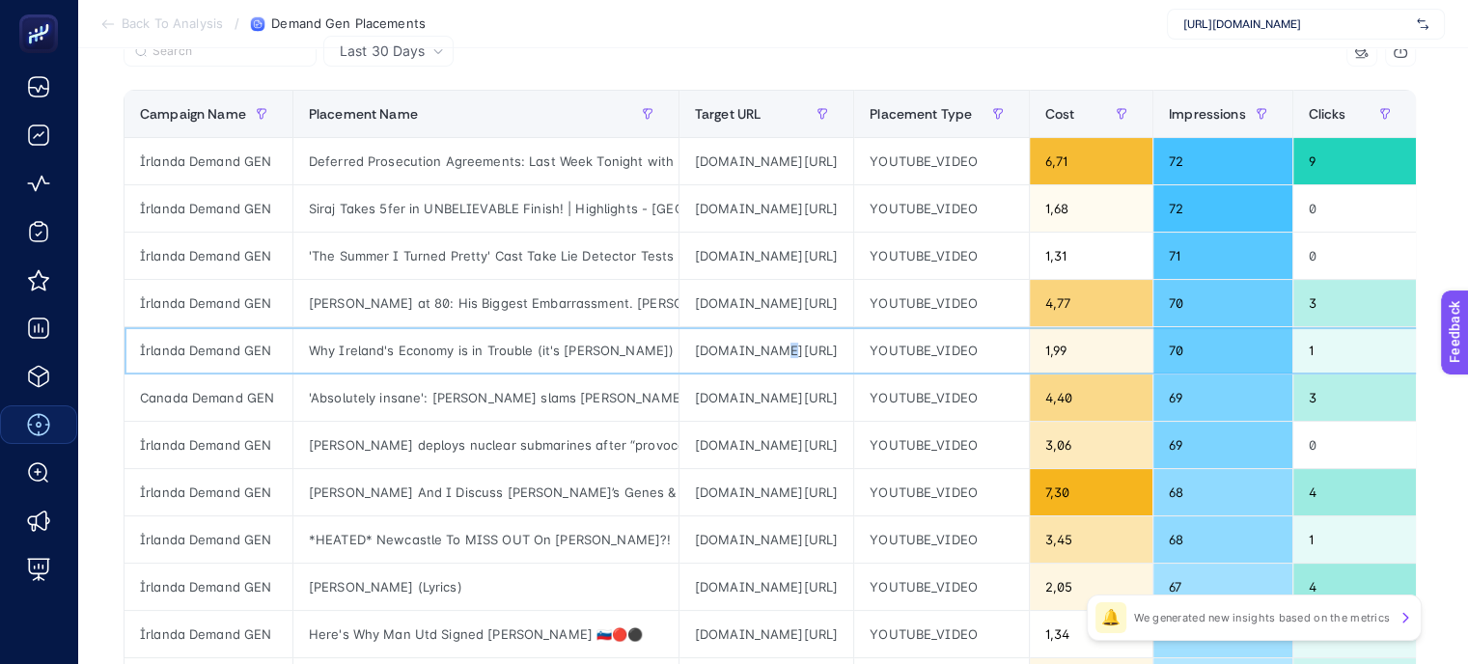
click at [768, 347] on div "[DOMAIN_NAME][URL]" at bounding box center [766, 350] width 174 height 46
click at [776, 383] on div "[DOMAIN_NAME][URL]" at bounding box center [766, 397] width 174 height 46
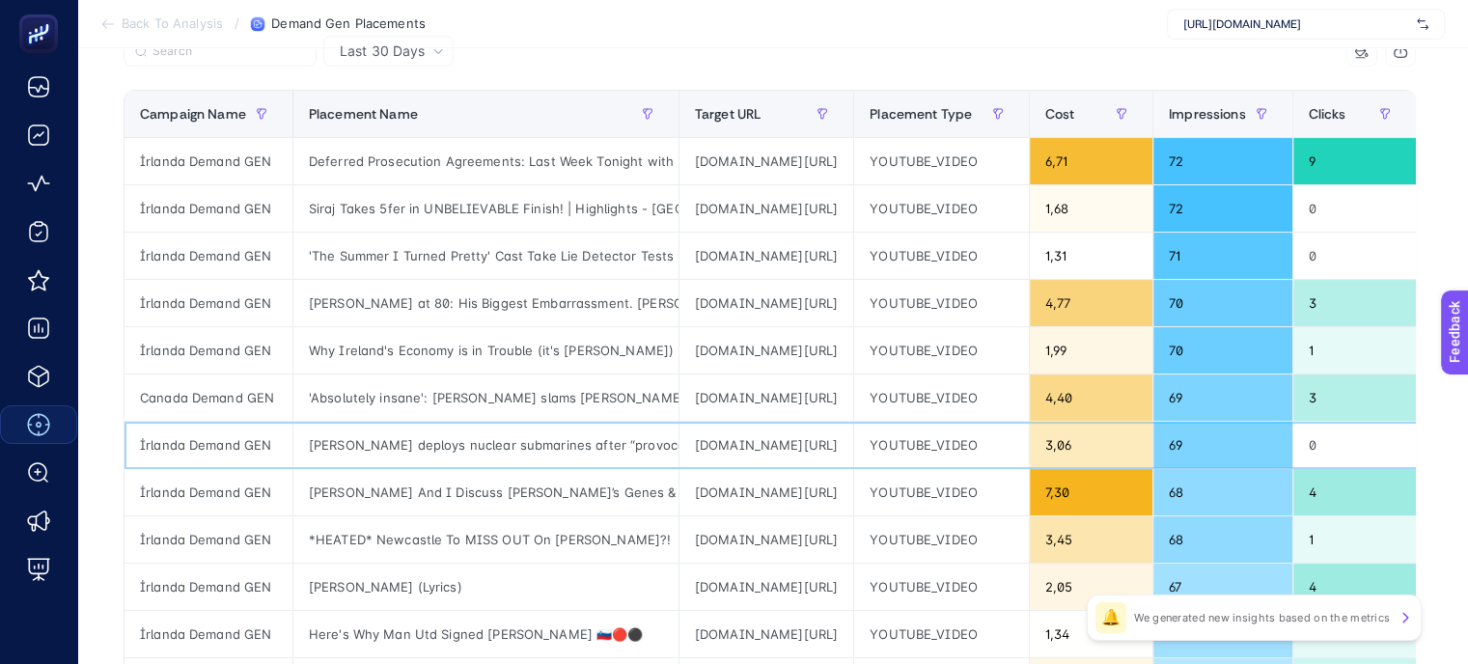
click at [776, 439] on div "[DOMAIN_NAME][URL]" at bounding box center [766, 445] width 174 height 46
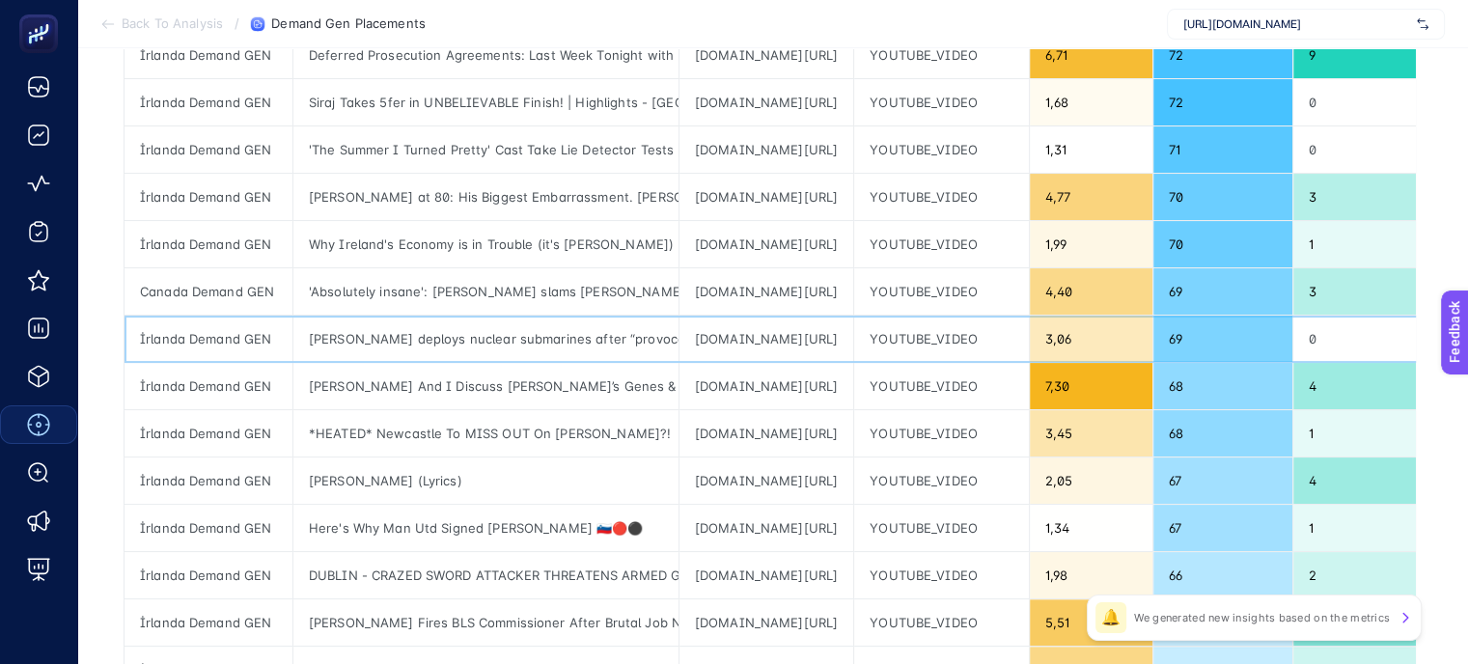
scroll to position [413, 0]
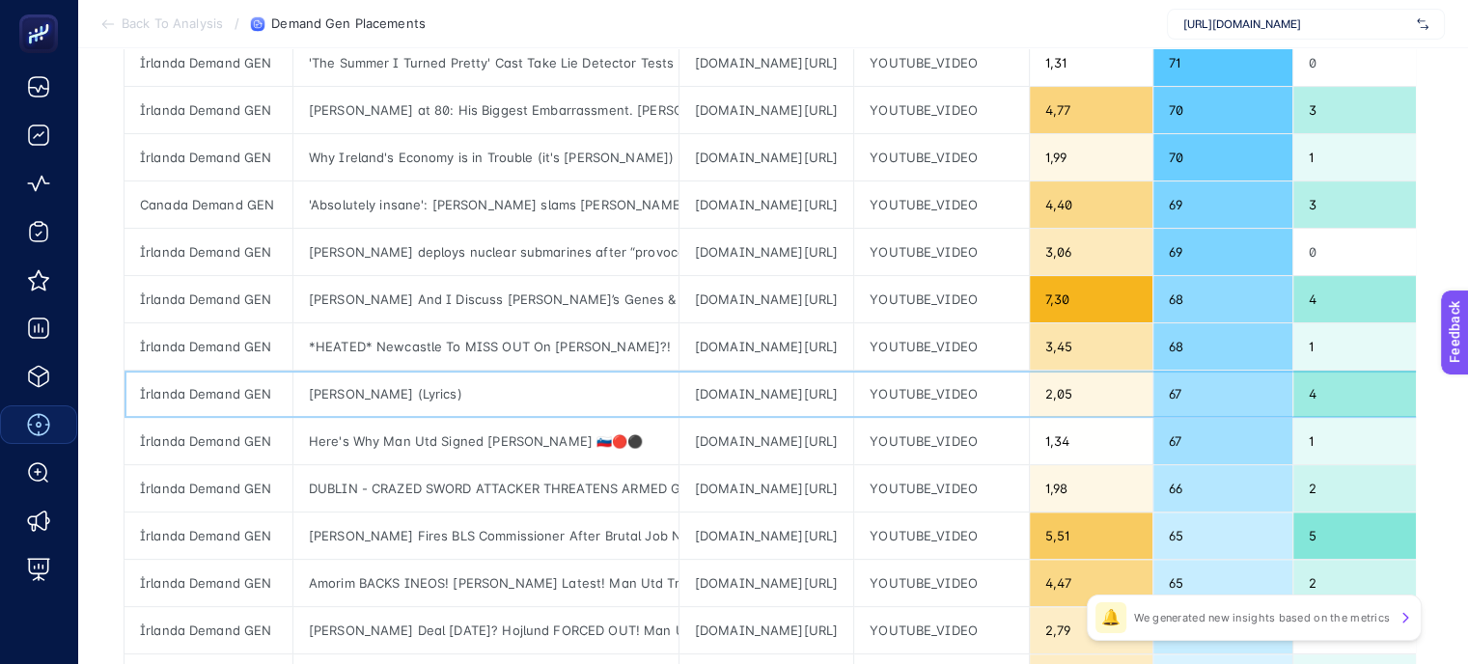
click at [732, 371] on div "[DOMAIN_NAME][URL]" at bounding box center [766, 394] width 174 height 46
click at [629, 350] on div "*HEATED* Newcastle To MISS OUT On [PERSON_NAME]?!" at bounding box center [485, 346] width 385 height 46
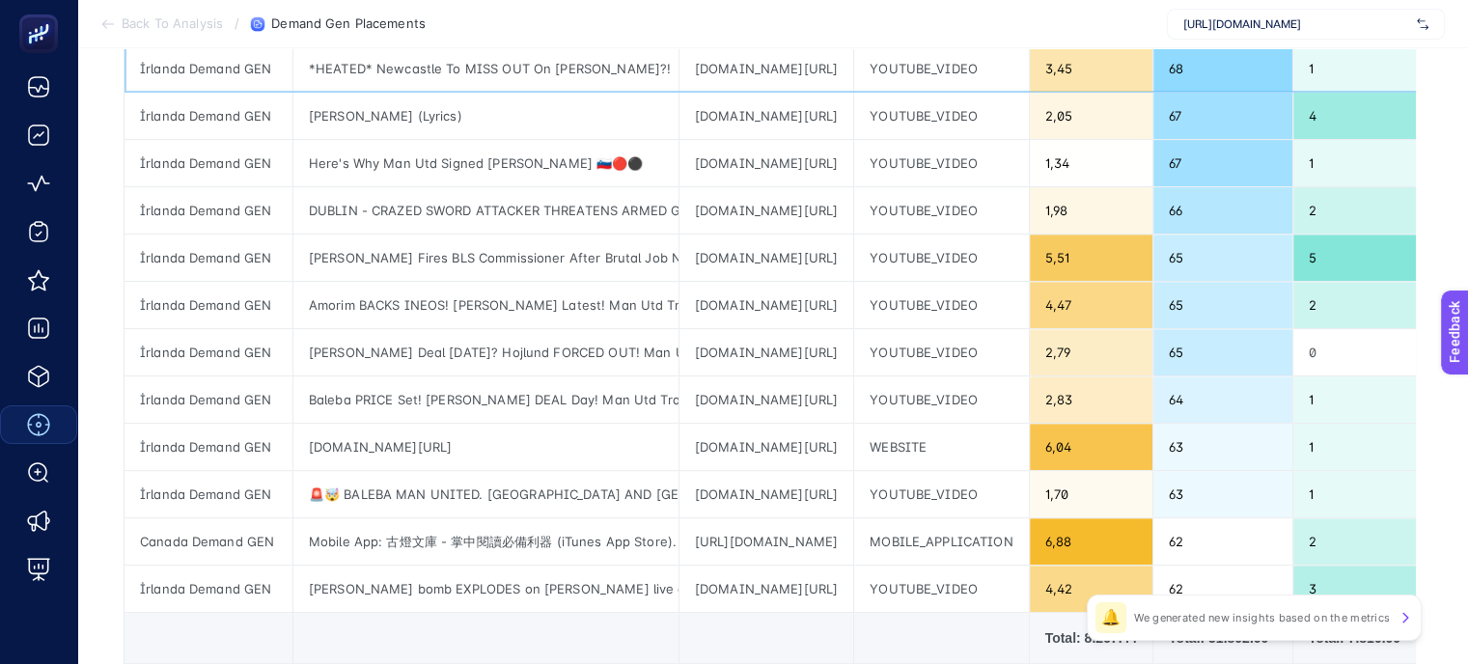
scroll to position [895, 0]
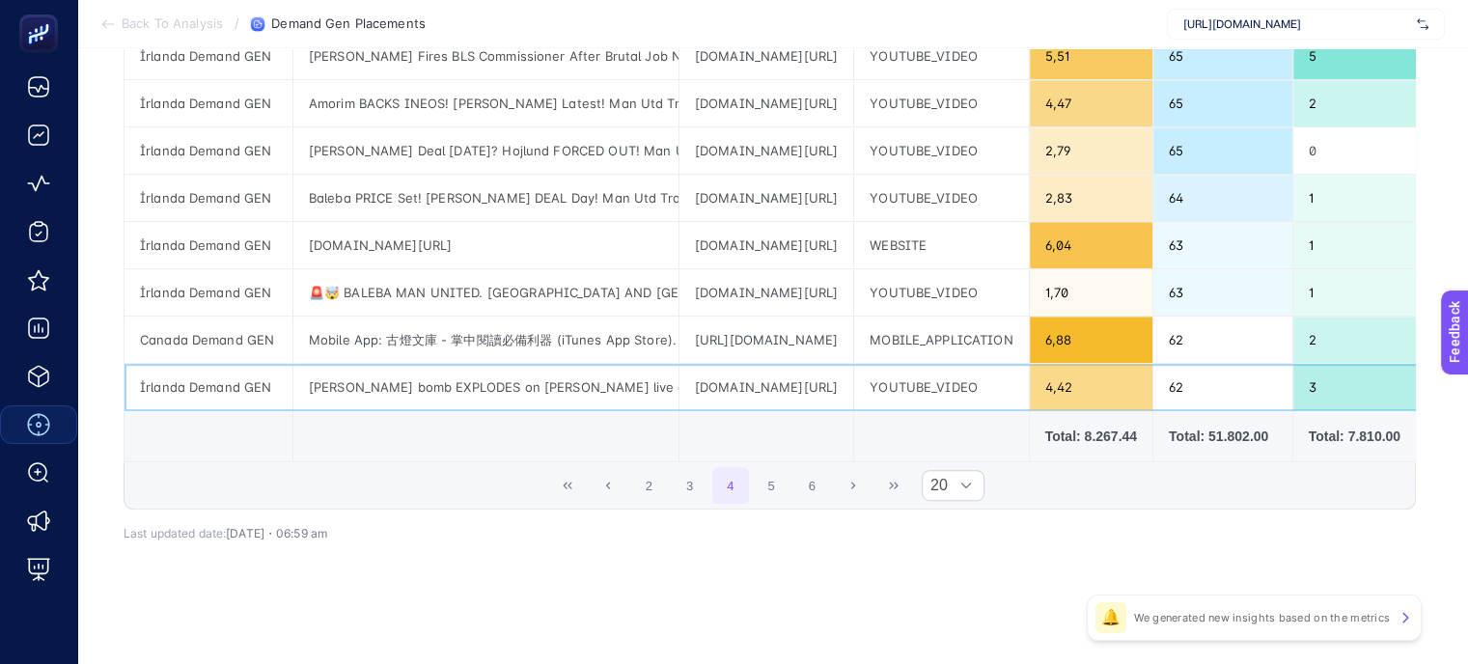
click at [618, 383] on div "[PERSON_NAME] bomb EXPLODES on [PERSON_NAME] live on Fox! MSNBC Breakdown" at bounding box center [485, 387] width 385 height 46
click at [1152, 411] on td at bounding box center [1222, 436] width 140 height 51
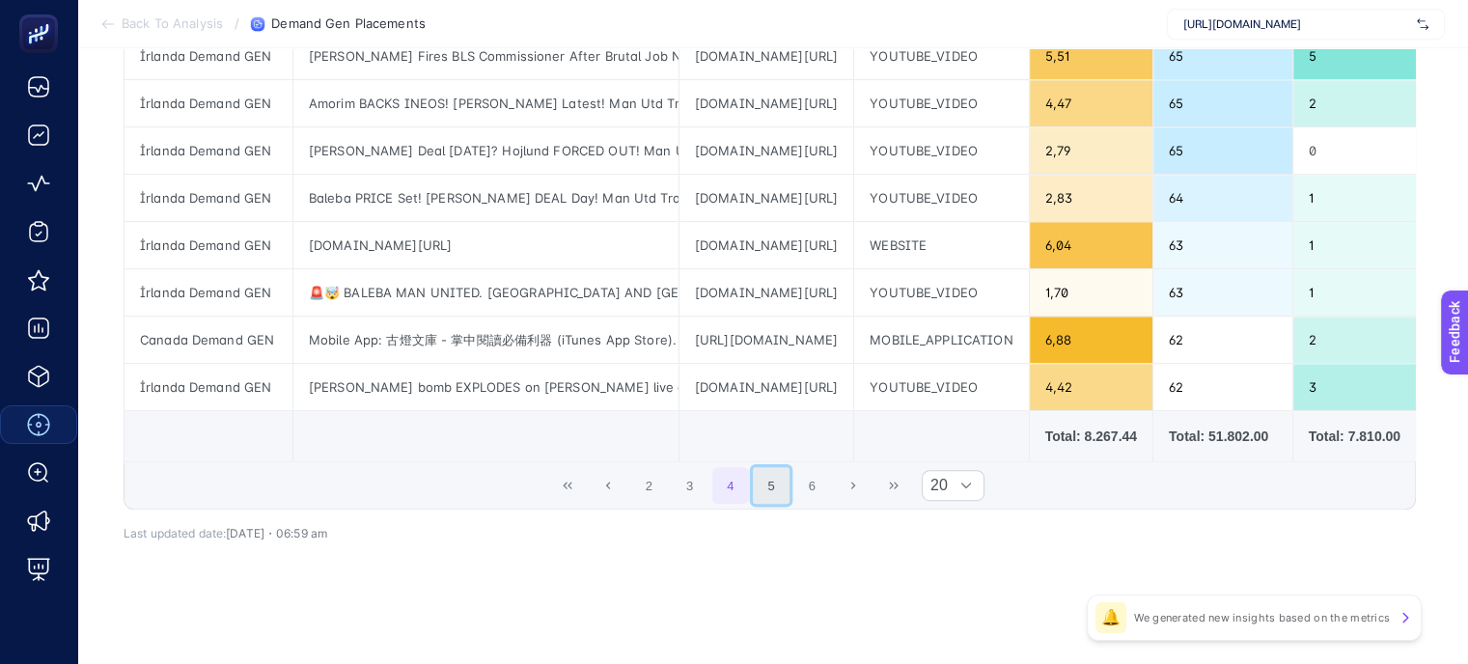
click at [780, 496] on button "5" at bounding box center [771, 485] width 37 height 37
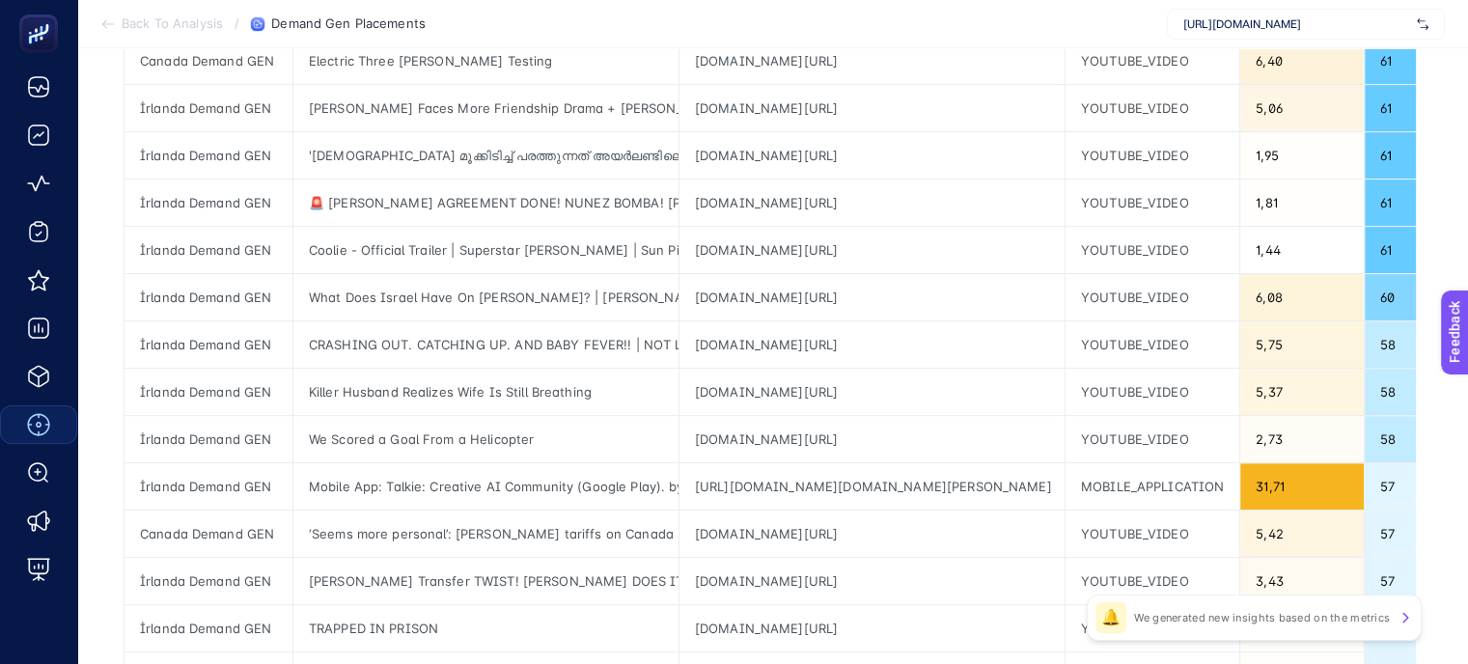
scroll to position [509, 0]
click at [771, 160] on div "[DOMAIN_NAME][URL]" at bounding box center [871, 155] width 385 height 46
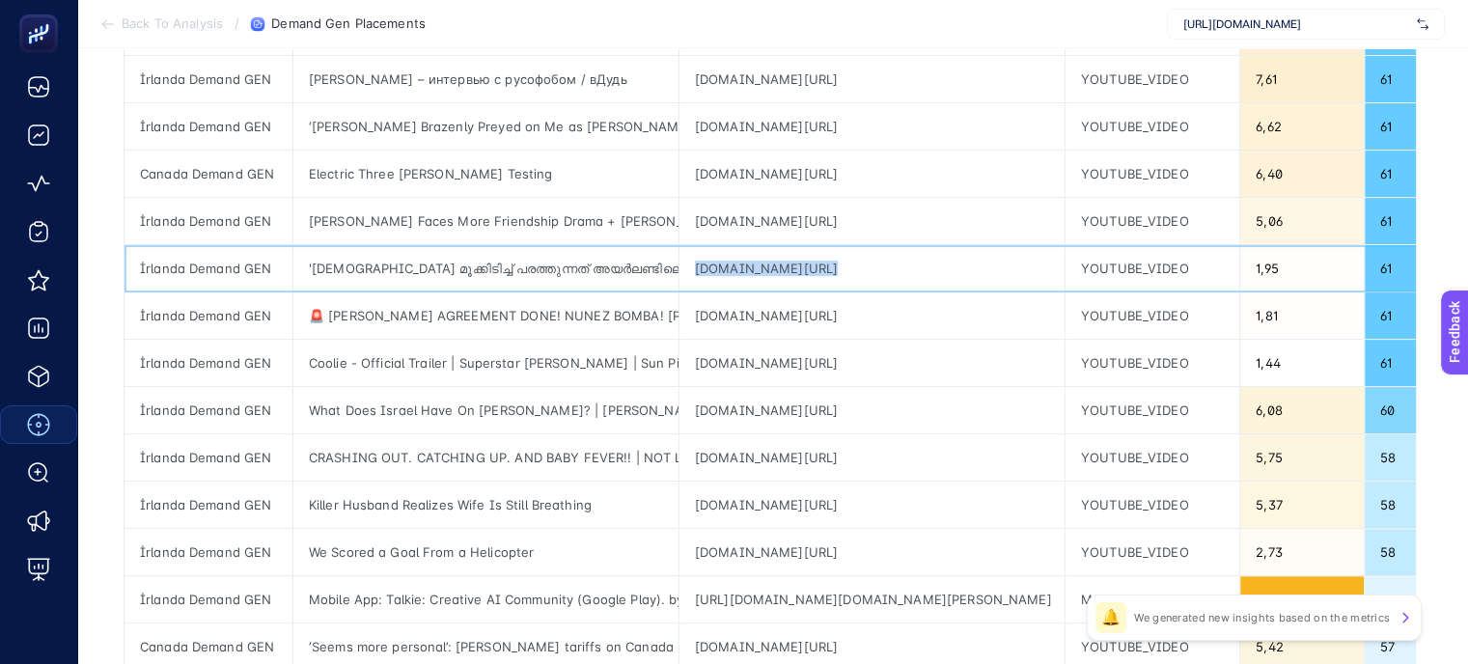
scroll to position [316, 0]
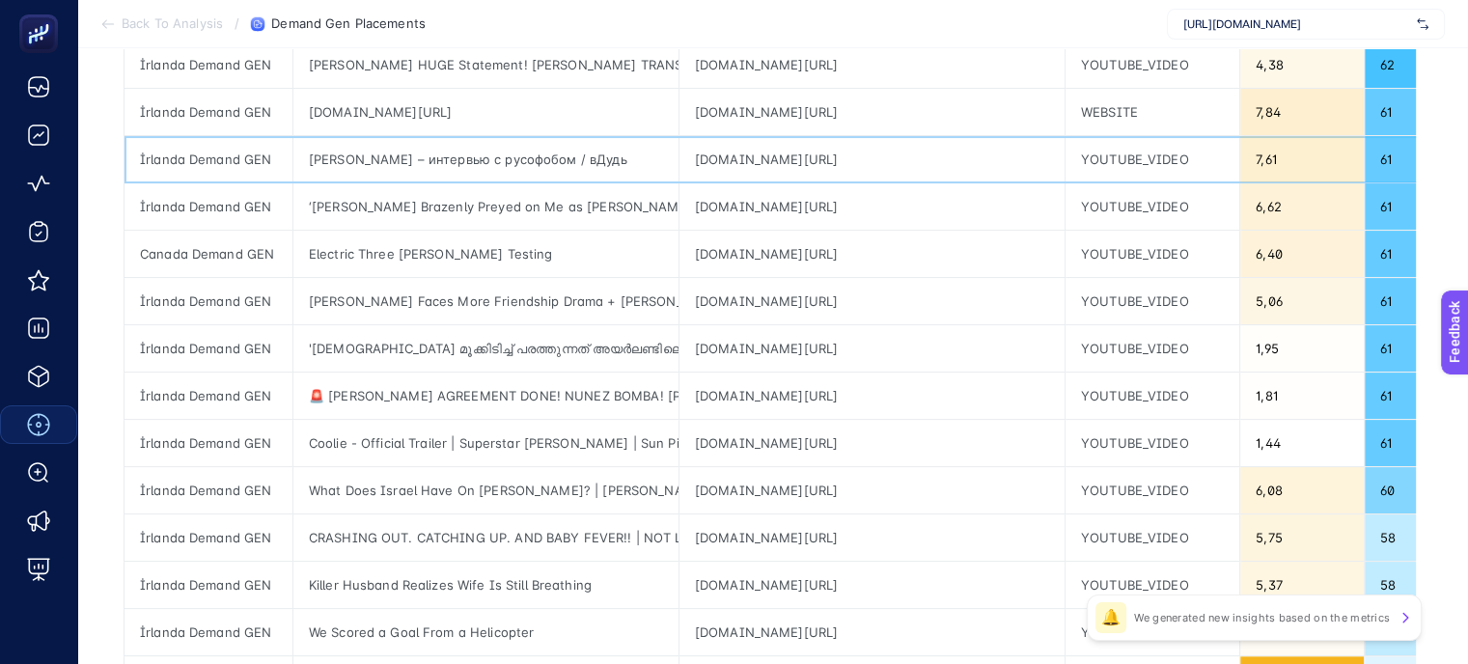
click at [768, 165] on div "[DOMAIN_NAME][URL]" at bounding box center [871, 159] width 385 height 46
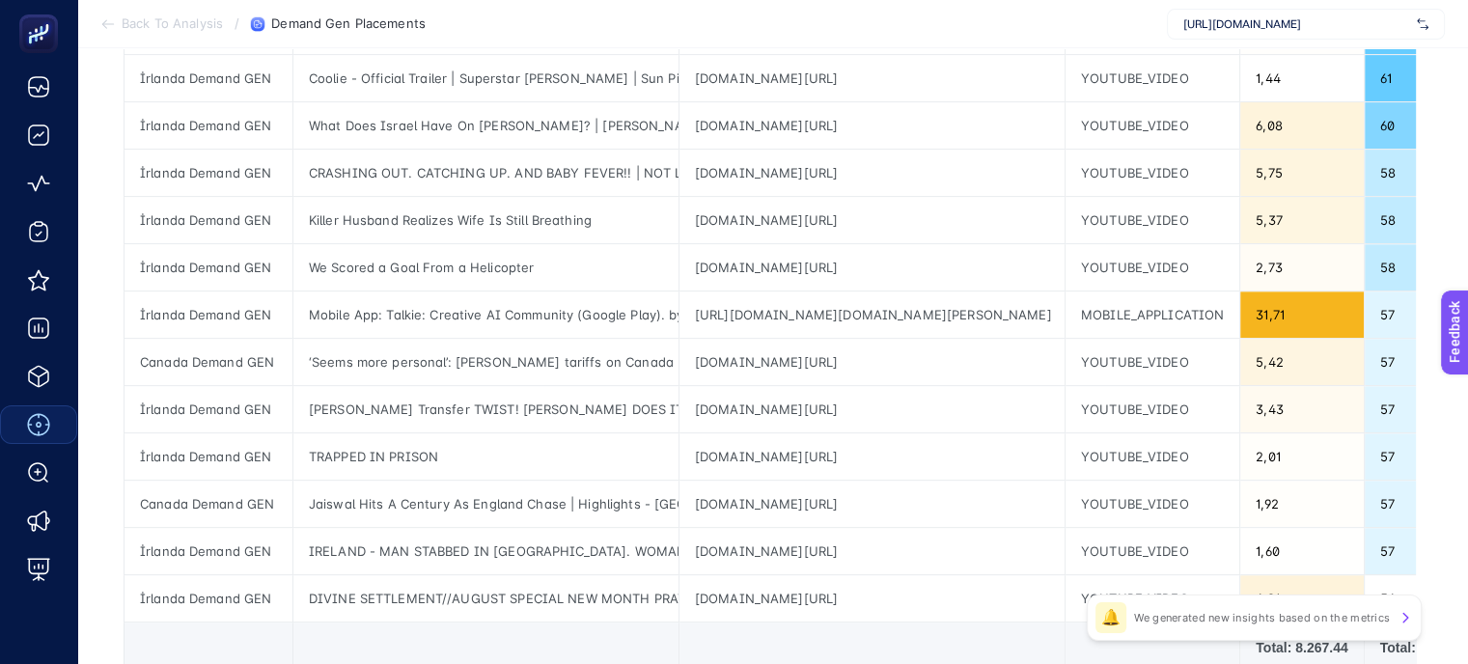
scroll to position [799, 0]
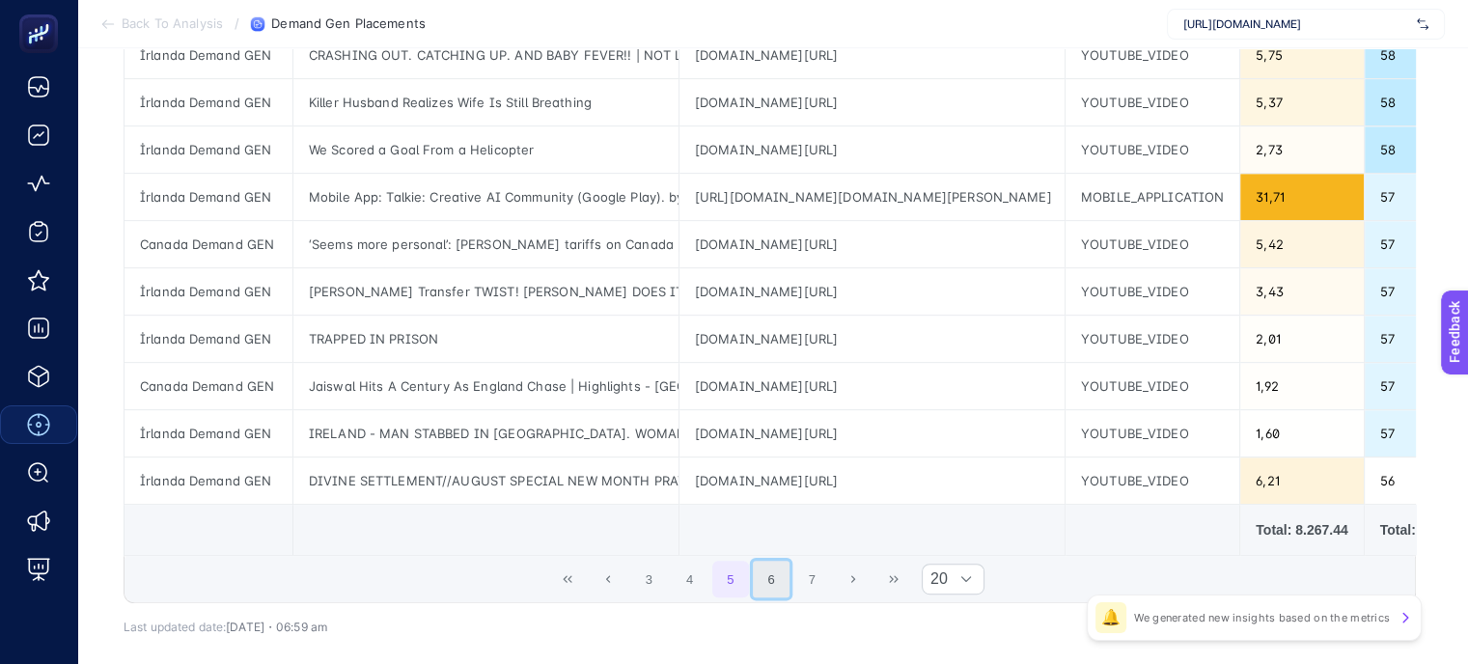
click at [770, 577] on button "6" at bounding box center [771, 579] width 37 height 37
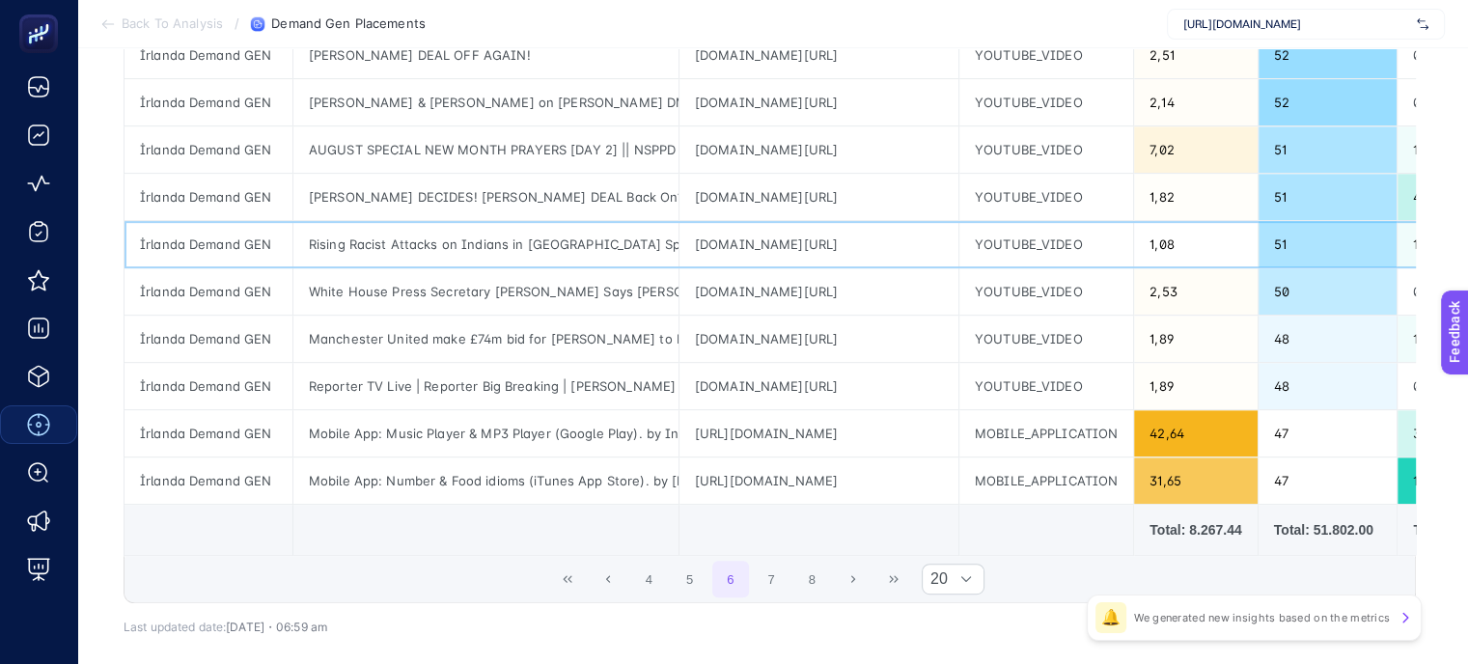
click at [757, 233] on div "[DOMAIN_NAME][URL]" at bounding box center [818, 244] width 279 height 46
click at [874, 429] on div "[URL][DOMAIN_NAME]" at bounding box center [818, 433] width 279 height 46
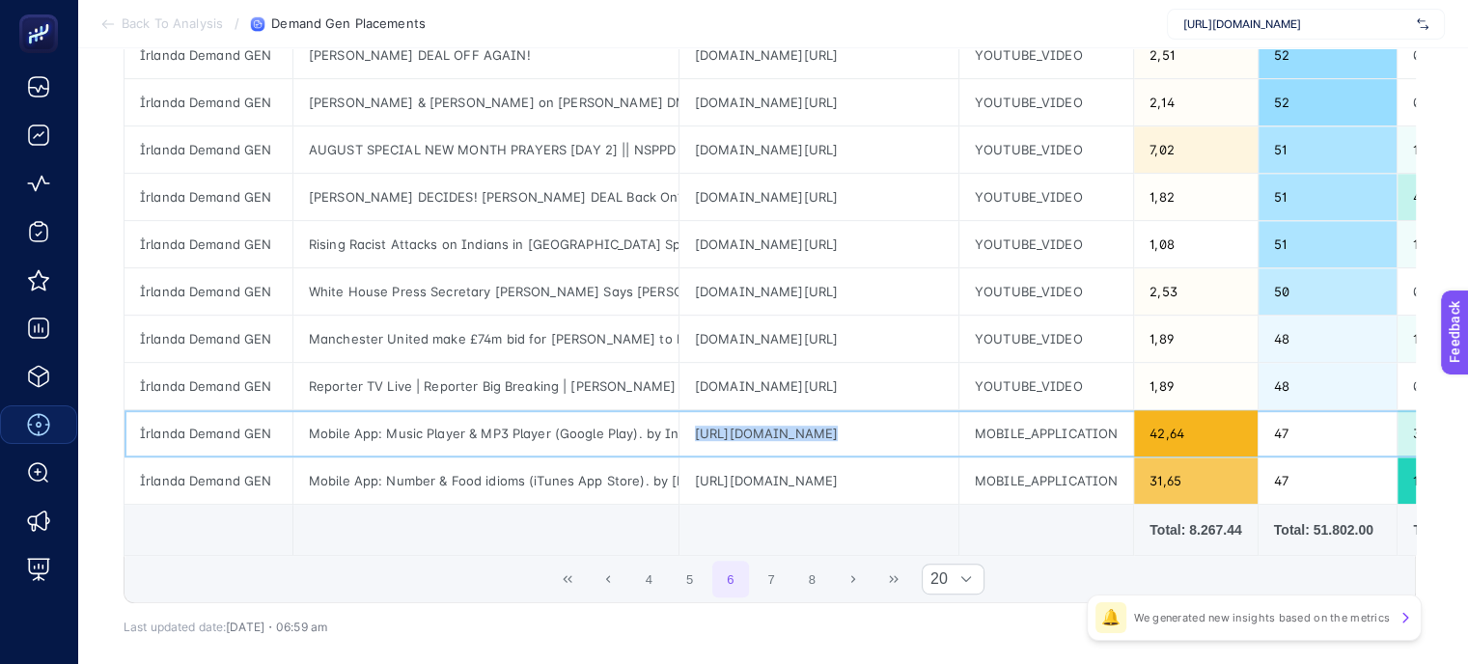
click at [874, 429] on div "[URL][DOMAIN_NAME]" at bounding box center [818, 433] width 279 height 46
click at [745, 478] on div "[URL][DOMAIN_NAME]" at bounding box center [818, 480] width 279 height 46
click at [790, 473] on div "[URL][DOMAIN_NAME]" at bounding box center [818, 480] width 279 height 46
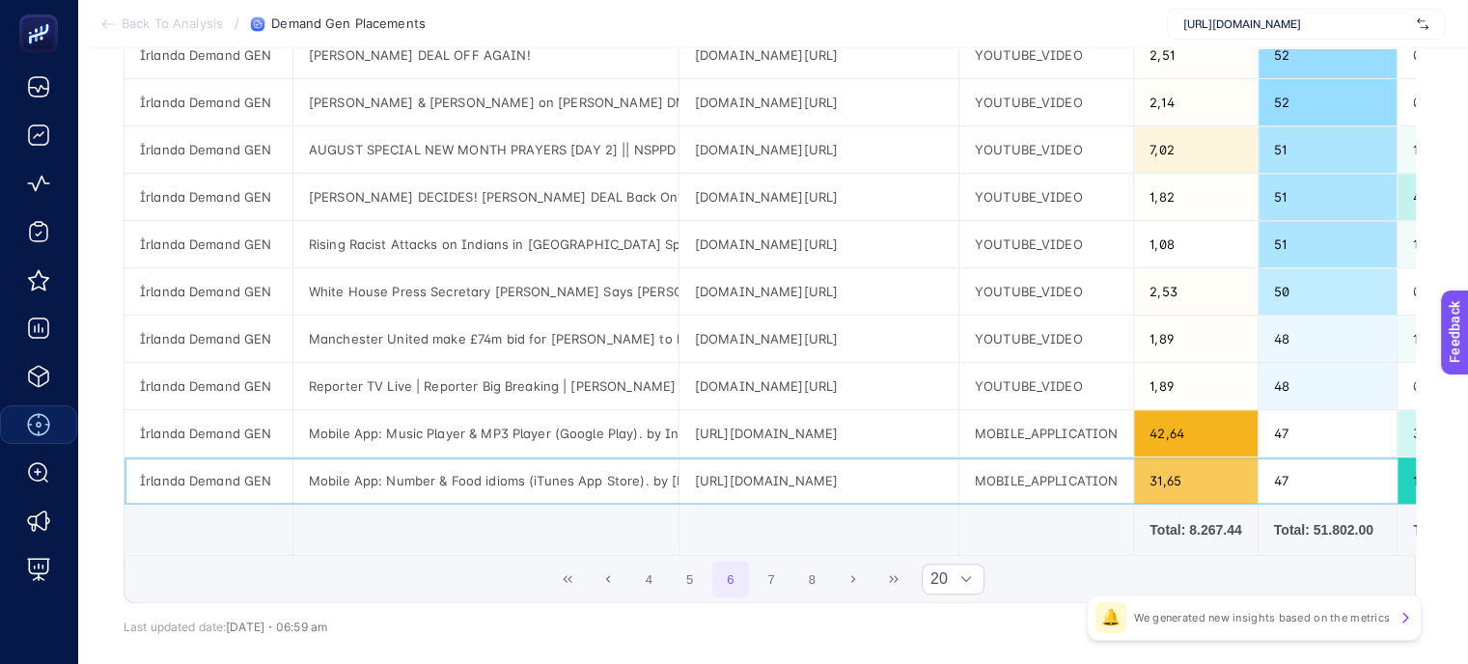
click at [790, 473] on div "[URL][DOMAIN_NAME]" at bounding box center [818, 480] width 279 height 46
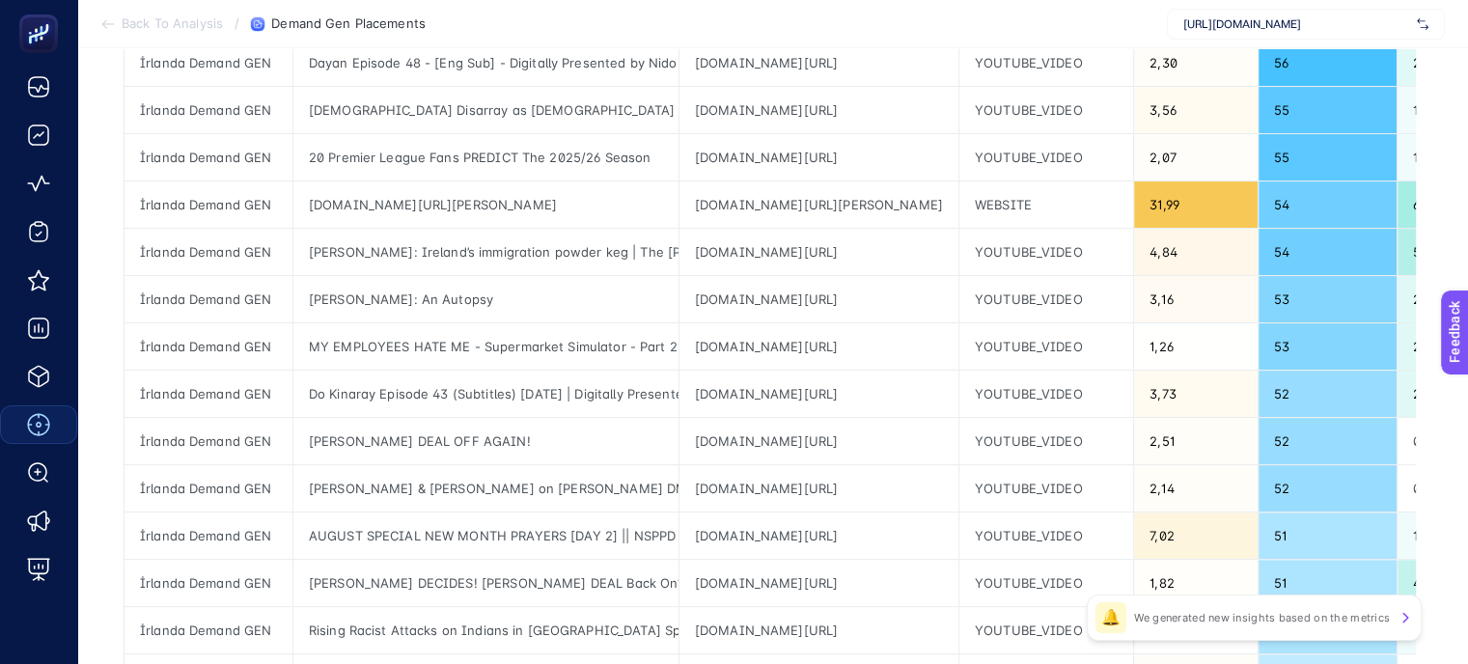
scroll to position [220, 0]
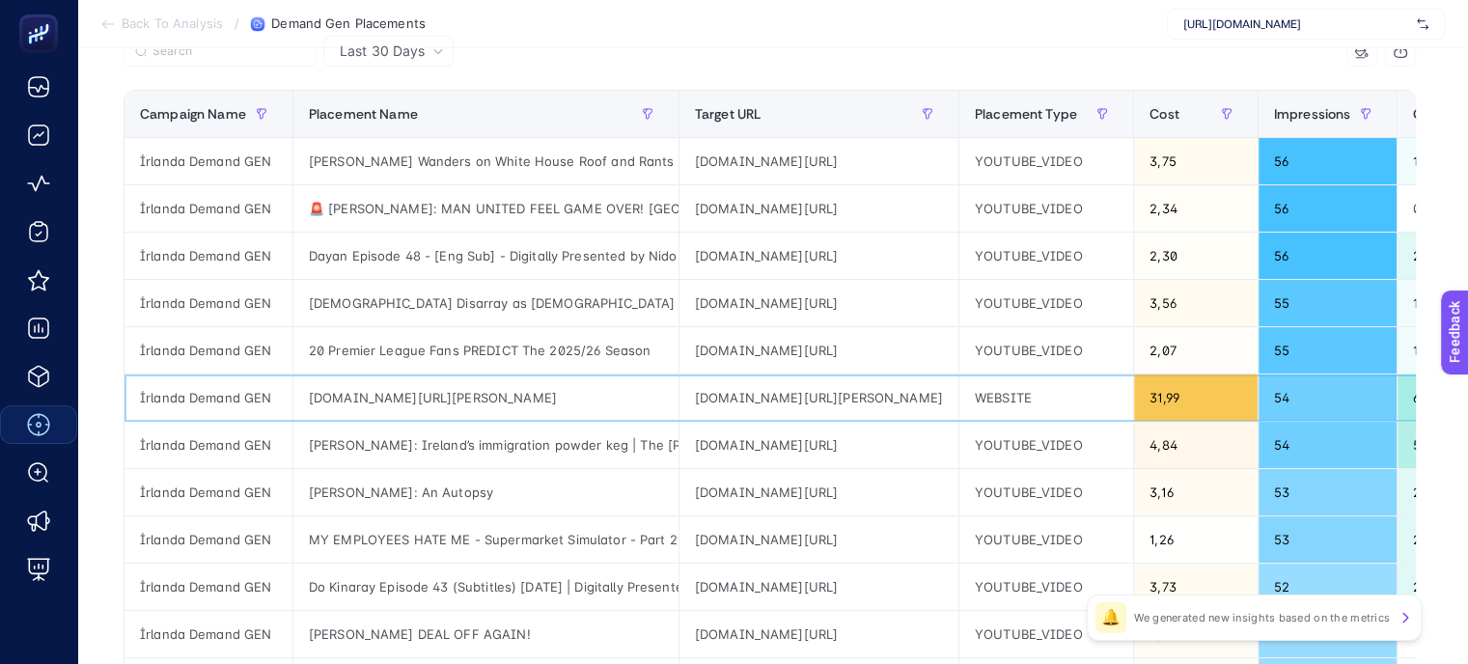
click at [783, 400] on div "[DOMAIN_NAME][URL][PERSON_NAME]" at bounding box center [818, 397] width 279 height 46
click at [865, 427] on div "[DOMAIN_NAME][URL]" at bounding box center [818, 445] width 279 height 46
click at [897, 398] on div "[DOMAIN_NAME][URL][PERSON_NAME]" at bounding box center [818, 397] width 279 height 46
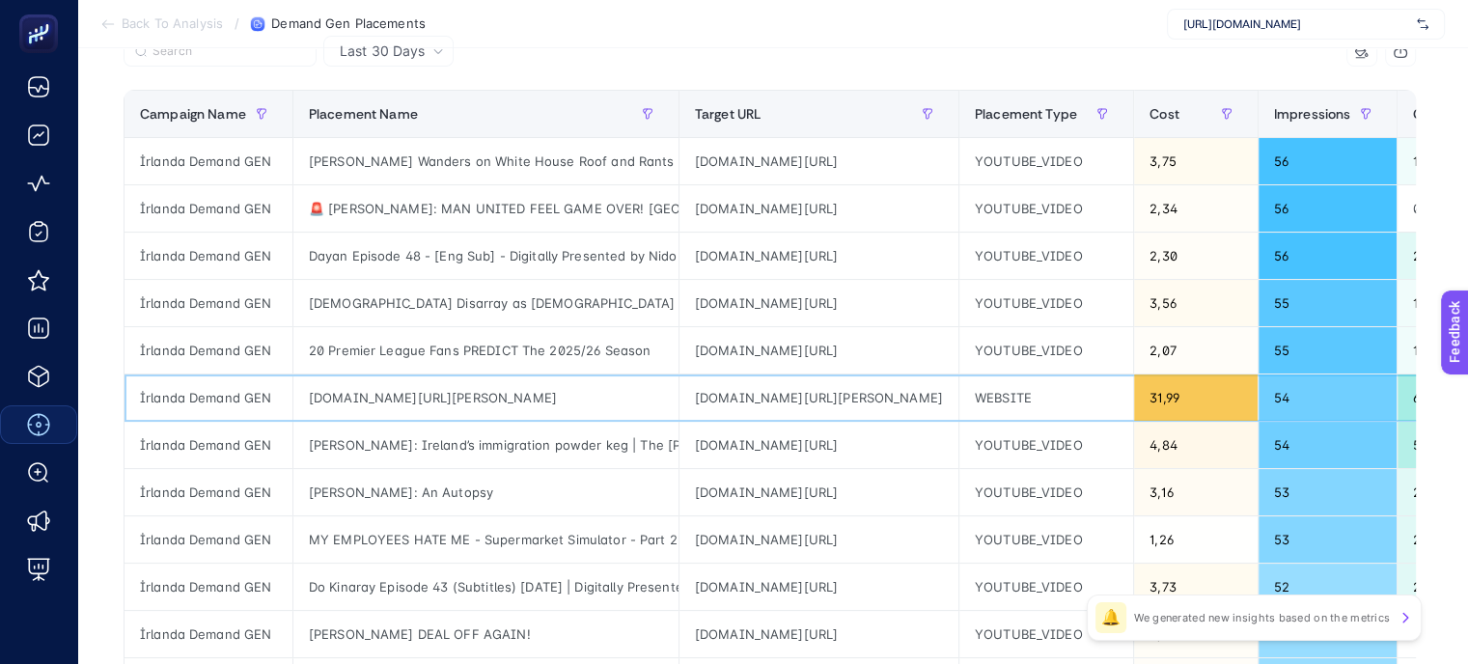
click at [897, 398] on div "[DOMAIN_NAME][URL][PERSON_NAME]" at bounding box center [818, 397] width 279 height 46
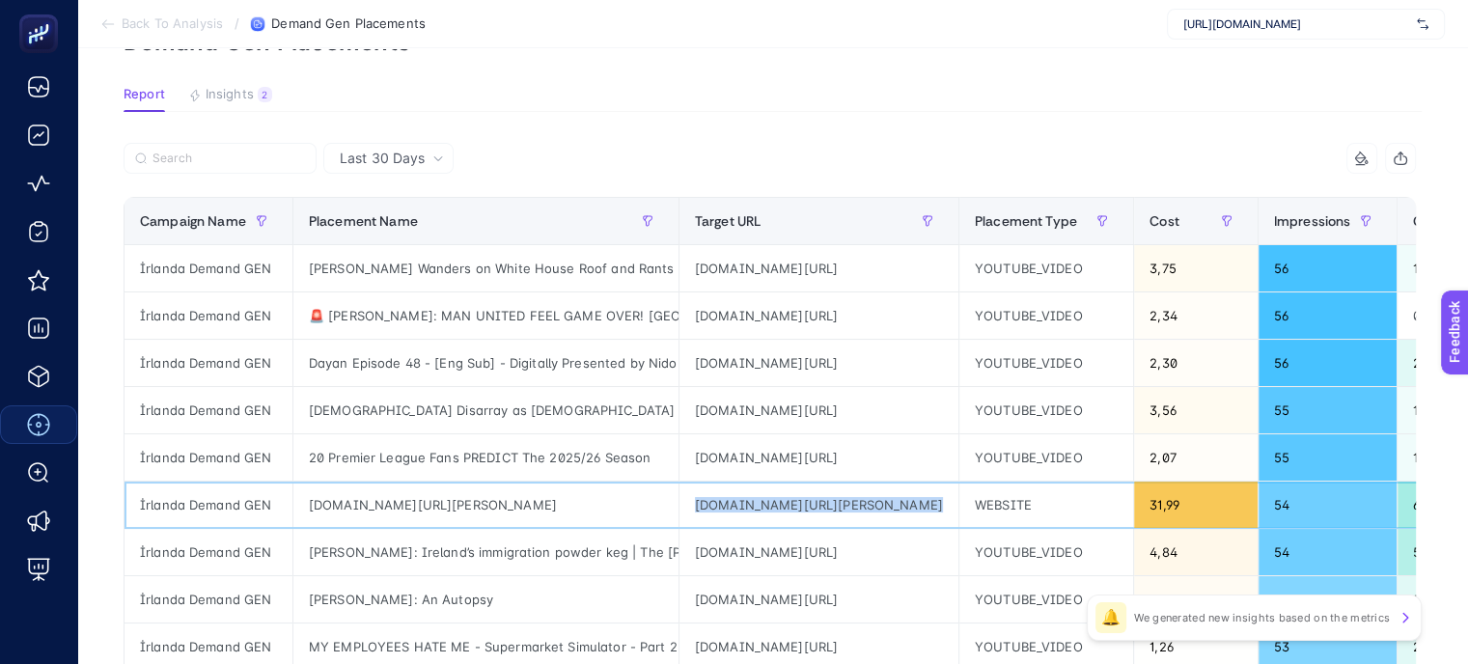
scroll to position [0, 0]
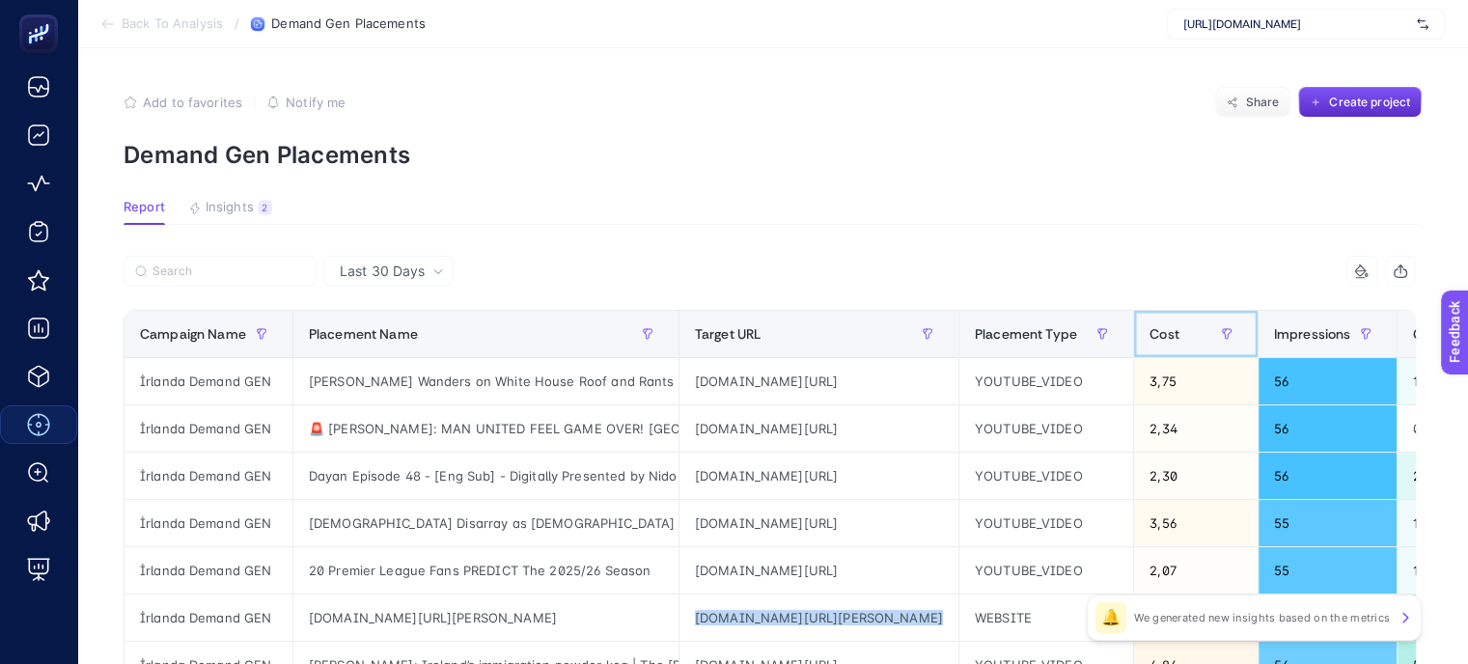
click at [1179, 334] on span "Cost" at bounding box center [1164, 333] width 30 height 15
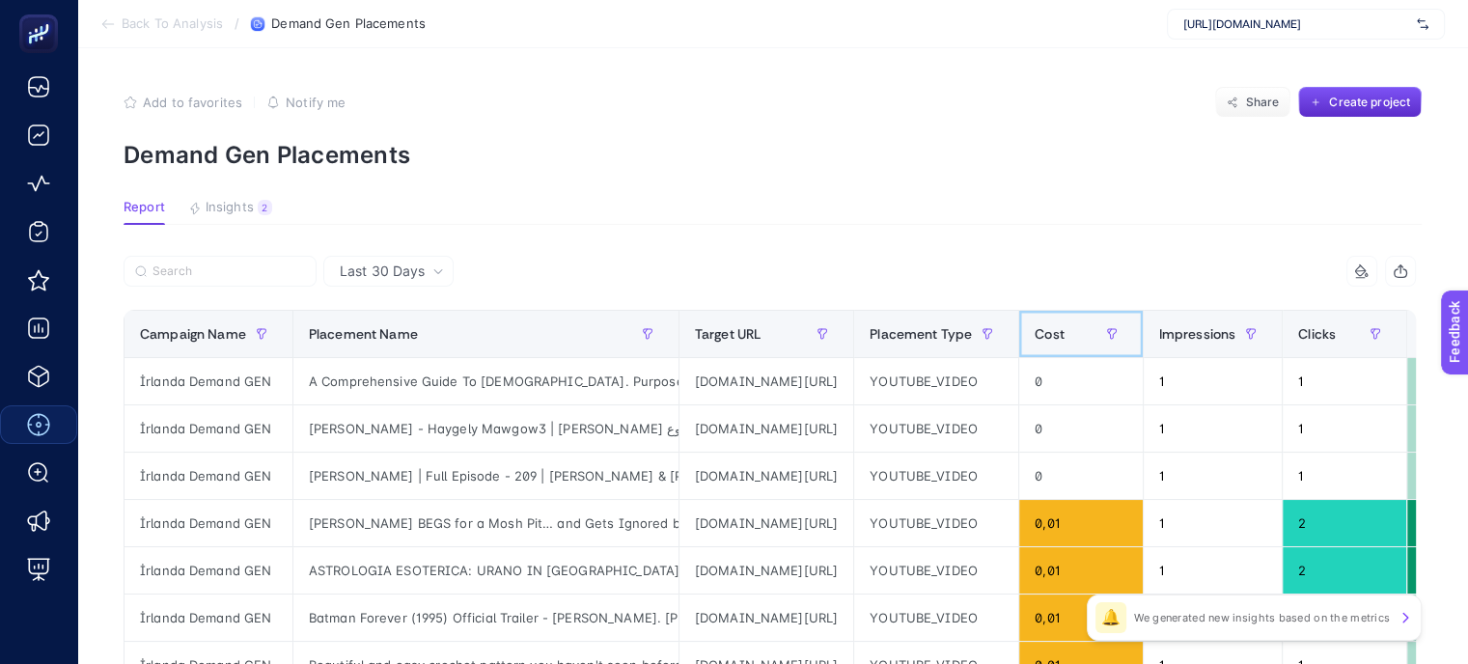
click at [1126, 333] on div "Cost" at bounding box center [1080, 333] width 92 height 31
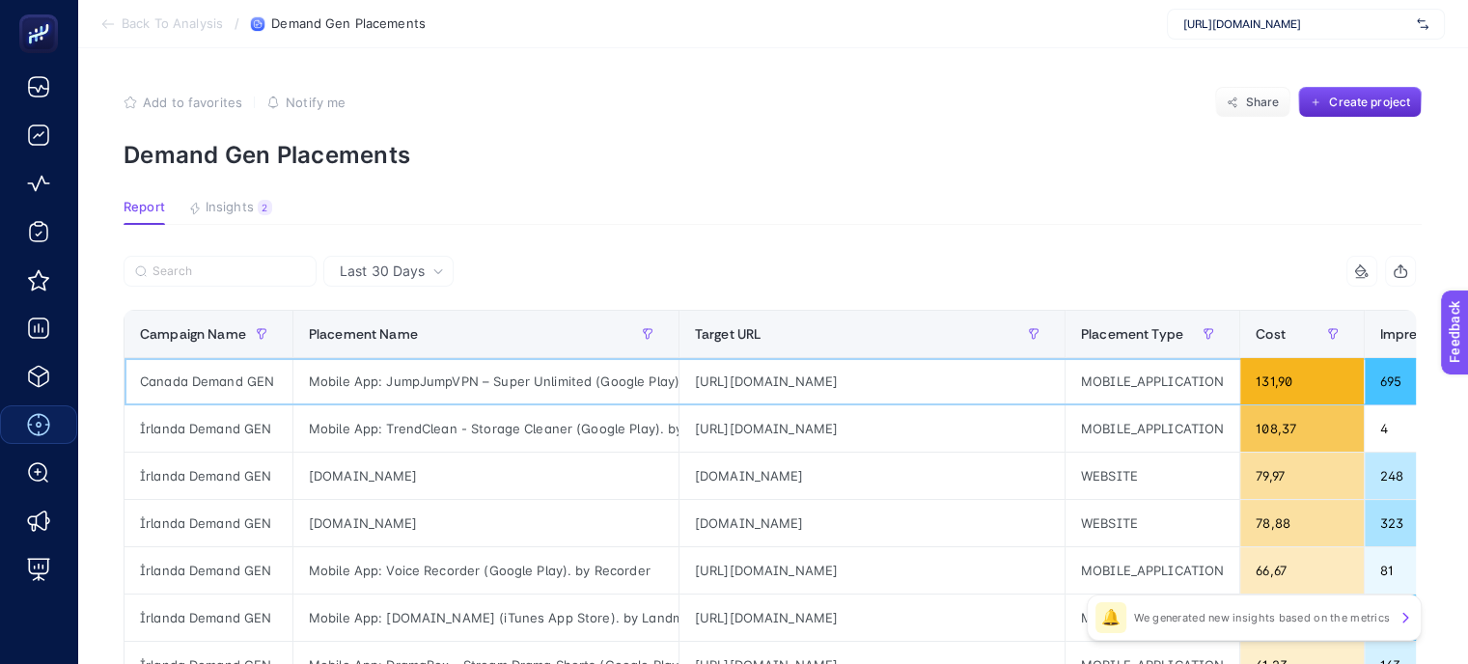
click at [756, 385] on div "[URL][DOMAIN_NAME]" at bounding box center [871, 381] width 385 height 46
click at [787, 430] on div "[URL][DOMAIN_NAME]" at bounding box center [871, 428] width 385 height 46
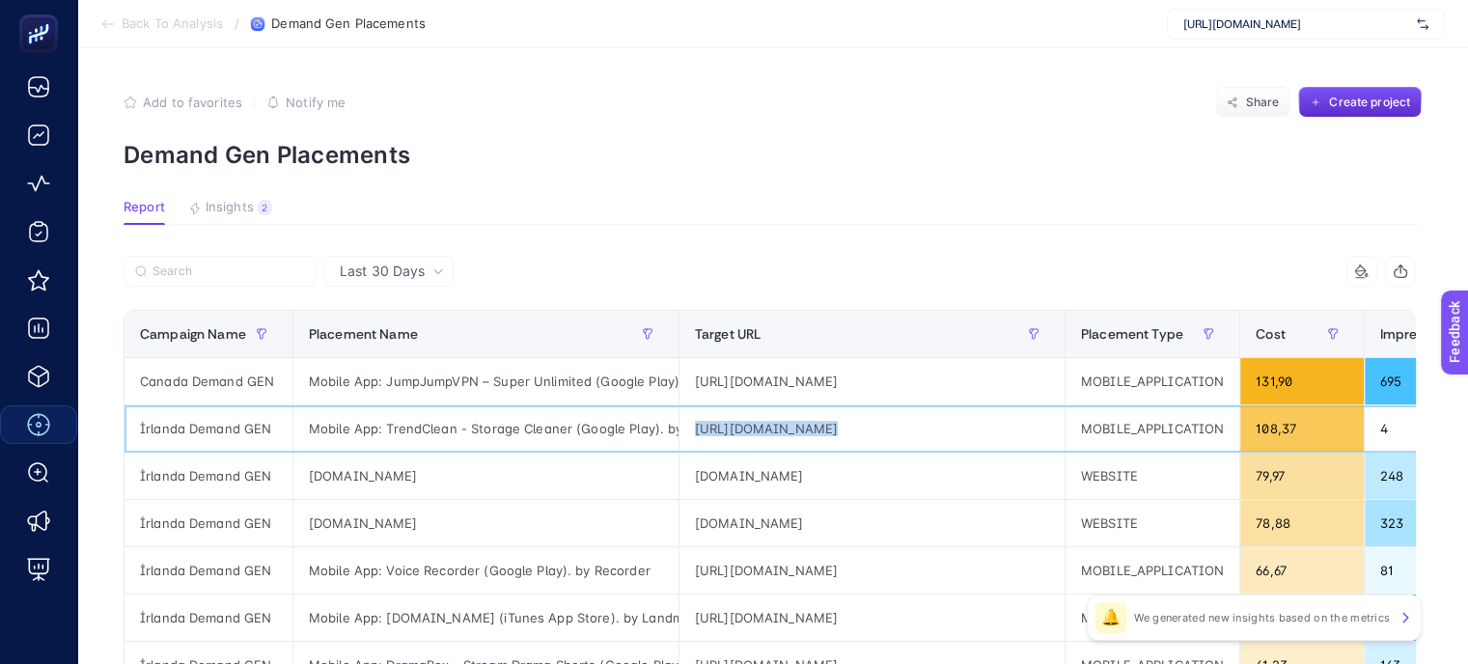
click at [787, 430] on div "[URL][DOMAIN_NAME]" at bounding box center [871, 428] width 385 height 46
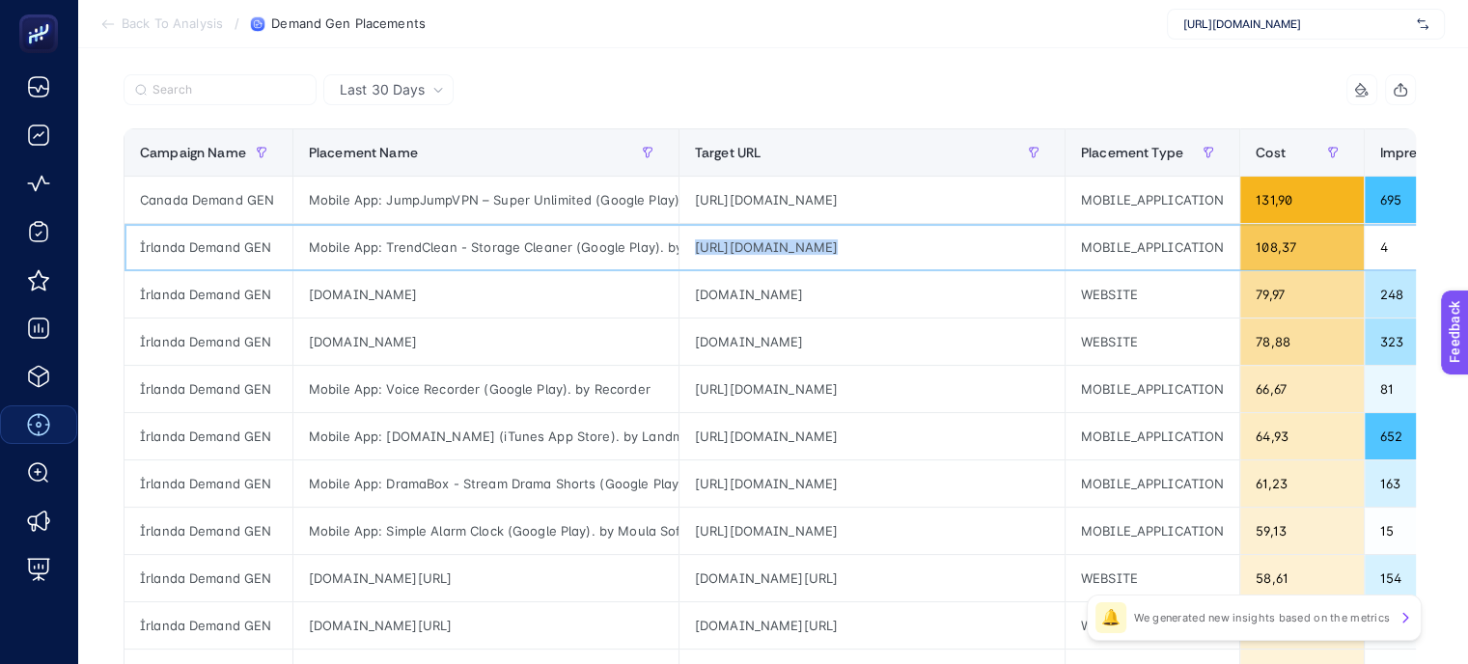
scroll to position [289, 0]
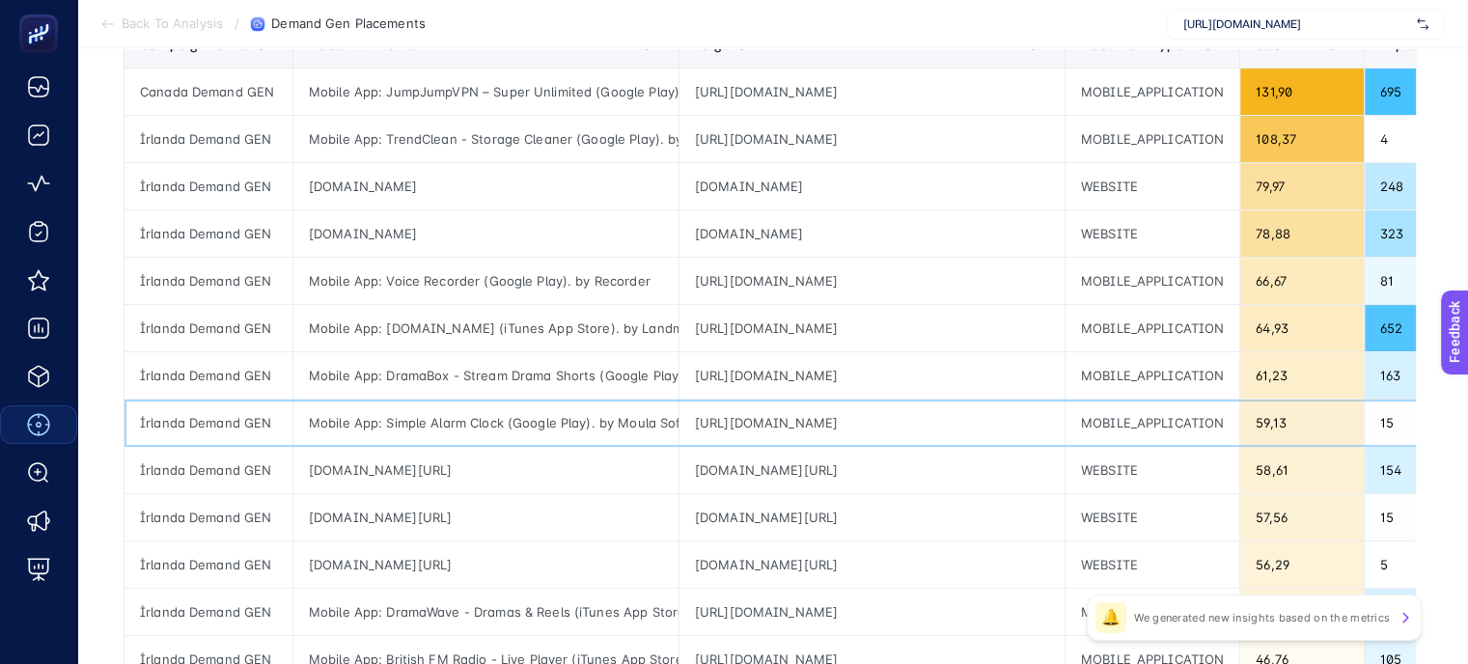
click at [800, 424] on div "[URL][DOMAIN_NAME]" at bounding box center [871, 422] width 385 height 46
click at [884, 520] on div "[DOMAIN_NAME][URL]" at bounding box center [871, 517] width 385 height 46
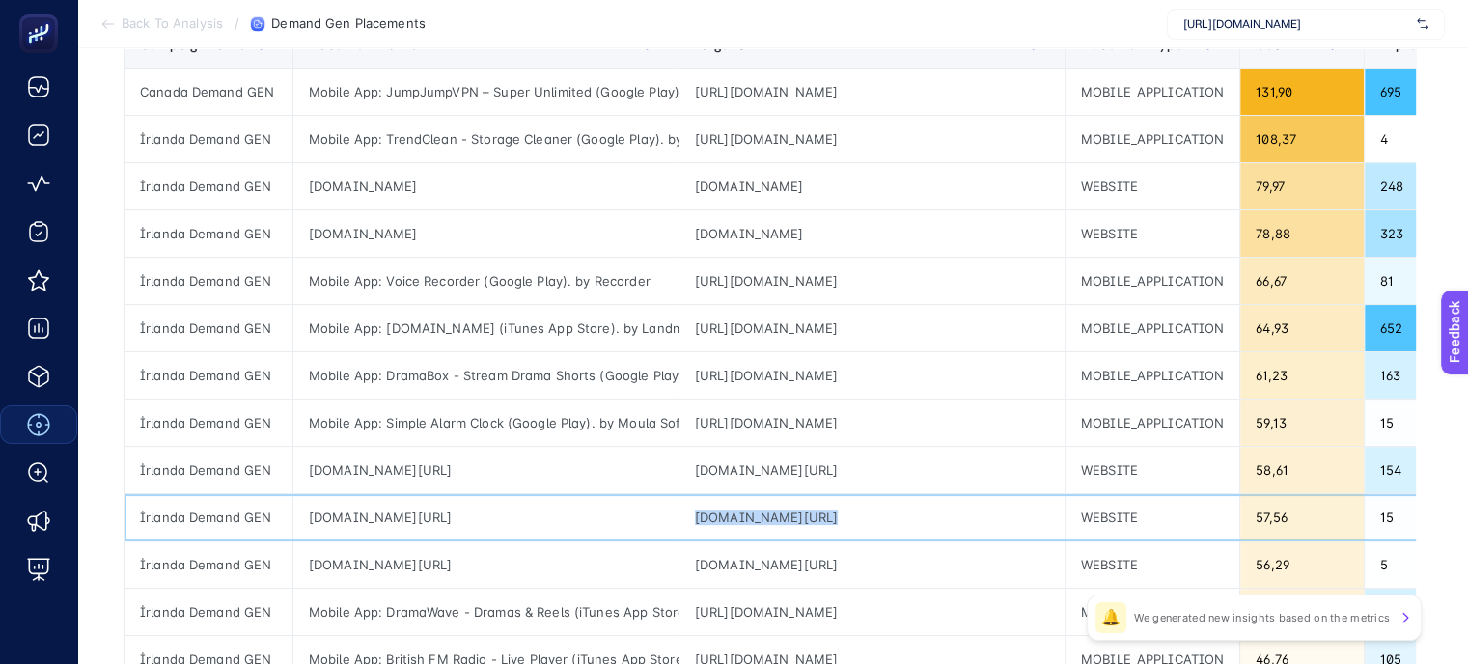
click at [884, 520] on div "[DOMAIN_NAME][URL]" at bounding box center [871, 517] width 385 height 46
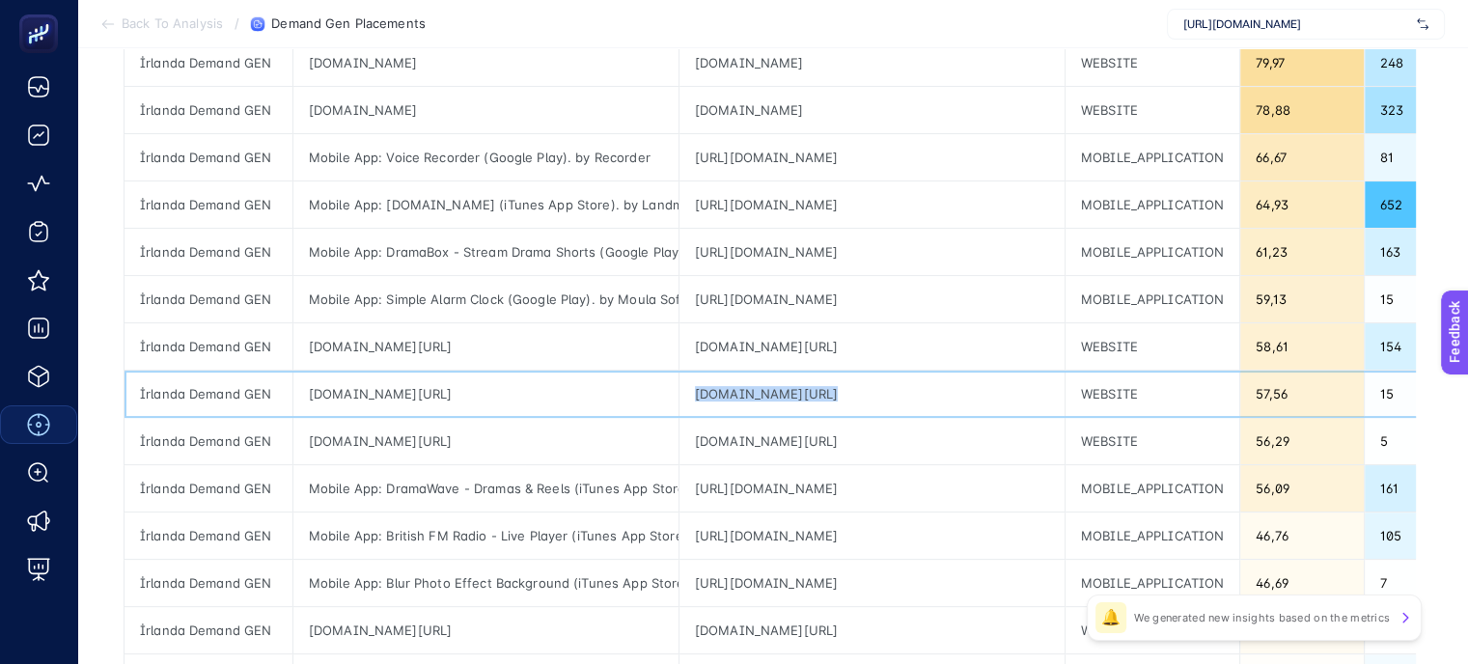
scroll to position [482, 0]
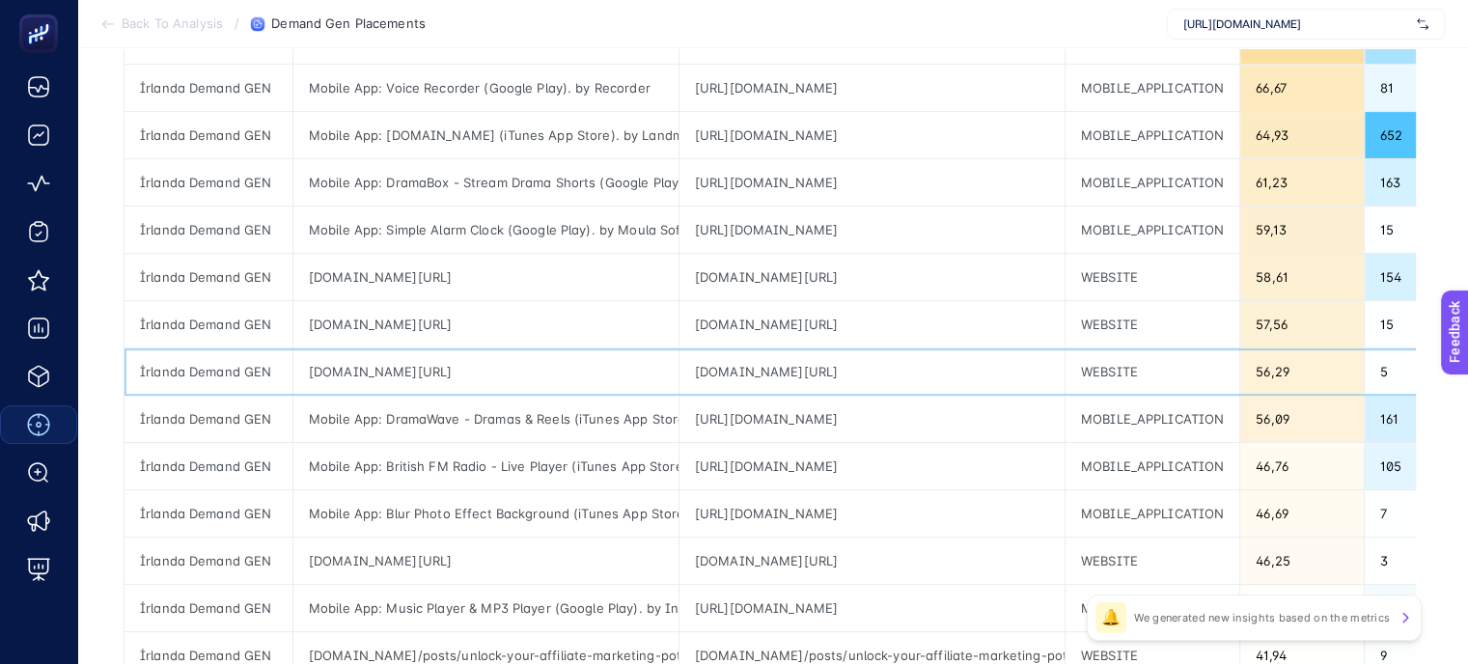
click at [834, 371] on div "[DOMAIN_NAME][URL]" at bounding box center [871, 371] width 385 height 46
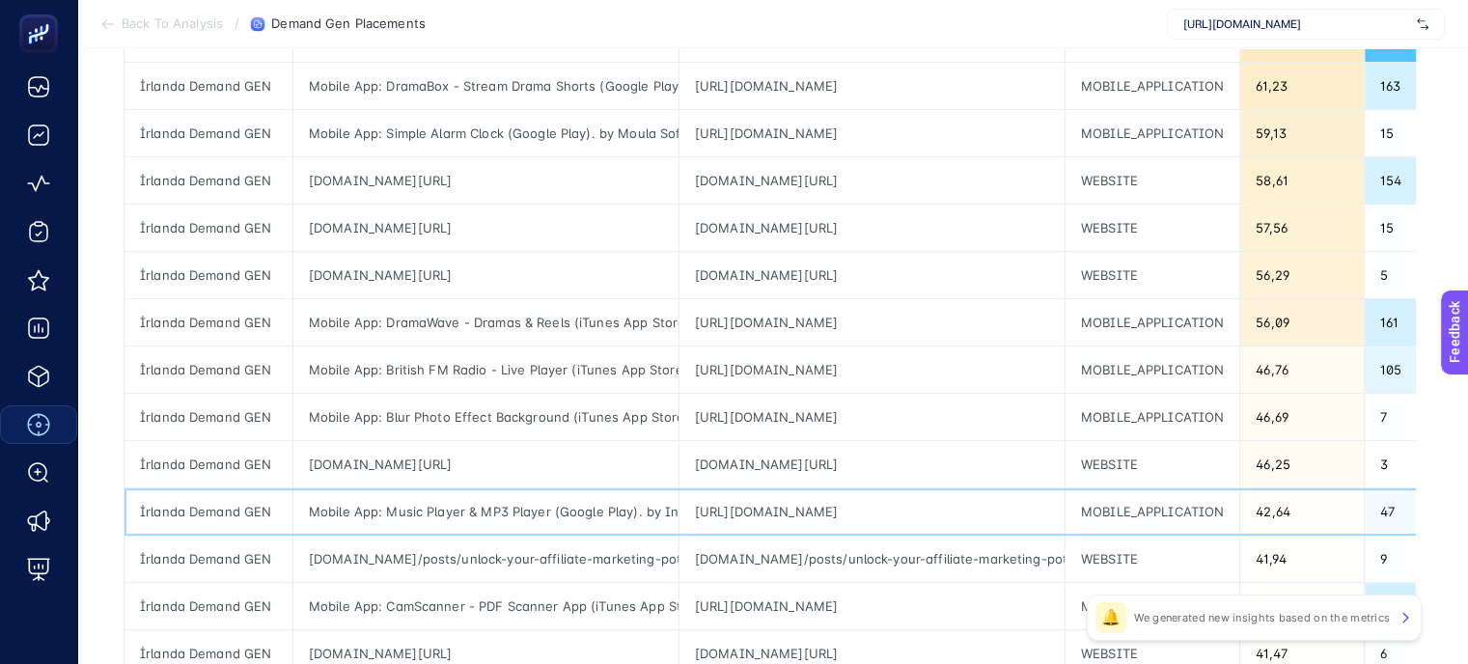
click at [858, 491] on div "[URL][DOMAIN_NAME]" at bounding box center [871, 511] width 385 height 46
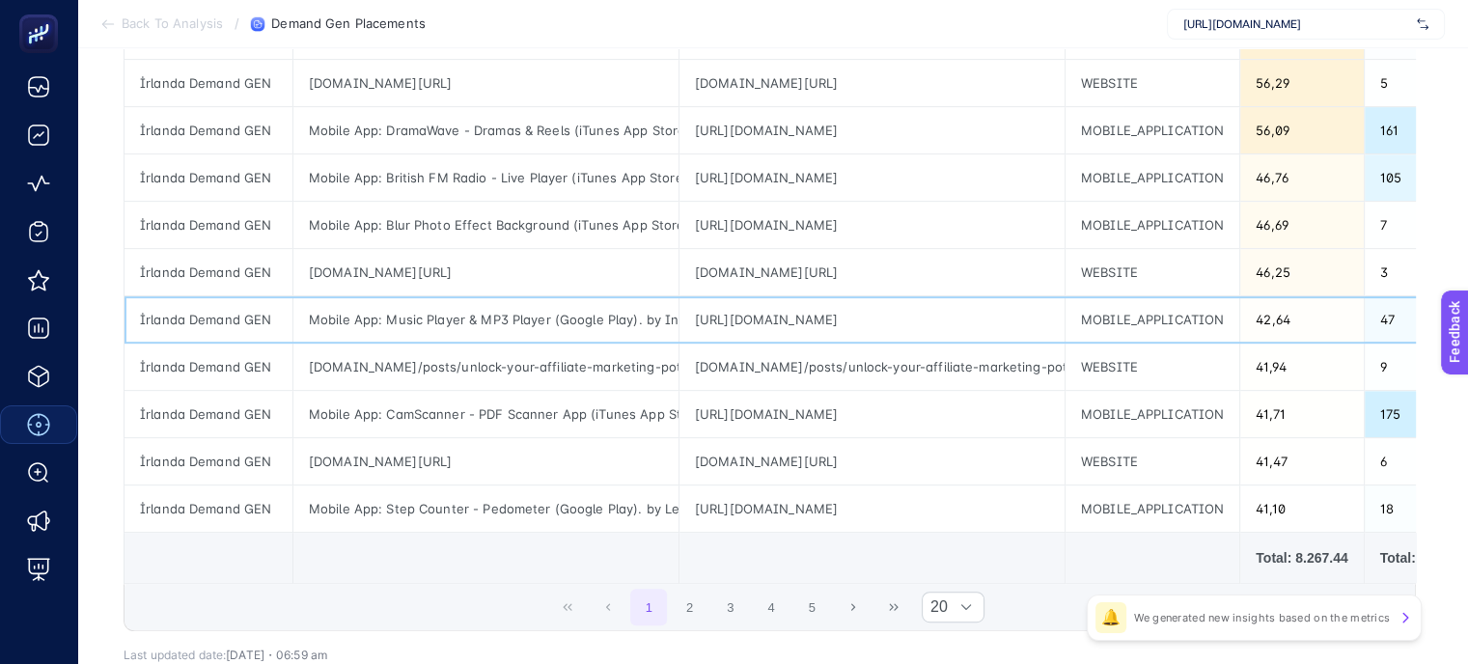
scroll to position [772, 0]
click at [849, 484] on div "[URL][DOMAIN_NAME]" at bounding box center [871, 507] width 385 height 46
click at [849, 506] on div "[URL][DOMAIN_NAME]" at bounding box center [871, 507] width 385 height 46
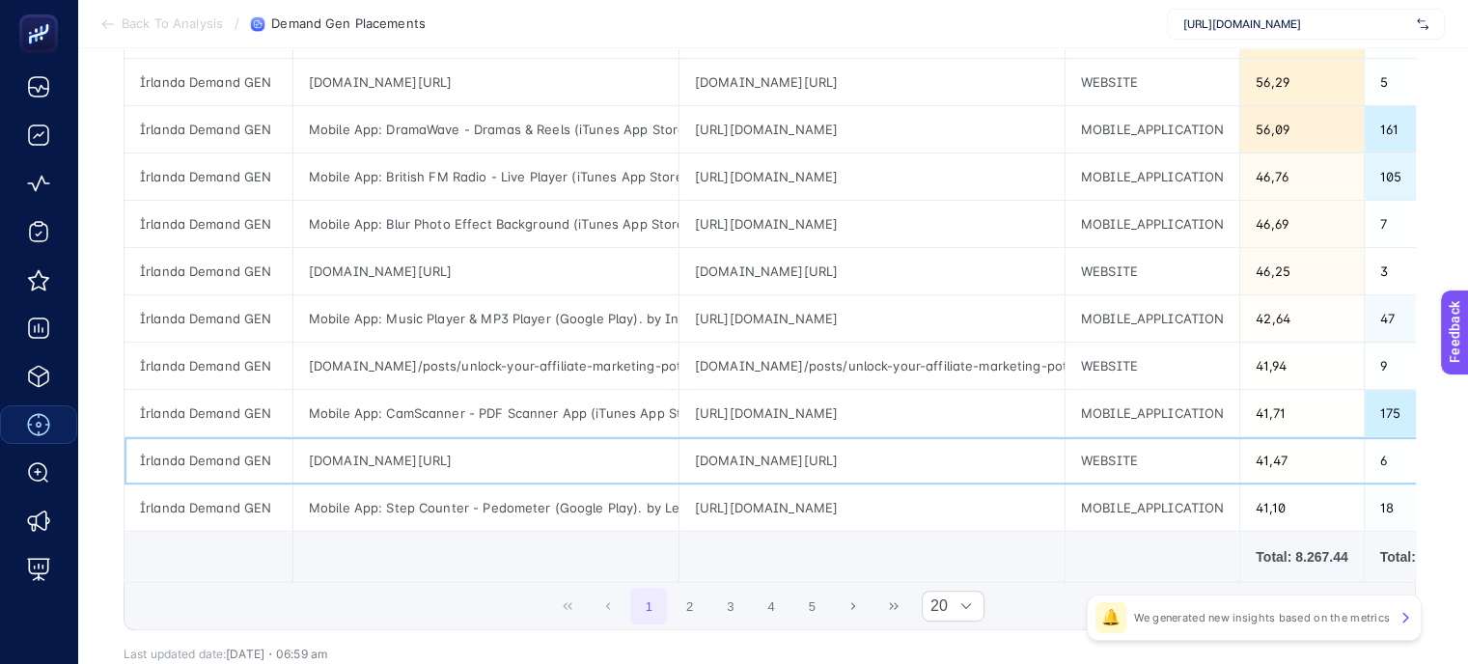
click at [865, 452] on div "[DOMAIN_NAME][URL]" at bounding box center [871, 460] width 385 height 46
click at [865, 451] on div "[DOMAIN_NAME][URL]" at bounding box center [871, 460] width 385 height 46
click at [903, 507] on div "[URL][DOMAIN_NAME]" at bounding box center [871, 507] width 385 height 46
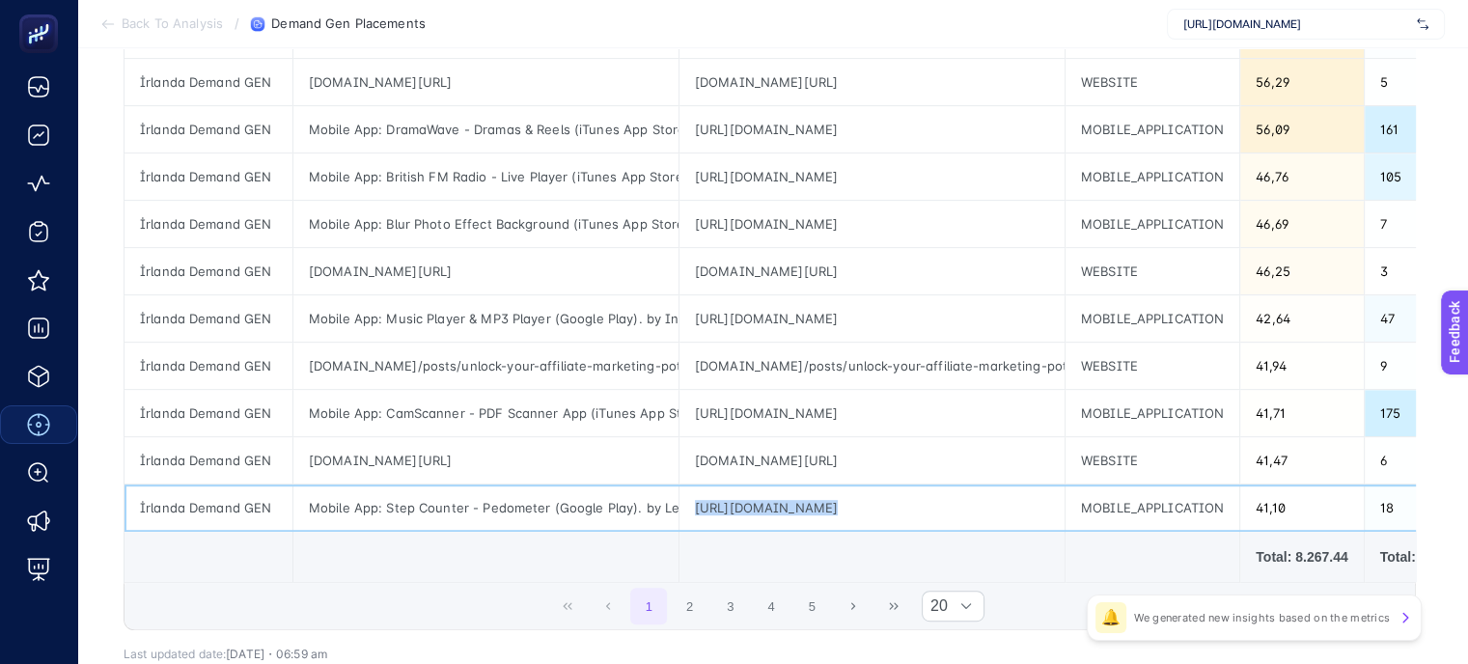
click at [903, 507] on div "[URL][DOMAIN_NAME]" at bounding box center [871, 507] width 385 height 46
click at [983, 400] on div "[URL][DOMAIN_NAME]" at bounding box center [871, 413] width 385 height 46
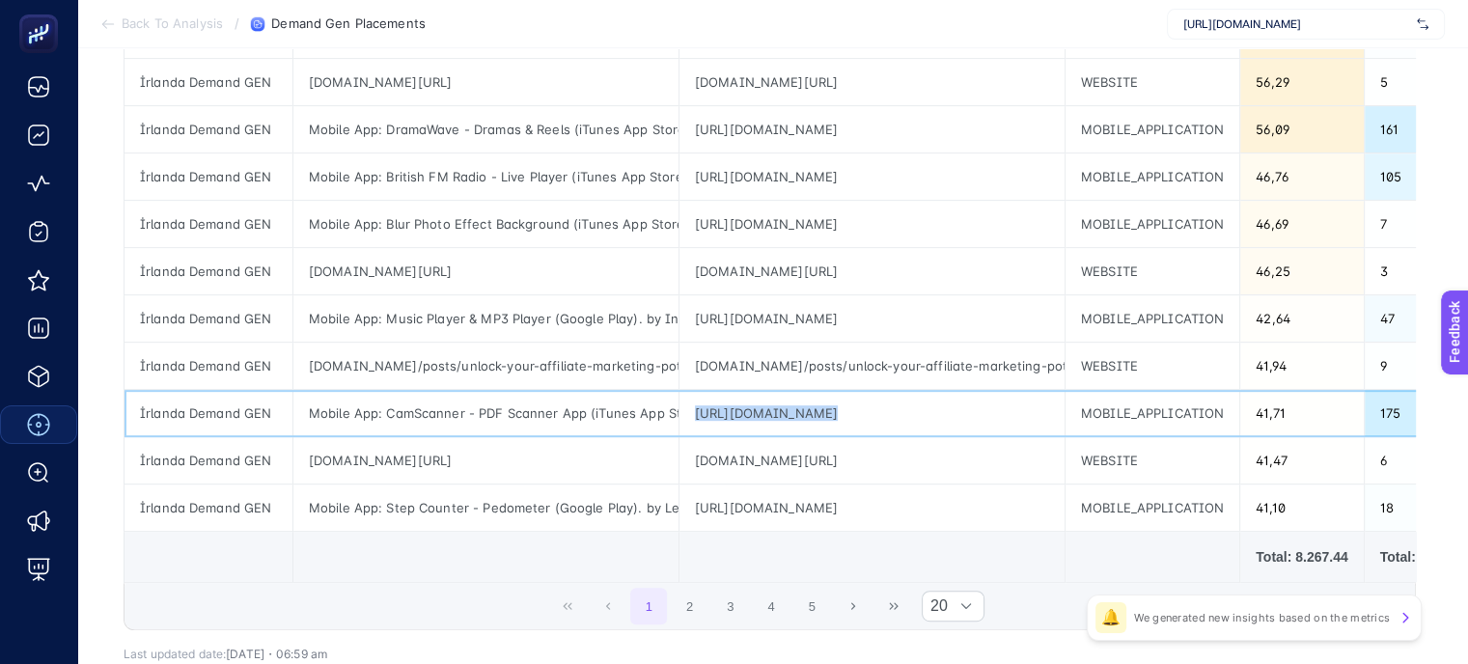
click at [983, 400] on div "[URL][DOMAIN_NAME]" at bounding box center [871, 413] width 385 height 46
click at [917, 135] on div "[URL][DOMAIN_NAME]" at bounding box center [871, 129] width 385 height 46
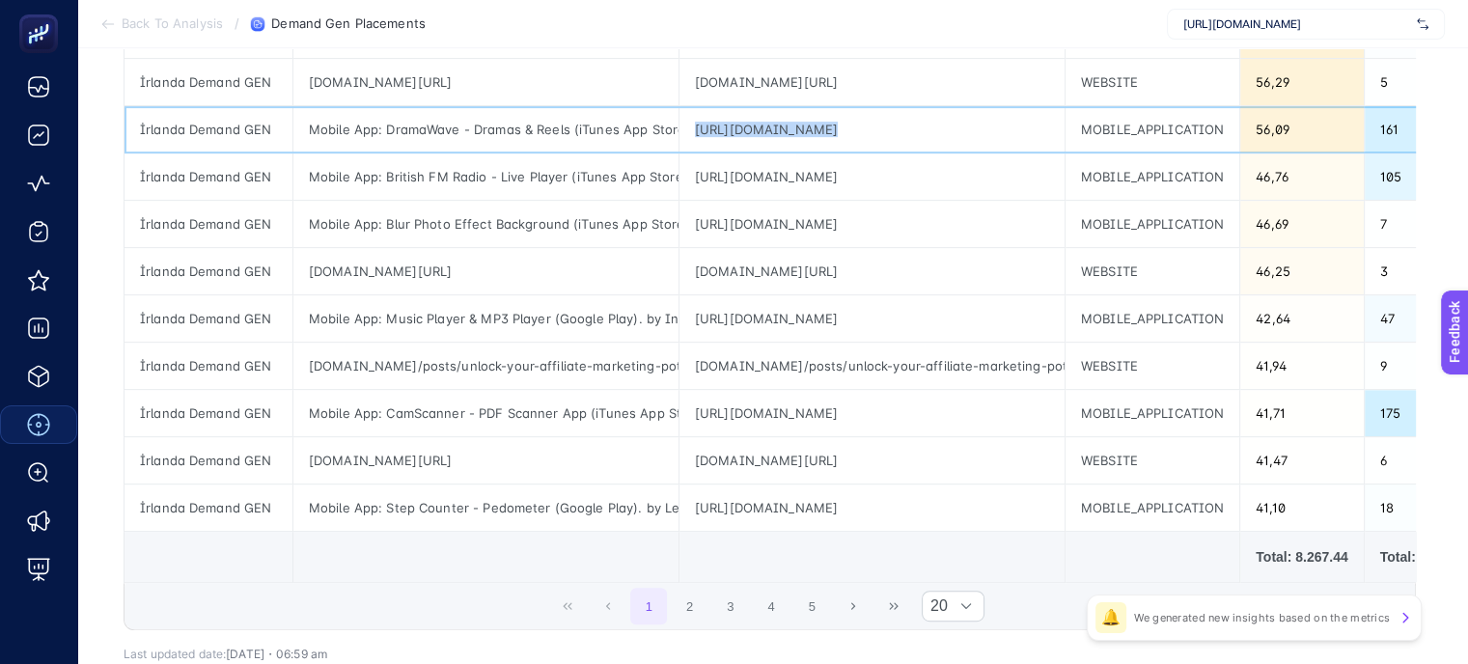
click at [917, 135] on div "[URL][DOMAIN_NAME]" at bounding box center [871, 129] width 385 height 46
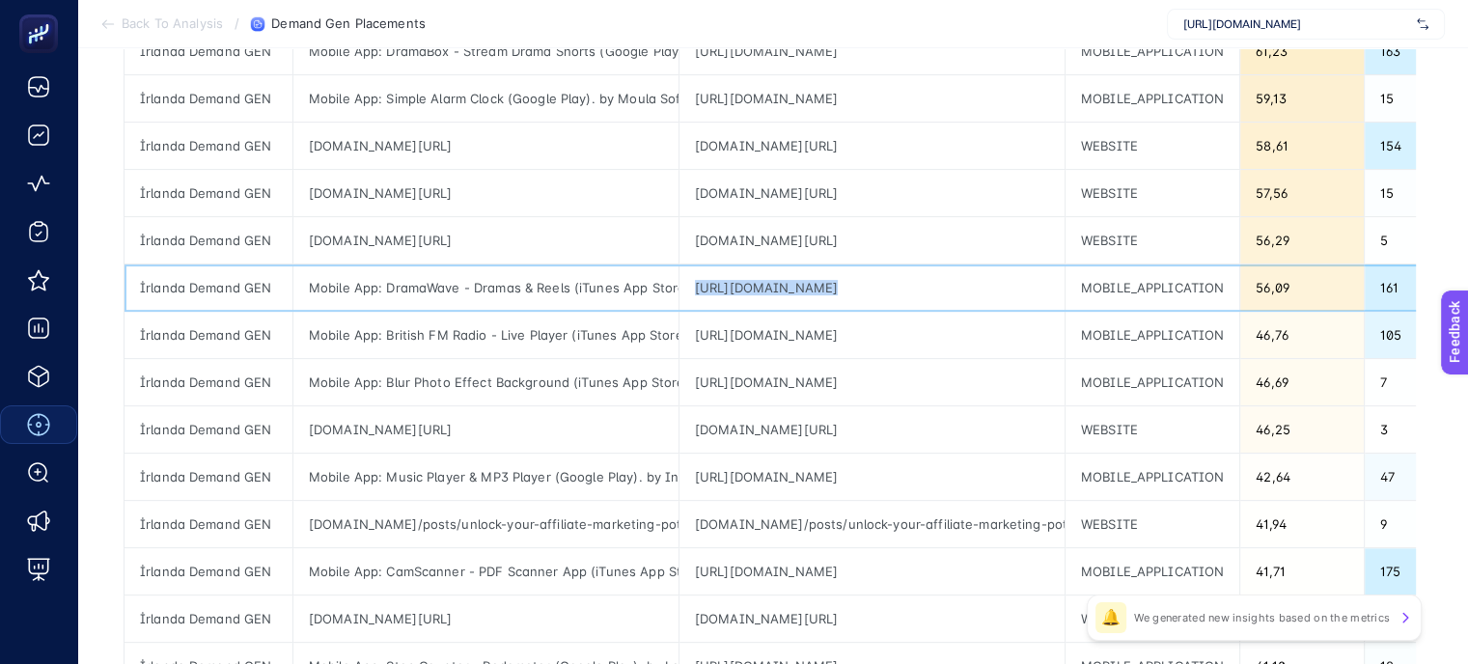
scroll to position [482, 0]
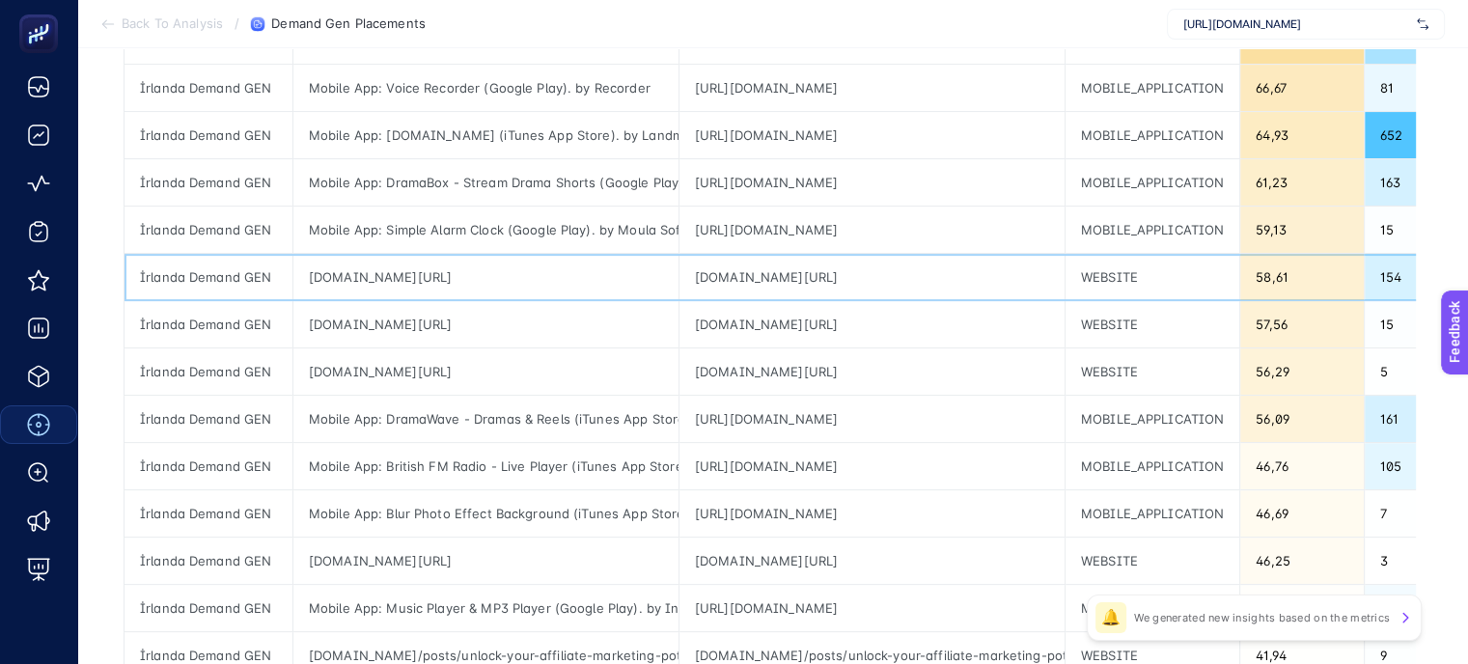
click at [975, 284] on div "[DOMAIN_NAME][URL]" at bounding box center [871, 277] width 385 height 46
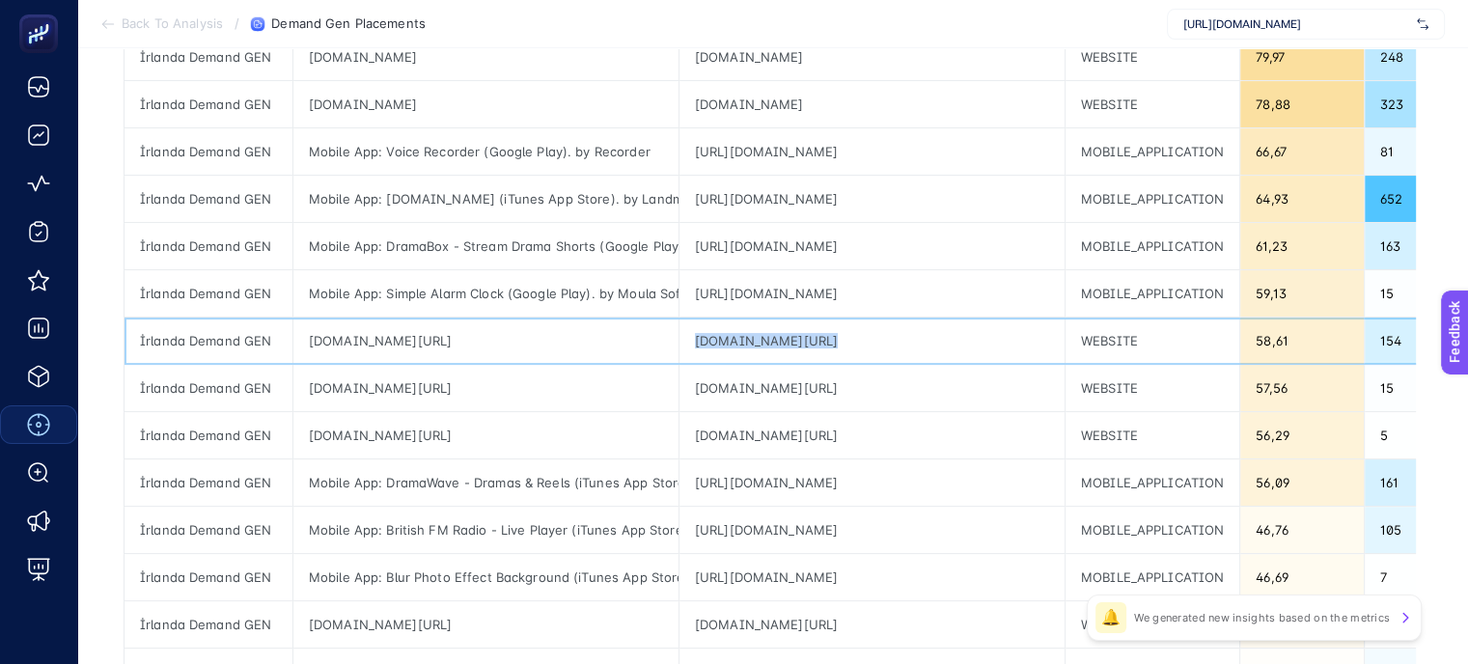
scroll to position [386, 0]
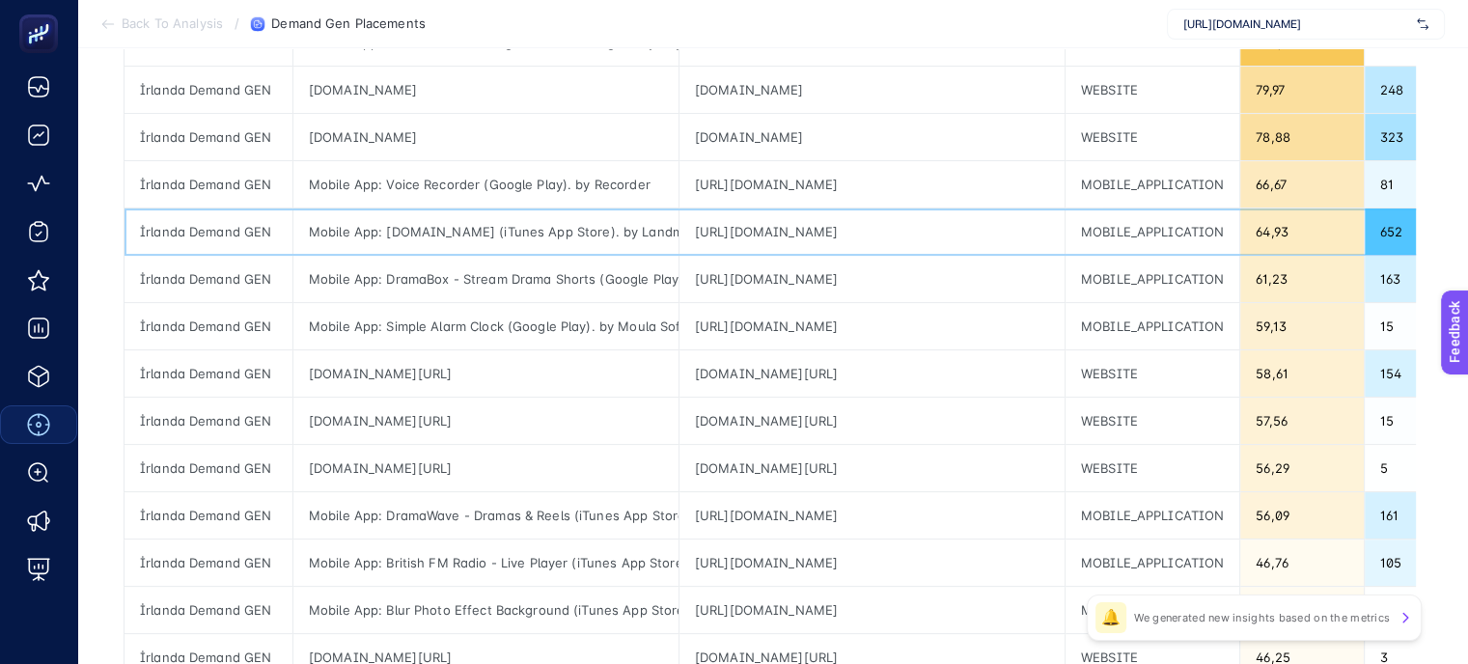
click at [738, 231] on div "[URL][DOMAIN_NAME]" at bounding box center [871, 231] width 385 height 46
click at [915, 232] on div "[URL][DOMAIN_NAME]" at bounding box center [871, 231] width 385 height 46
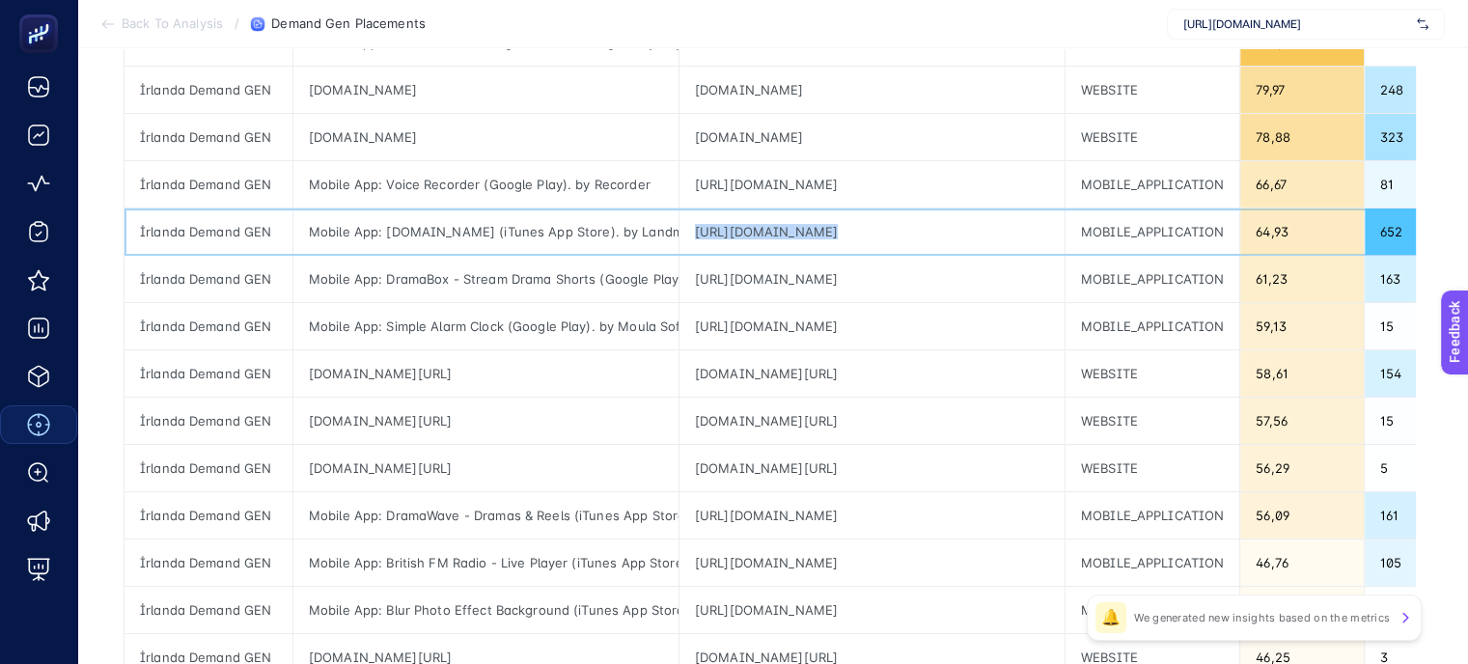
click at [915, 232] on div "[URL][DOMAIN_NAME]" at bounding box center [871, 231] width 385 height 46
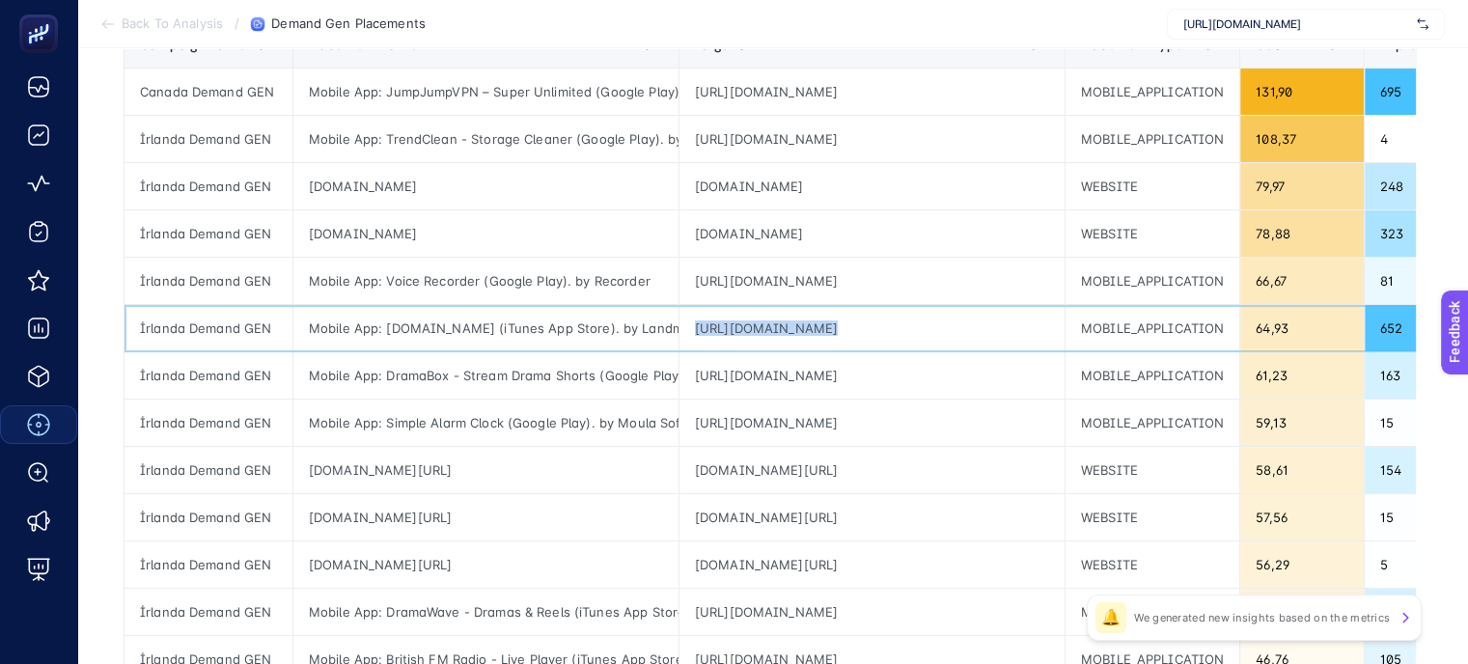
scroll to position [193, 0]
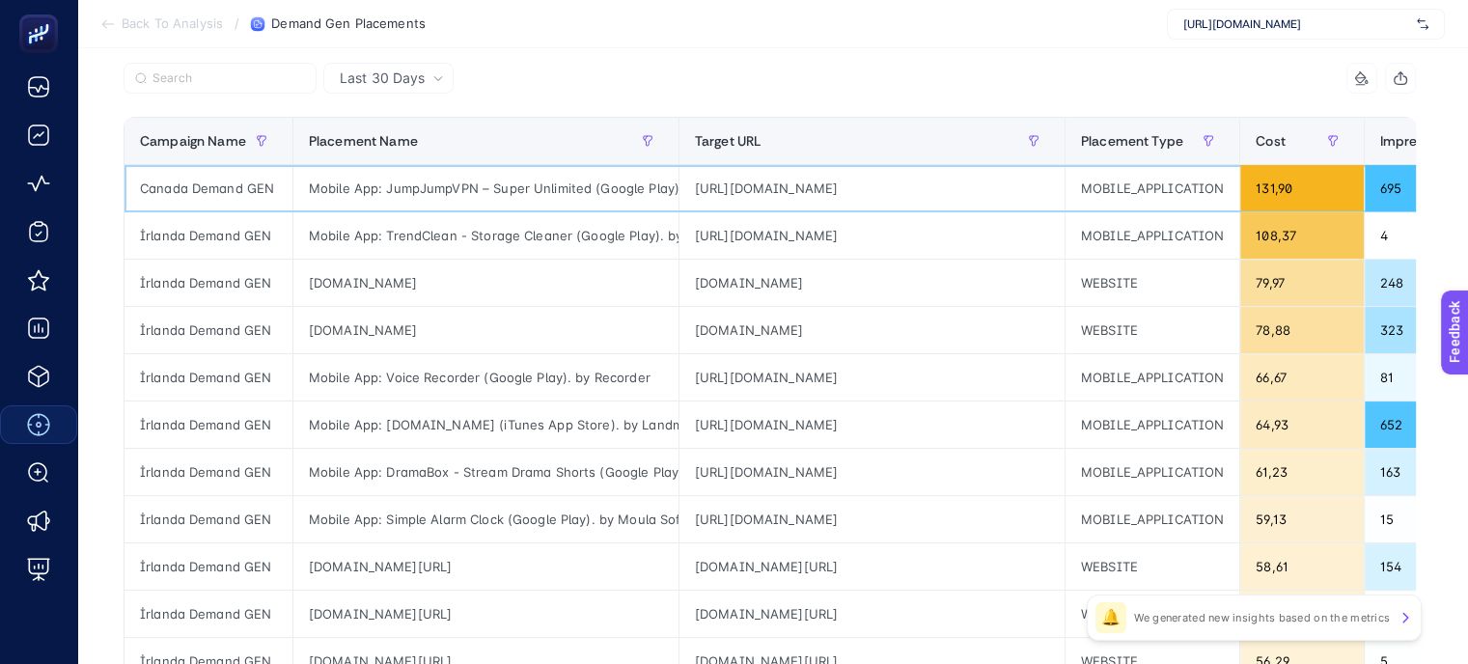
click at [857, 184] on div "[URL][DOMAIN_NAME]" at bounding box center [871, 188] width 385 height 46
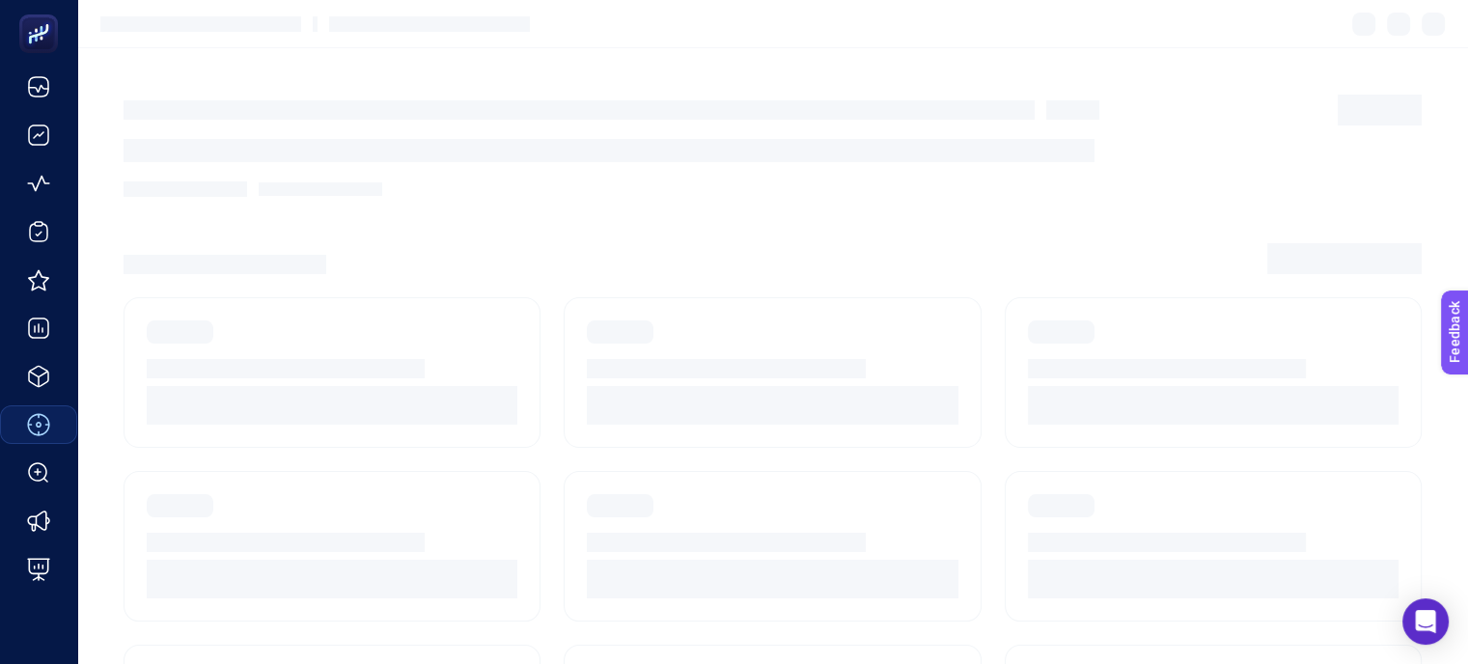
scroll to position [62, 0]
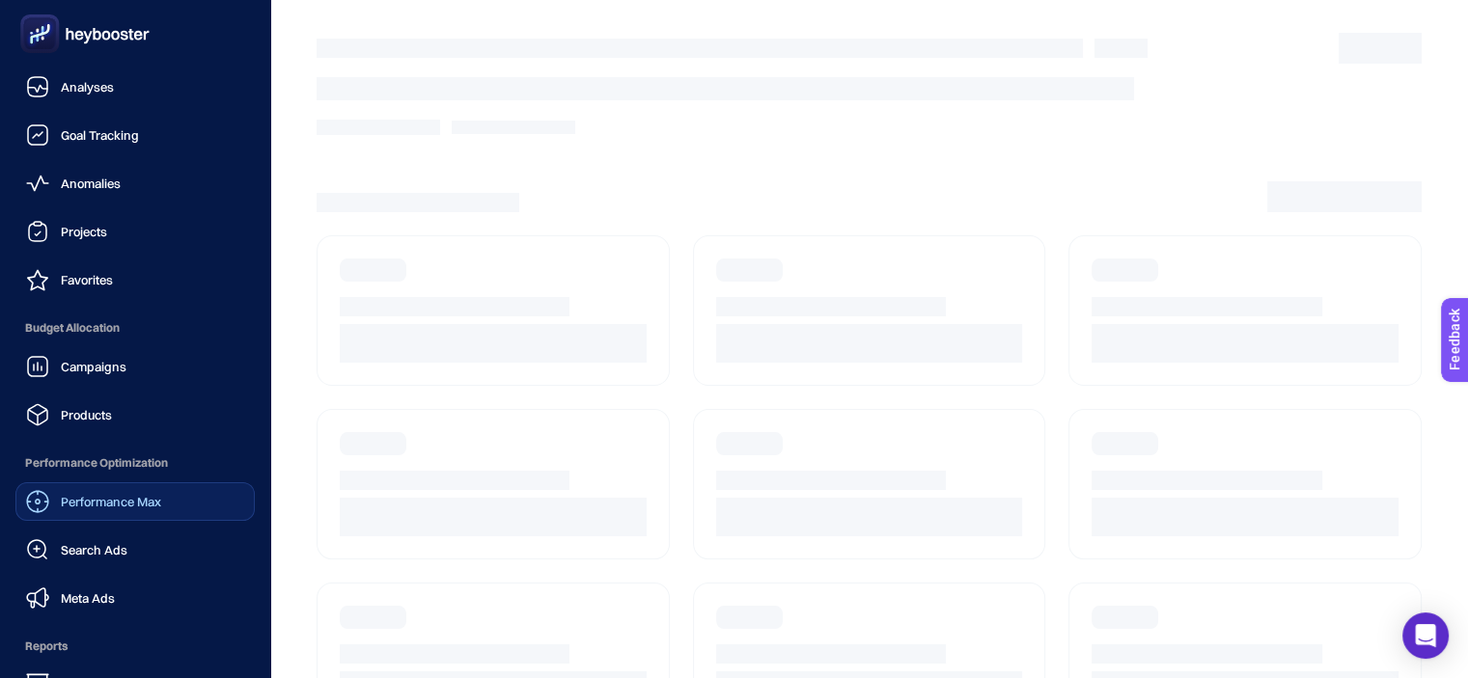
click at [151, 501] on span "Performance Max" at bounding box center [111, 501] width 100 height 15
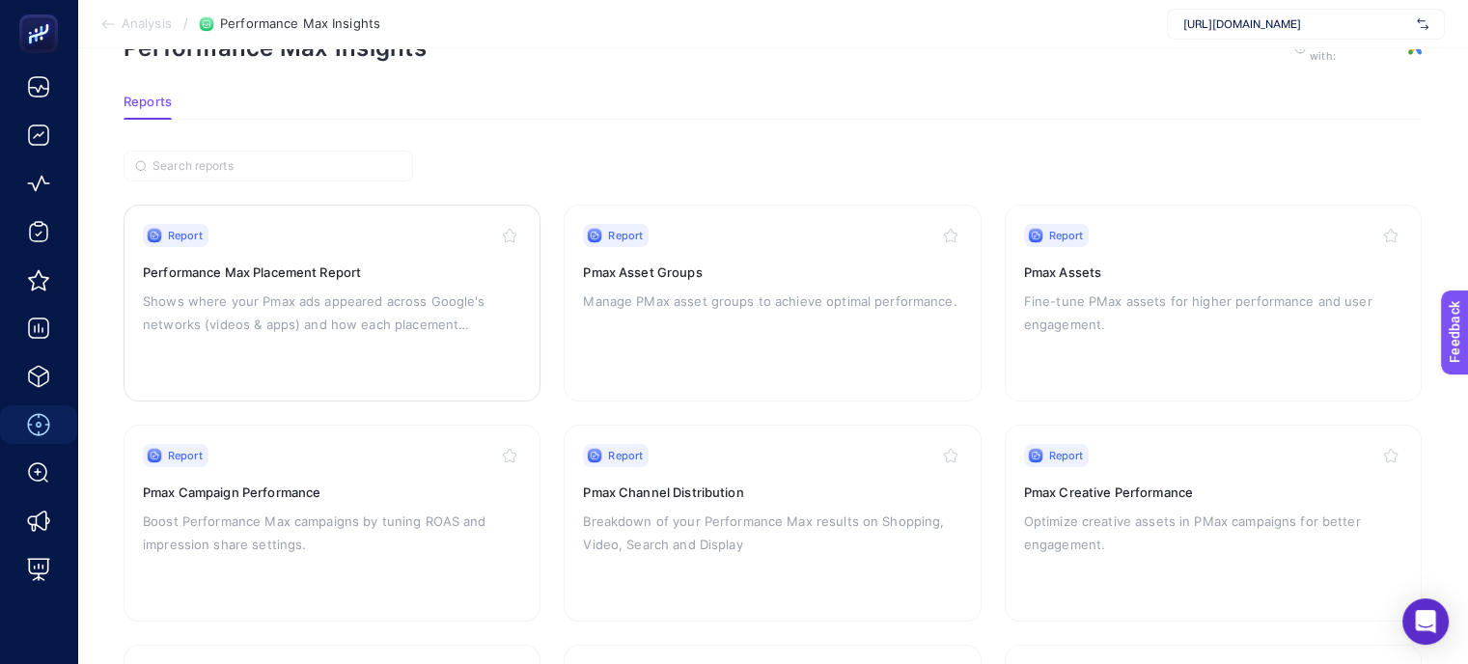
click at [436, 322] on p "Shows where your Pmax ads appeared across Google's networks (videos & apps) and…" at bounding box center [332, 312] width 378 height 46
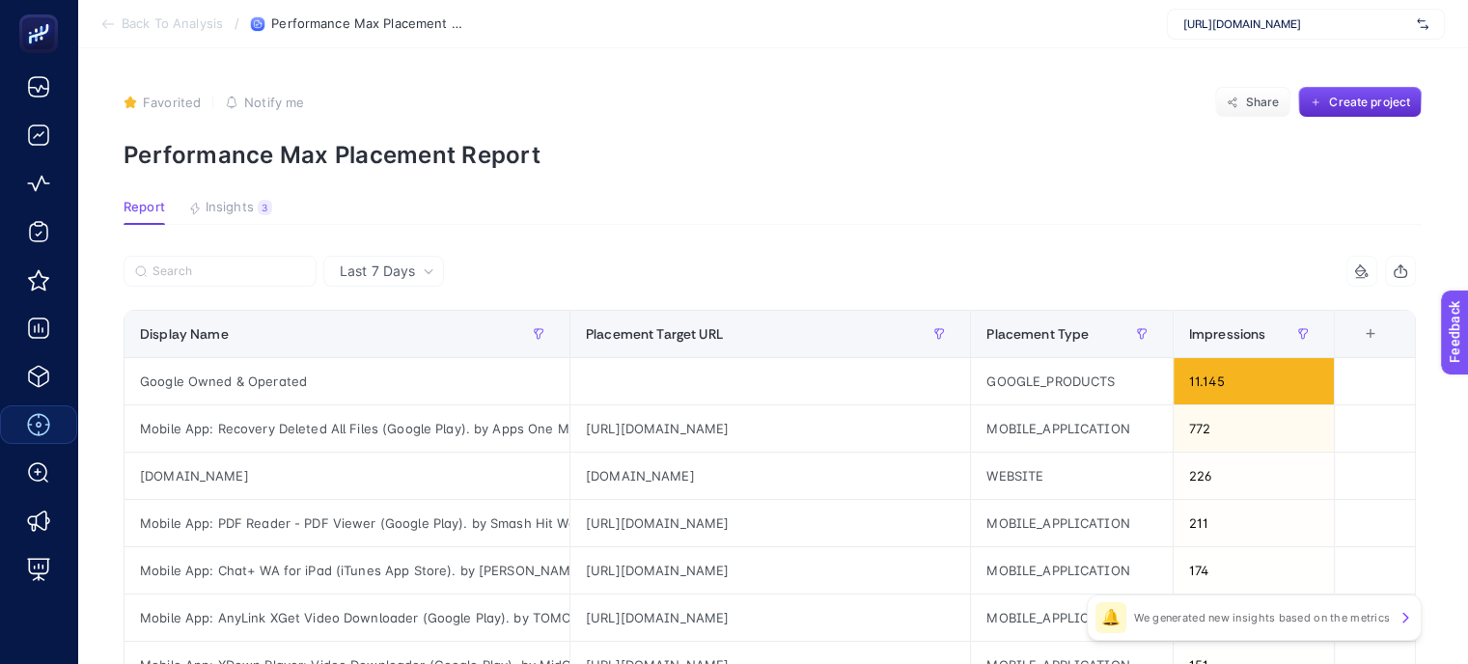
click at [428, 281] on div "Last 7 Days" at bounding box center [383, 271] width 121 height 31
click at [409, 349] on li "Last 30 Days" at bounding box center [383, 346] width 109 height 35
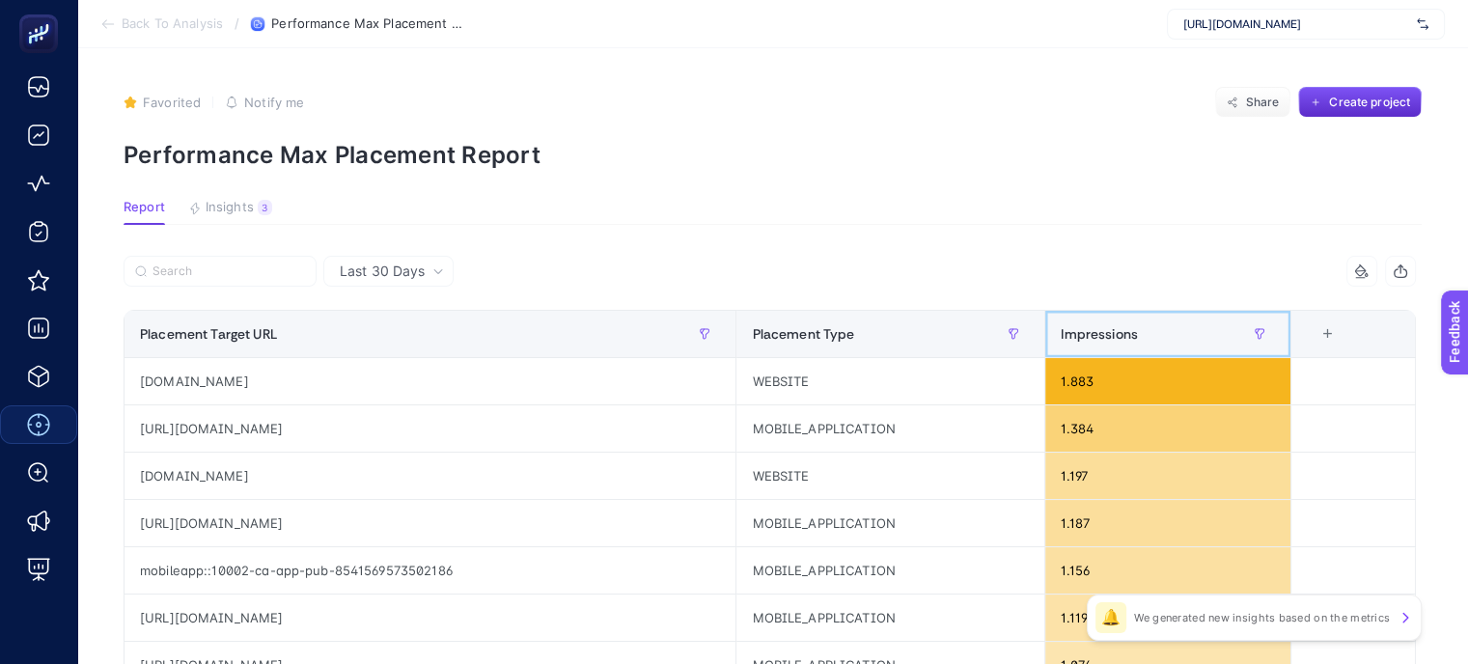
click at [1186, 331] on div "Impressions" at bounding box center [1167, 333] width 214 height 31
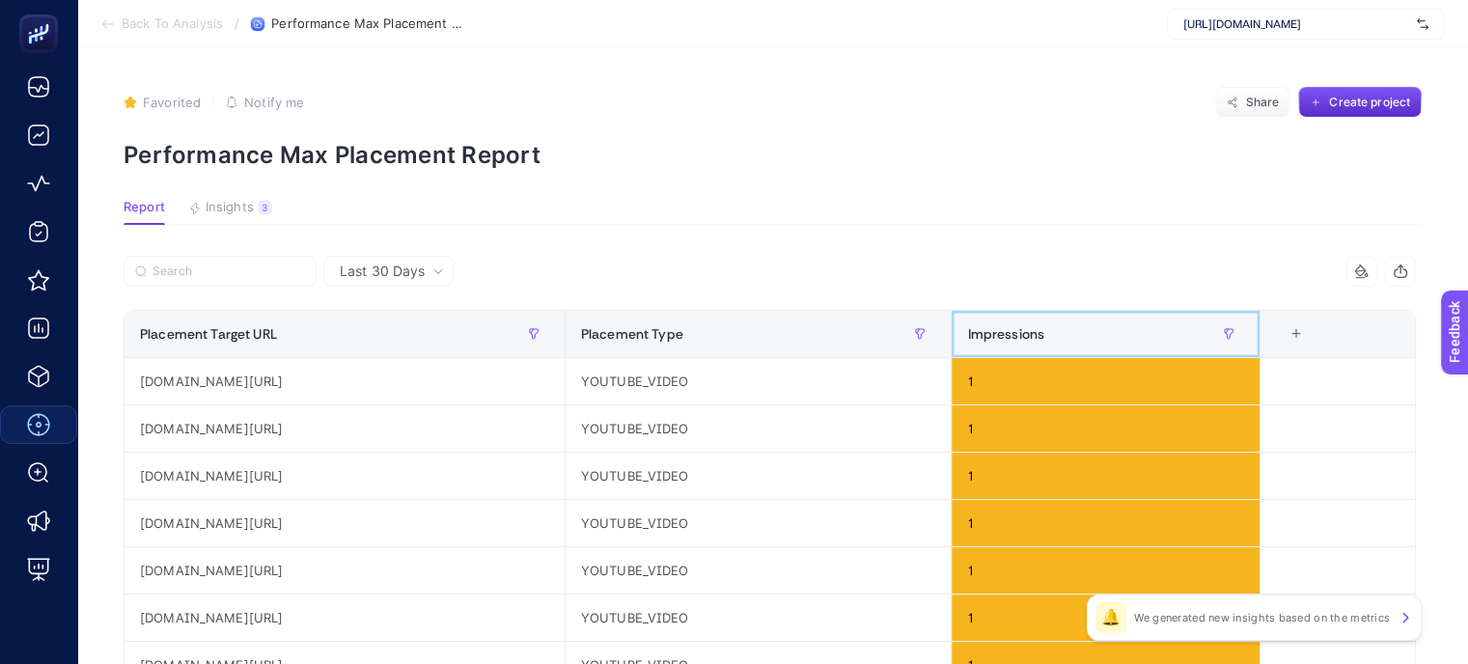
click at [1154, 337] on div "Impressions" at bounding box center [1105, 333] width 276 height 31
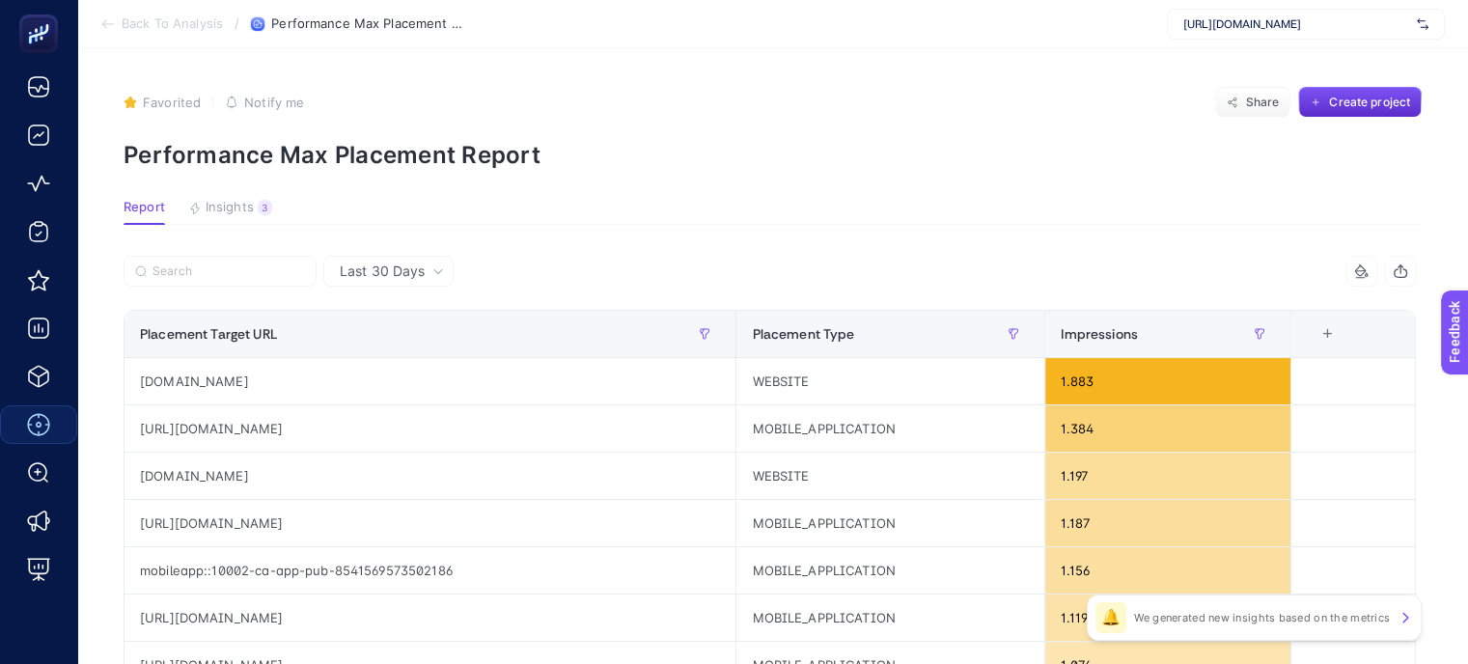
click at [679, 266] on div at bounding box center [447, 277] width 646 height 42
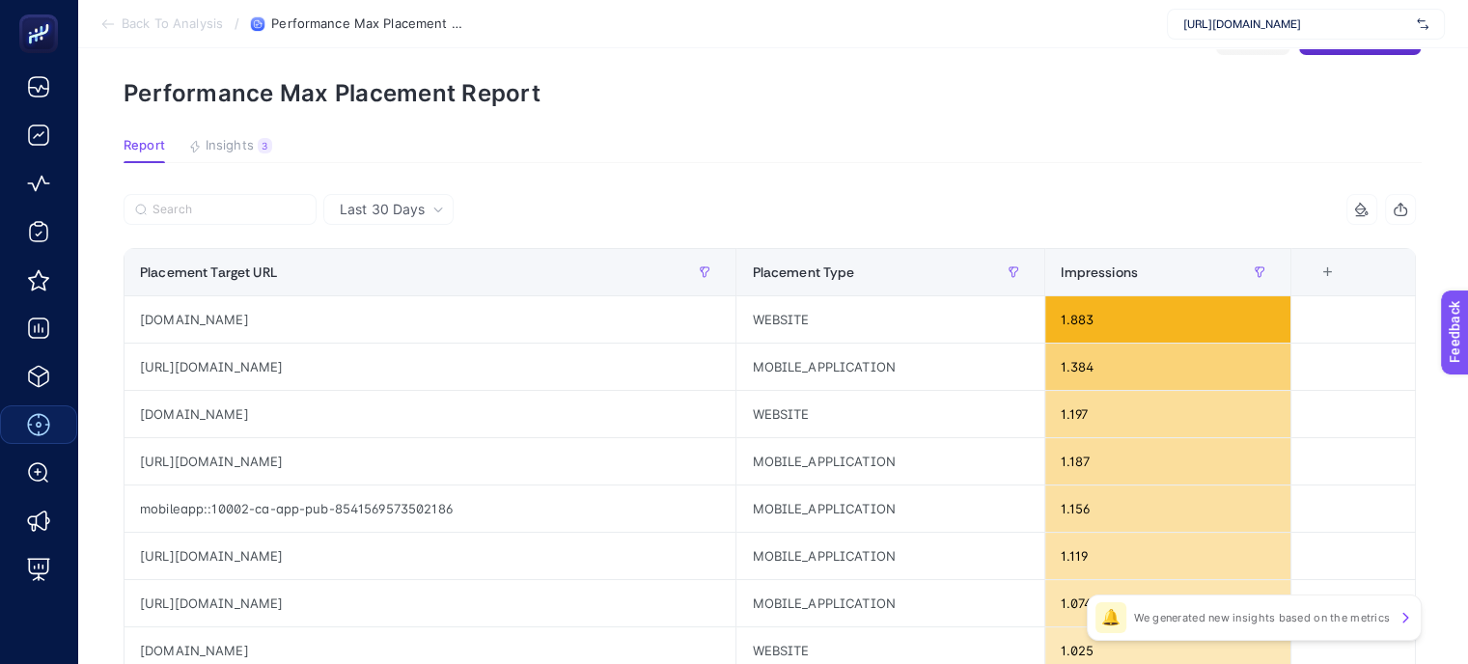
scroll to position [96, 0]
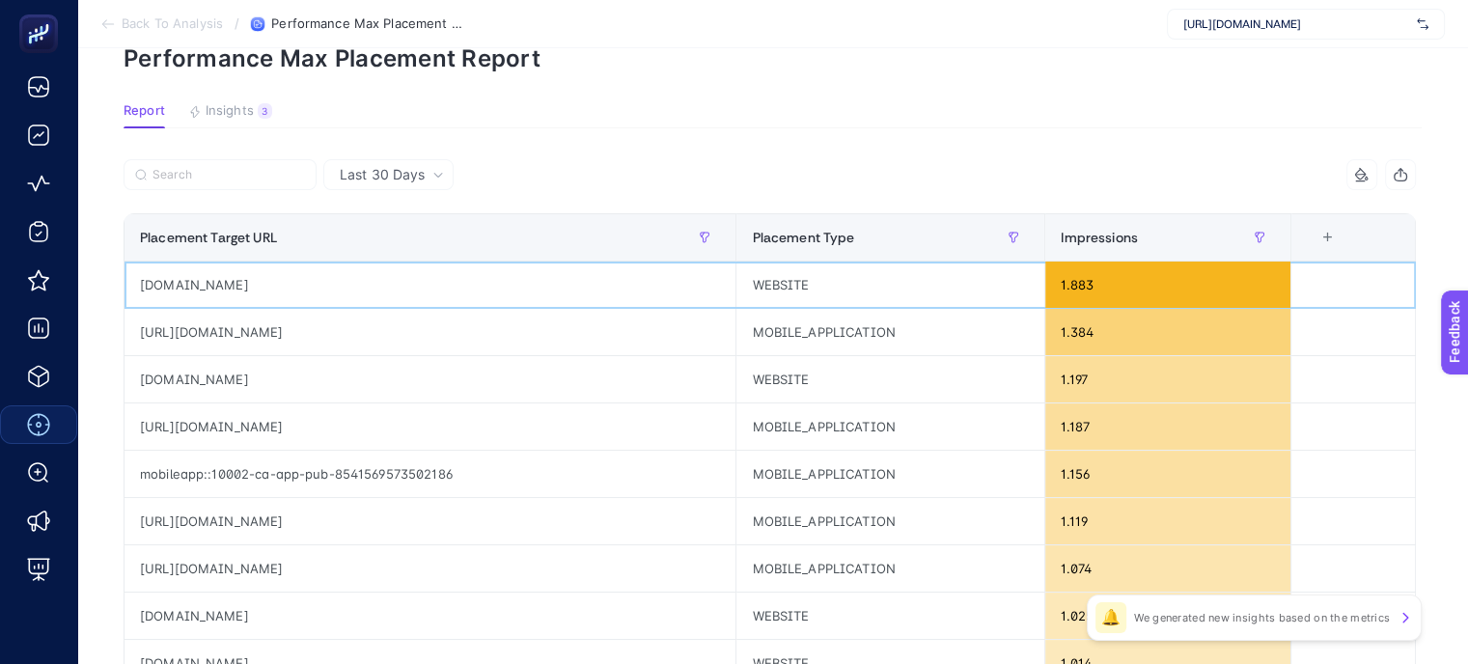
click at [179, 288] on div "[DOMAIN_NAME]" at bounding box center [429, 284] width 611 height 46
click at [316, 340] on div "[URL][DOMAIN_NAME]" at bounding box center [429, 332] width 611 height 46
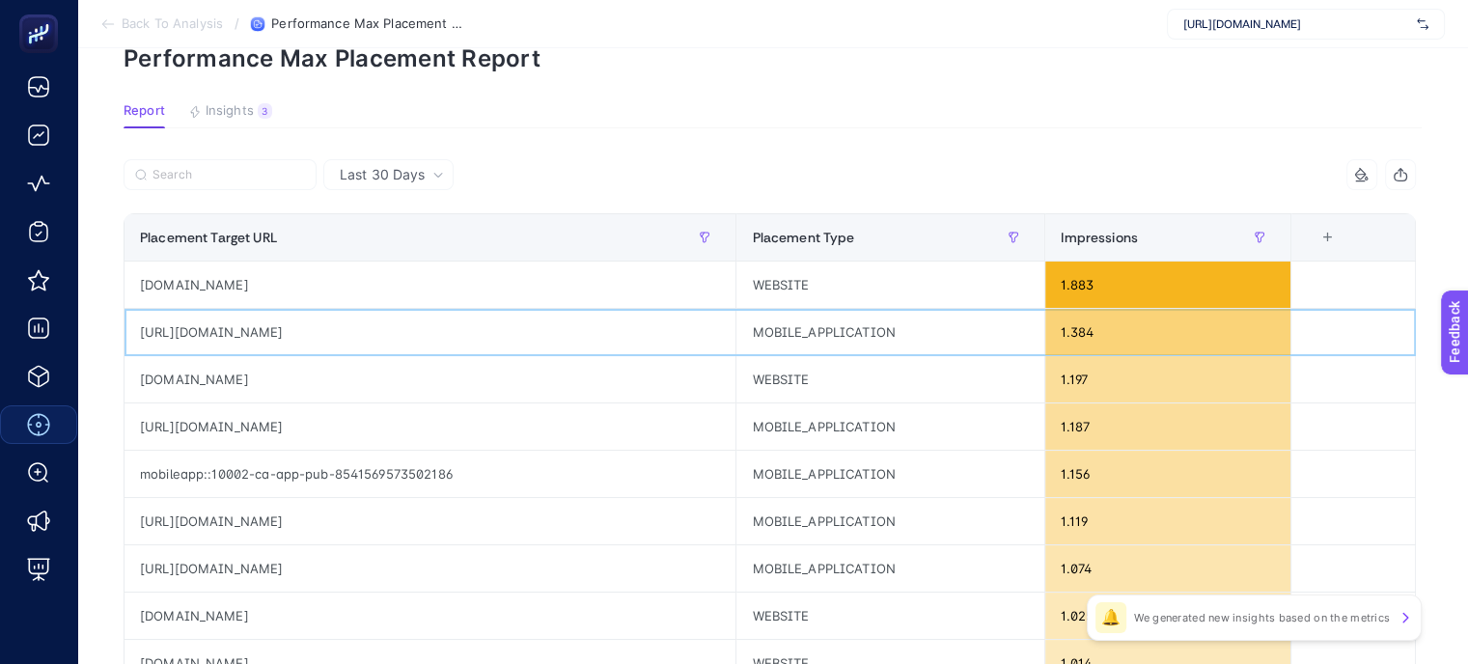
click at [328, 323] on div "[URL][DOMAIN_NAME]" at bounding box center [429, 332] width 611 height 46
click at [173, 377] on div "[DOMAIN_NAME]" at bounding box center [429, 379] width 611 height 46
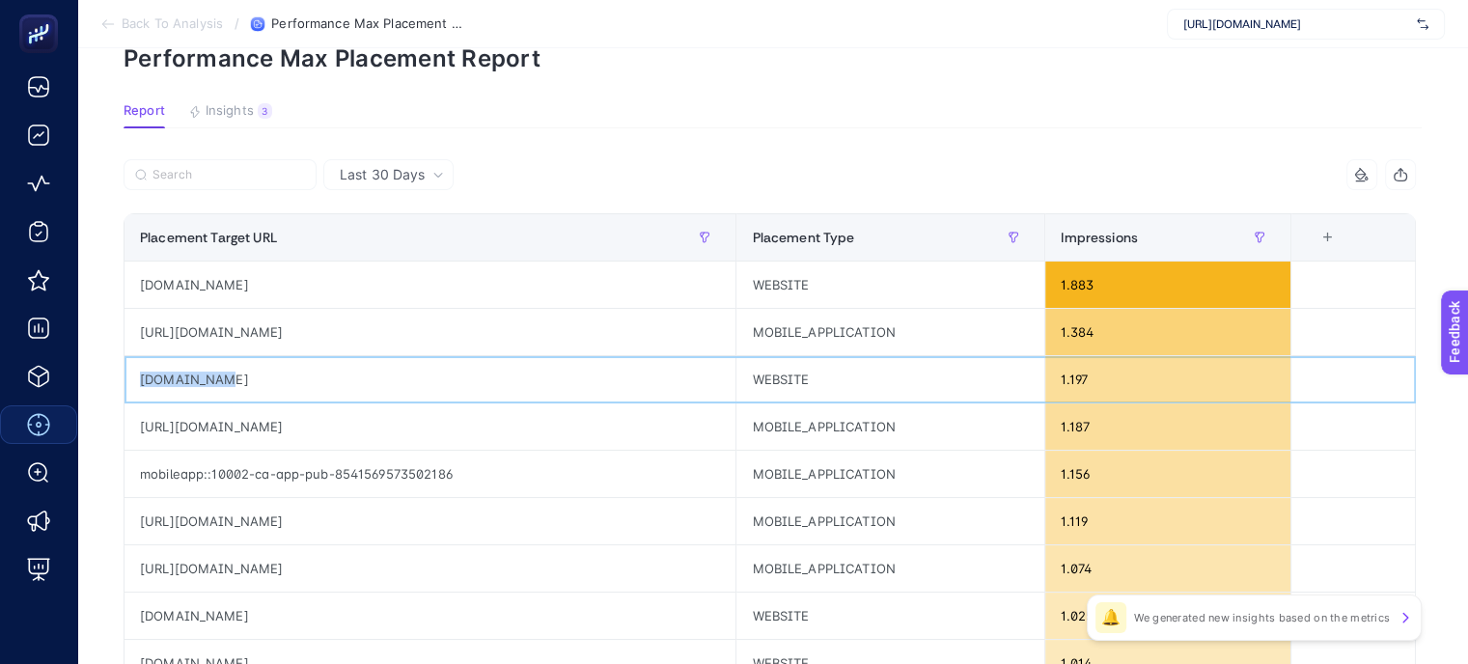
click at [173, 377] on div "[DOMAIN_NAME]" at bounding box center [429, 379] width 611 height 46
click at [359, 412] on div "[URL][DOMAIN_NAME]" at bounding box center [429, 426] width 611 height 46
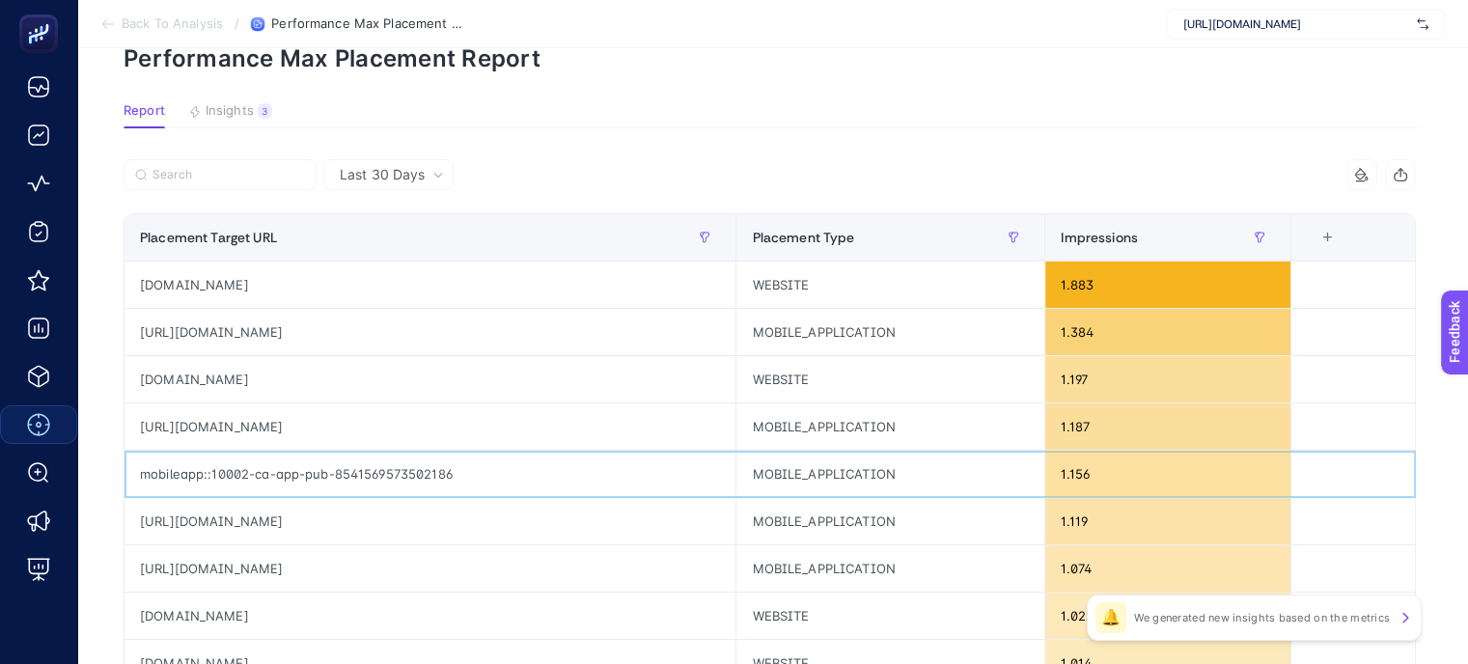
click at [393, 473] on div "mobileapp::10002-ca-app-pub-8541569573502186" at bounding box center [429, 474] width 611 height 46
click at [373, 514] on div "[URL][DOMAIN_NAME]" at bounding box center [429, 521] width 611 height 46
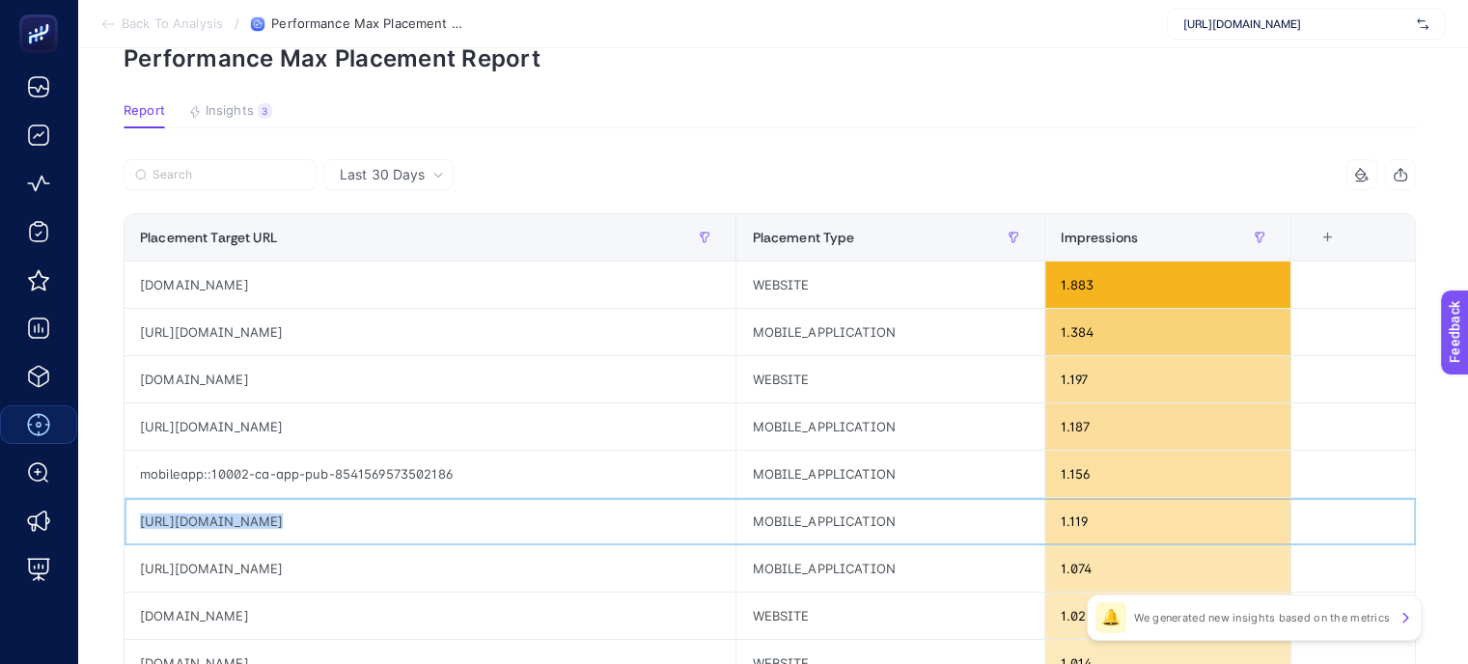
click at [373, 514] on div "[URL][DOMAIN_NAME]" at bounding box center [429, 521] width 611 height 46
click at [488, 563] on div "[URL][DOMAIN_NAME]" at bounding box center [429, 568] width 611 height 46
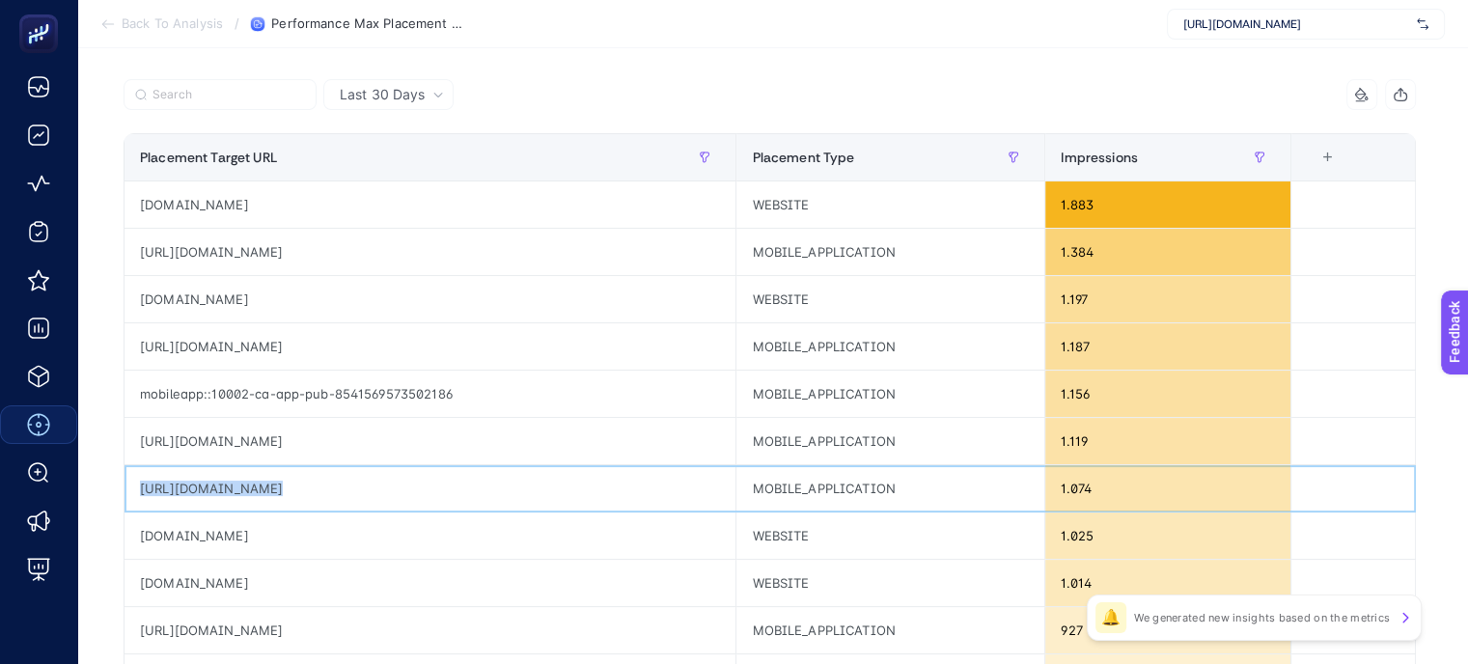
scroll to position [289, 0]
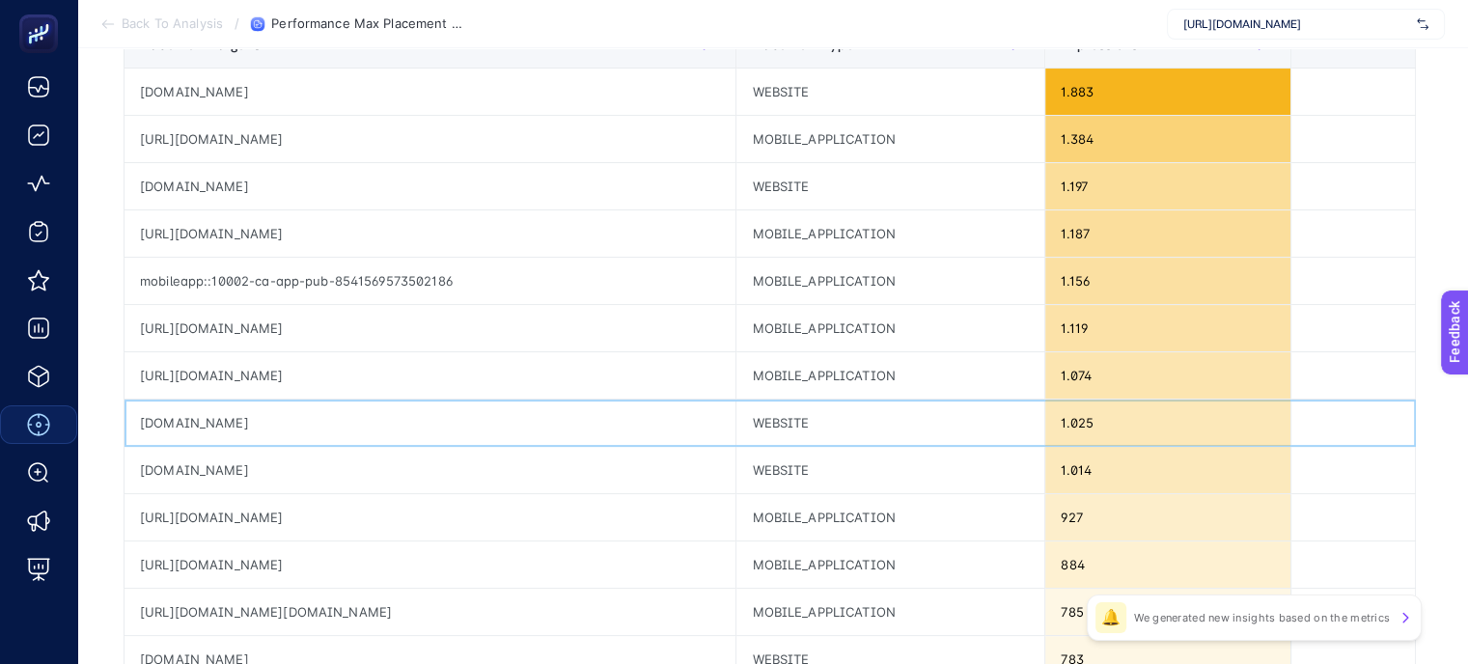
click at [200, 432] on div "[DOMAIN_NAME]" at bounding box center [429, 422] width 611 height 46
click at [200, 427] on div "[DOMAIN_NAME]" at bounding box center [429, 422] width 611 height 46
click at [444, 466] on div "[DOMAIN_NAME]" at bounding box center [429, 470] width 611 height 46
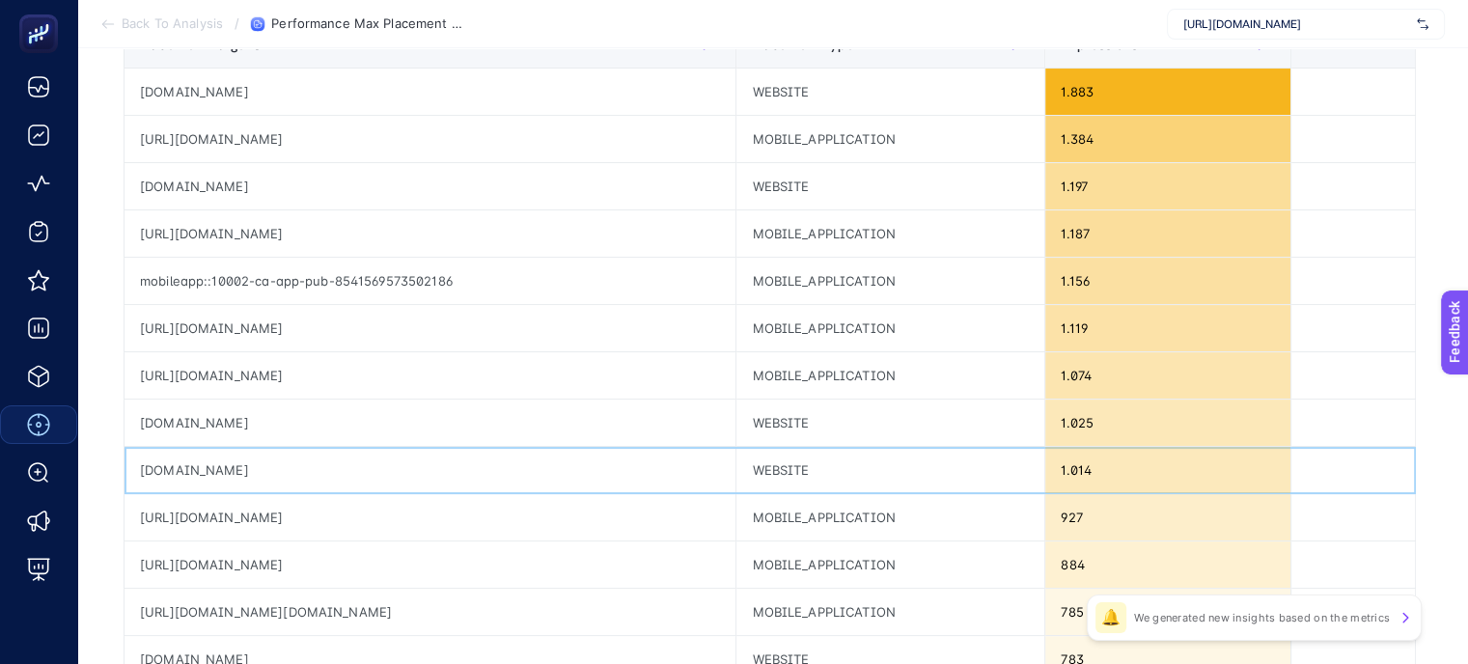
click at [189, 461] on div "[DOMAIN_NAME]" at bounding box center [429, 470] width 611 height 46
click at [388, 516] on div "[URL][DOMAIN_NAME]" at bounding box center [429, 517] width 611 height 46
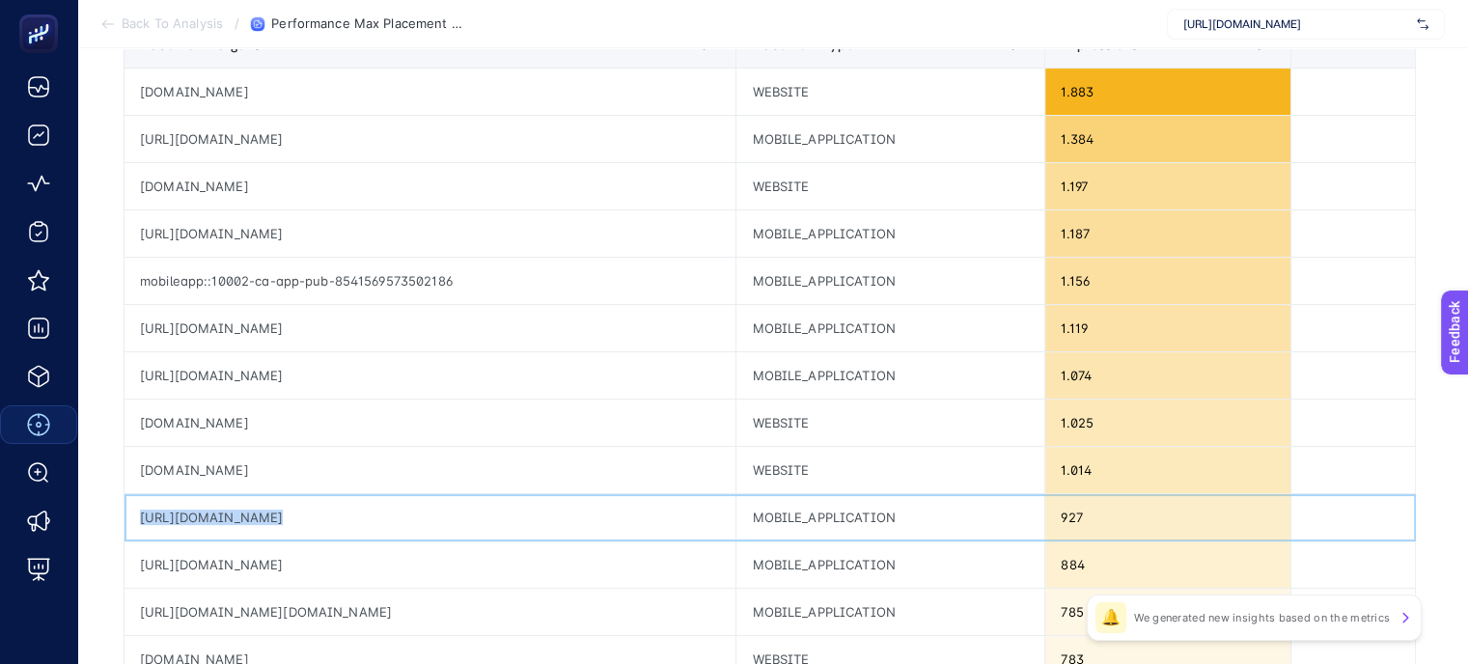
click at [388, 516] on div "[URL][DOMAIN_NAME]" at bounding box center [429, 517] width 611 height 46
click at [421, 509] on div "[URL][DOMAIN_NAME]" at bounding box center [429, 517] width 611 height 46
click at [409, 516] on div "[URL][DOMAIN_NAME]" at bounding box center [429, 517] width 611 height 46
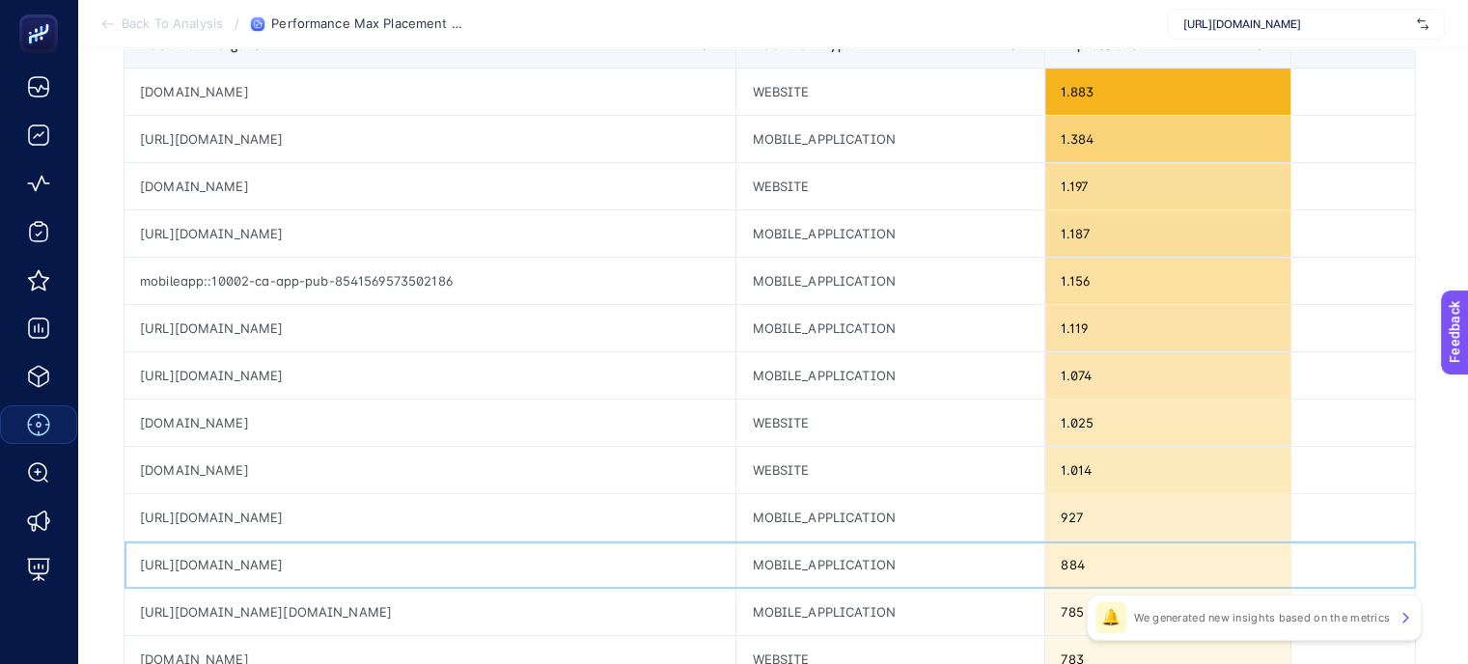
click at [344, 568] on div "[URL][DOMAIN_NAME]" at bounding box center [429, 564] width 611 height 46
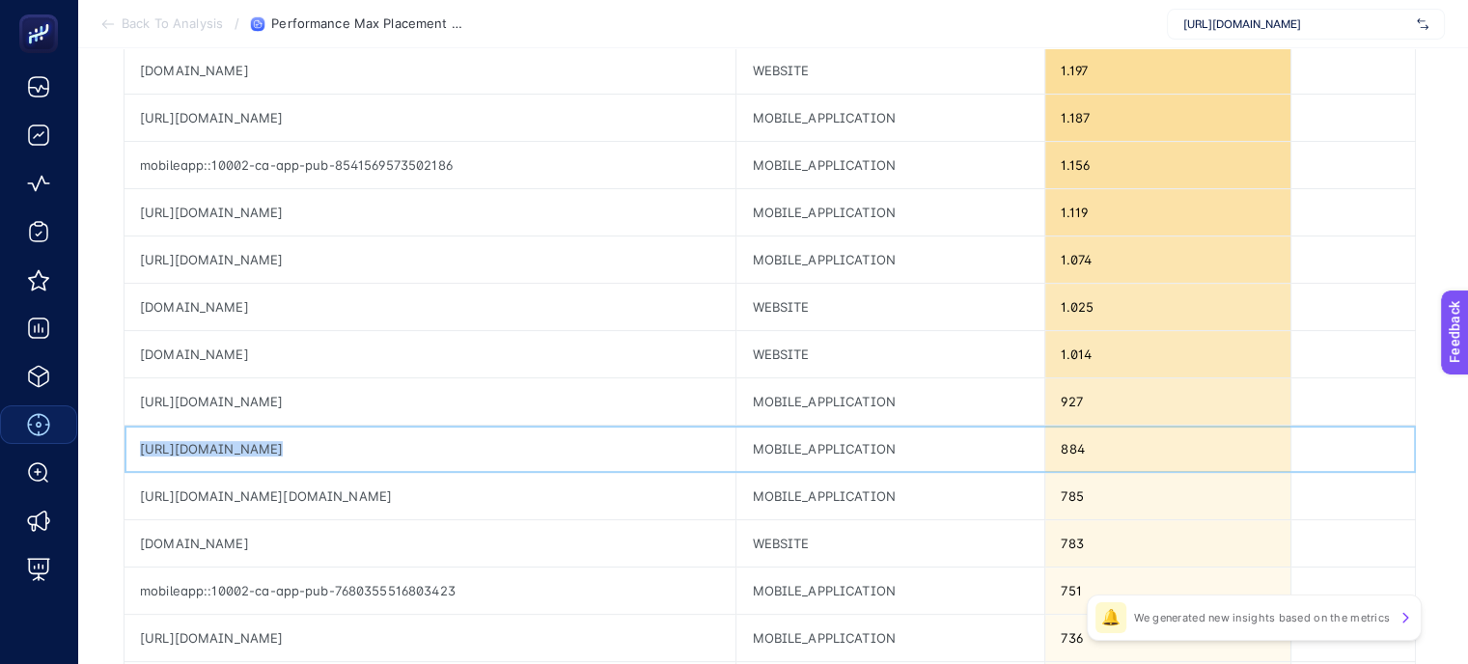
scroll to position [482, 0]
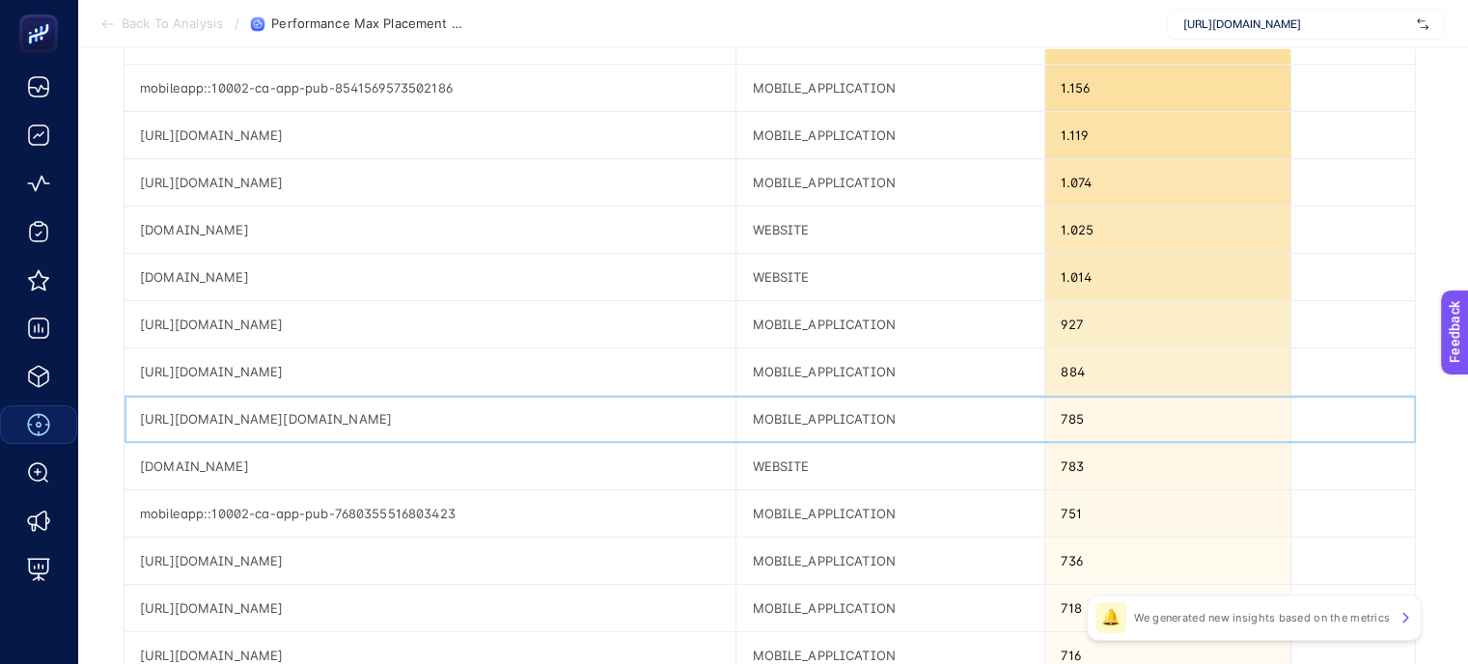
click at [521, 409] on div "[URL][DOMAIN_NAME][DOMAIN_NAME]" at bounding box center [429, 419] width 611 height 46
click at [229, 459] on div "[DOMAIN_NAME]" at bounding box center [429, 466] width 611 height 46
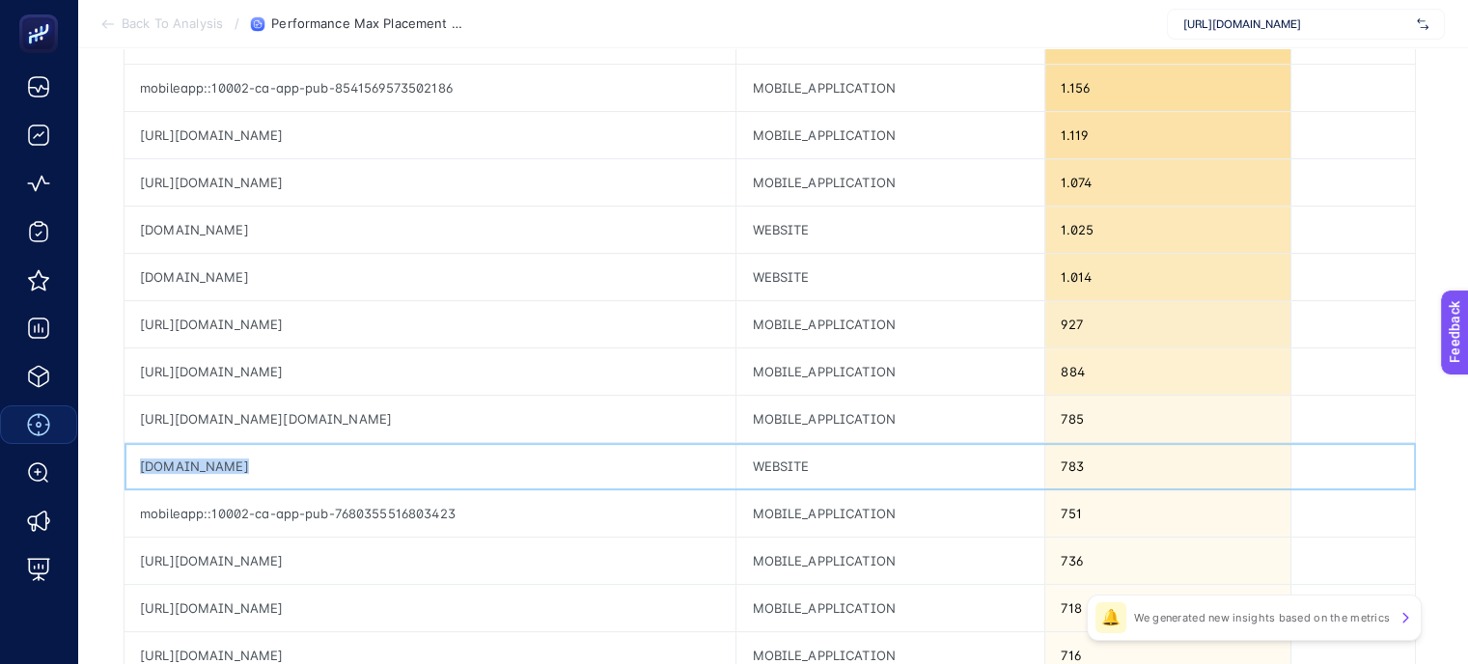
click at [229, 459] on div "[DOMAIN_NAME]" at bounding box center [429, 466] width 611 height 46
click at [329, 510] on div "mobileapp::10002-ca-app-pub-7680355516803423" at bounding box center [429, 513] width 611 height 46
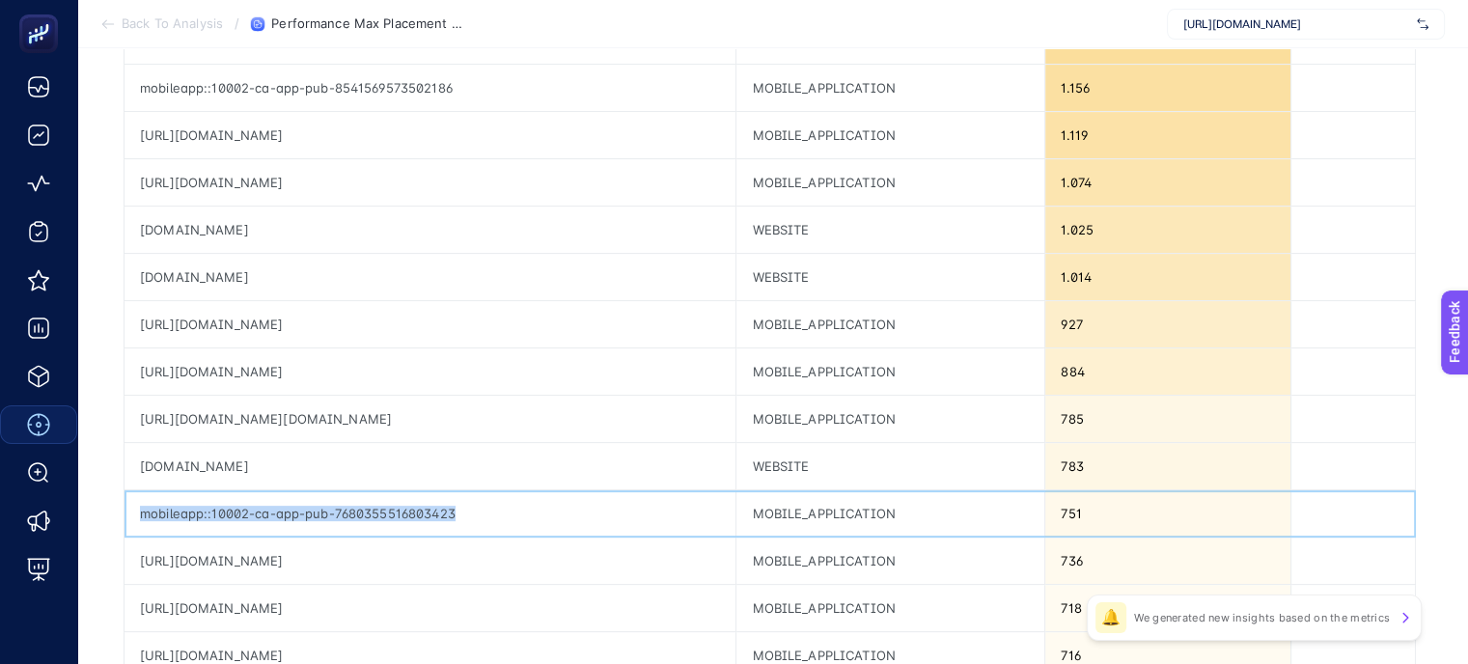
click at [329, 510] on div "mobileapp::10002-ca-app-pub-7680355516803423" at bounding box center [429, 513] width 611 height 46
click at [361, 554] on div "[URL][DOMAIN_NAME]" at bounding box center [429, 560] width 611 height 46
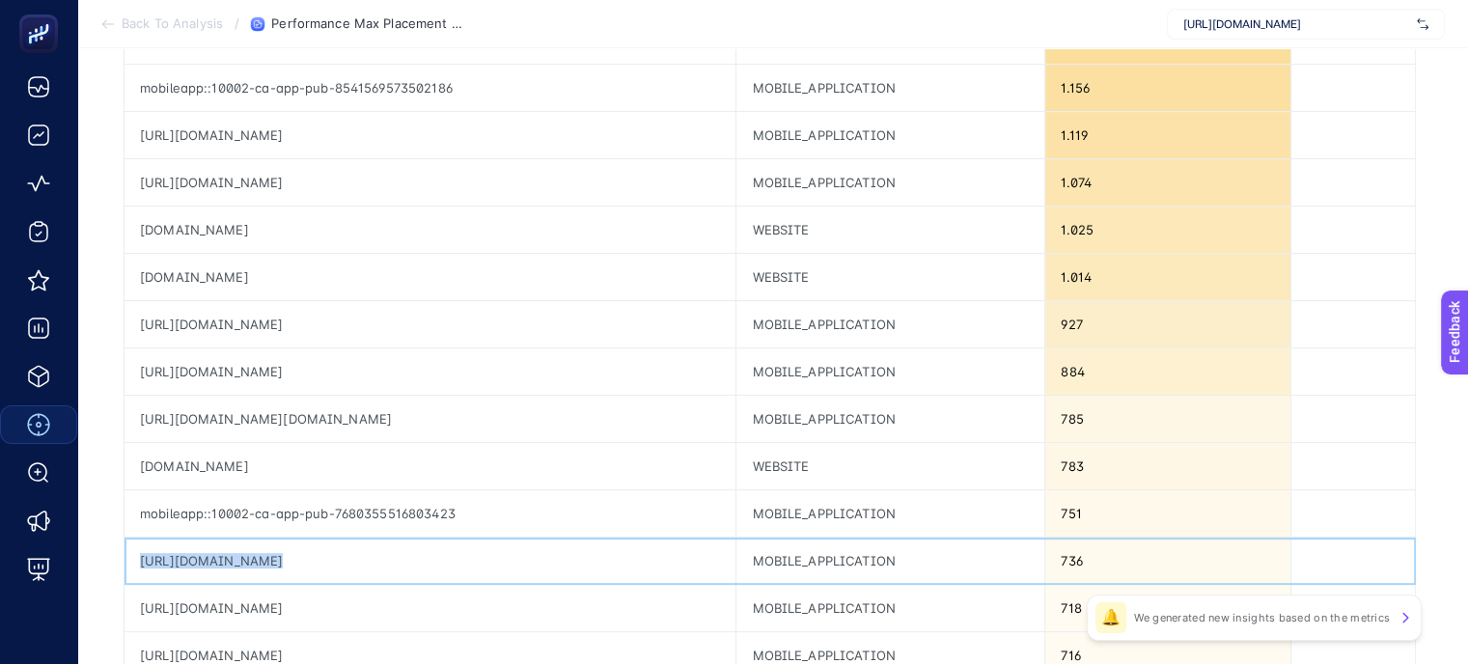
click at [361, 554] on div "[URL][DOMAIN_NAME]" at bounding box center [429, 560] width 611 height 46
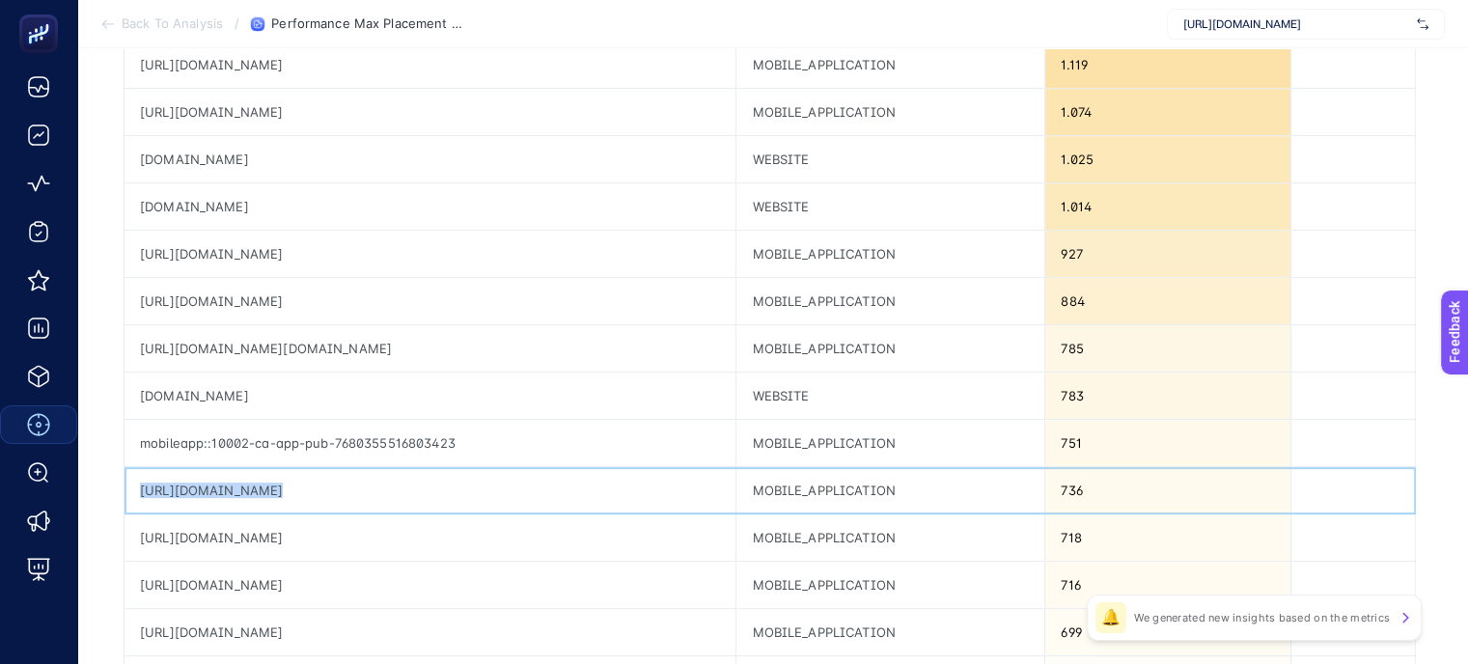
scroll to position [675, 0]
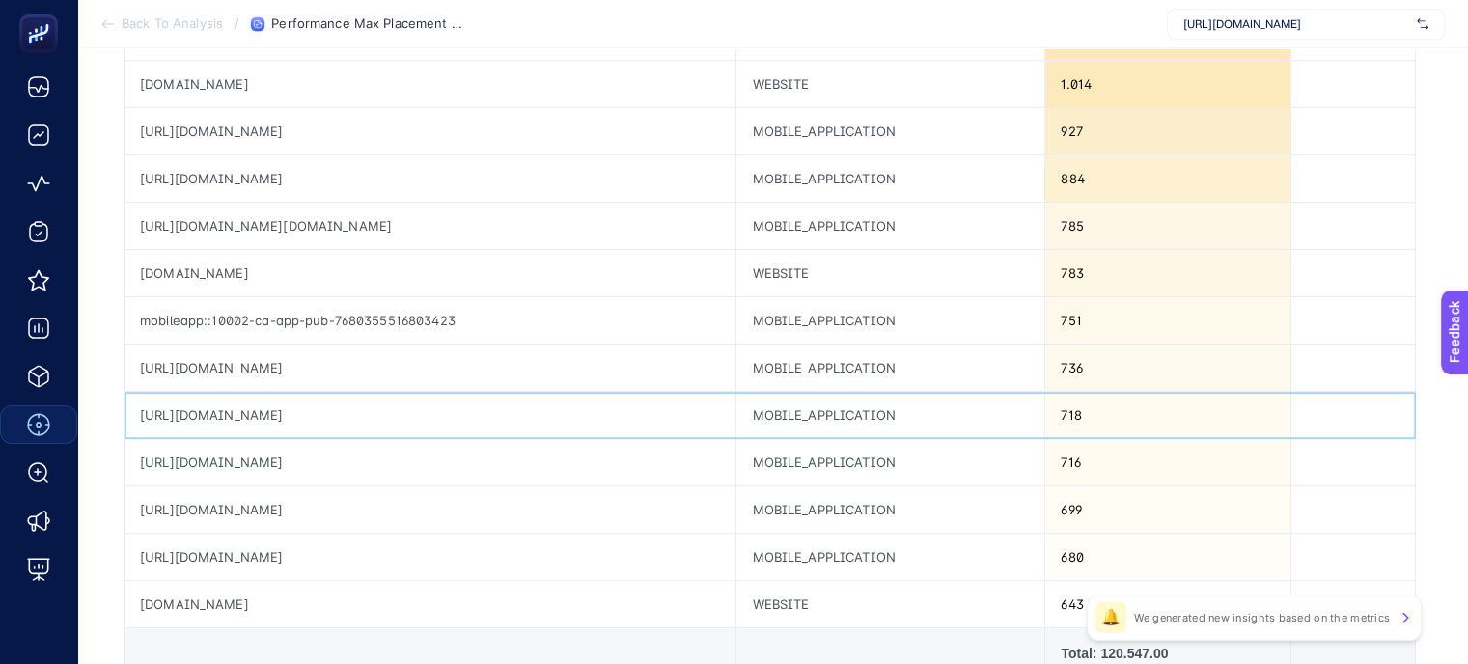
click at [396, 416] on div "[URL][DOMAIN_NAME]" at bounding box center [429, 415] width 611 height 46
click at [398, 457] on div "[URL][DOMAIN_NAME]" at bounding box center [429, 462] width 611 height 46
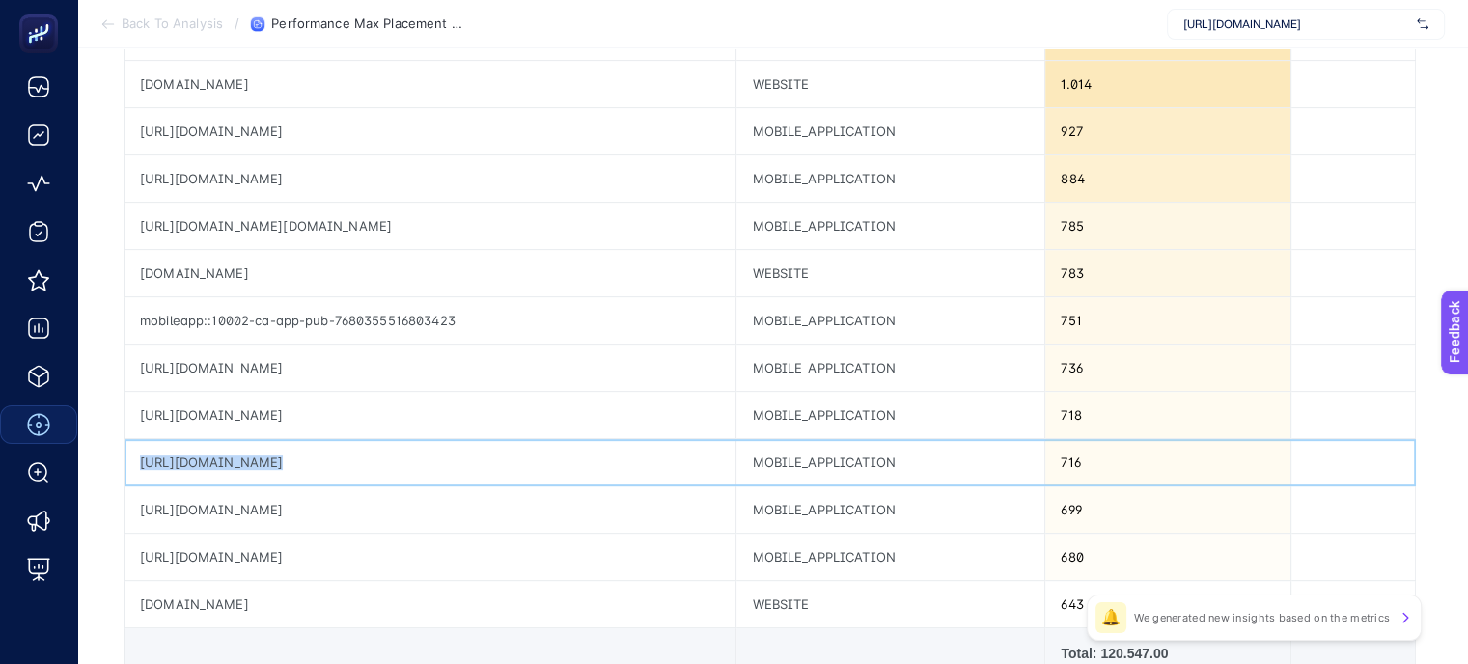
click at [398, 457] on div "[URL][DOMAIN_NAME]" at bounding box center [429, 462] width 611 height 46
click at [405, 510] on div "[URL][DOMAIN_NAME]" at bounding box center [429, 509] width 611 height 46
click at [394, 546] on div "[URL][DOMAIN_NAME]" at bounding box center [429, 557] width 611 height 46
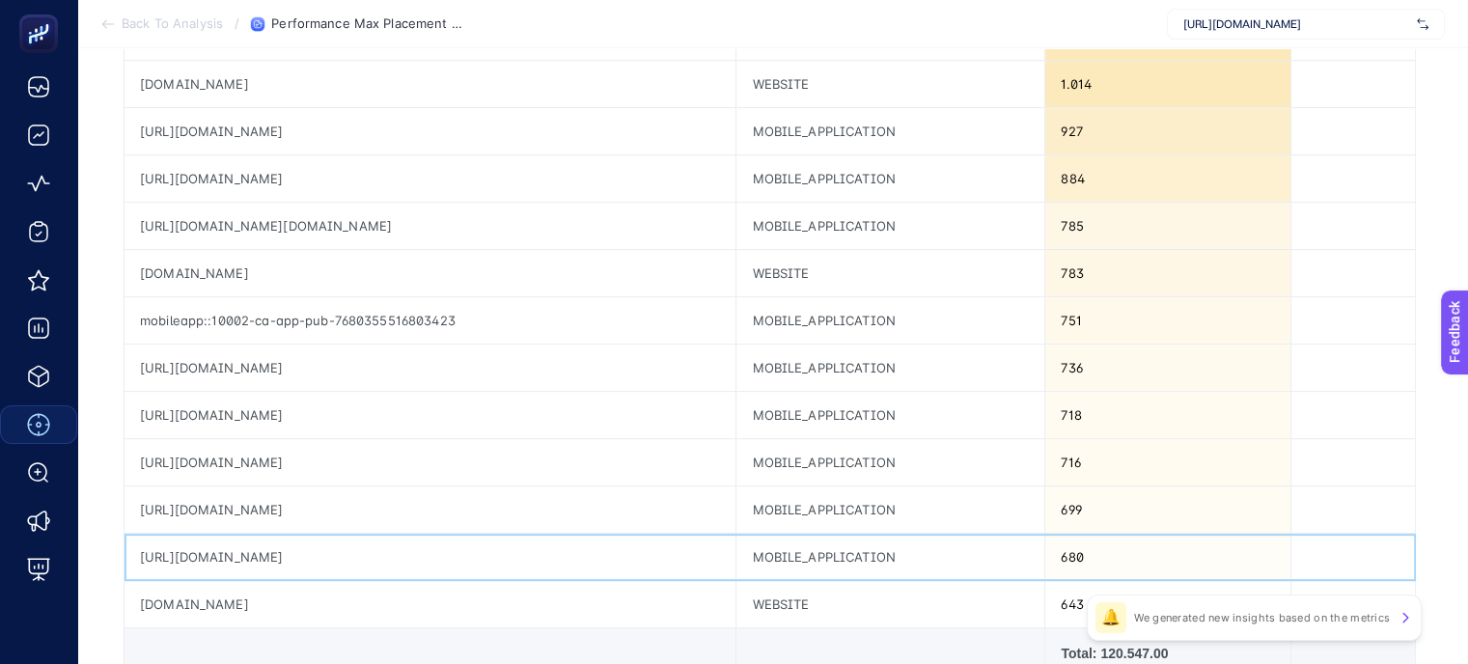
click at [394, 546] on div "[URL][DOMAIN_NAME]" at bounding box center [429, 557] width 611 height 46
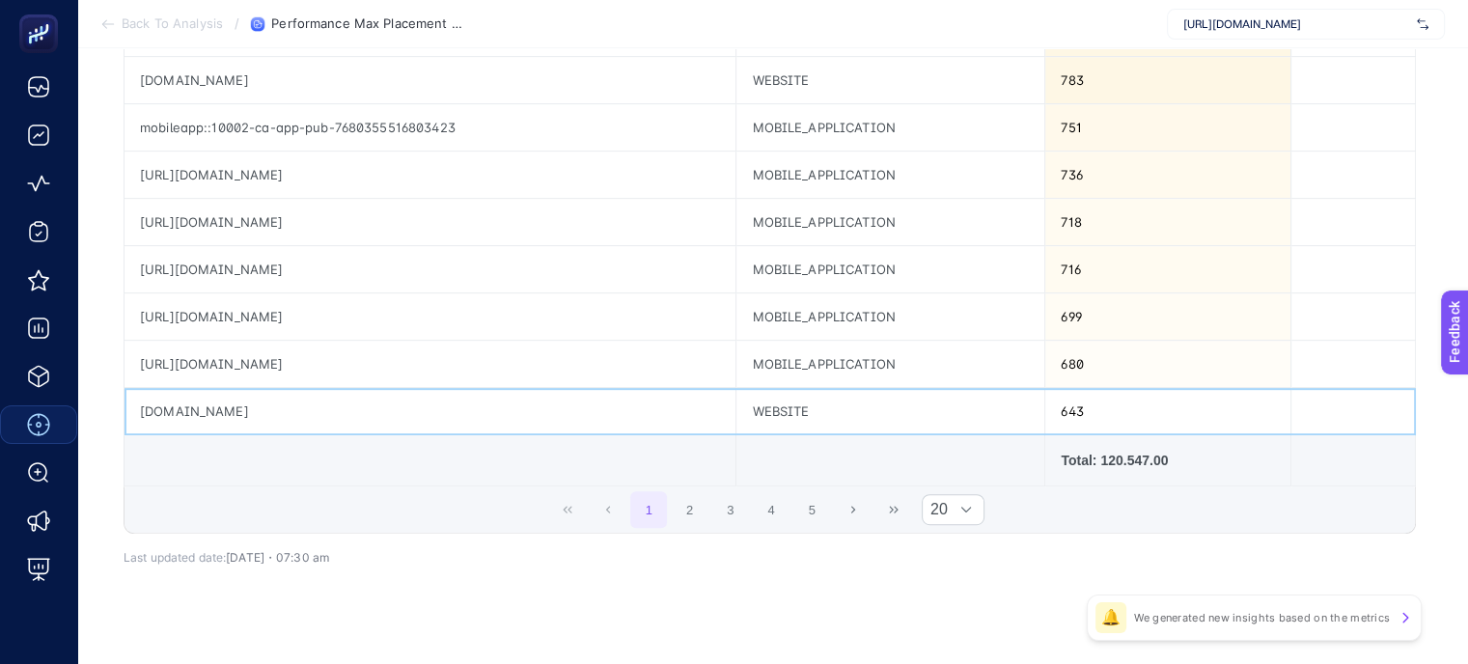
click at [208, 411] on div "[DOMAIN_NAME]" at bounding box center [429, 411] width 611 height 46
click at [708, 514] on button "2" at bounding box center [690, 509] width 37 height 37
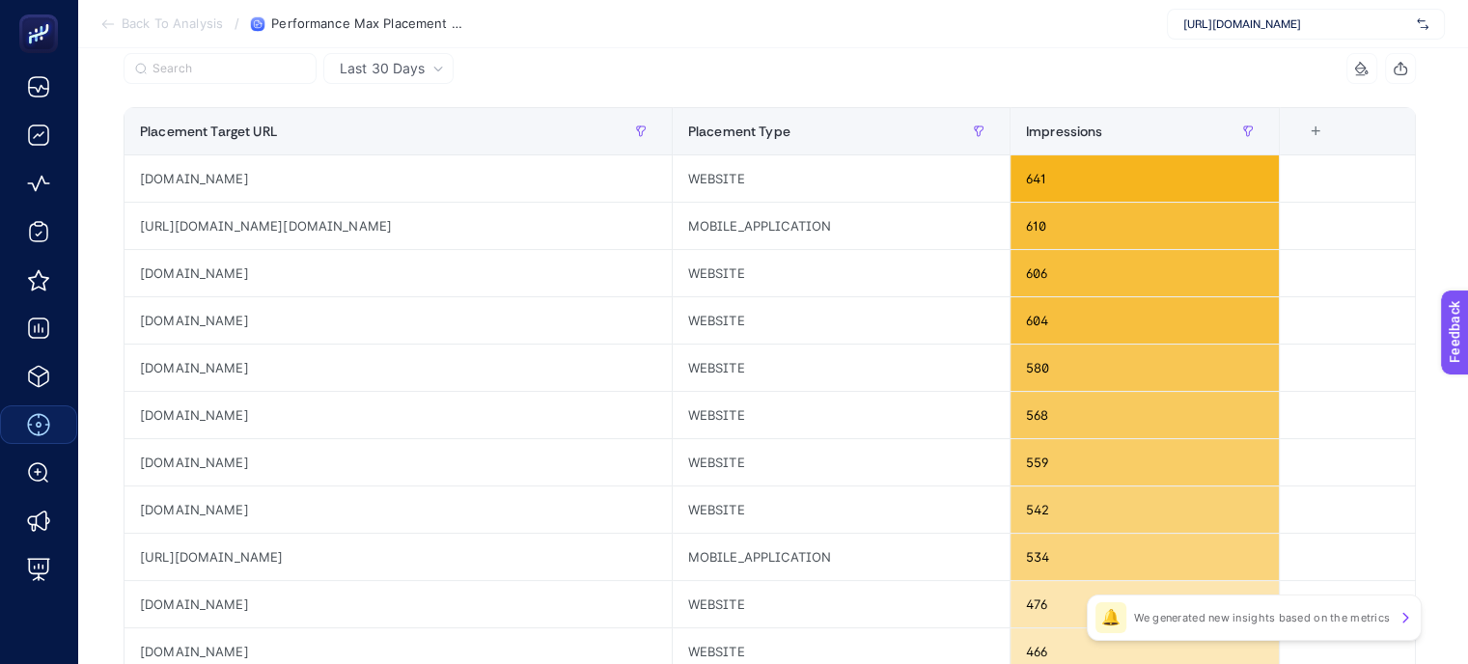
scroll to position [96, 0]
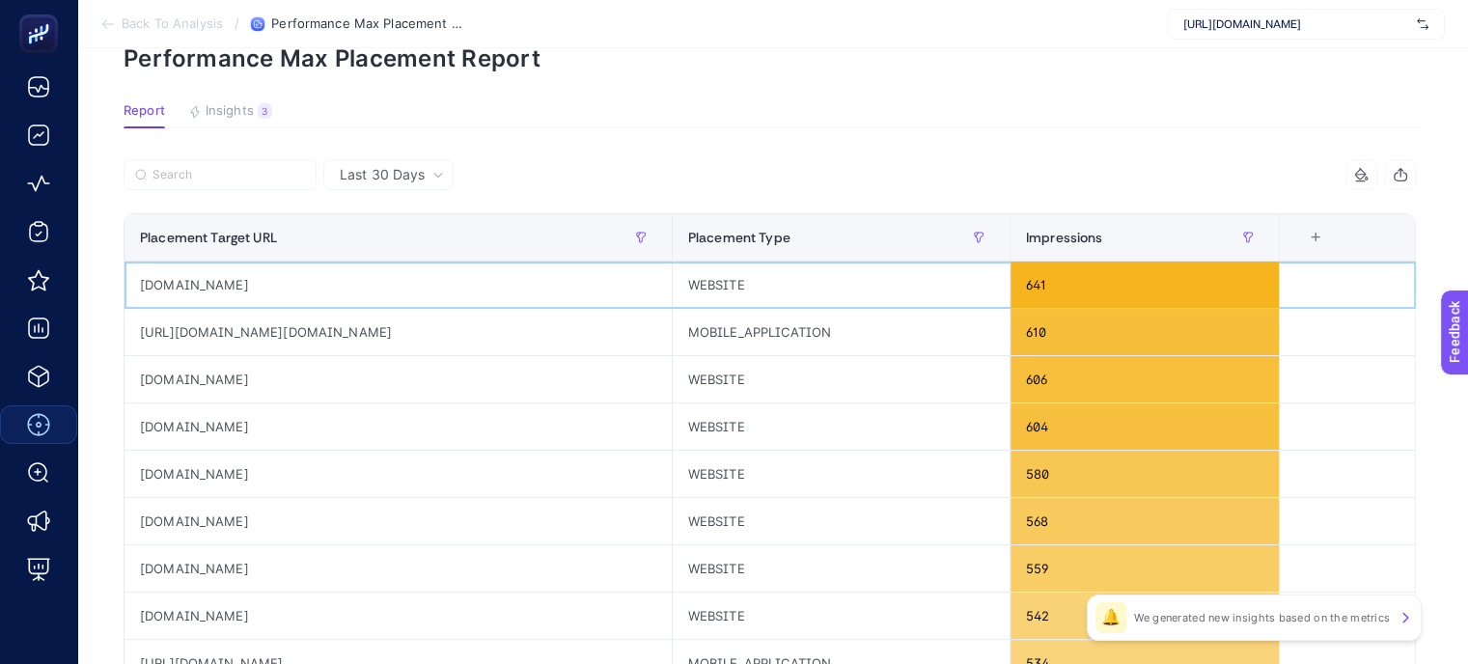
click at [219, 283] on div "[DOMAIN_NAME]" at bounding box center [397, 284] width 547 height 46
click at [525, 333] on div "[URL][DOMAIN_NAME][DOMAIN_NAME]" at bounding box center [397, 332] width 547 height 46
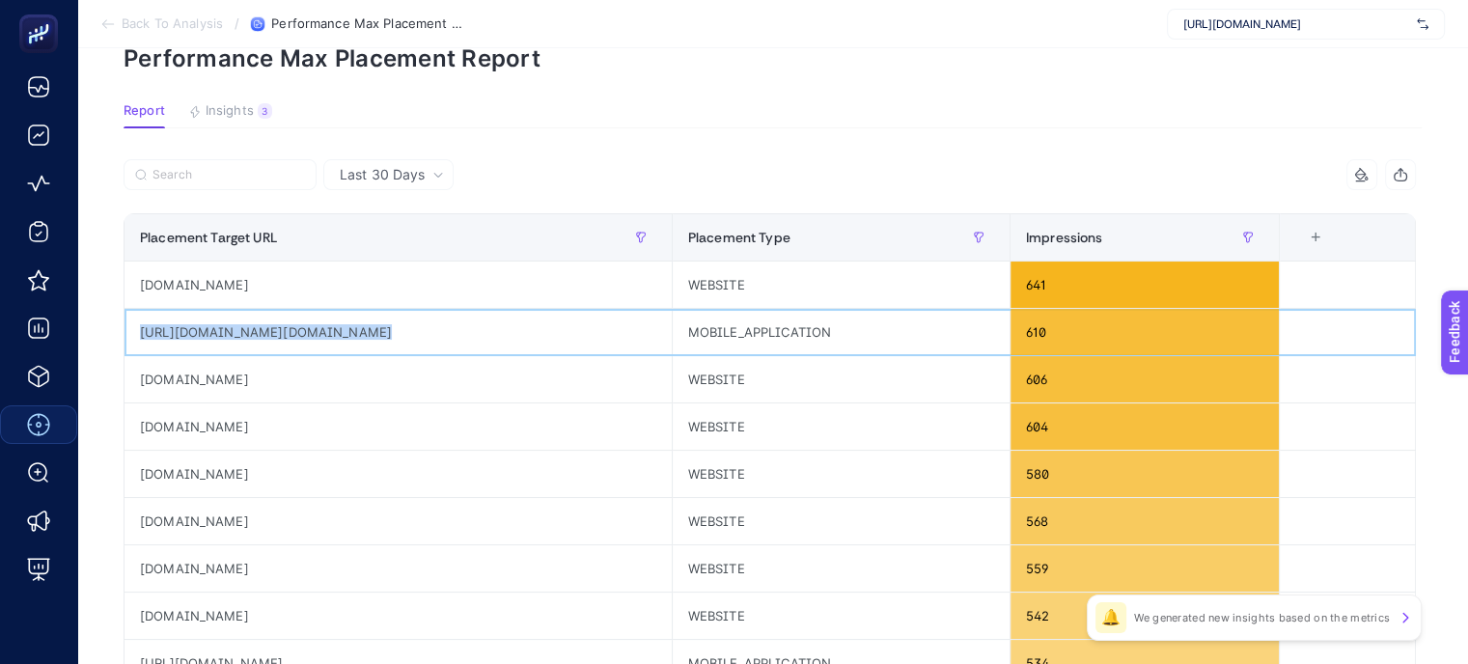
click at [525, 333] on div "[URL][DOMAIN_NAME][DOMAIN_NAME]" at bounding box center [397, 332] width 547 height 46
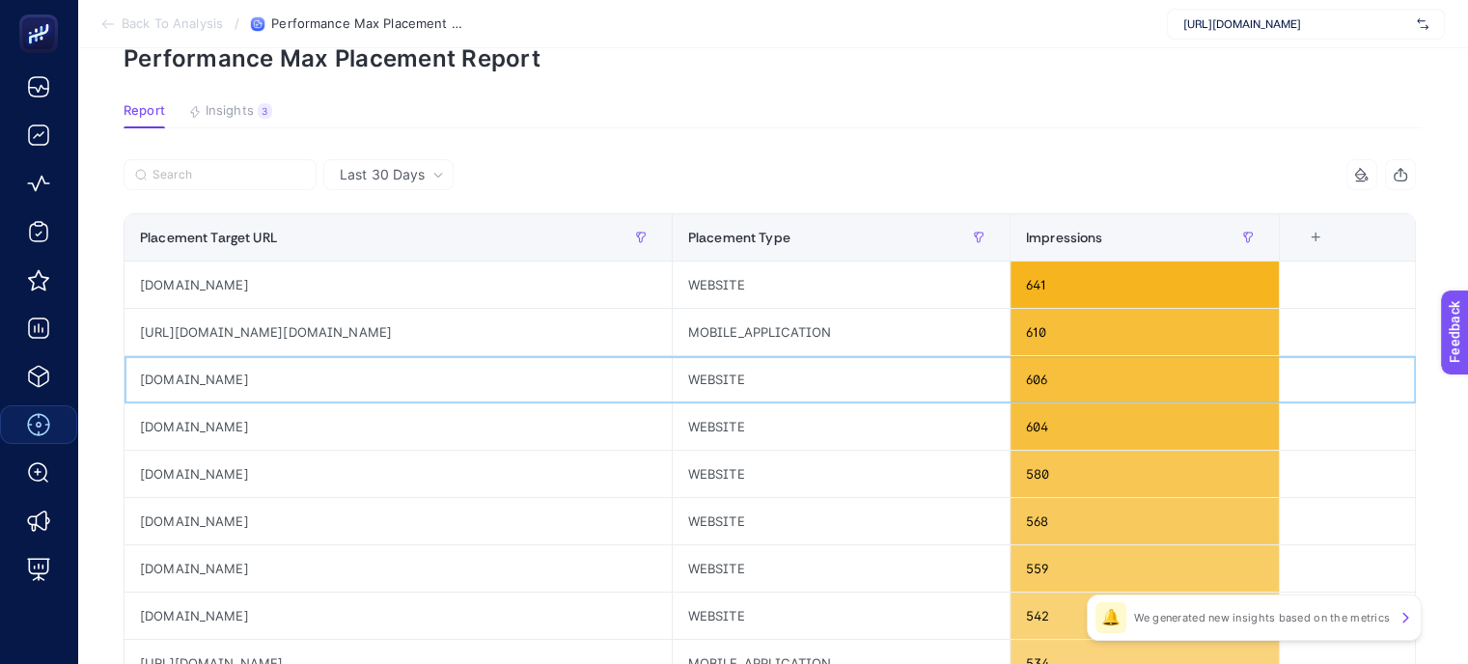
click at [204, 379] on div "[DOMAIN_NAME]" at bounding box center [397, 379] width 547 height 46
click at [258, 428] on div "[DOMAIN_NAME]" at bounding box center [397, 426] width 547 height 46
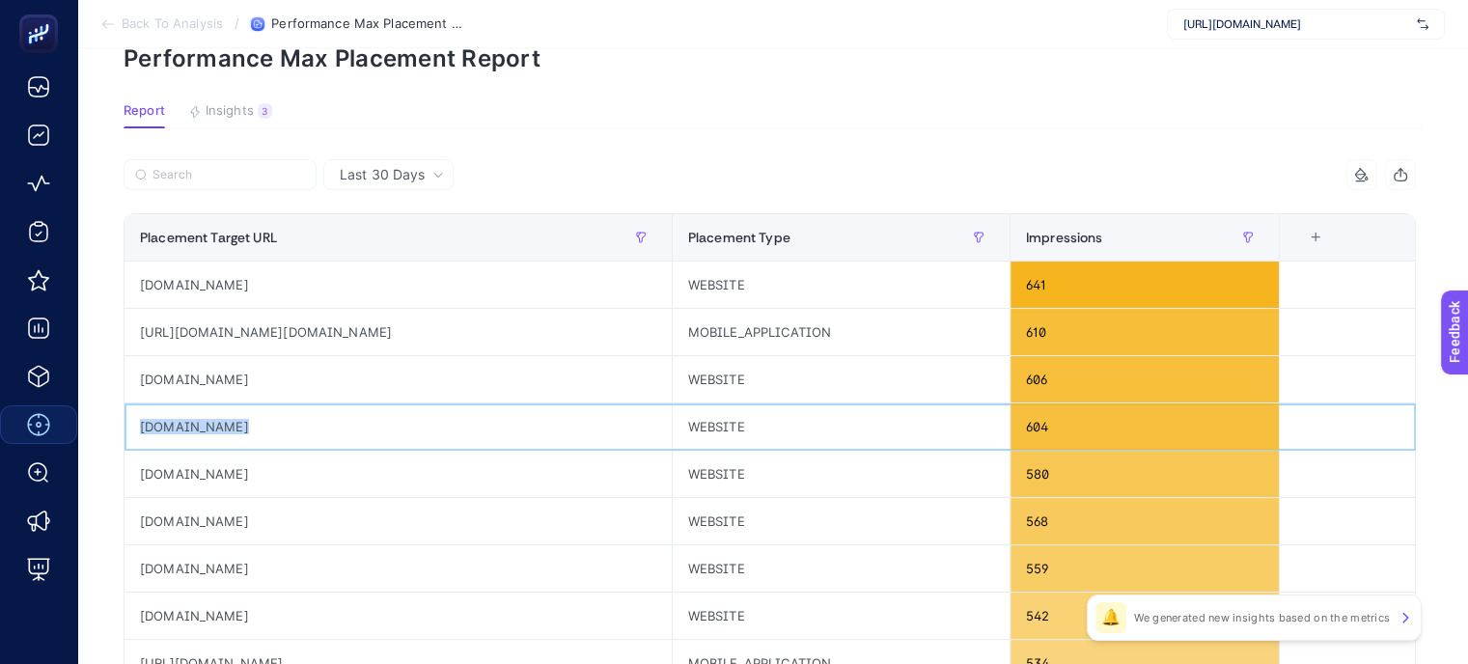
click at [258, 428] on div "[DOMAIN_NAME]" at bounding box center [397, 426] width 547 height 46
click at [162, 443] on div "[DOMAIN_NAME]" at bounding box center [397, 426] width 547 height 46
click at [162, 466] on div "[DOMAIN_NAME]" at bounding box center [397, 474] width 547 height 46
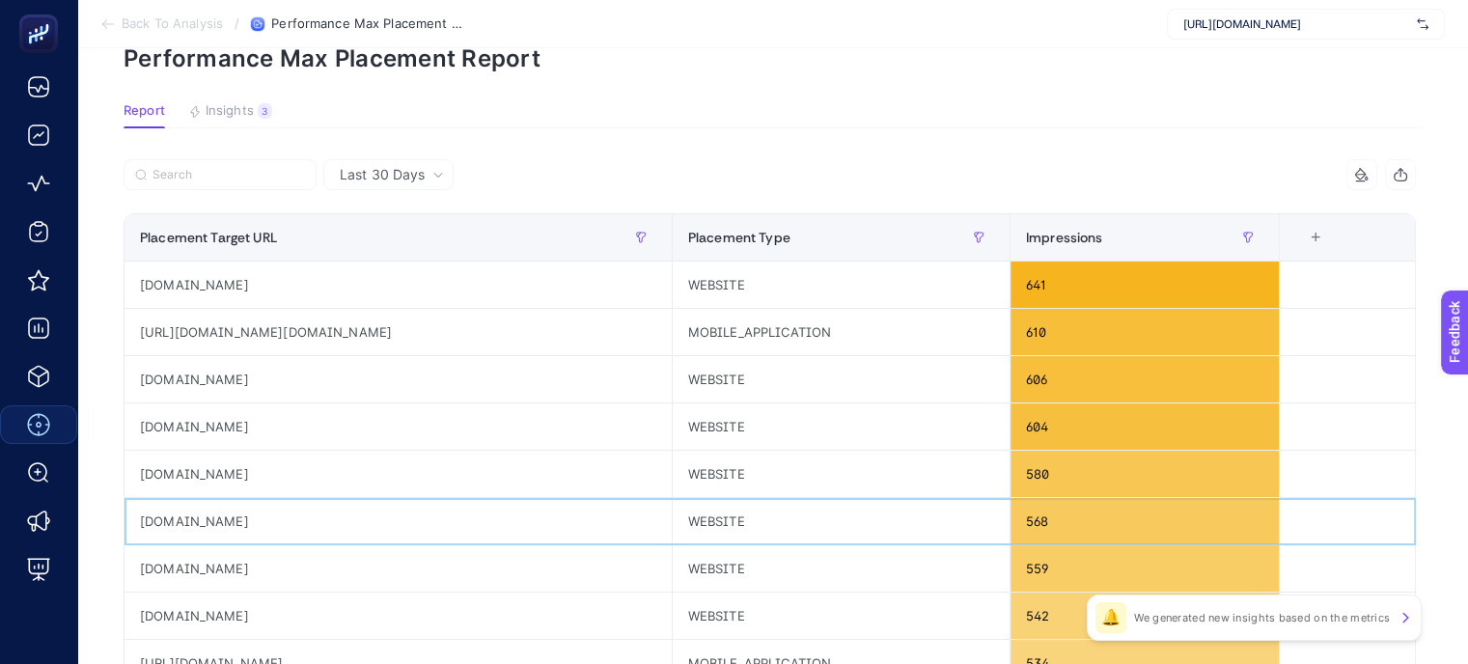
click at [483, 521] on div "[DOMAIN_NAME]" at bounding box center [397, 521] width 547 height 46
click at [196, 523] on div "[DOMAIN_NAME]" at bounding box center [397, 521] width 547 height 46
click at [215, 564] on div "[DOMAIN_NAME]" at bounding box center [397, 568] width 547 height 46
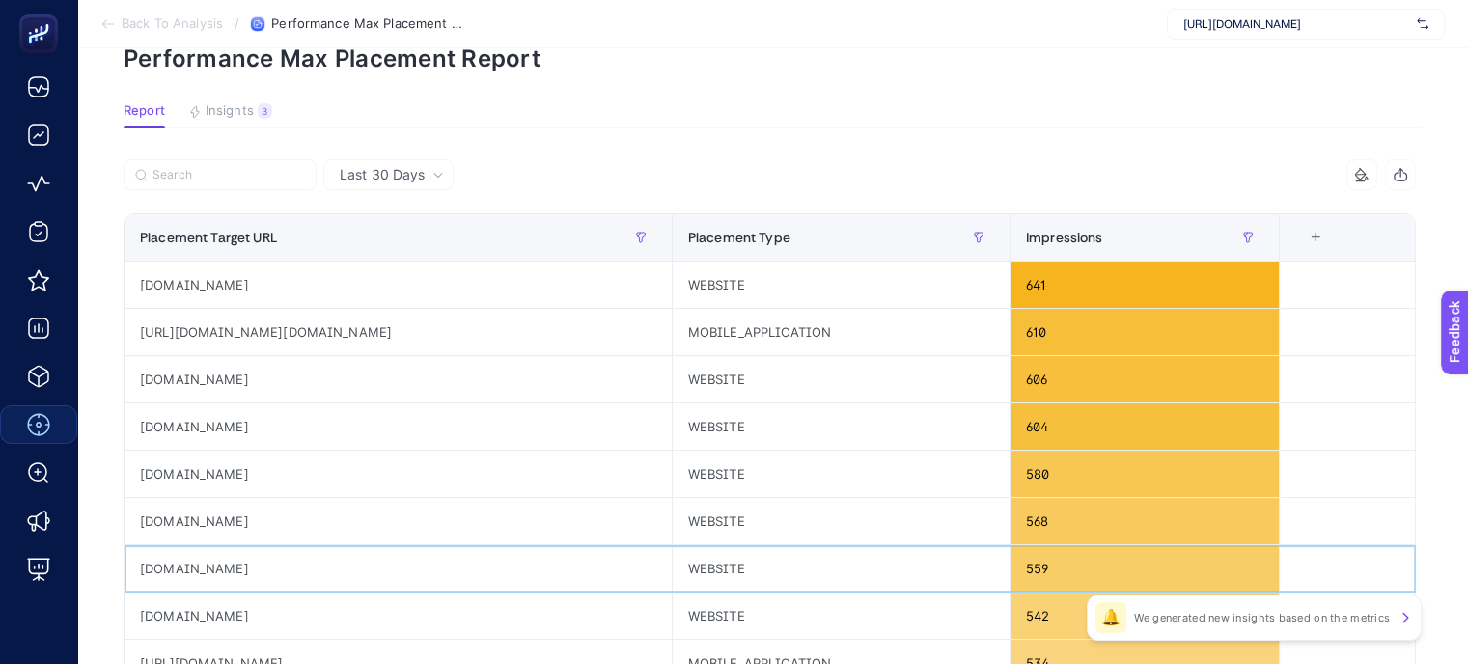
click at [215, 564] on div "[DOMAIN_NAME]" at bounding box center [397, 568] width 547 height 46
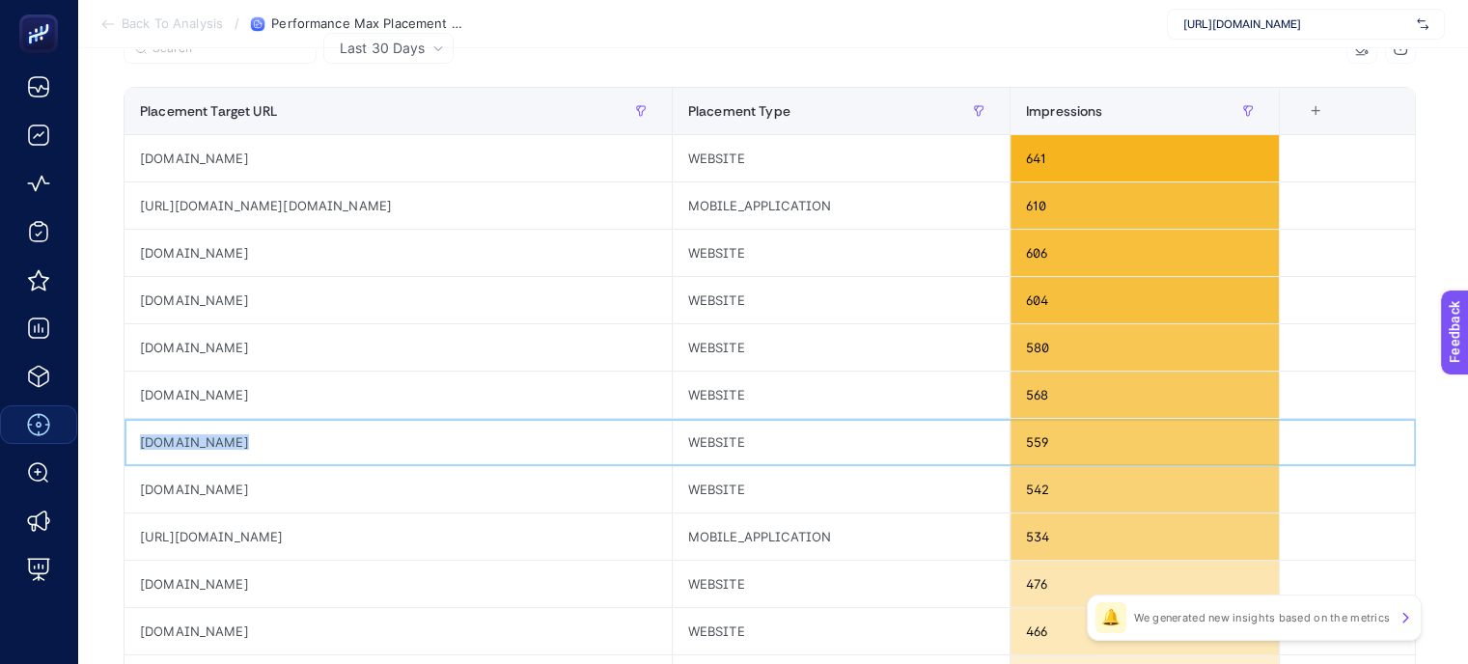
scroll to position [289, 0]
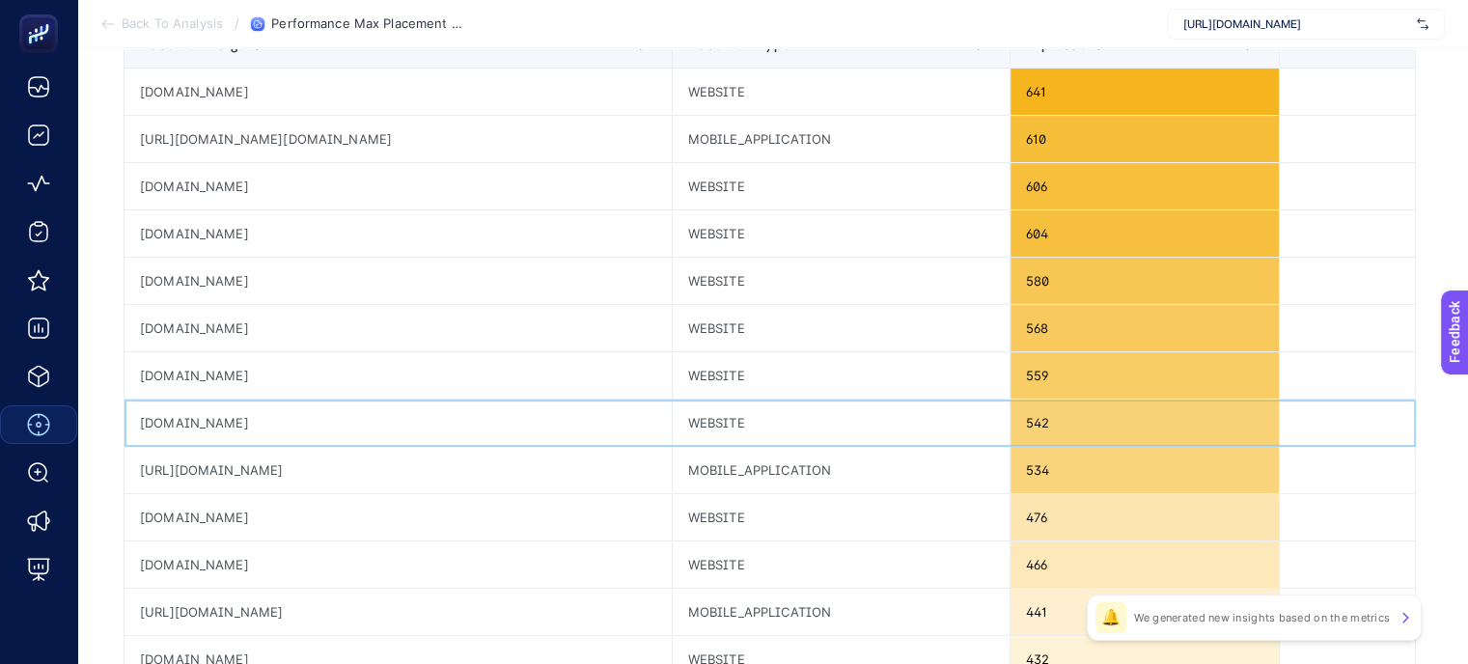
click at [180, 417] on div "[DOMAIN_NAME]" at bounding box center [397, 422] width 547 height 46
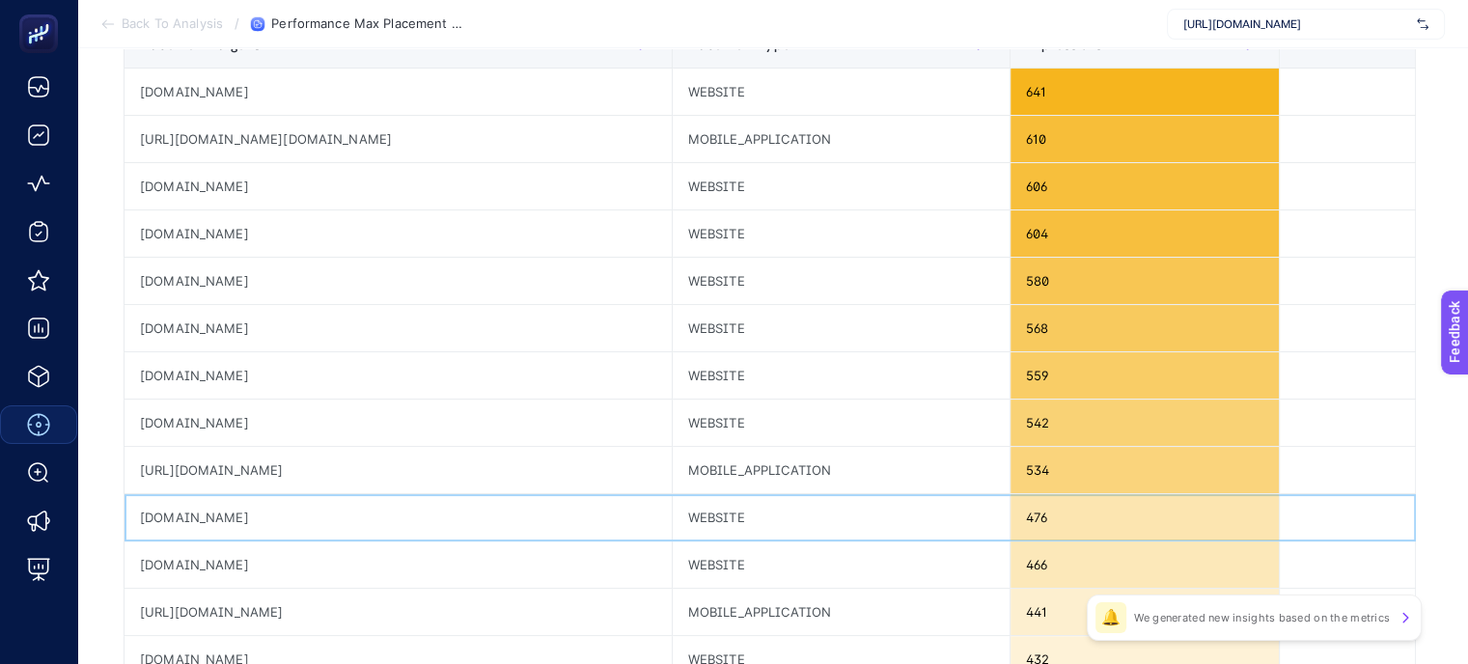
click at [212, 525] on div "[DOMAIN_NAME]" at bounding box center [397, 517] width 547 height 46
click at [193, 559] on div "[DOMAIN_NAME]" at bounding box center [397, 564] width 547 height 46
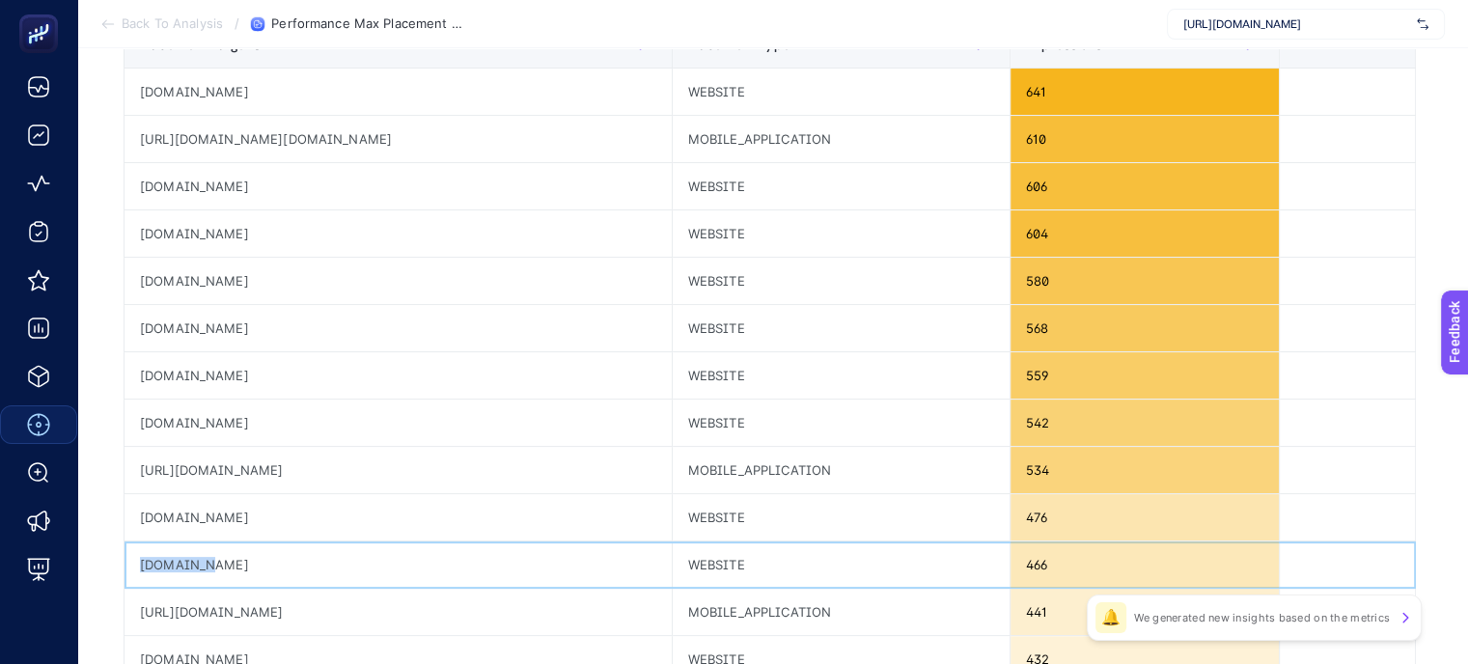
click at [193, 559] on div "[DOMAIN_NAME]" at bounding box center [397, 564] width 547 height 46
click at [356, 460] on div "[URL][DOMAIN_NAME]" at bounding box center [397, 470] width 547 height 46
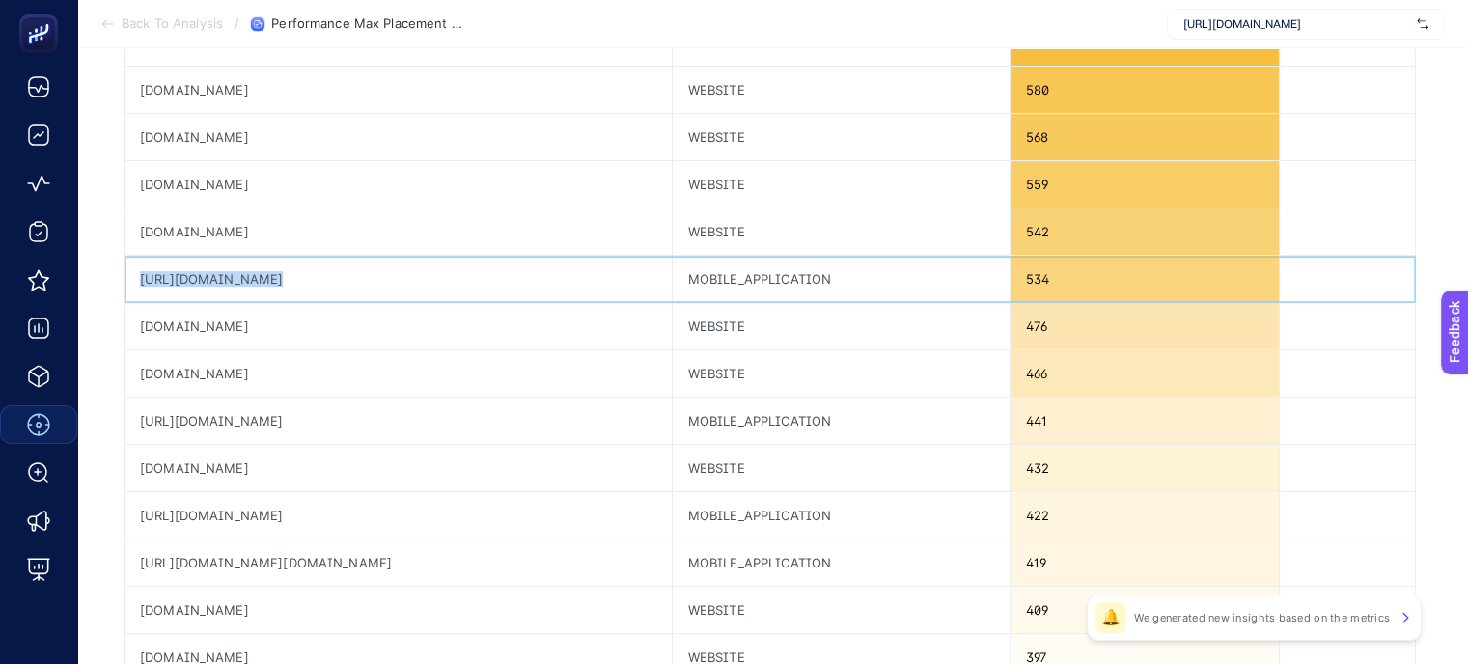
scroll to position [482, 0]
click at [468, 426] on div "[URL][DOMAIN_NAME]" at bounding box center [397, 419] width 547 height 46
click at [472, 419] on div "[URL][DOMAIN_NAME]" at bounding box center [397, 419] width 547 height 46
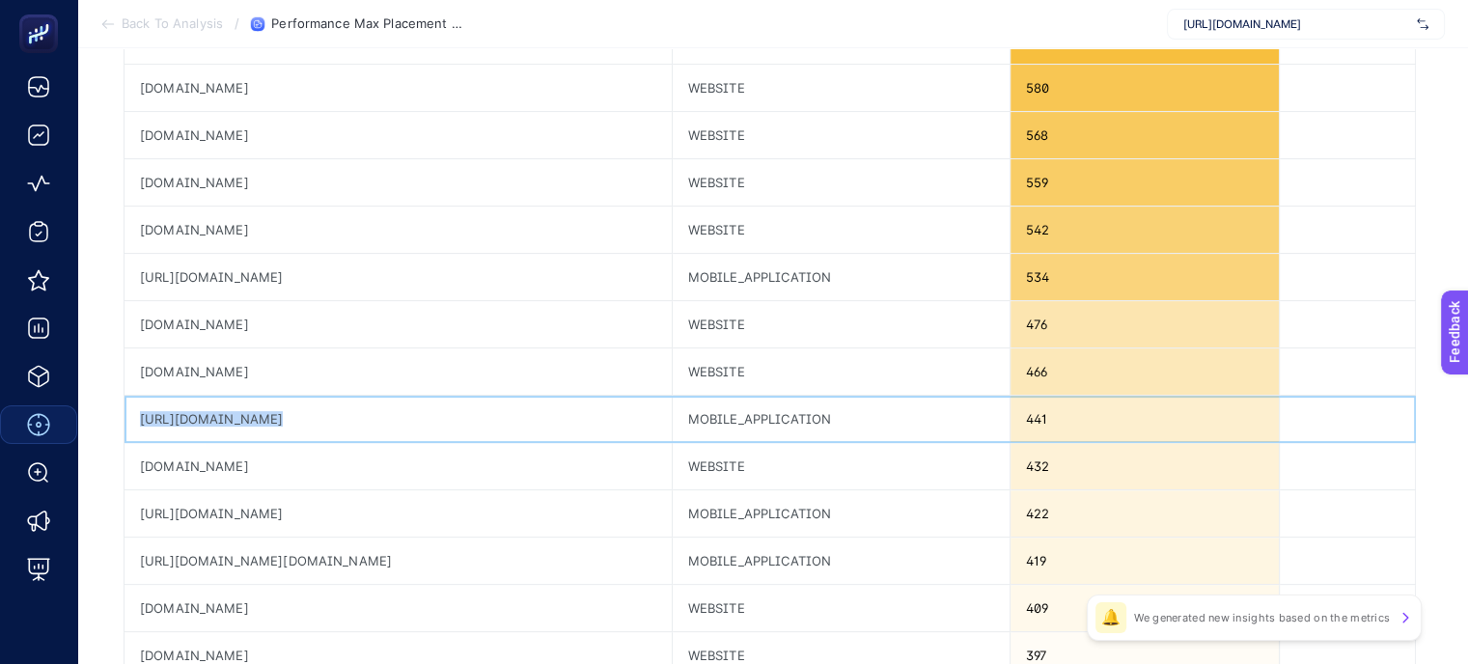
click at [472, 419] on div "[URL][DOMAIN_NAME]" at bounding box center [397, 419] width 547 height 46
click at [208, 466] on div "[DOMAIN_NAME]" at bounding box center [397, 466] width 547 height 46
click at [171, 599] on div "[DOMAIN_NAME]" at bounding box center [397, 608] width 547 height 46
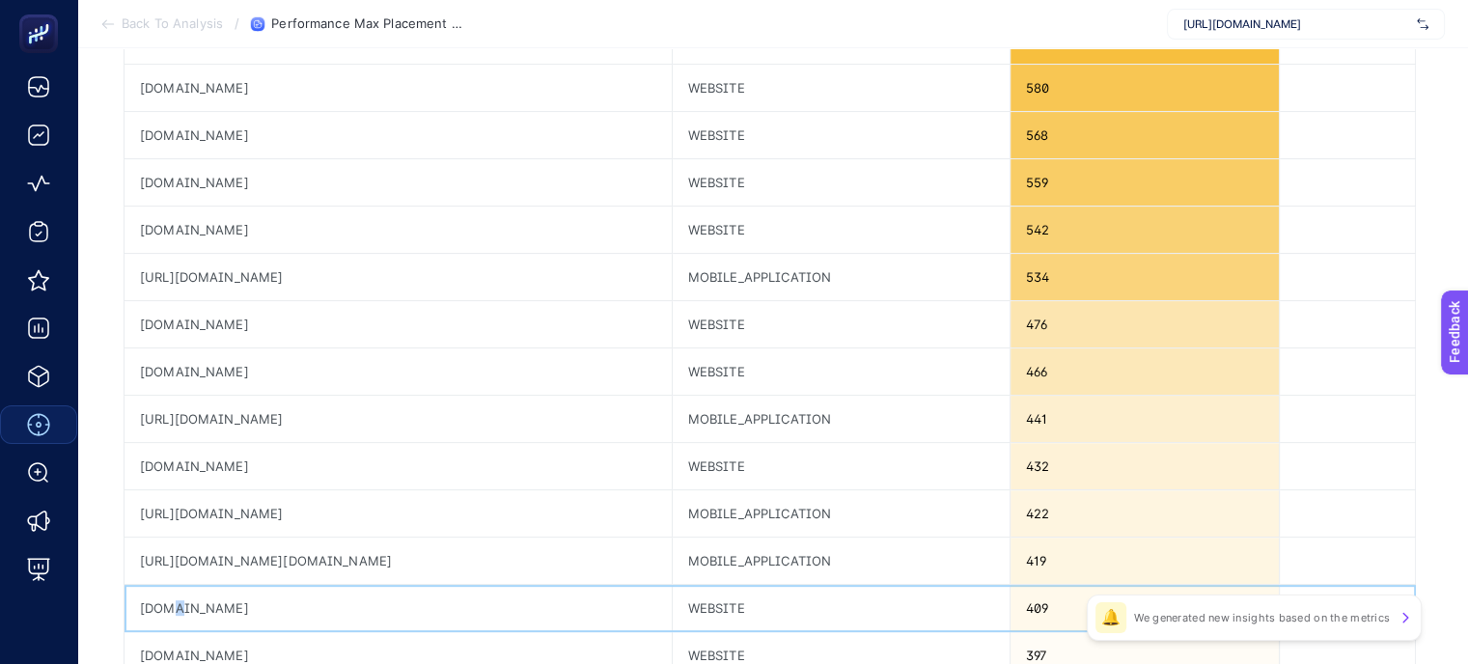
click at [171, 599] on div "[DOMAIN_NAME]" at bounding box center [397, 608] width 547 height 46
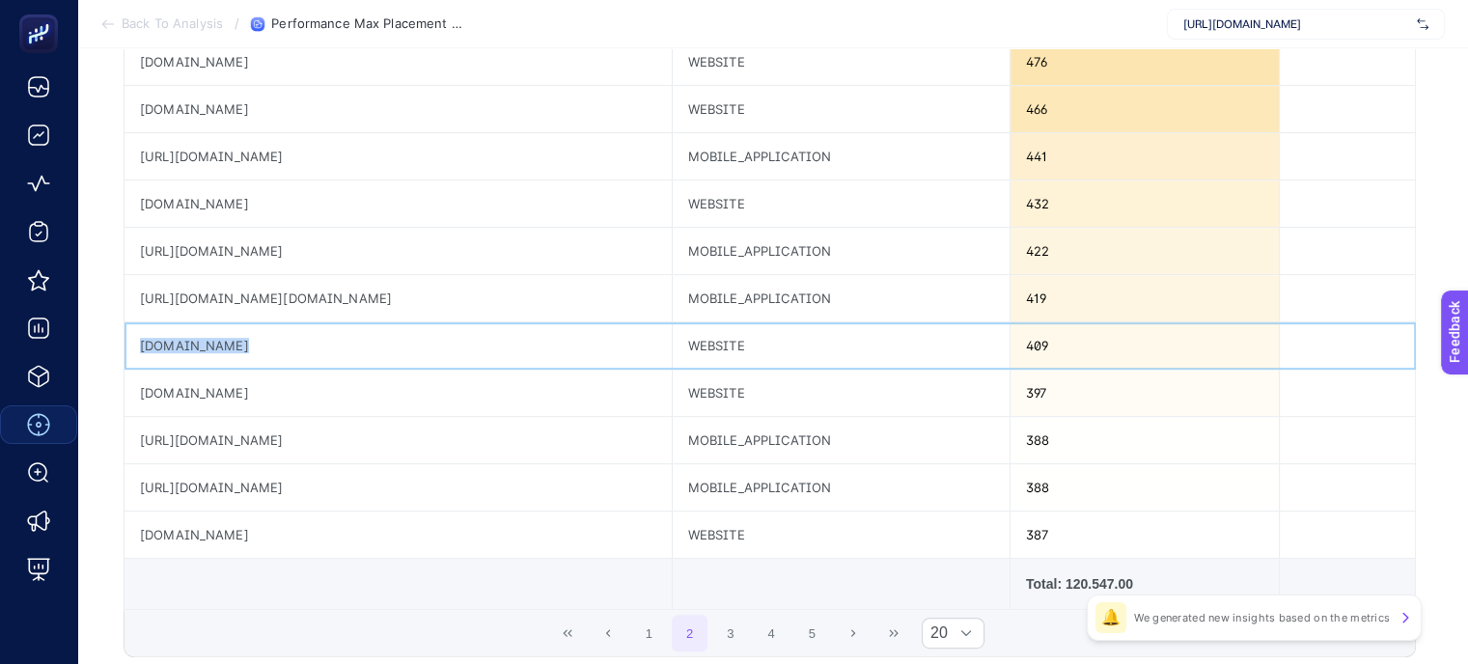
scroll to position [772, 0]
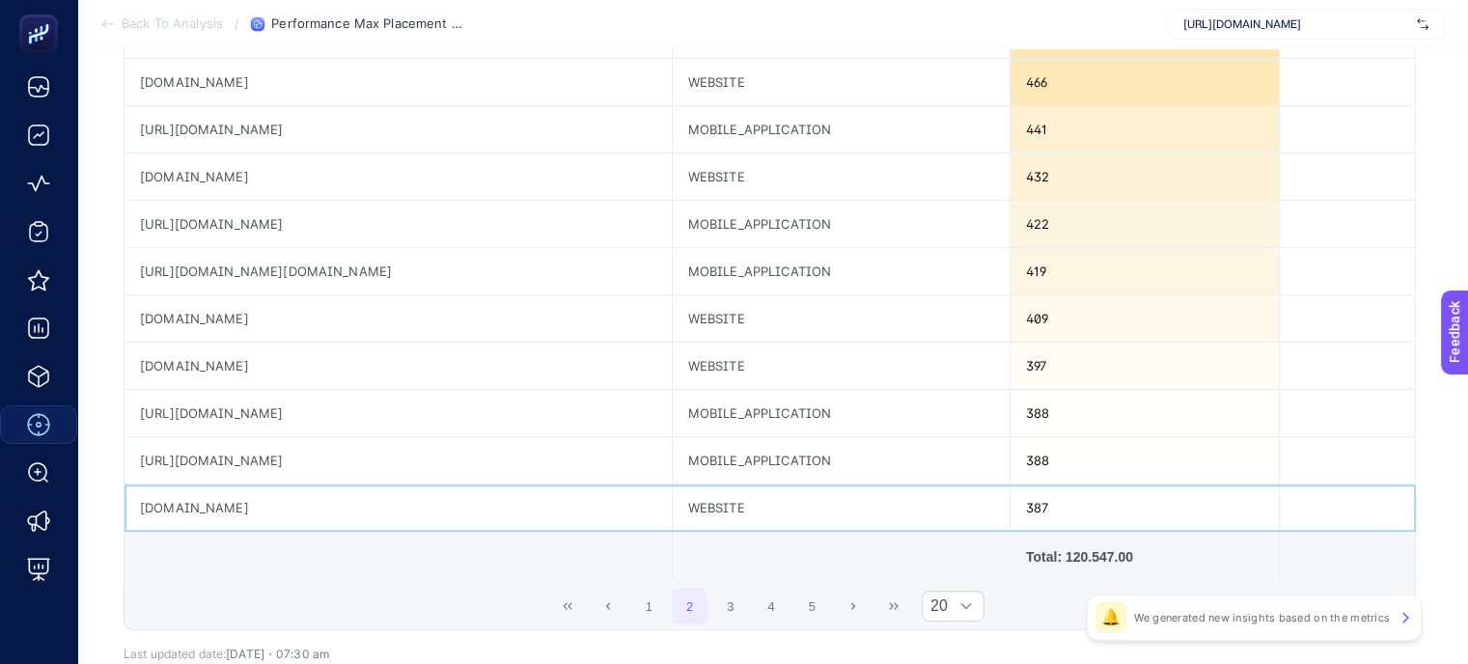
click at [224, 502] on div "[DOMAIN_NAME]" at bounding box center [397, 507] width 547 height 46
click at [743, 609] on button "3" at bounding box center [730, 606] width 37 height 37
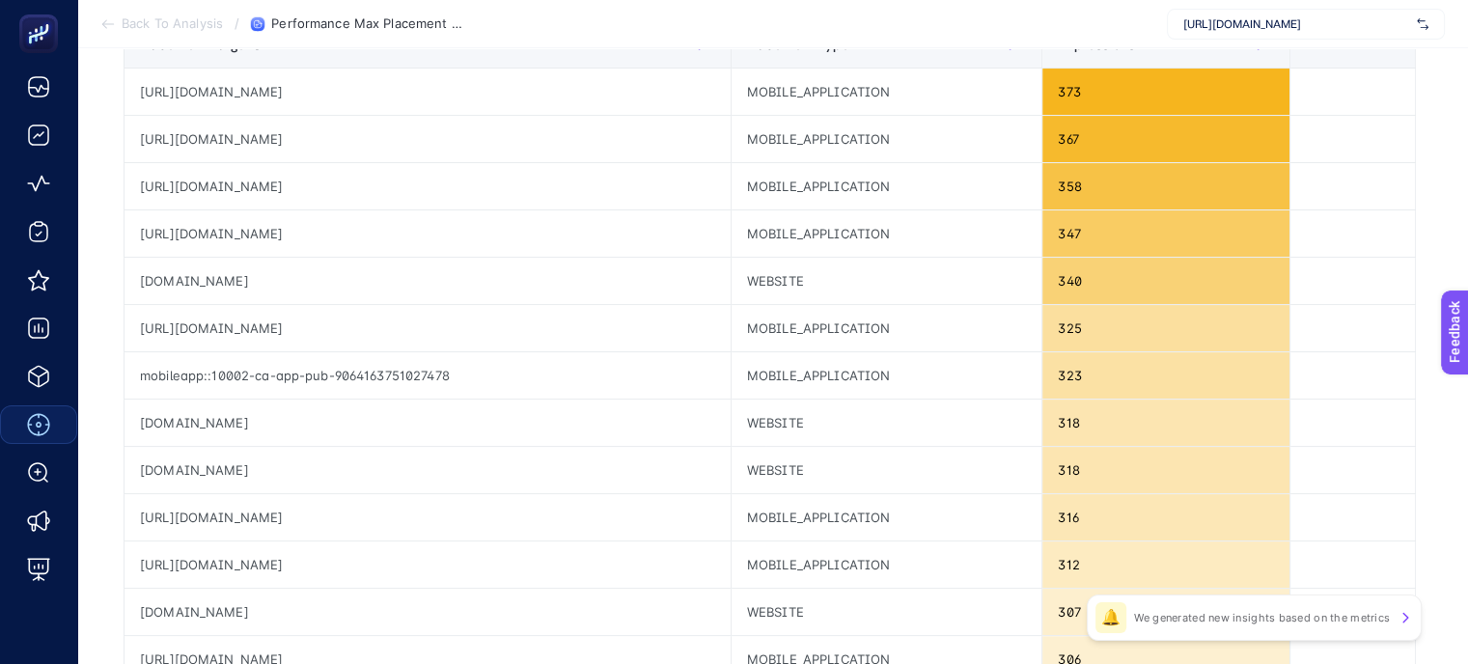
scroll to position [482, 0]
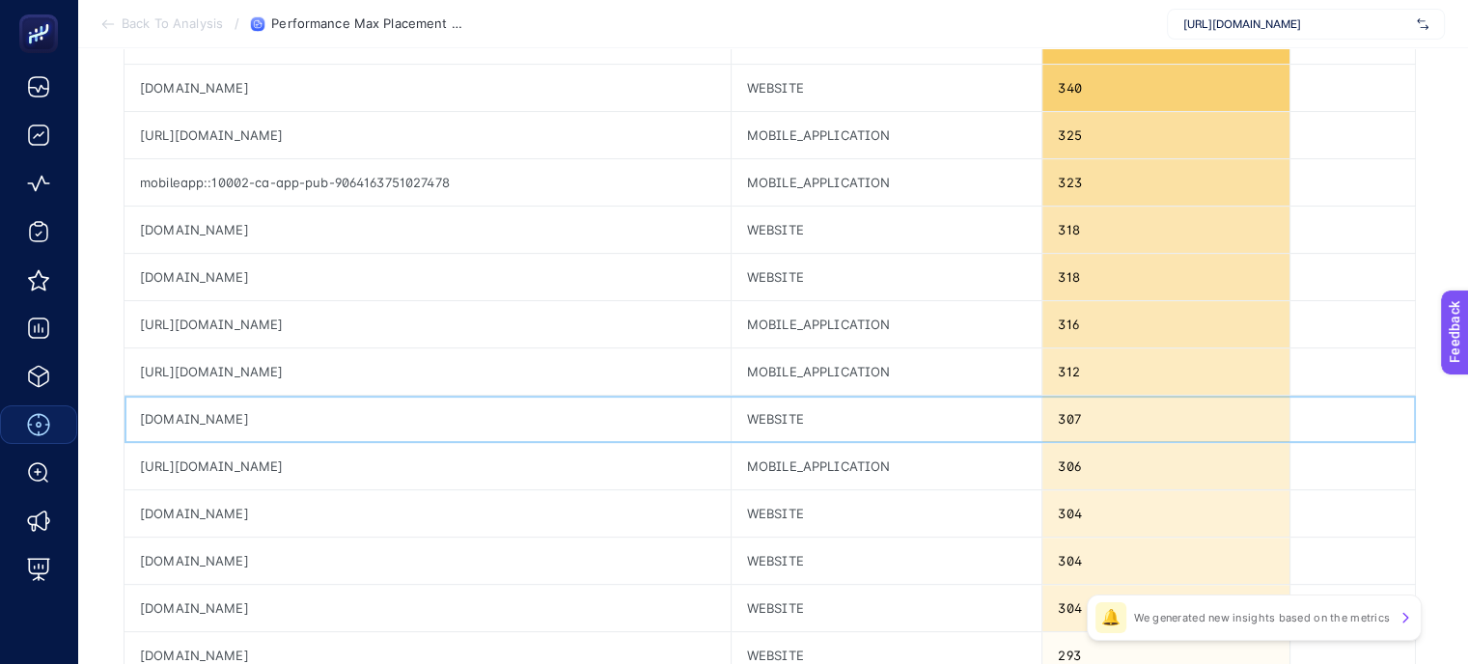
click at [207, 412] on div "[DOMAIN_NAME]" at bounding box center [427, 419] width 606 height 46
click at [207, 411] on div "[DOMAIN_NAME]" at bounding box center [427, 419] width 606 height 46
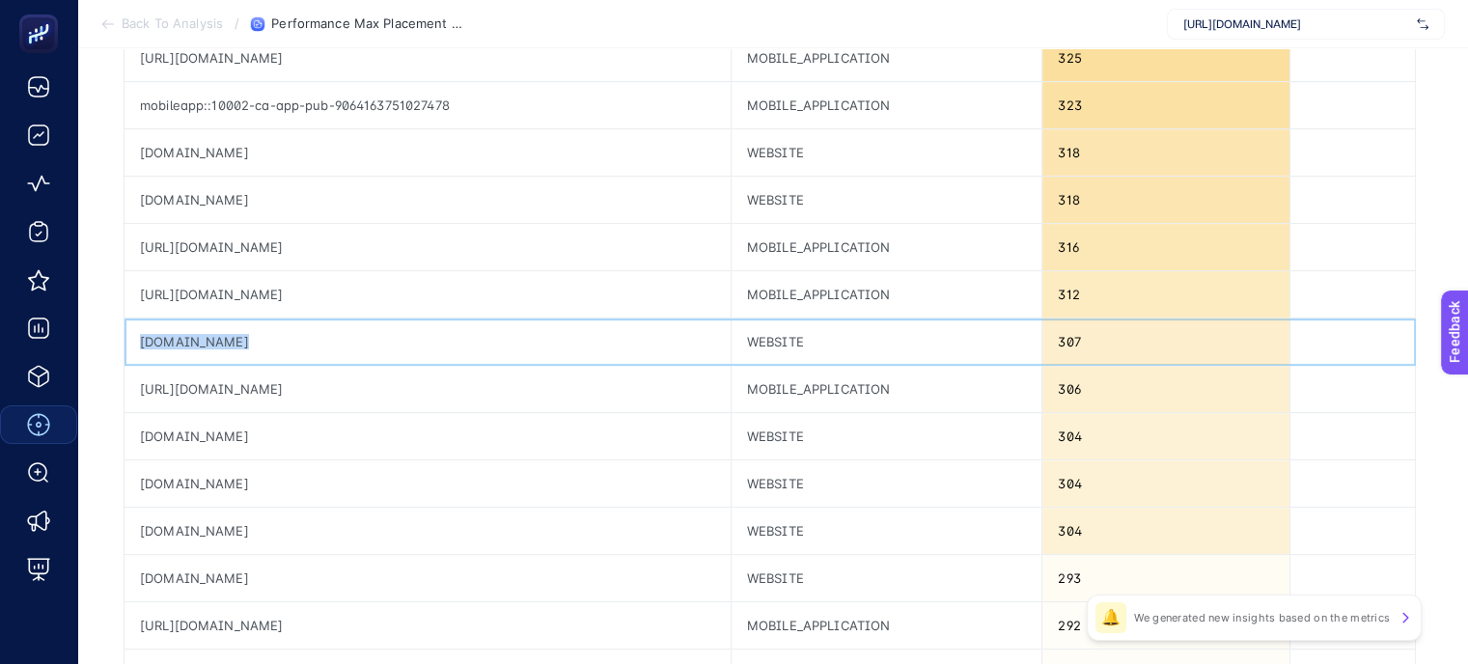
scroll to position [675, 0]
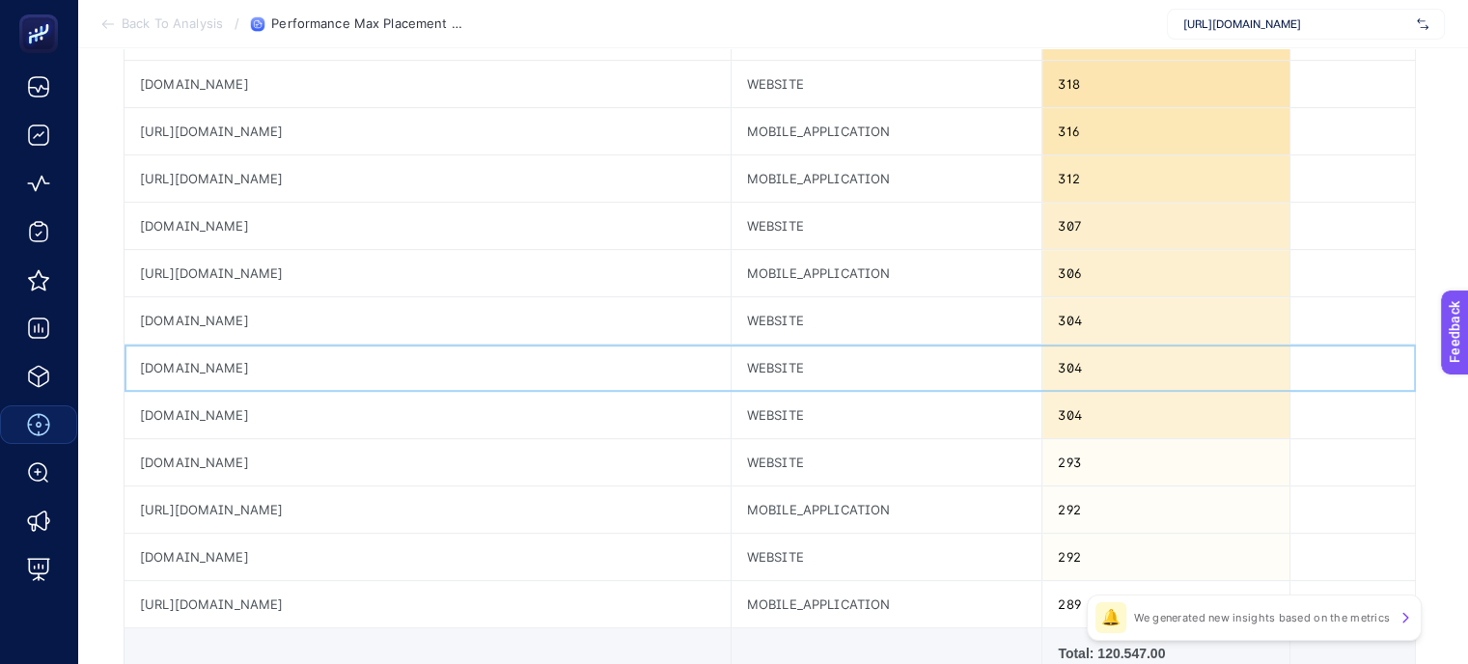
click at [185, 361] on div "[DOMAIN_NAME]" at bounding box center [427, 367] width 606 height 46
click at [212, 414] on div "[DOMAIN_NAME]" at bounding box center [427, 415] width 606 height 46
click at [193, 464] on div "[DOMAIN_NAME]" at bounding box center [427, 462] width 606 height 46
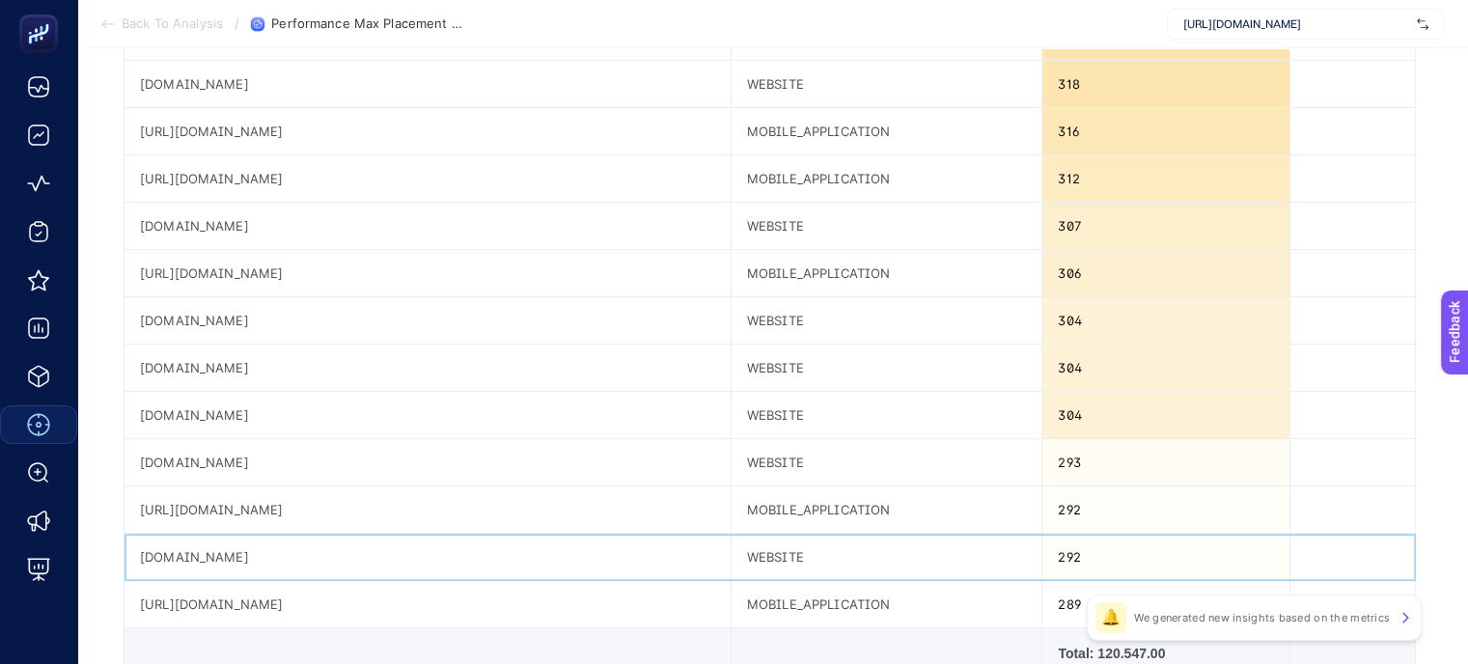
click at [191, 553] on div "[DOMAIN_NAME]" at bounding box center [427, 557] width 606 height 46
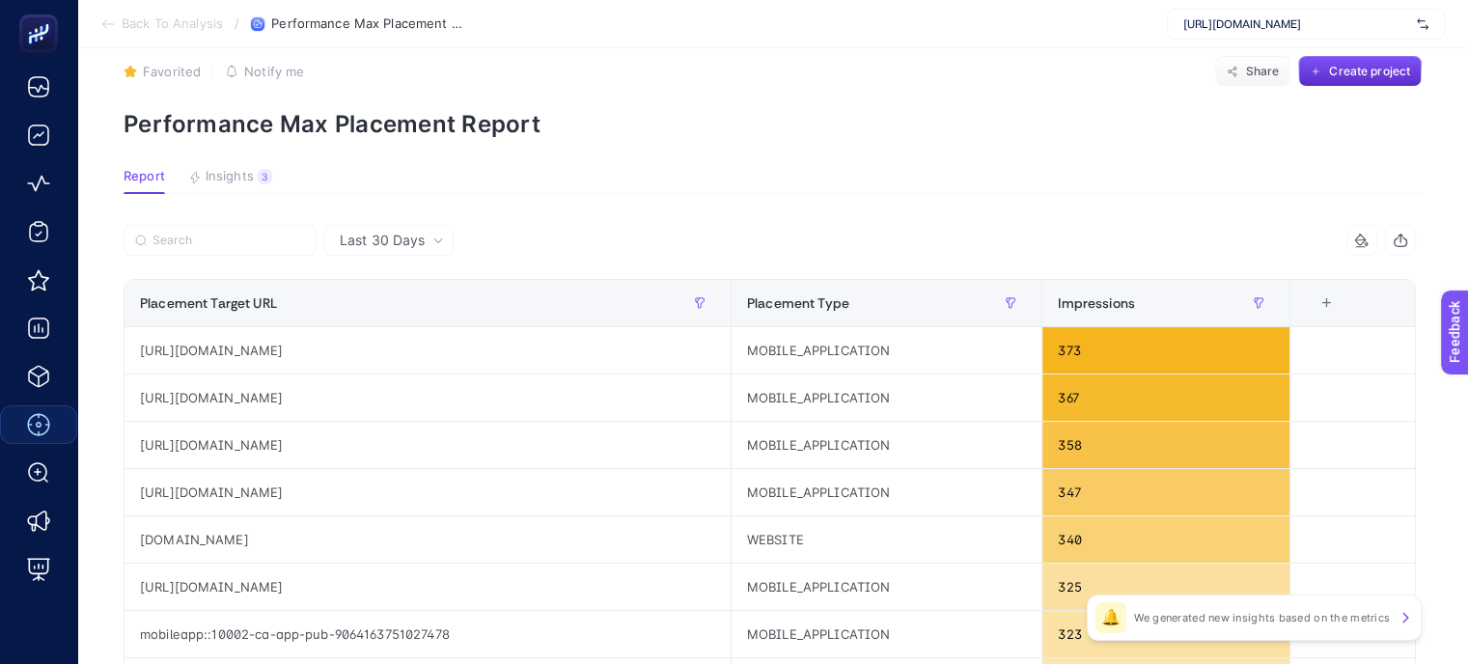
scroll to position [0, 0]
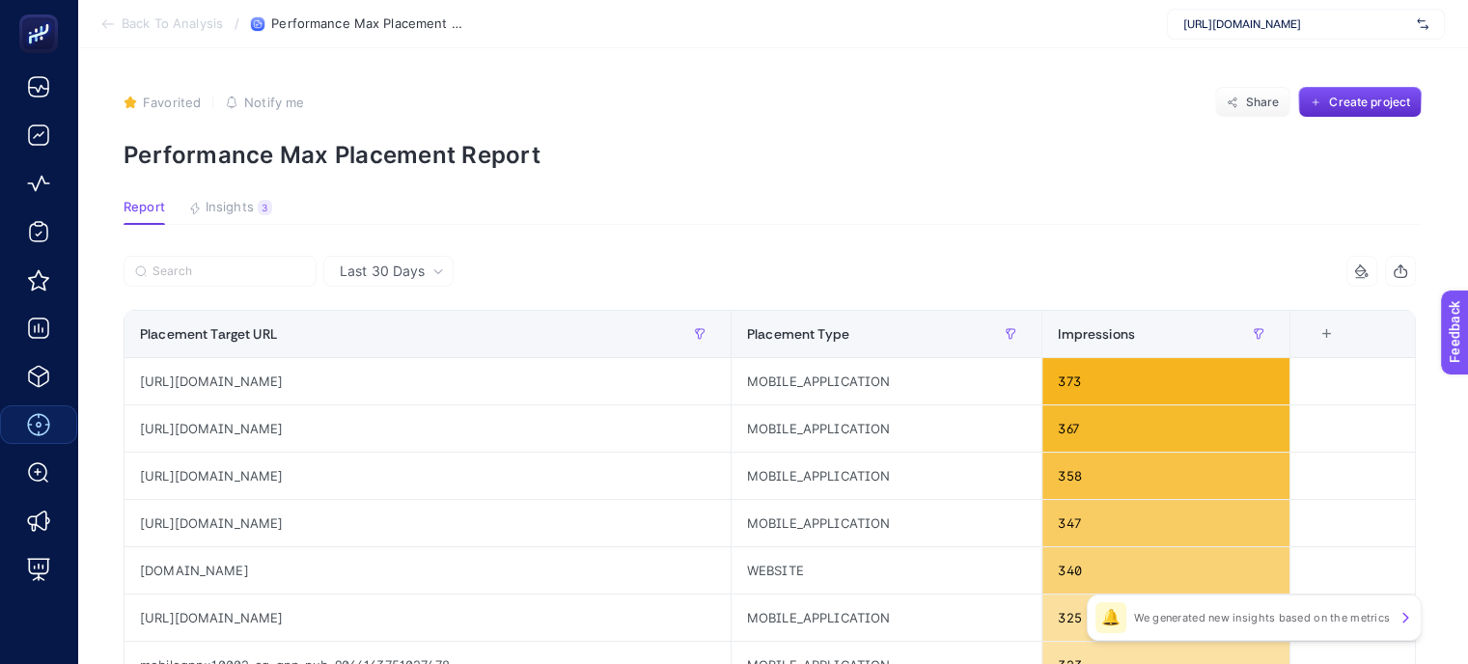
click at [1407, 265] on icon "button" at bounding box center [1399, 270] width 15 height 15
click at [437, 283] on div "Last 30 Days" at bounding box center [388, 271] width 130 height 31
click at [409, 329] on li "Last 7 Days" at bounding box center [388, 346] width 119 height 35
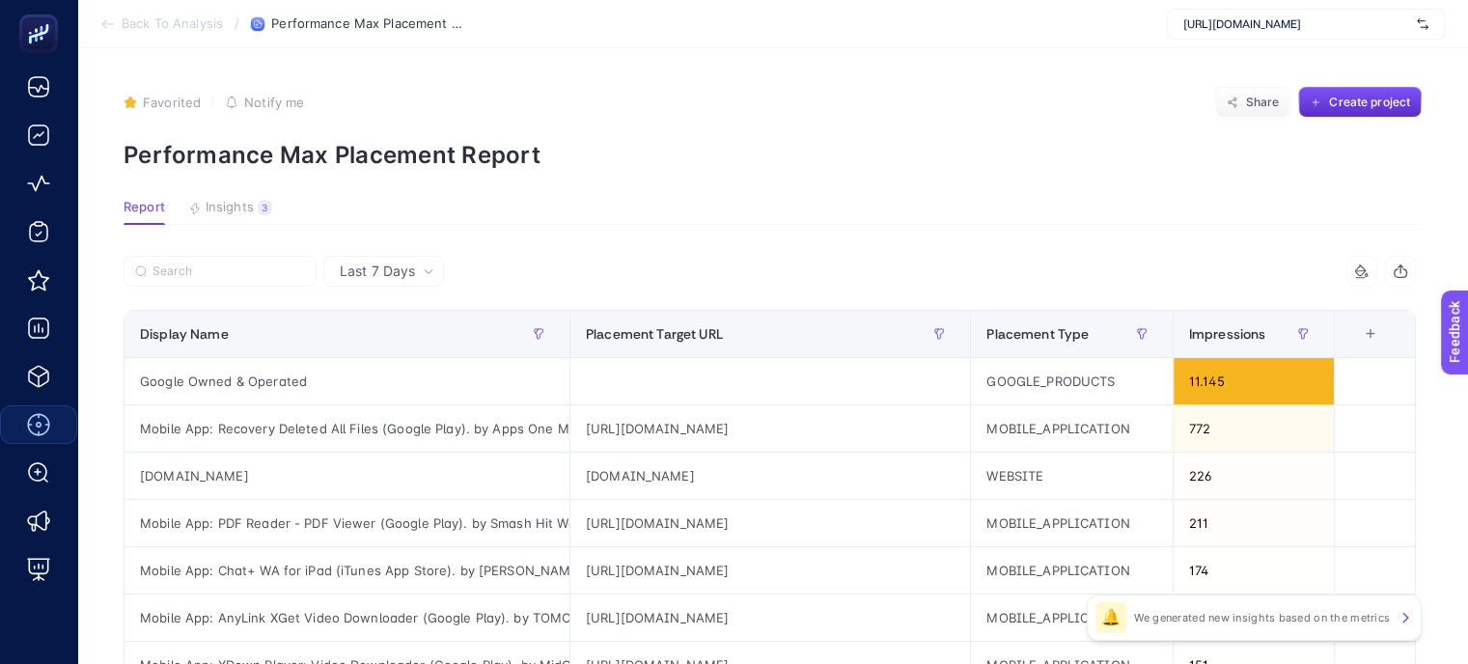
click at [1402, 265] on icon "button" at bounding box center [1400, 266] width 4 height 2
